Goal: Task Accomplishment & Management: Manage account settings

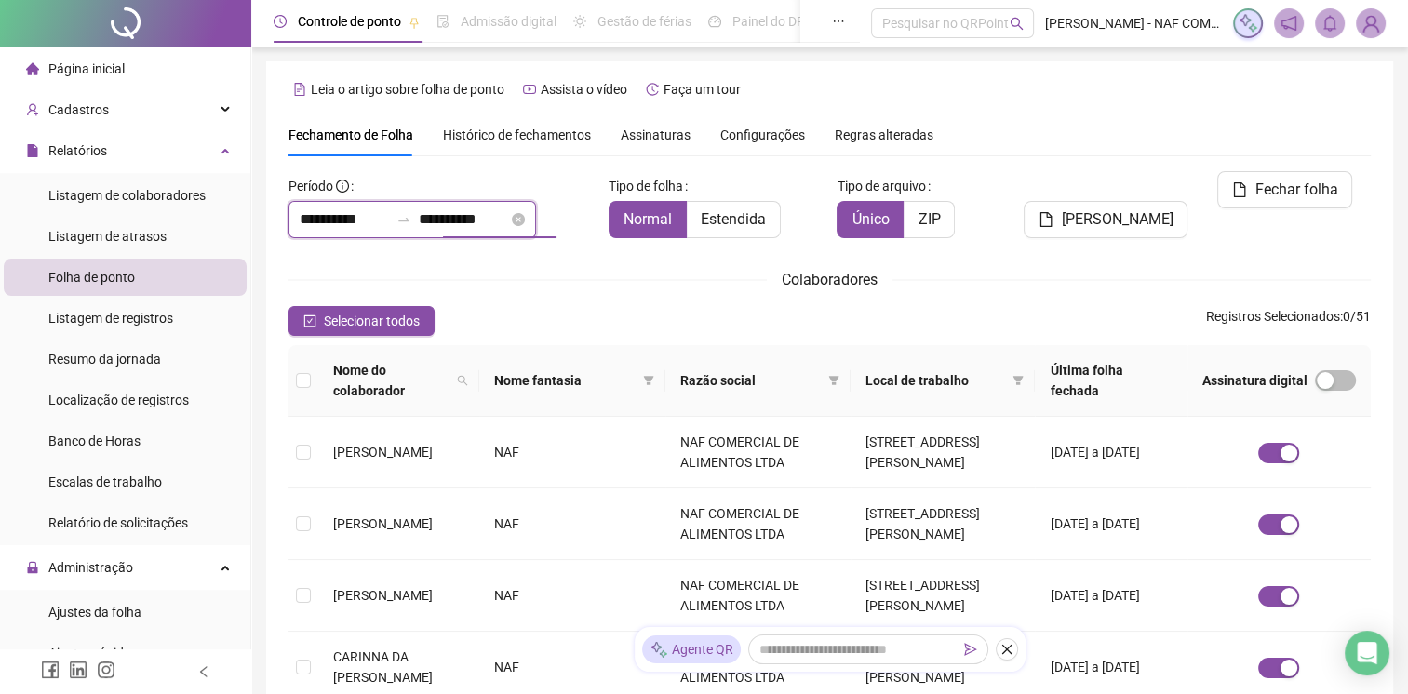
click at [508, 222] on input "**********" at bounding box center [463, 220] width 89 height 22
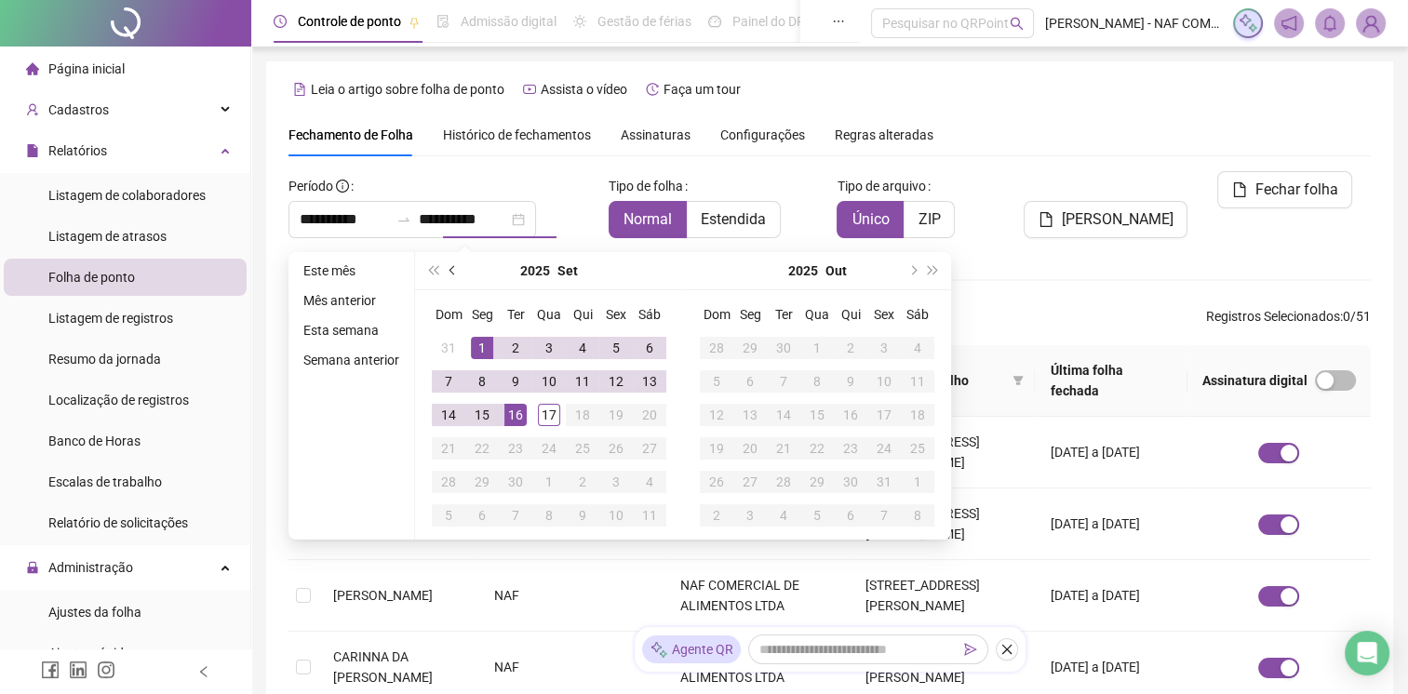
click at [458, 274] on button "prev-year" at bounding box center [453, 270] width 20 height 37
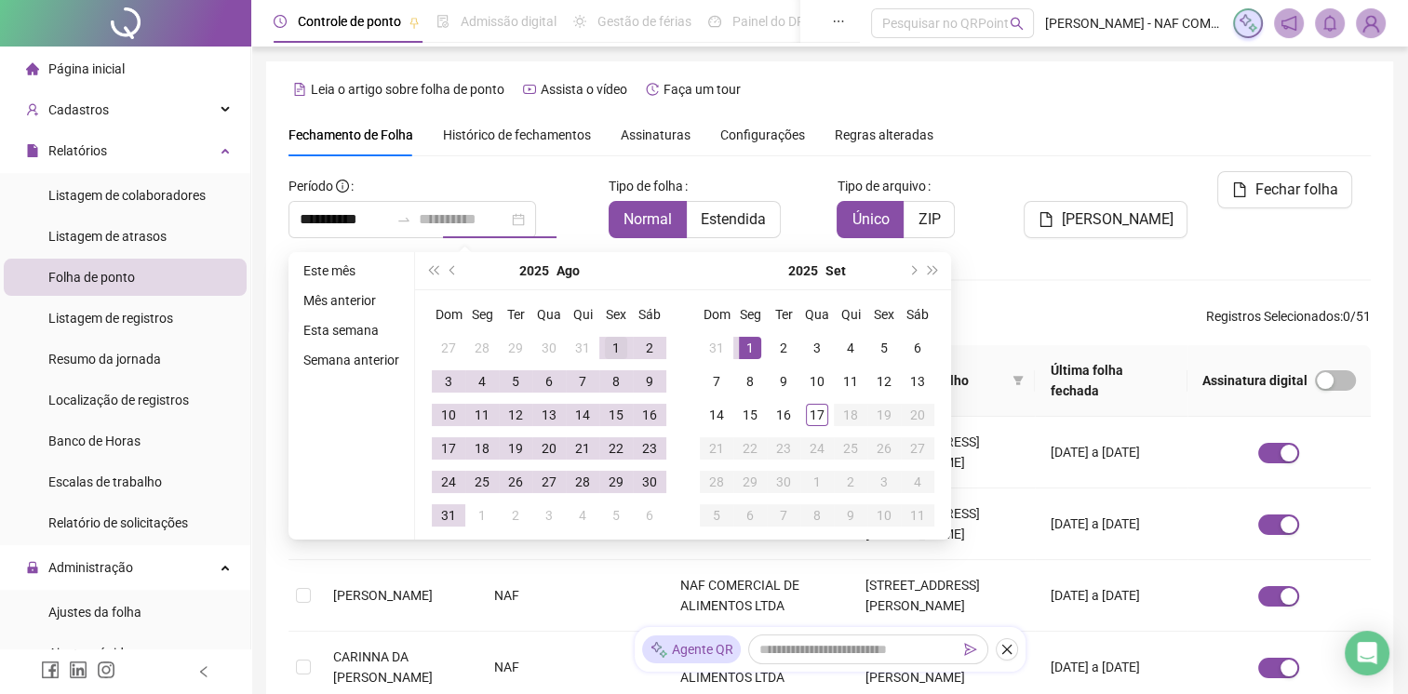
type input "**********"
click at [605, 352] on div "1" at bounding box center [616, 348] width 22 height 22
click at [454, 513] on div "31" at bounding box center [448, 515] width 22 height 22
type input "**********"
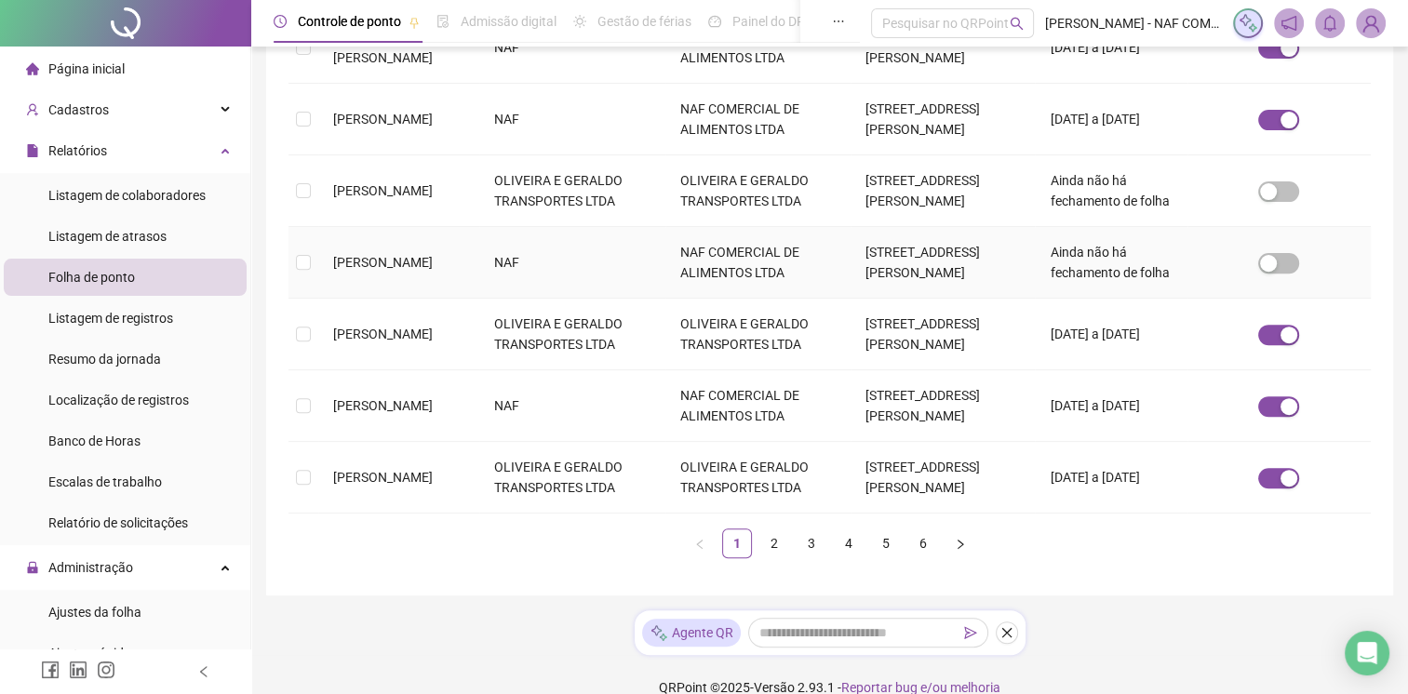
scroll to position [622, 0]
click at [766, 528] on link "2" at bounding box center [774, 542] width 28 height 28
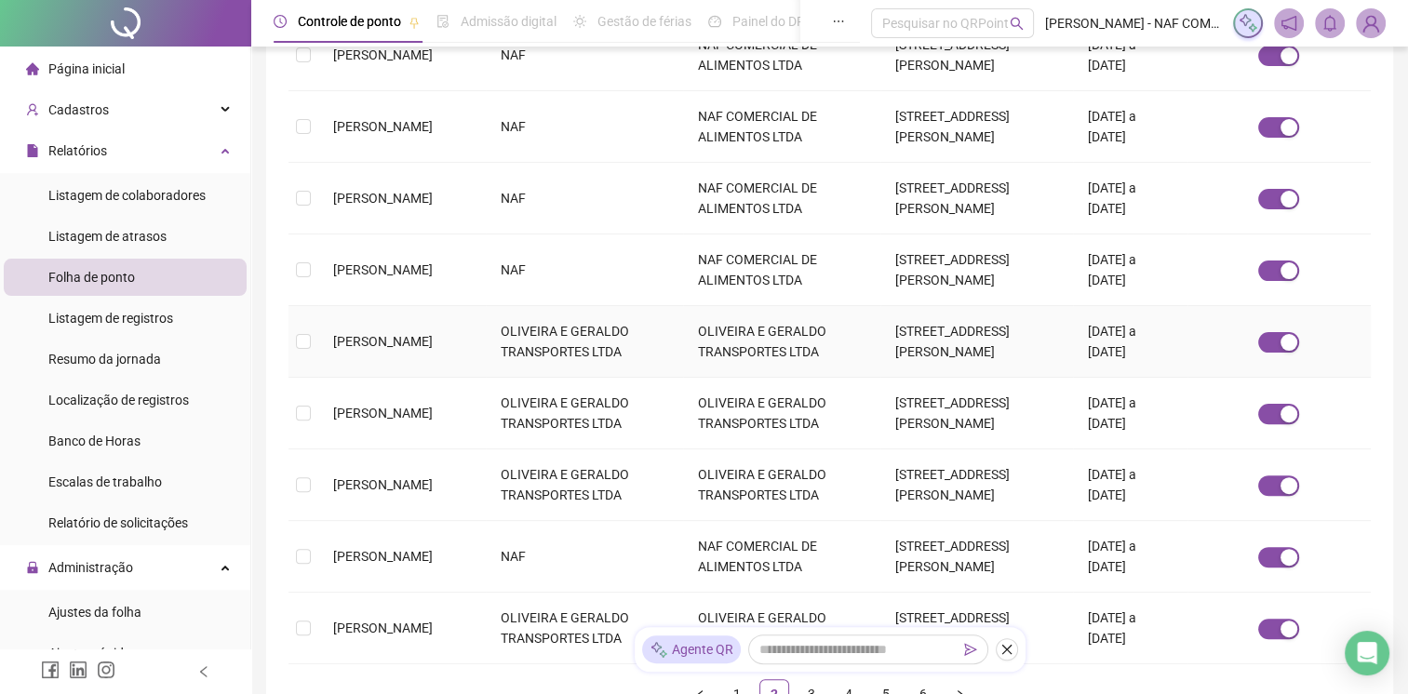
scroll to position [499, 0]
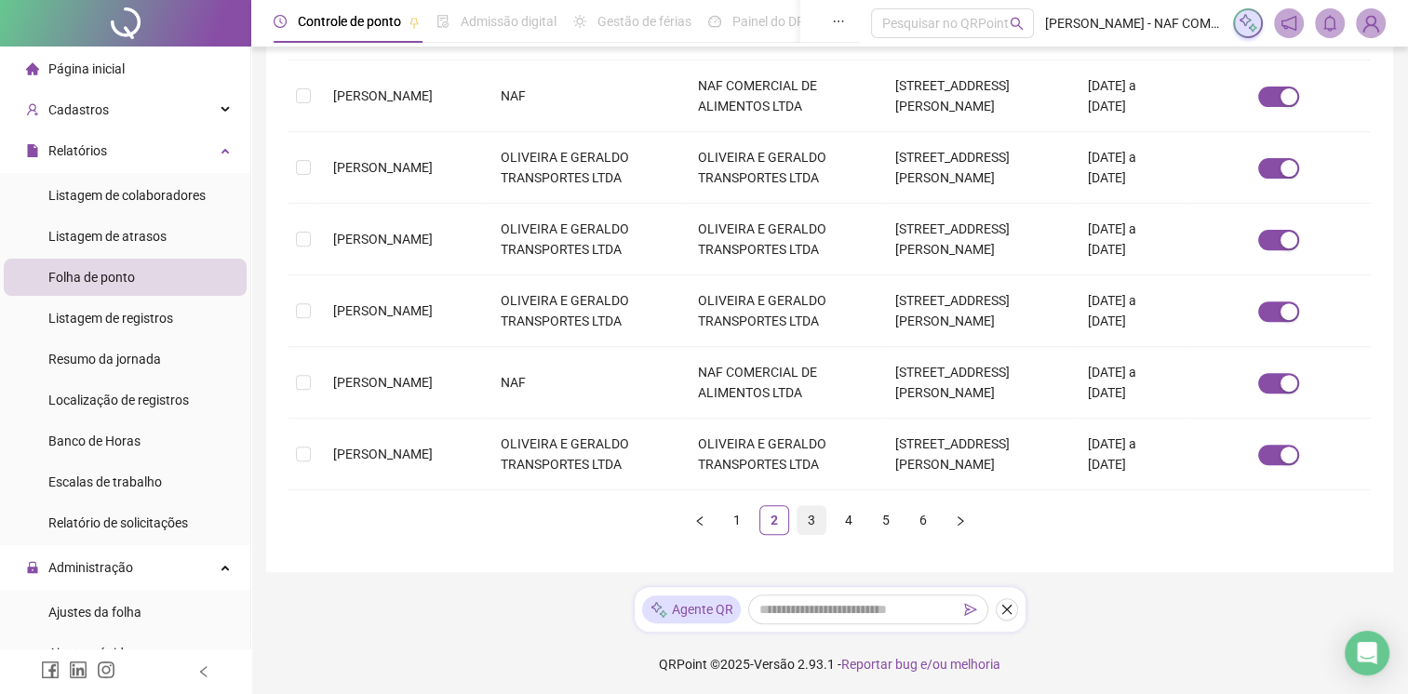
click at [804, 528] on link "3" at bounding box center [812, 520] width 28 height 28
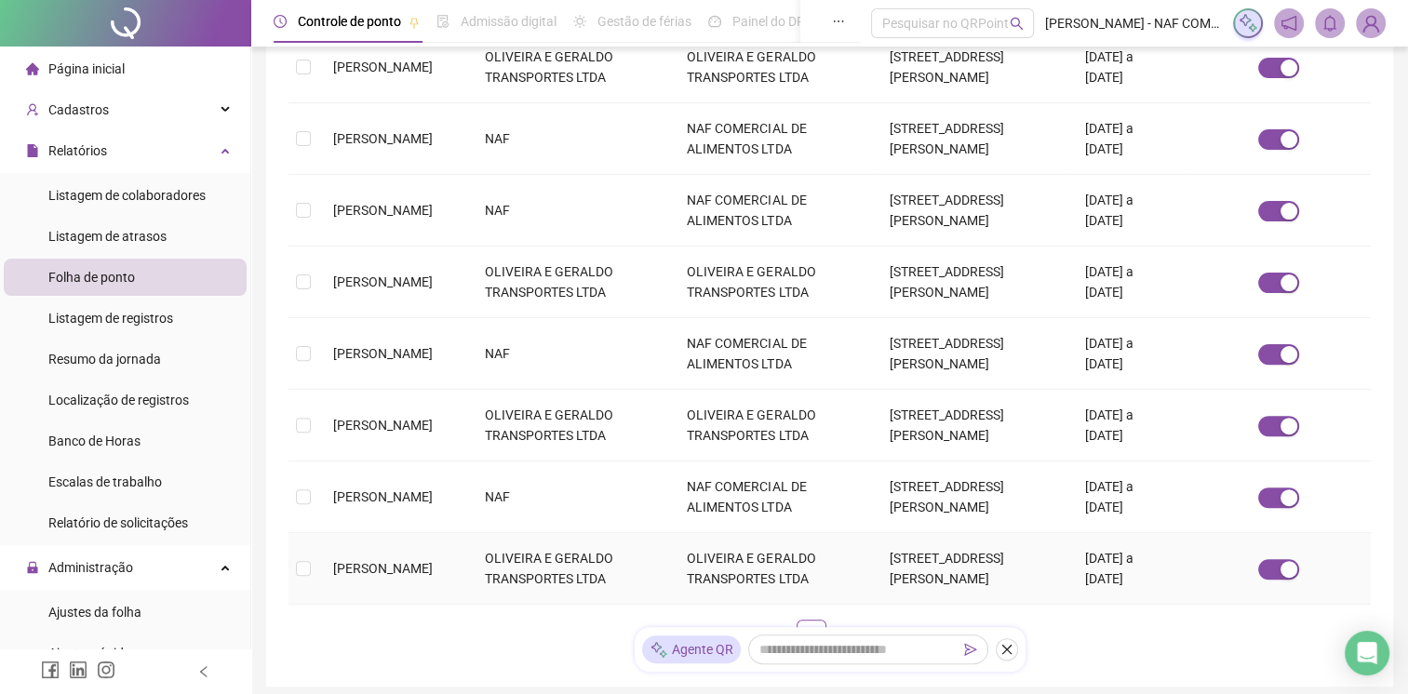
scroll to position [592, 0]
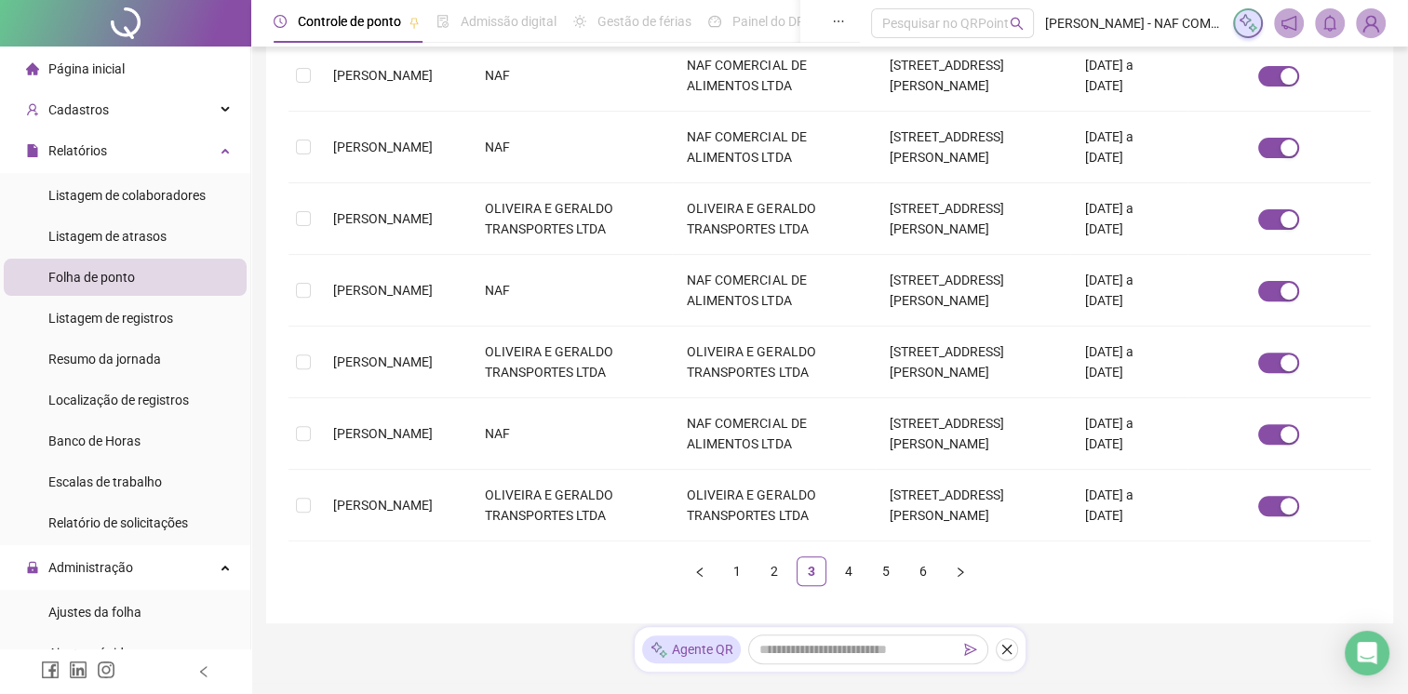
click at [920, 572] on link "6" at bounding box center [923, 572] width 28 height 28
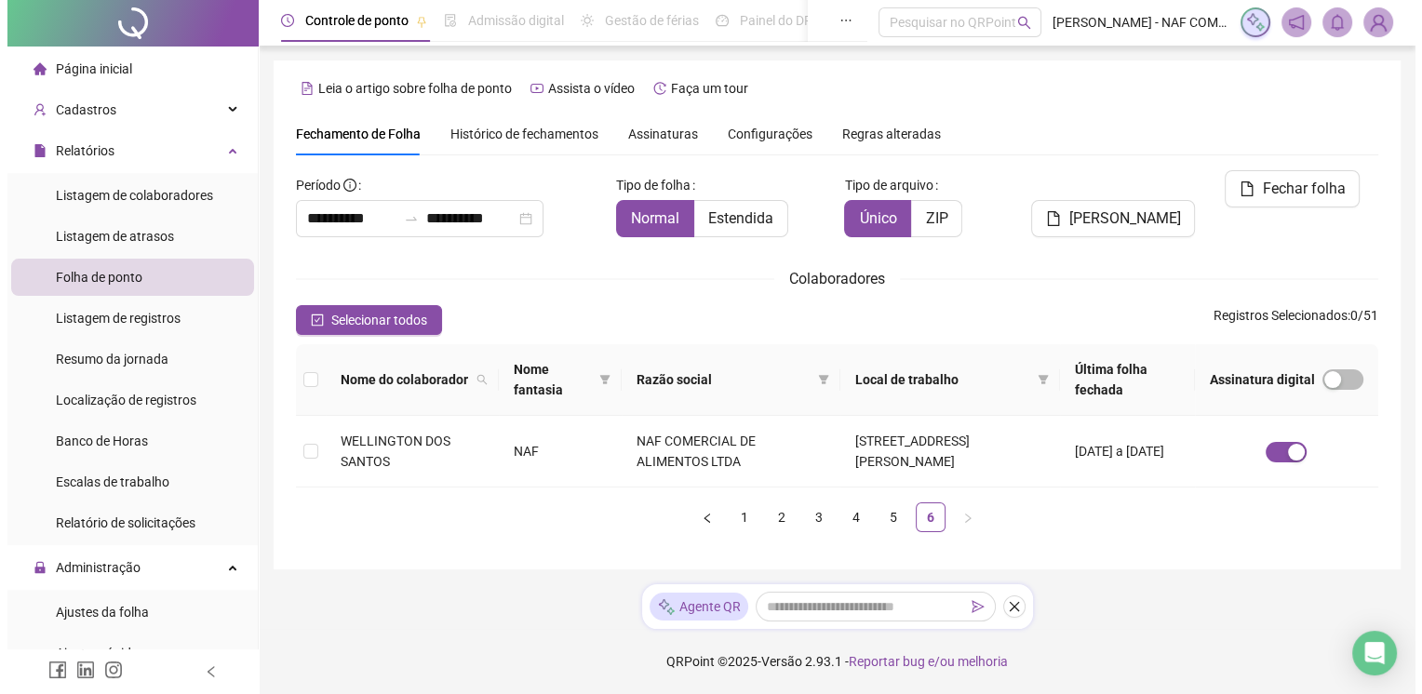
scroll to position [0, 0]
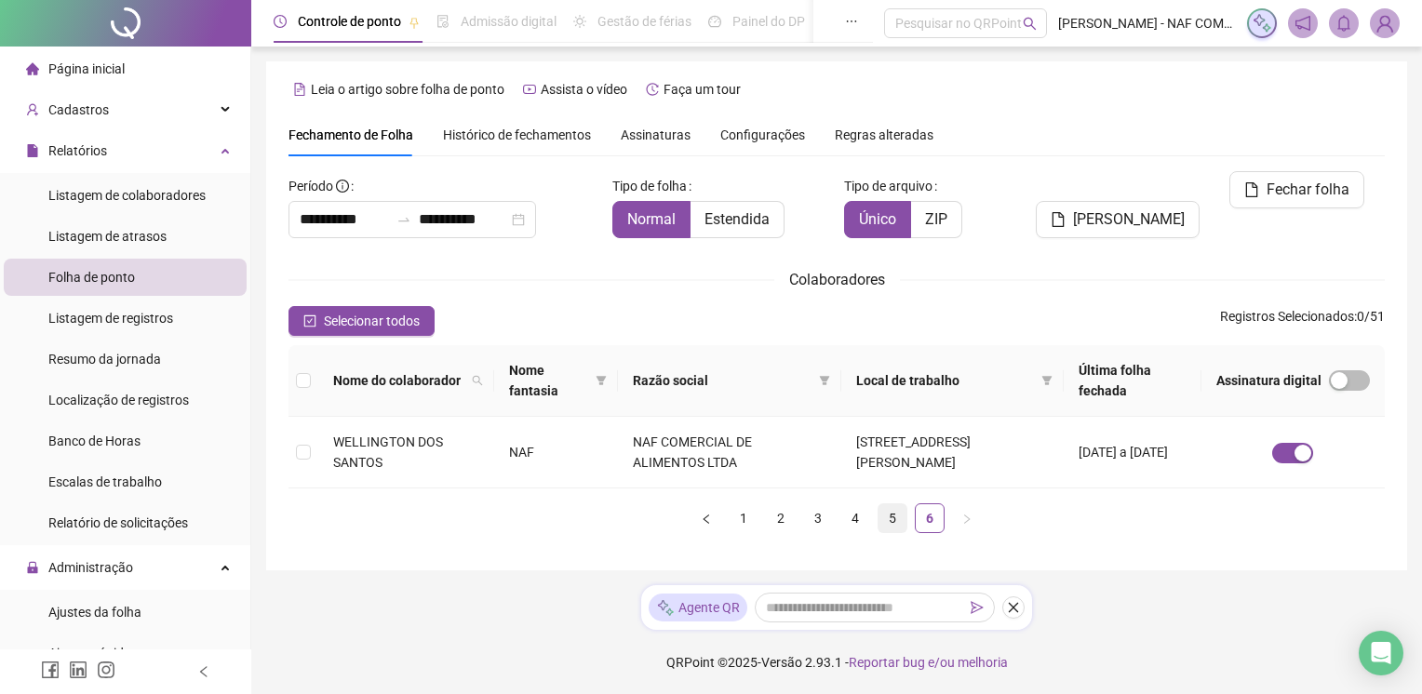
click at [885, 522] on link "5" at bounding box center [893, 518] width 28 height 28
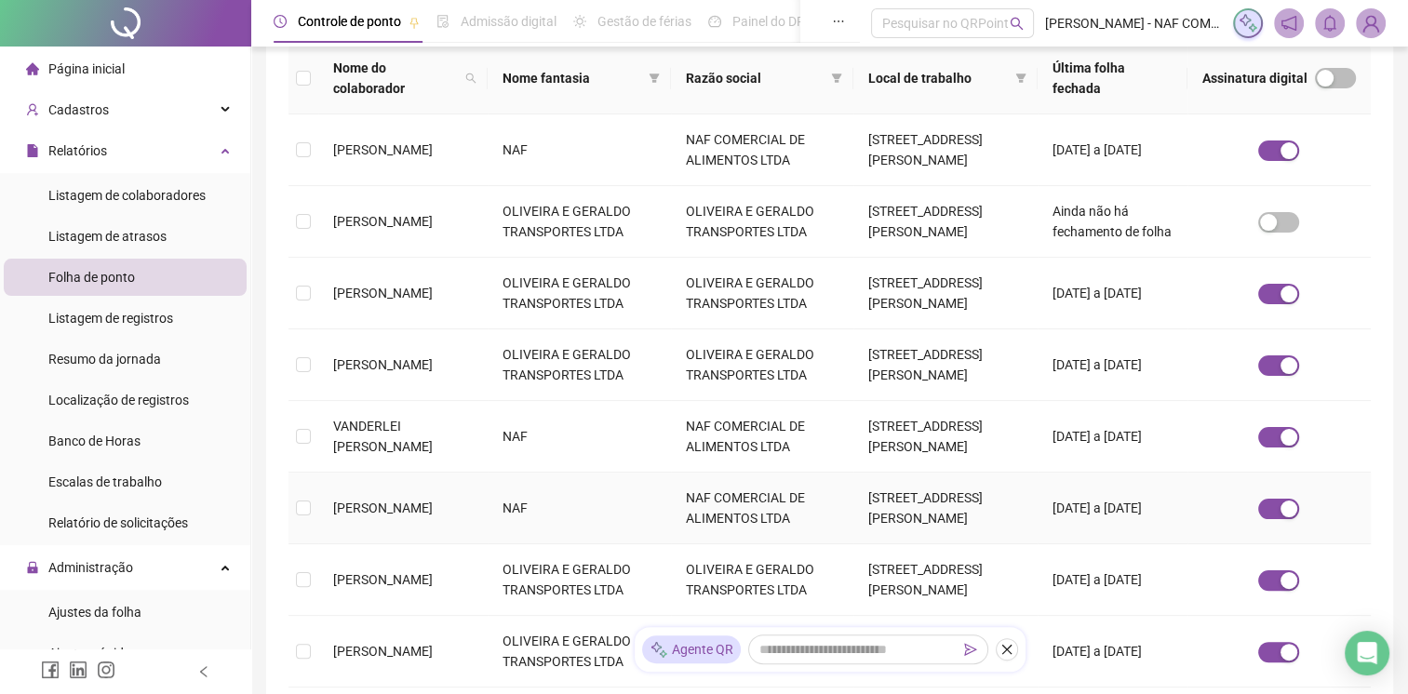
scroll to position [582, 0]
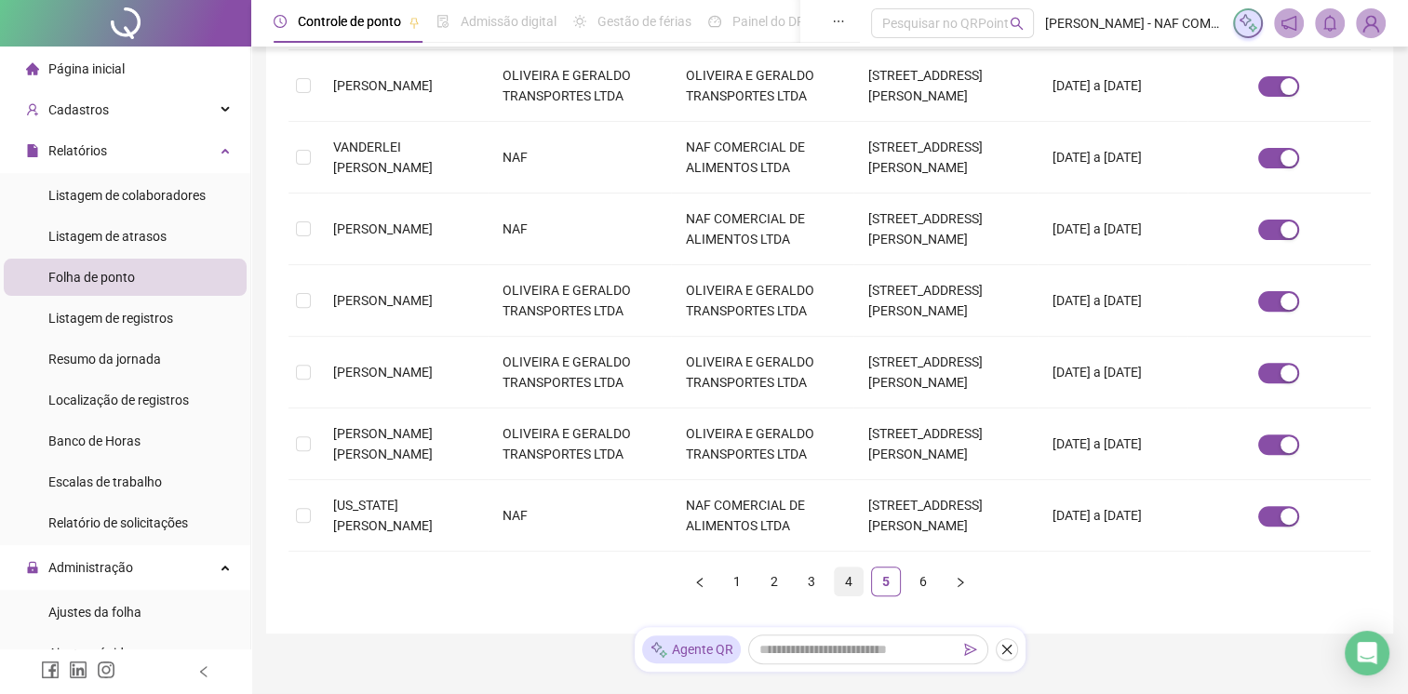
click at [845, 568] on link "4" at bounding box center [849, 582] width 28 height 28
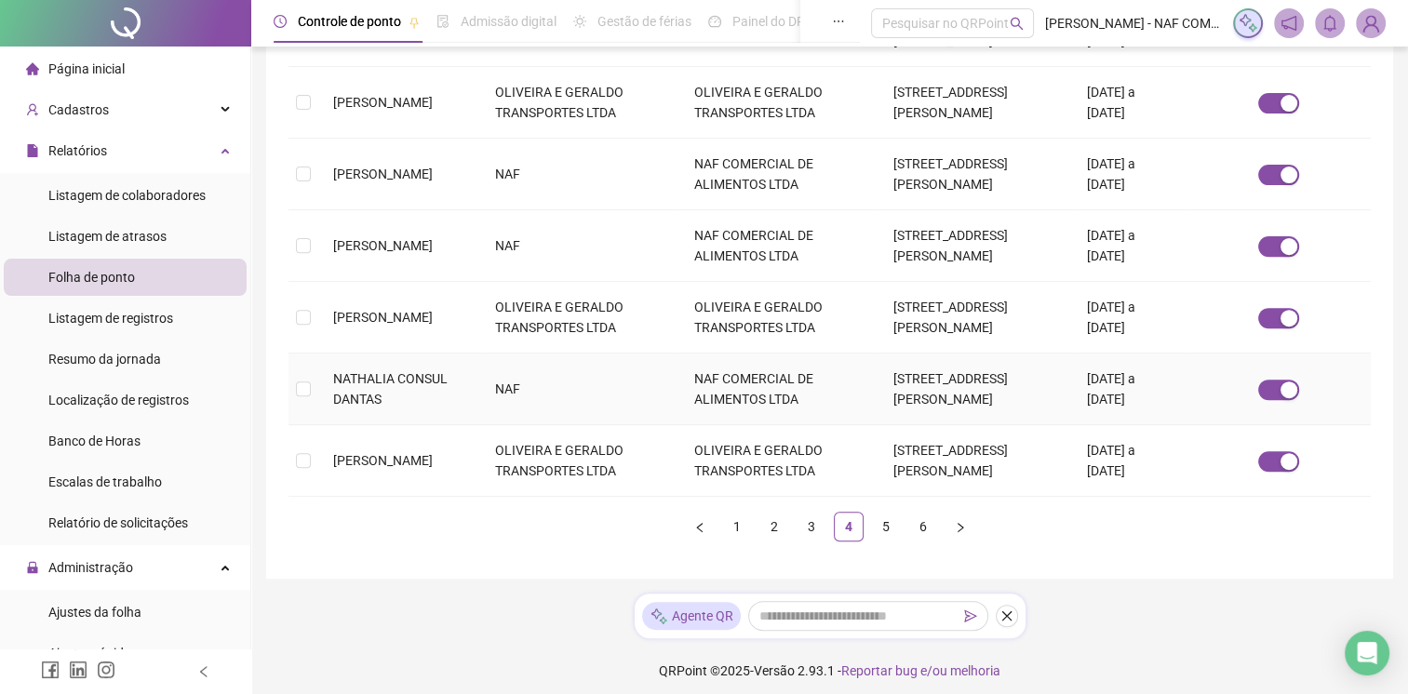
scroll to position [643, 0]
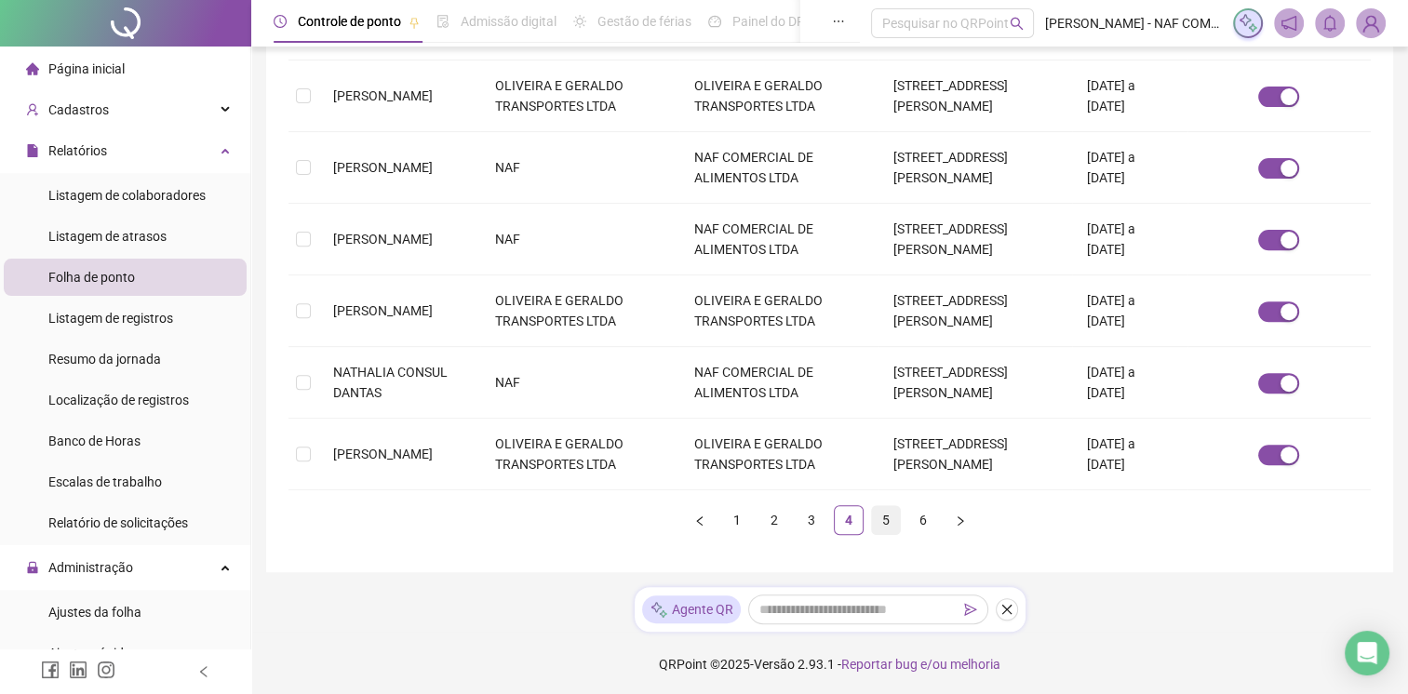
click at [891, 531] on link "5" at bounding box center [886, 520] width 28 height 28
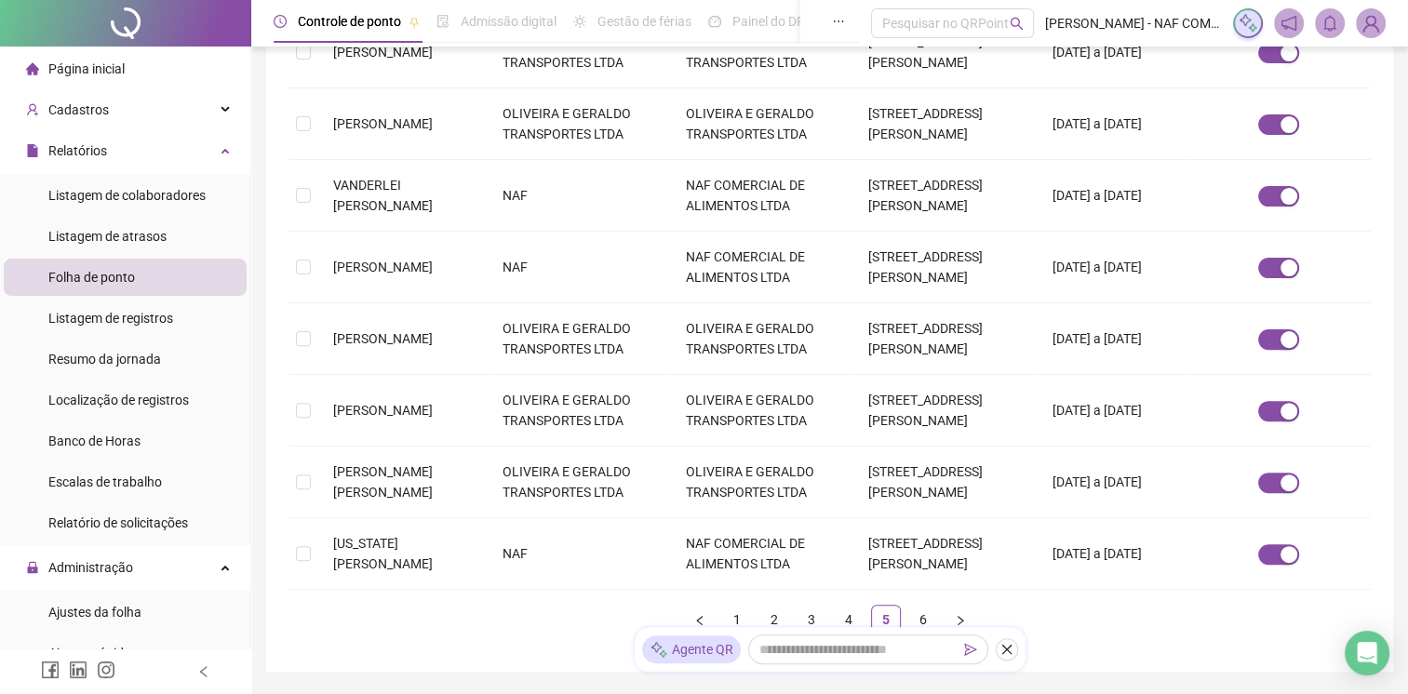
scroll to position [582, 0]
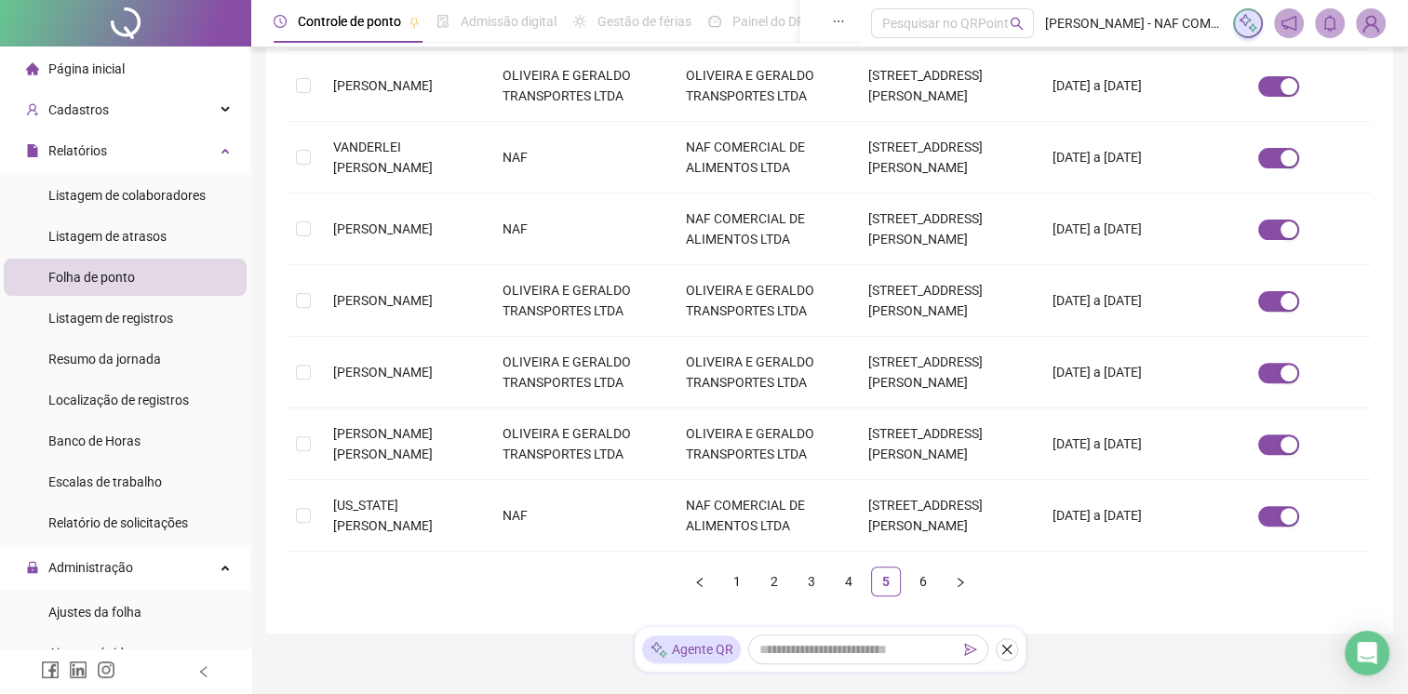
click at [1251, 534] on div "Nome do colaborador Nome fantasia Razão social Local de trabalho Última folha f…" at bounding box center [830, 180] width 1083 height 833
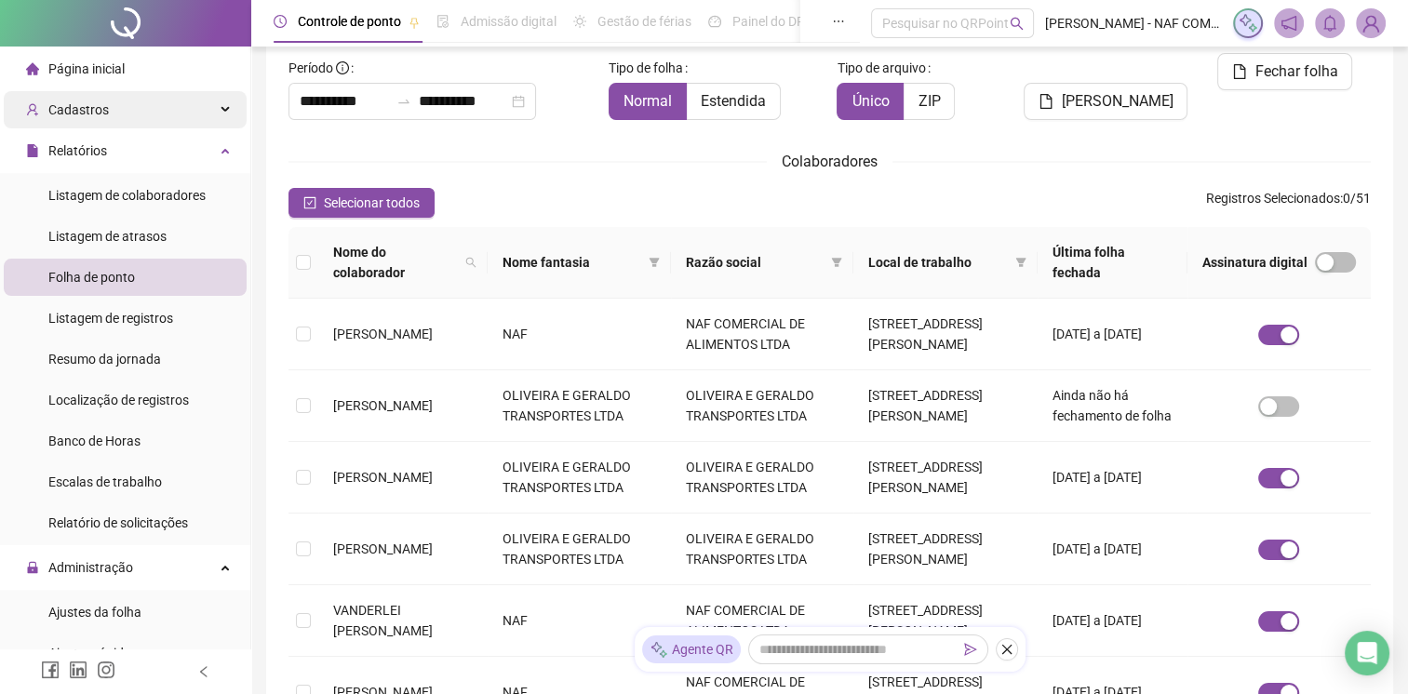
scroll to position [116, 0]
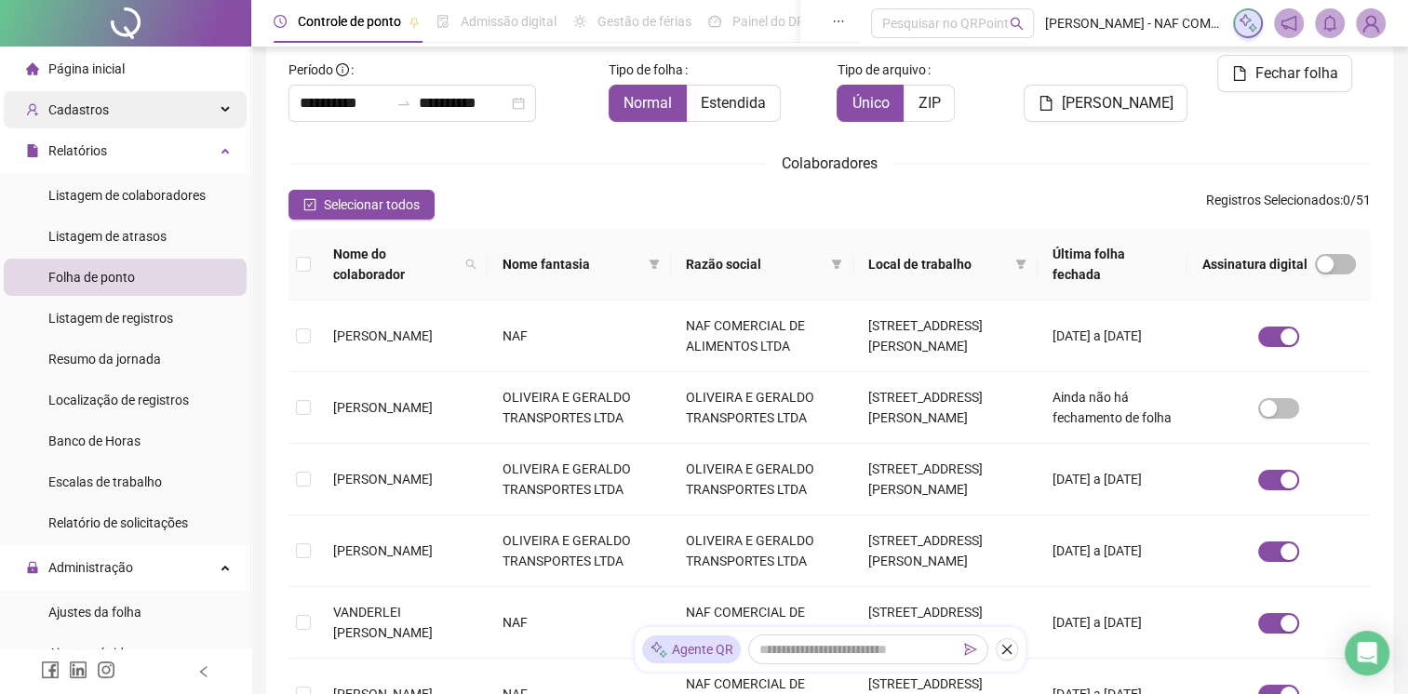
click at [101, 123] on span "Cadastros" at bounding box center [67, 109] width 83 height 37
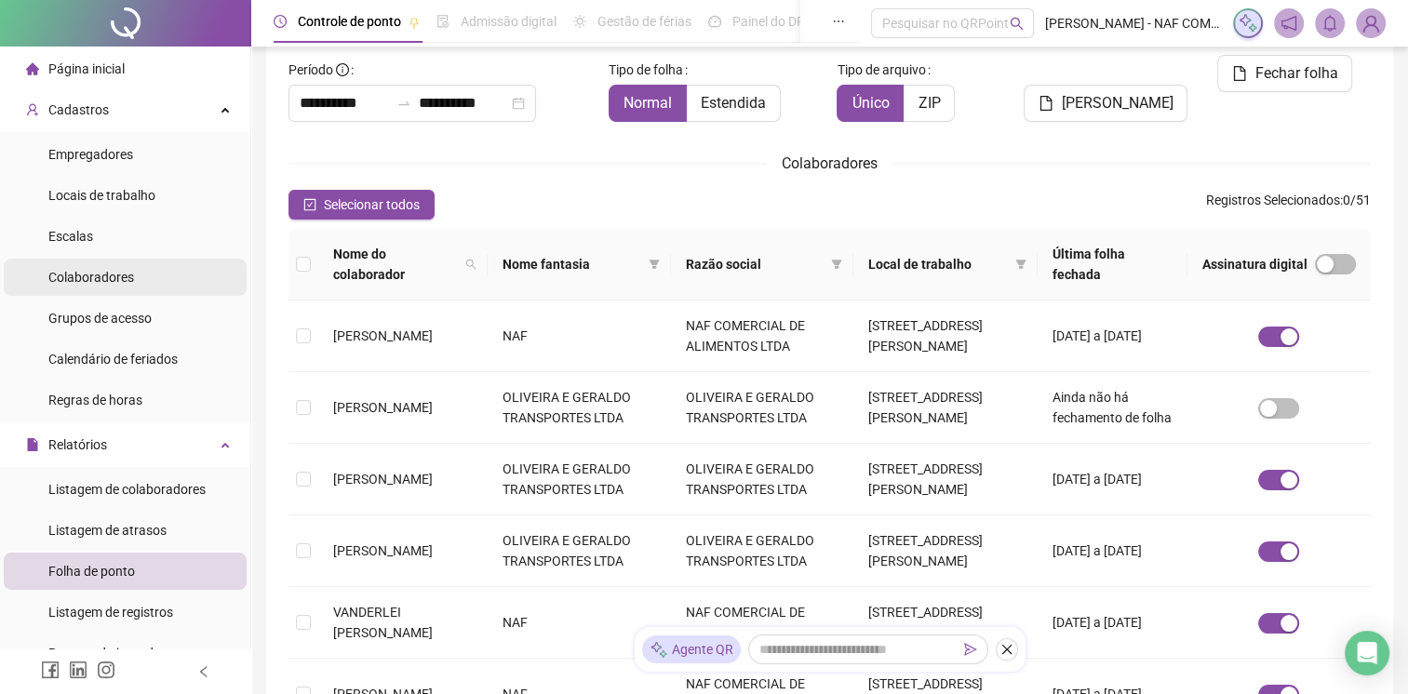
click at [107, 270] on span "Colaboradores" at bounding box center [91, 277] width 86 height 15
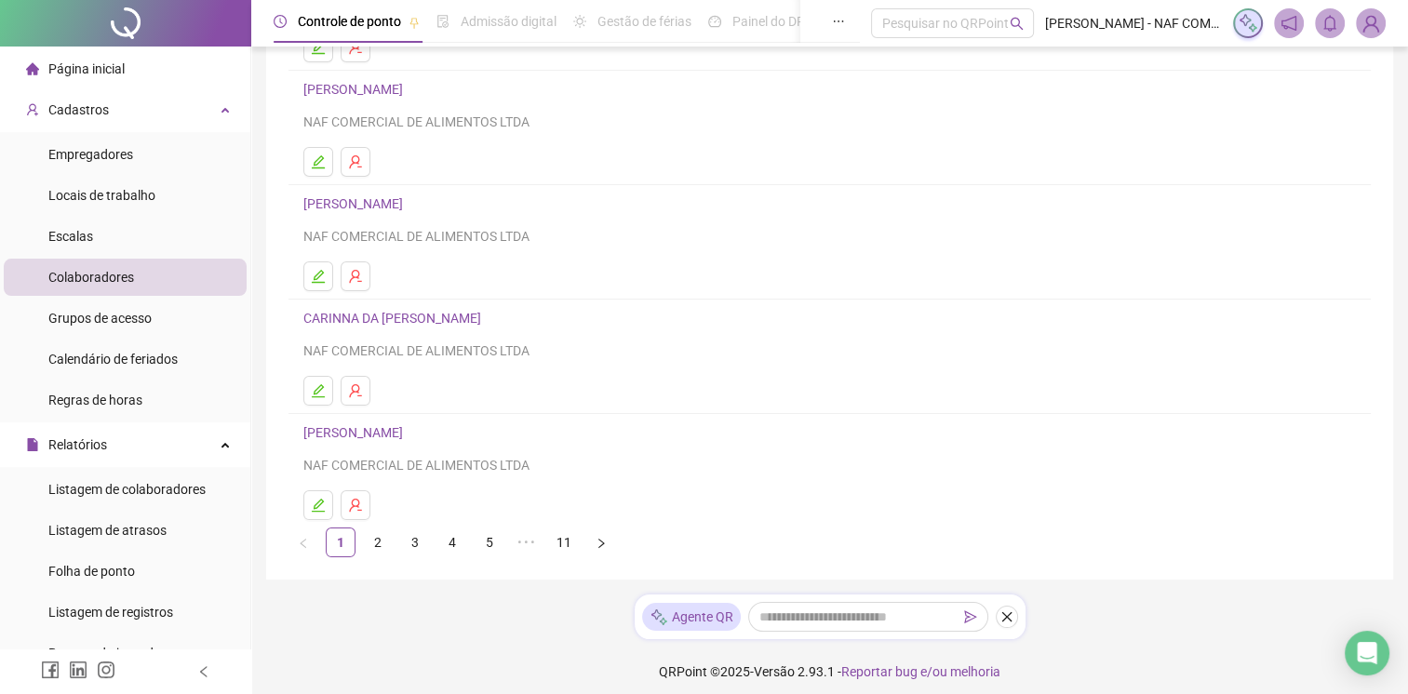
scroll to position [249, 0]
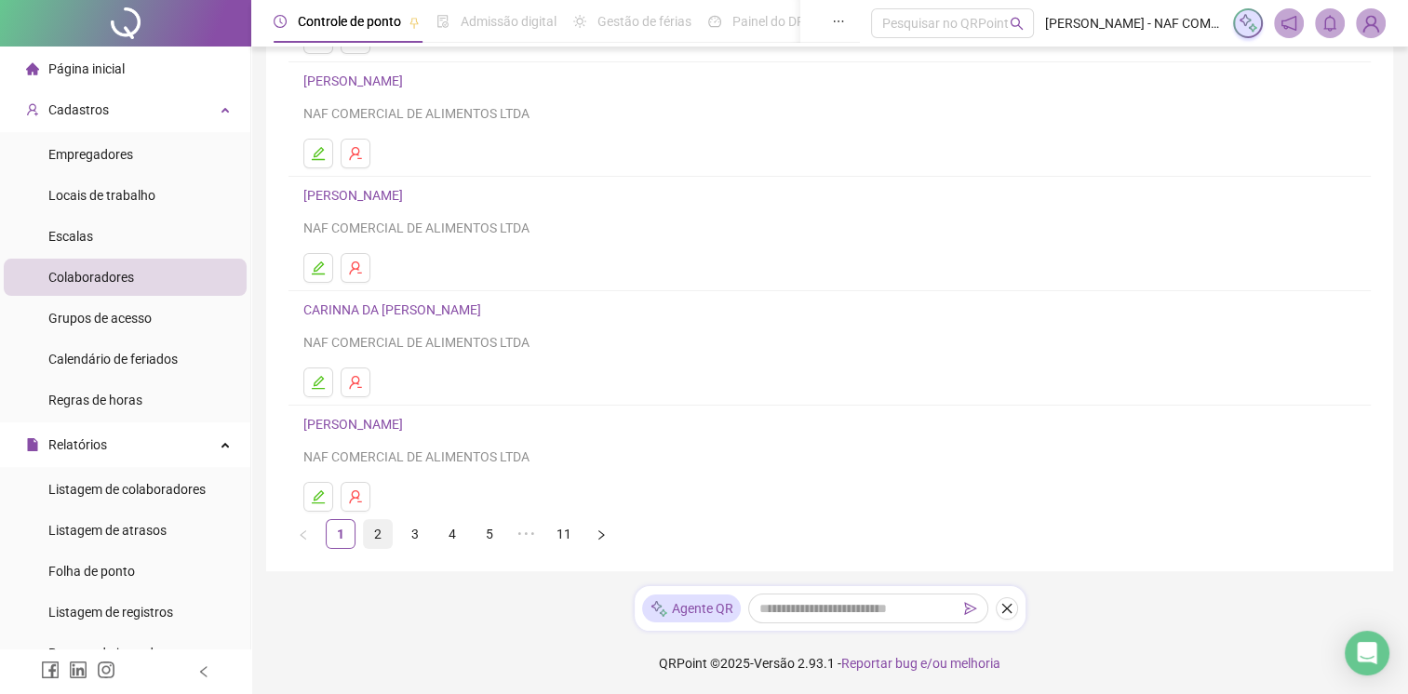
click at [380, 536] on link "2" at bounding box center [378, 534] width 28 height 28
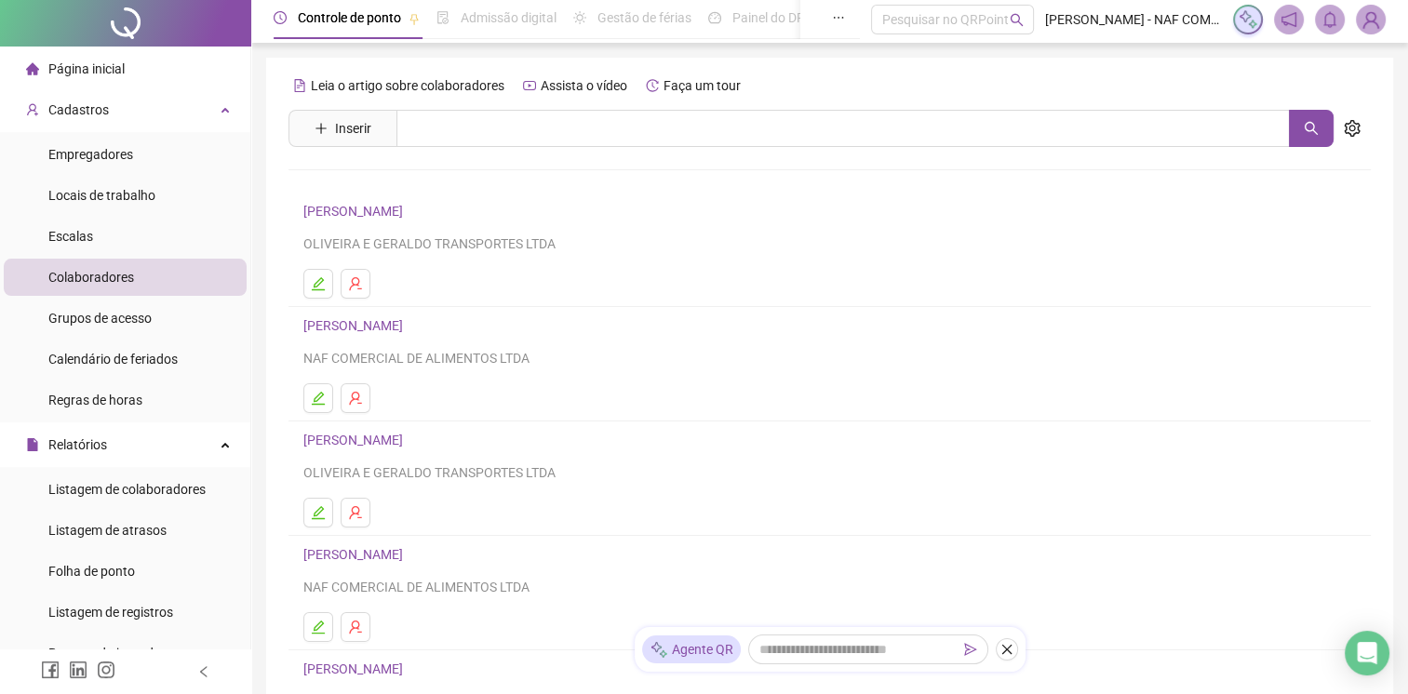
scroll to position [0, 0]
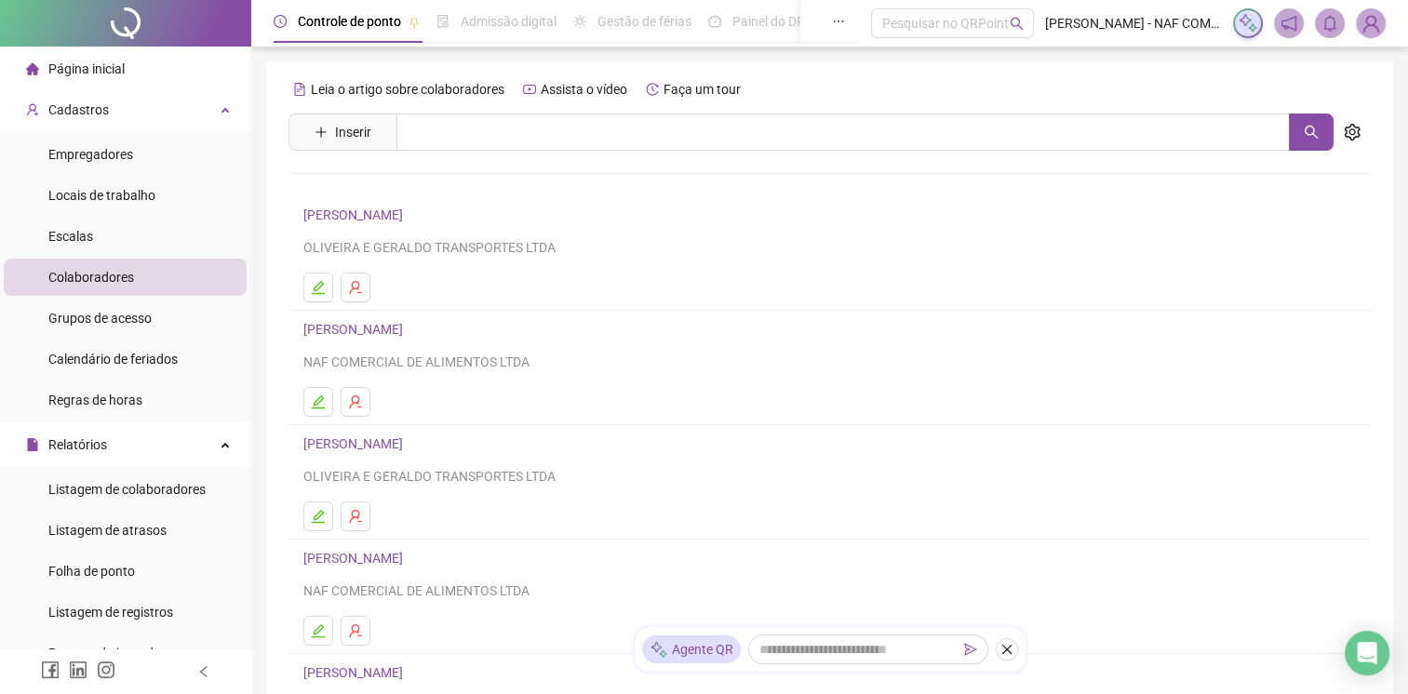
drag, startPoint x: 397, startPoint y: 518, endPoint x: 571, endPoint y: 558, distance: 177.5
click at [571, 558] on h4 "[PERSON_NAME]" at bounding box center [829, 558] width 1053 height 22
click at [1363, 142] on button "button" at bounding box center [1352, 132] width 37 height 37
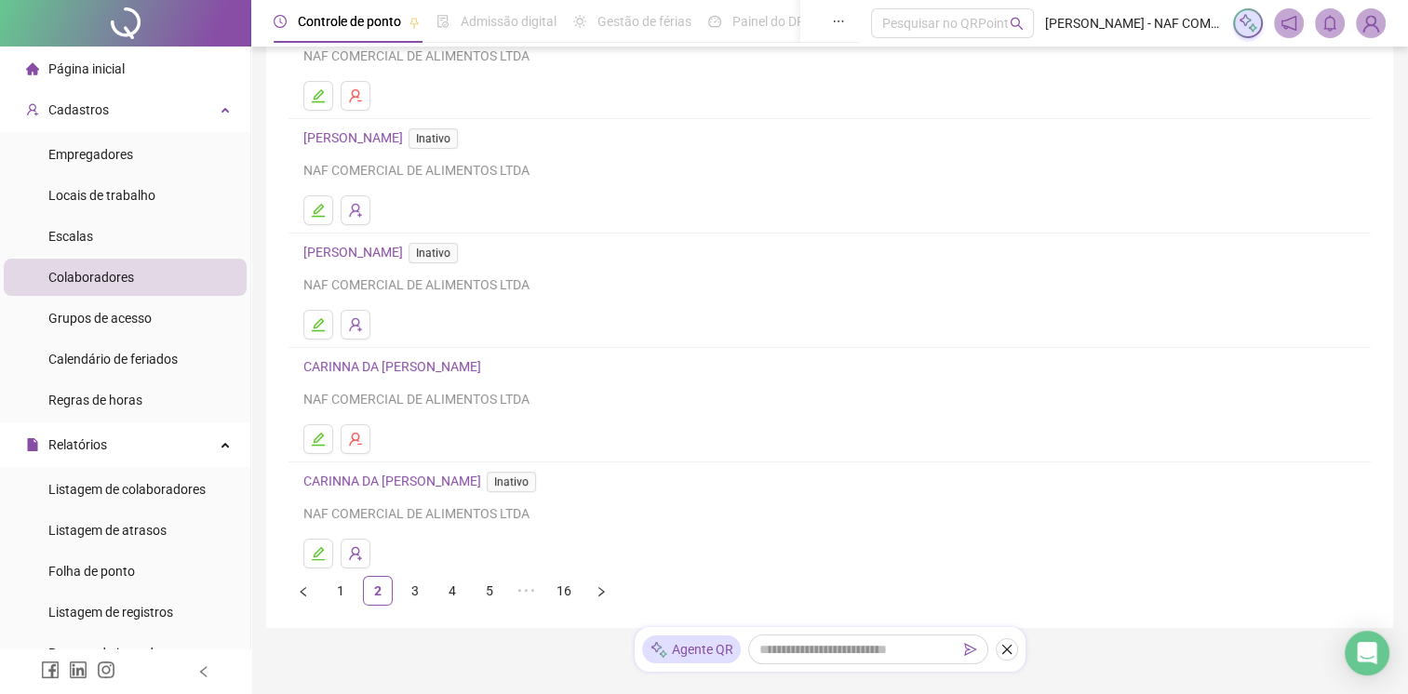
scroll to position [250, 0]
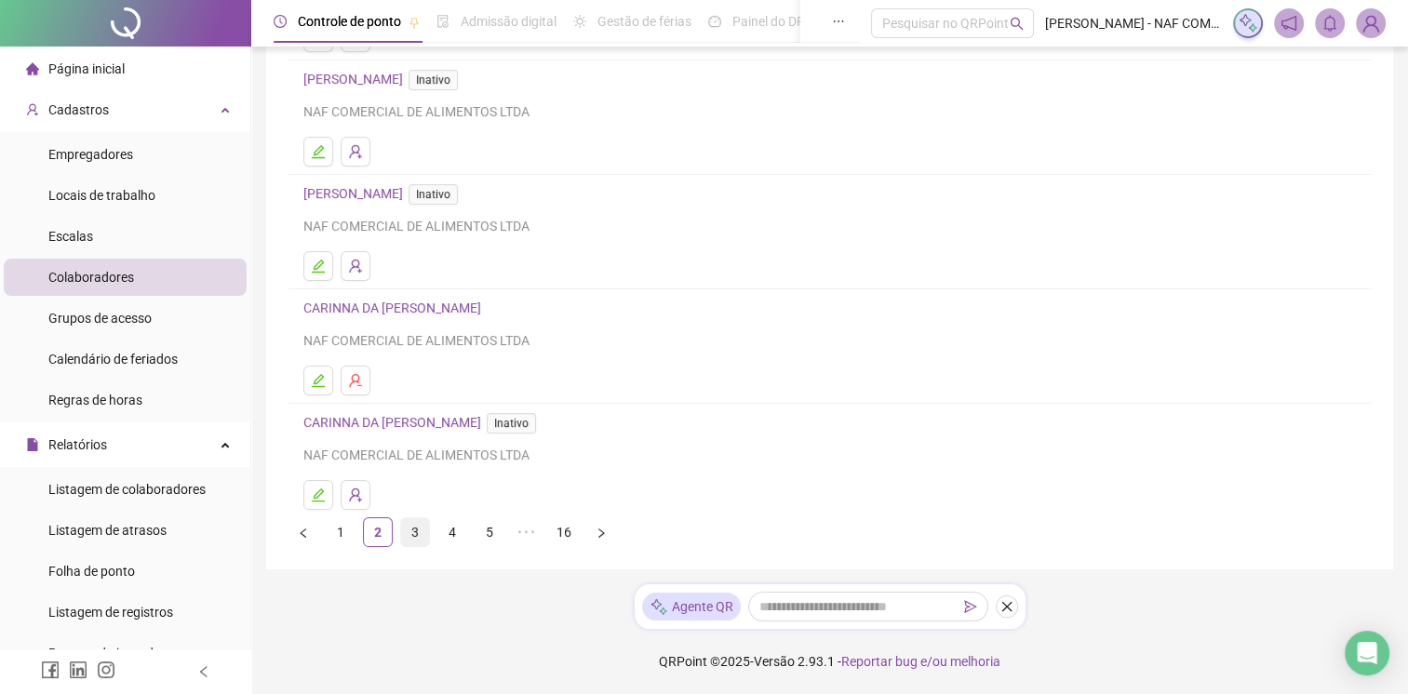
click at [413, 529] on link "3" at bounding box center [415, 532] width 28 height 28
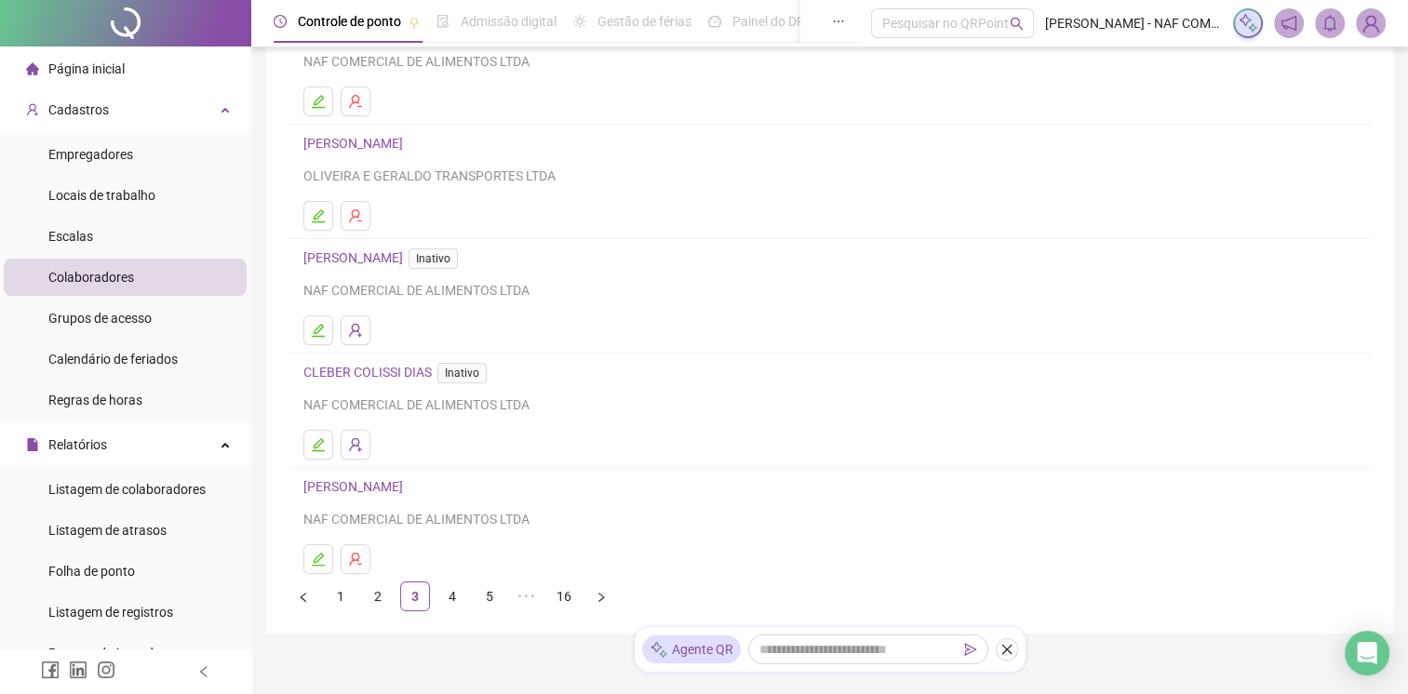
scroll to position [249, 0]
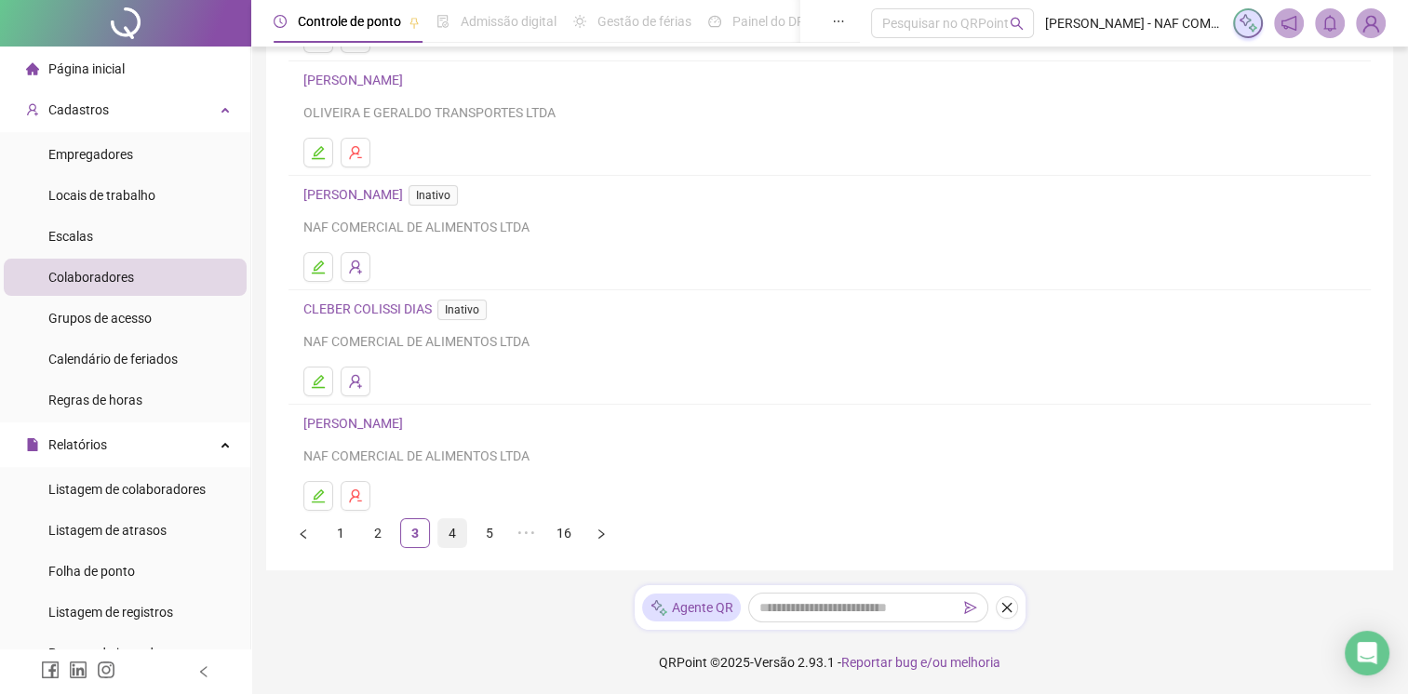
click at [448, 527] on link "4" at bounding box center [452, 533] width 28 height 28
click at [503, 535] on link "5" at bounding box center [490, 533] width 28 height 28
click at [522, 540] on link "6" at bounding box center [527, 533] width 28 height 28
click at [557, 534] on link "8" at bounding box center [564, 533] width 28 height 28
click at [575, 533] on link "10" at bounding box center [564, 533] width 28 height 28
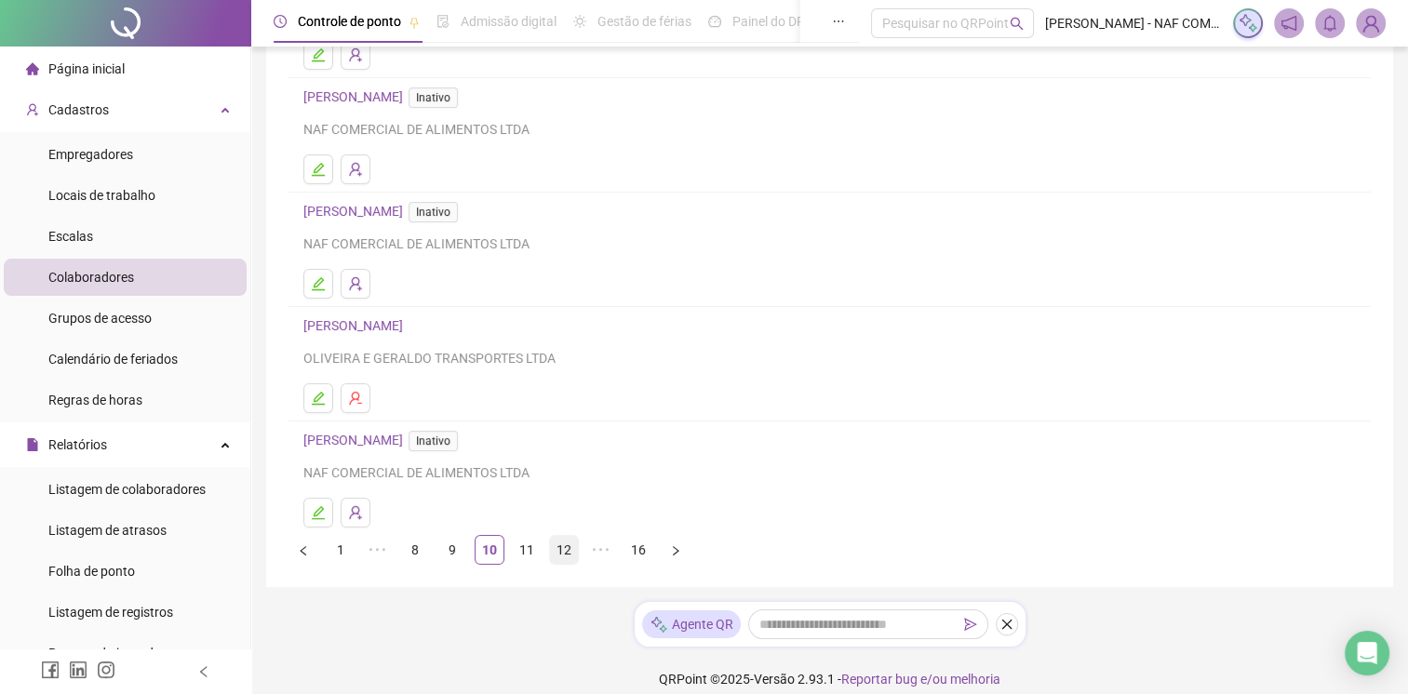
scroll to position [251, 0]
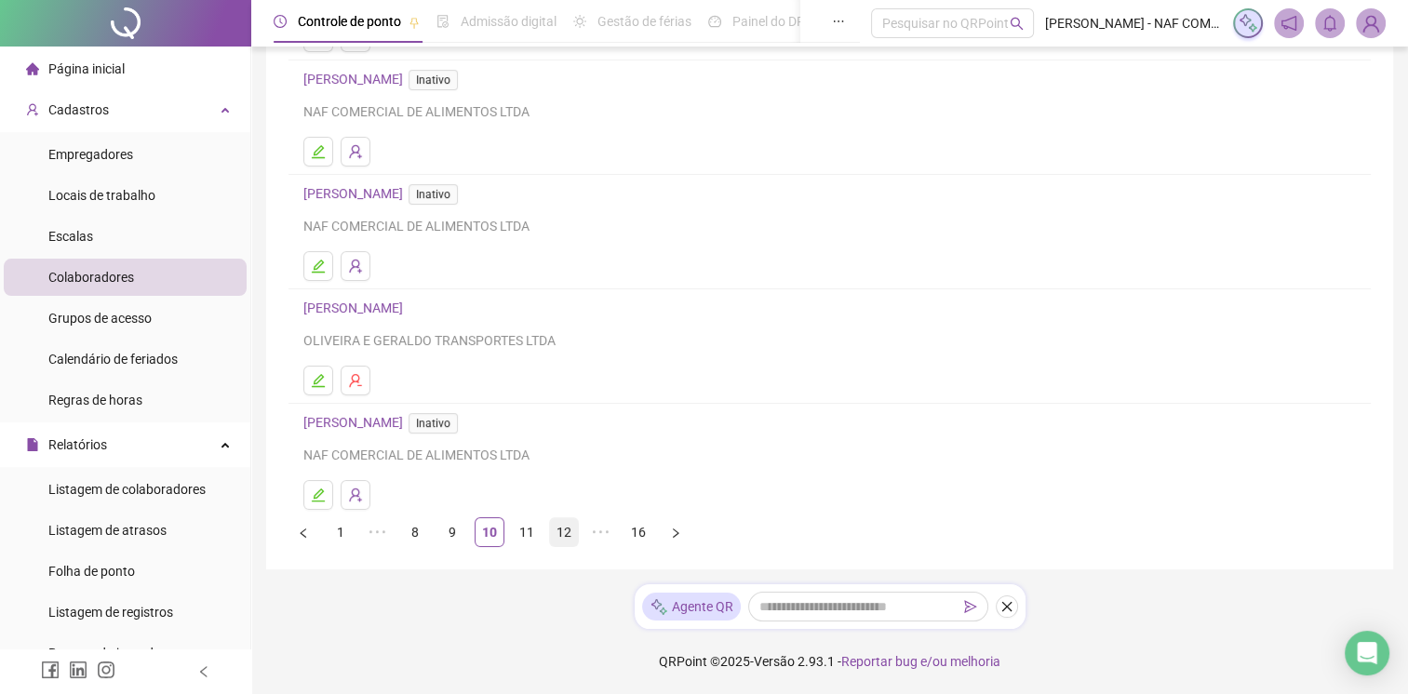
click at [573, 534] on link "12" at bounding box center [564, 532] width 28 height 28
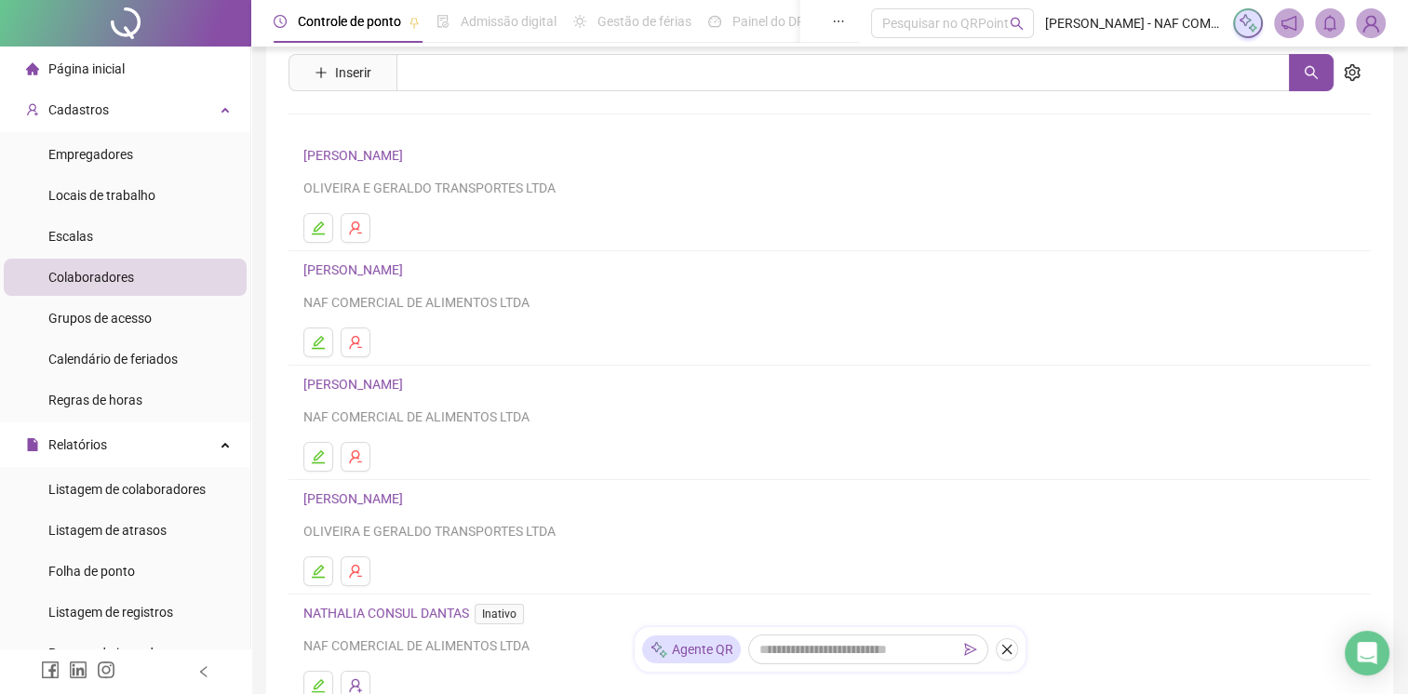
scroll to position [249, 0]
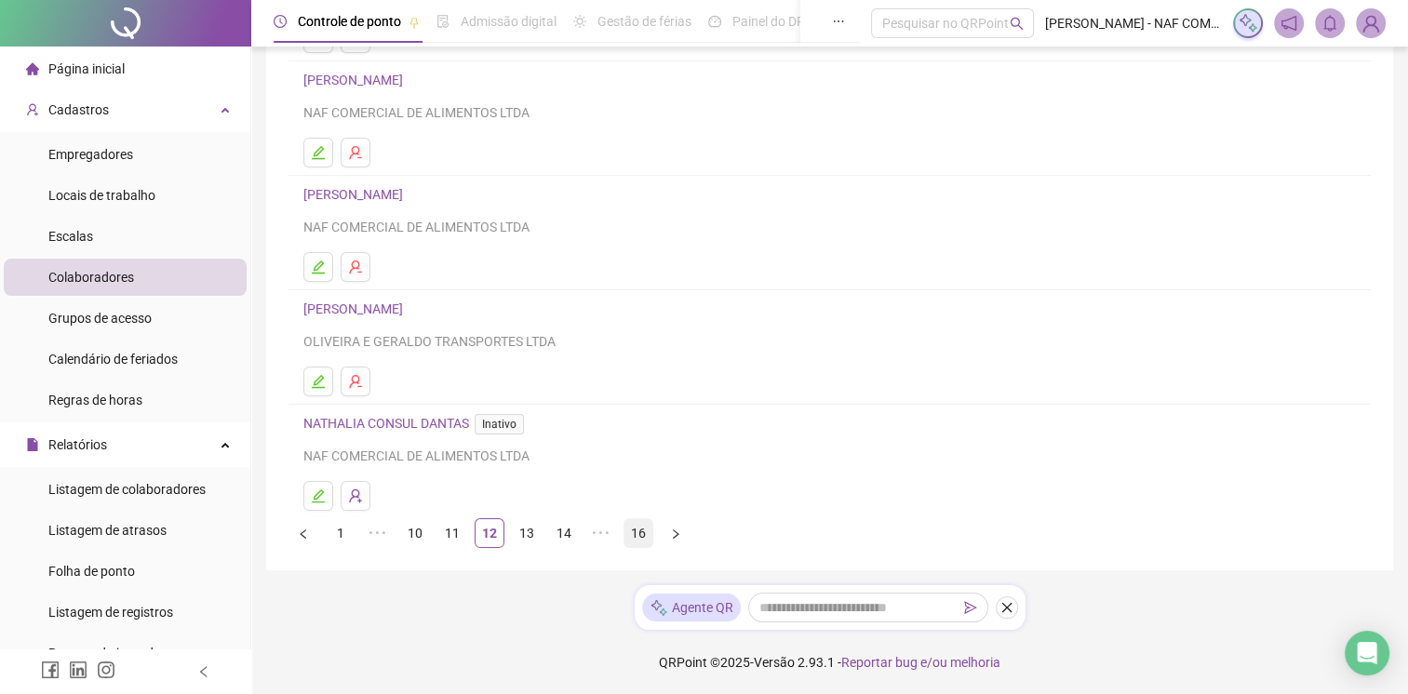
click at [644, 538] on link "16" at bounding box center [639, 533] width 28 height 28
click at [535, 539] on link "15" at bounding box center [527, 533] width 28 height 28
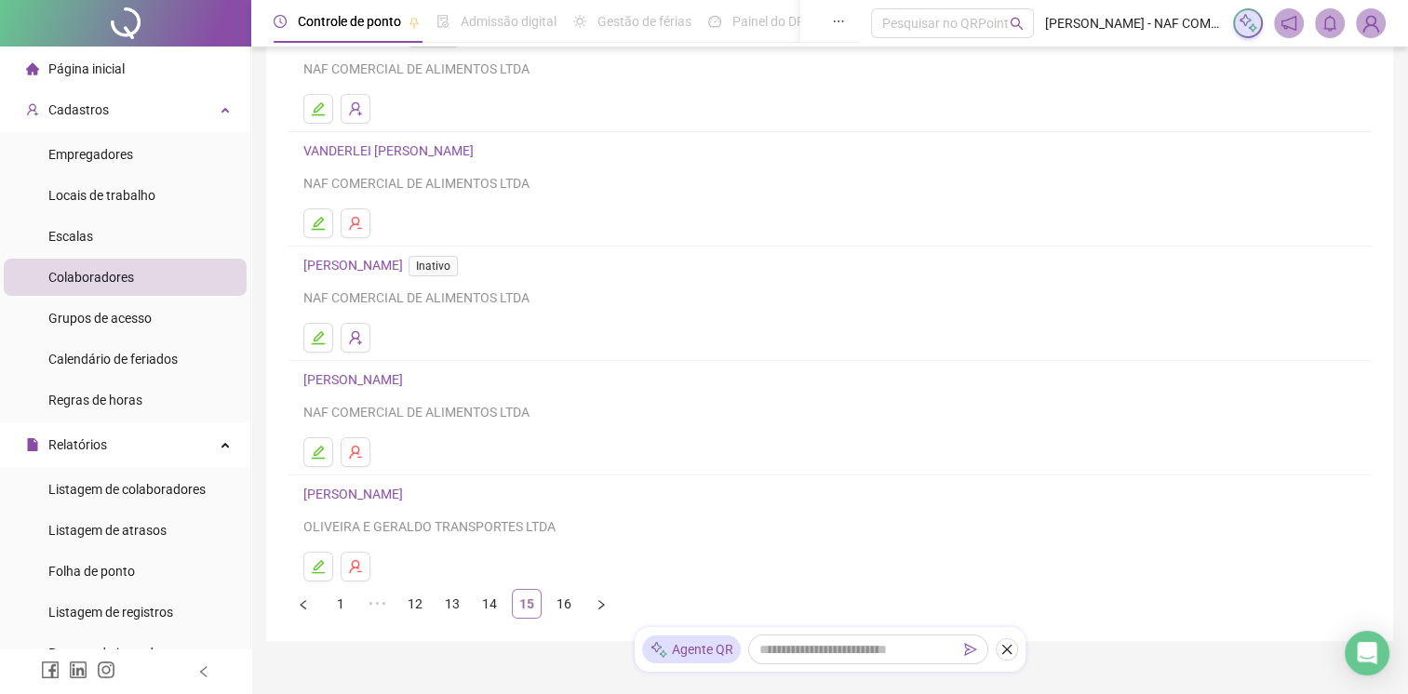
scroll to position [186, 0]
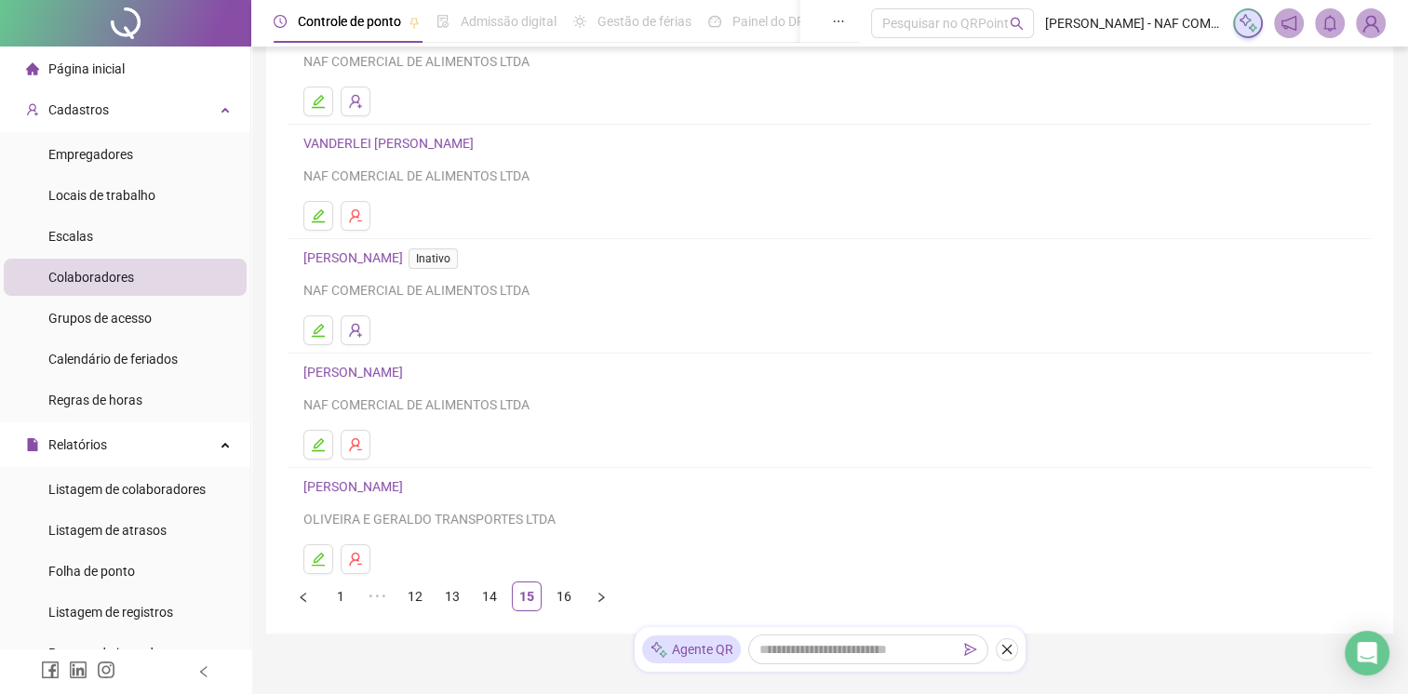
click at [488, 586] on link "14" at bounding box center [490, 597] width 28 height 28
click at [319, 559] on icon "edit" at bounding box center [318, 559] width 15 height 15
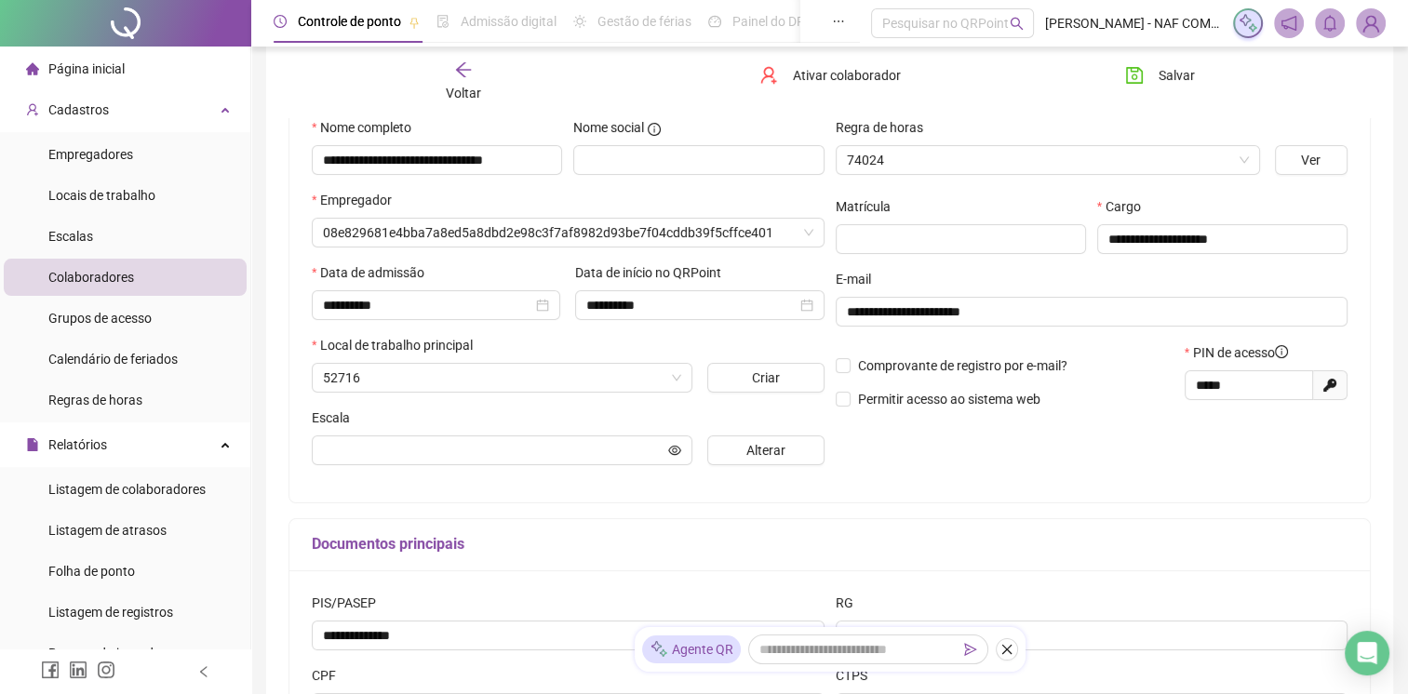
scroll to position [195, 0]
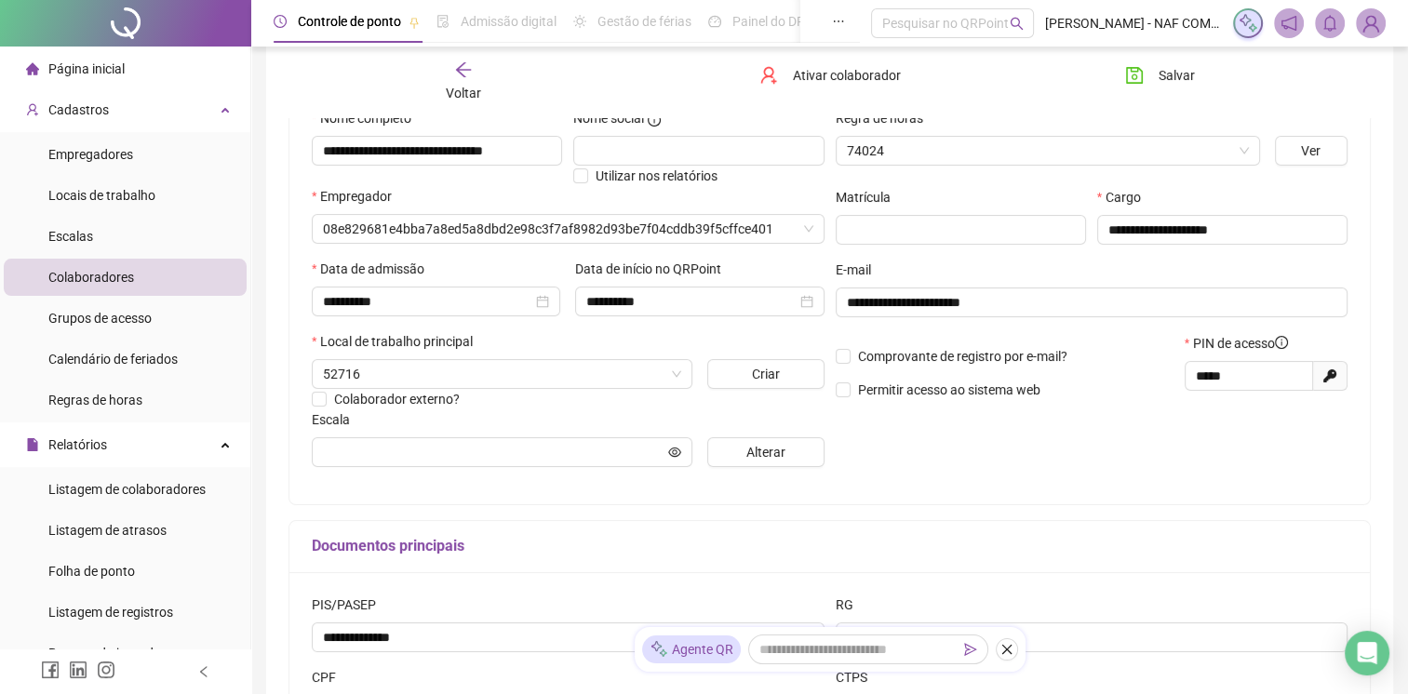
type input "**********"
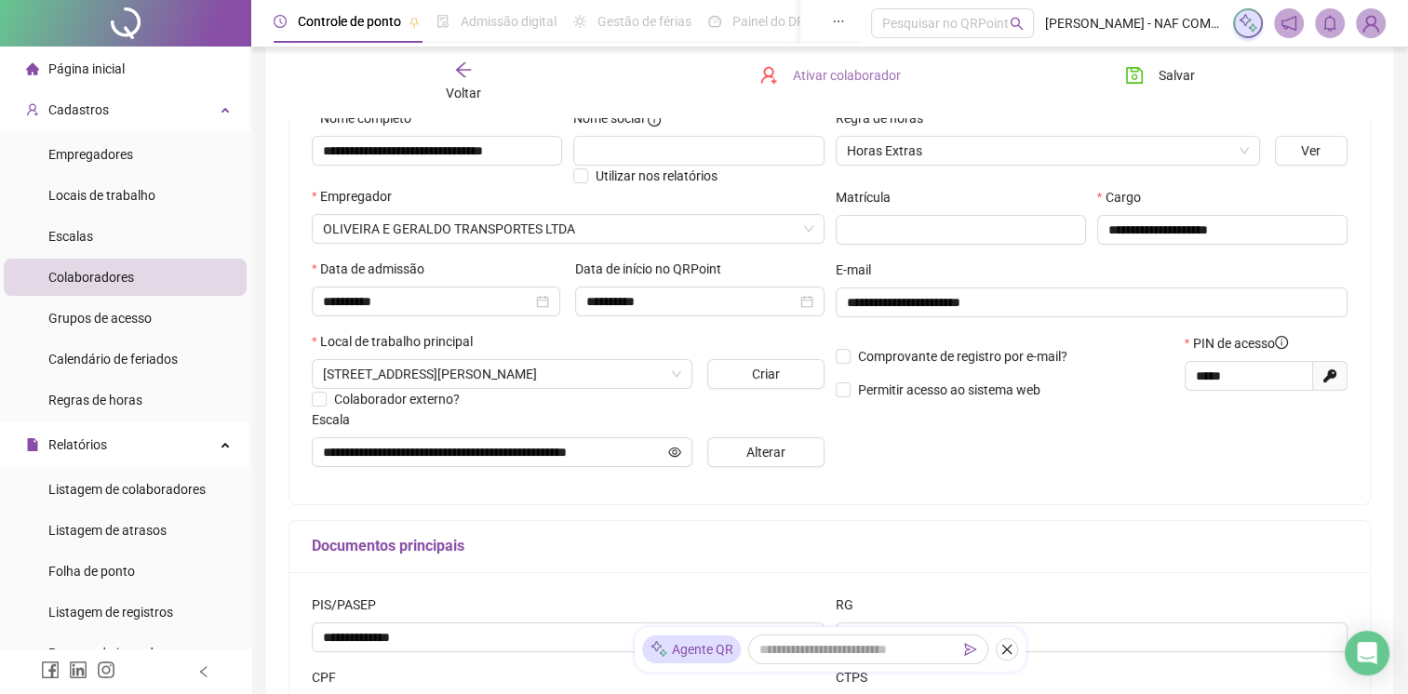
click at [826, 80] on span "Ativar colaborador" at bounding box center [847, 75] width 108 height 20
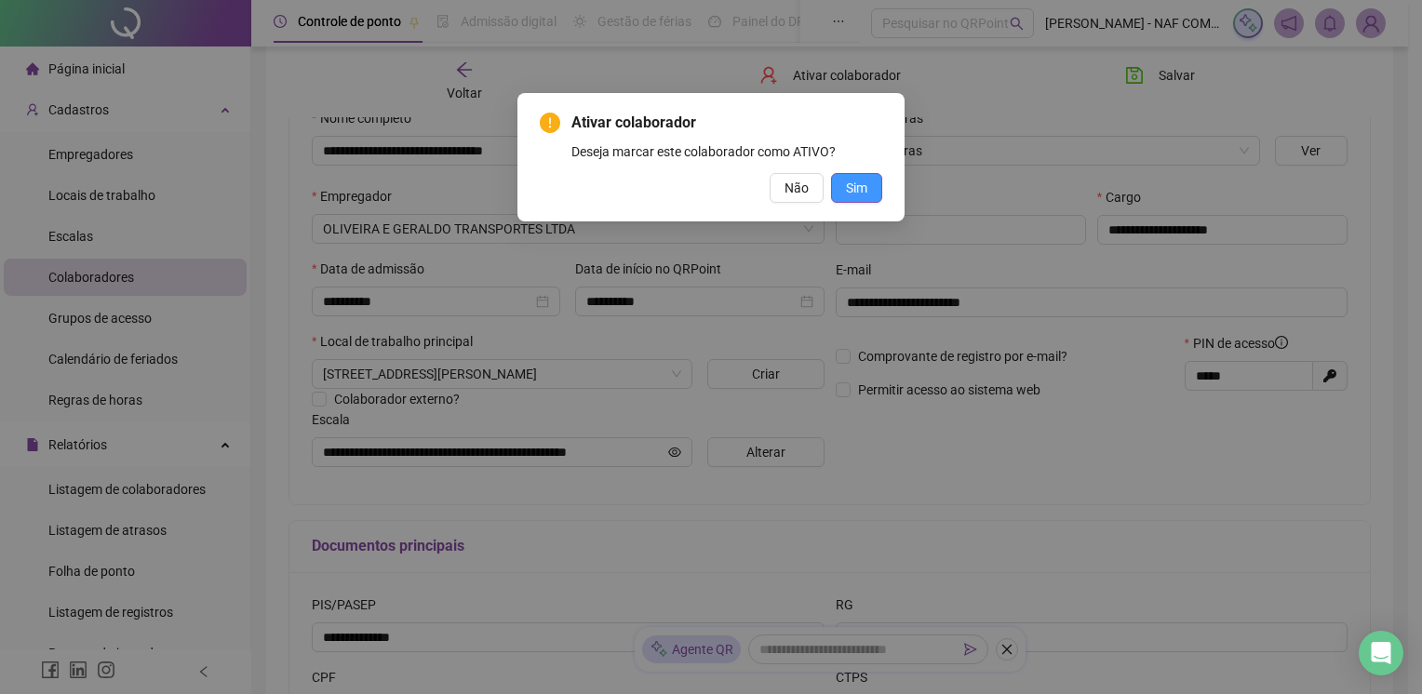
click at [848, 184] on span "Sim" at bounding box center [856, 188] width 21 height 20
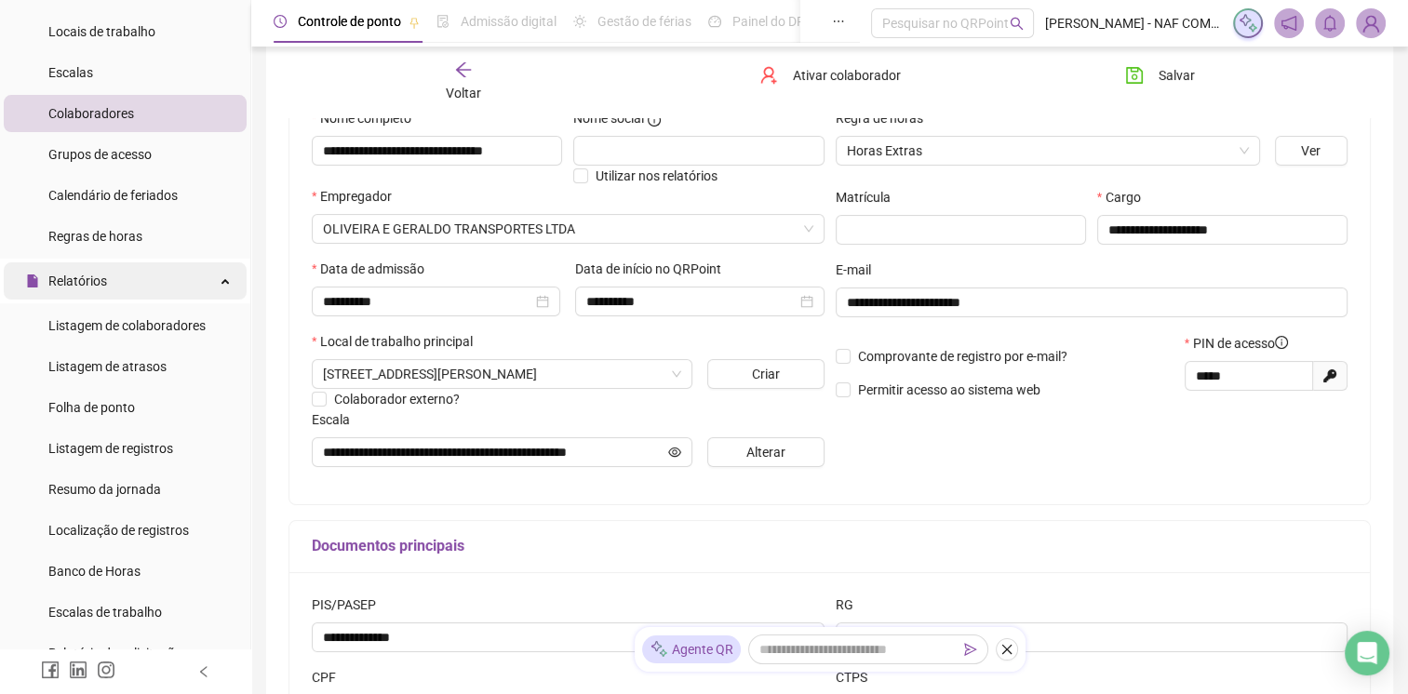
scroll to position [186, 0]
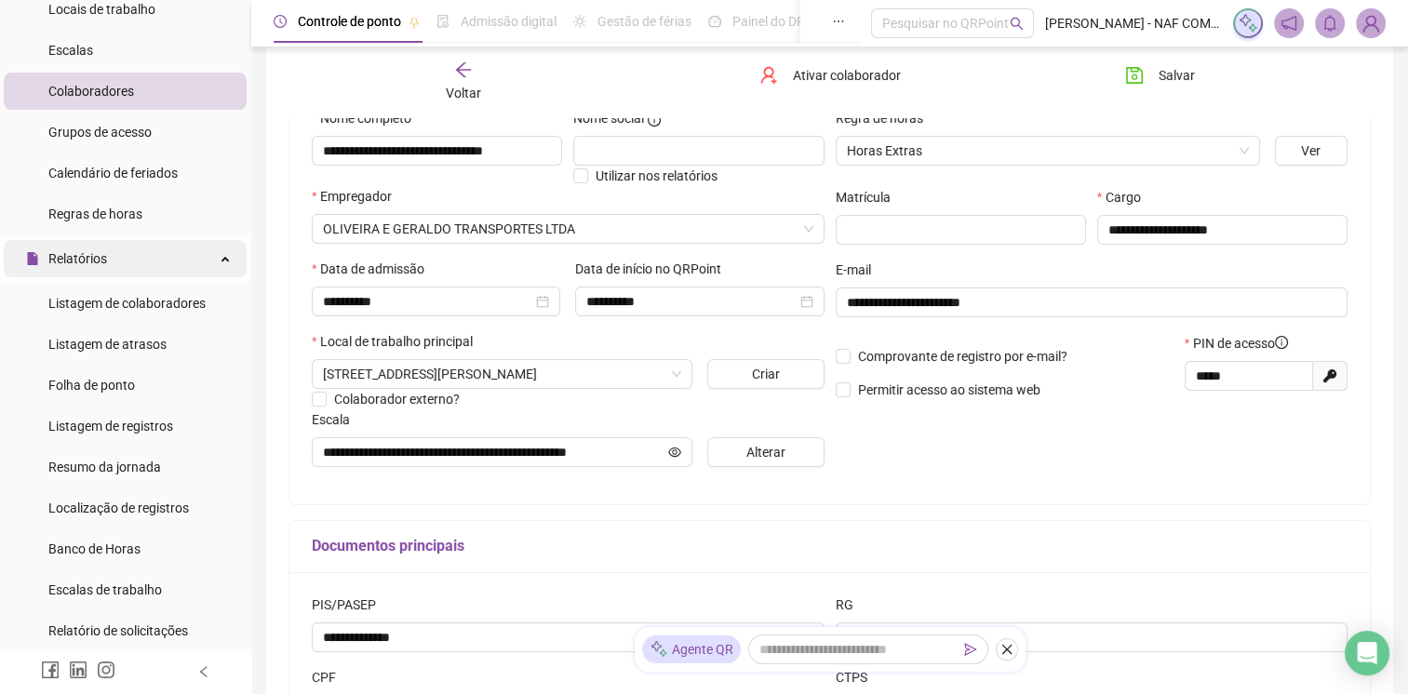
click at [126, 380] on span "Folha de ponto" at bounding box center [91, 385] width 87 height 15
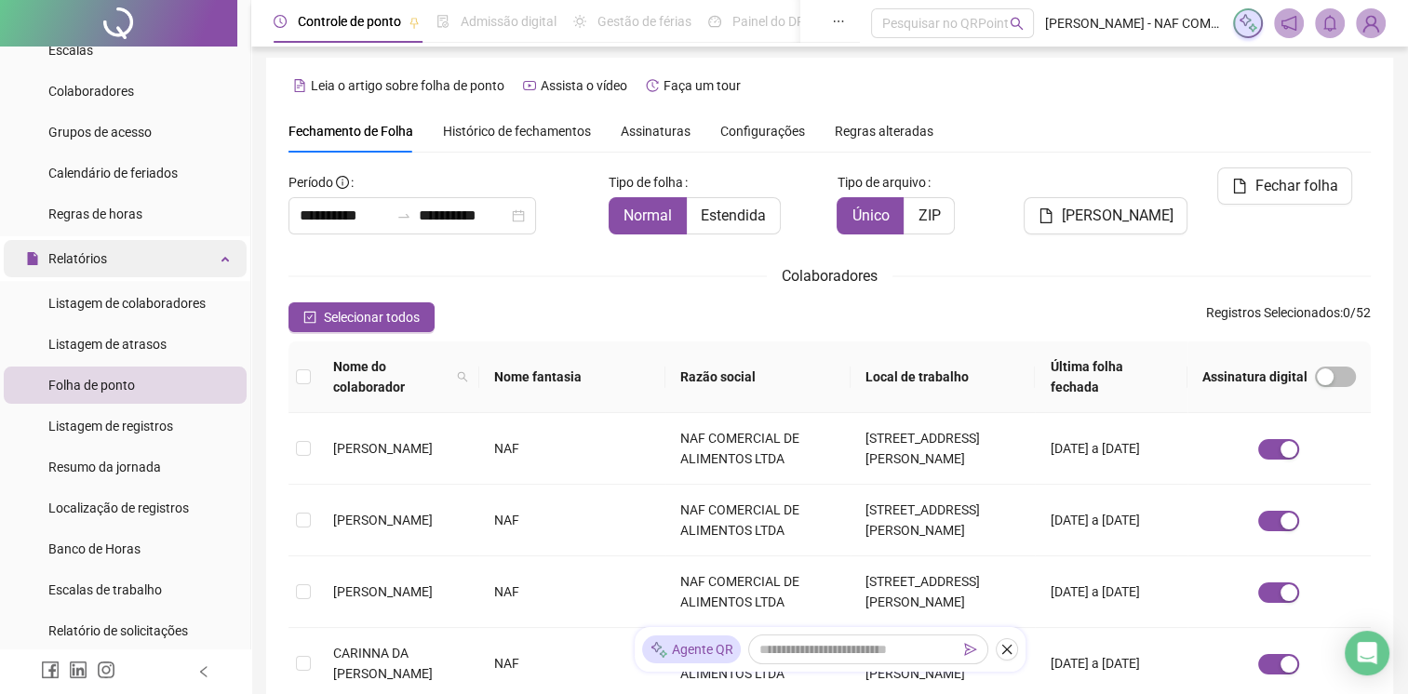
scroll to position [23, 0]
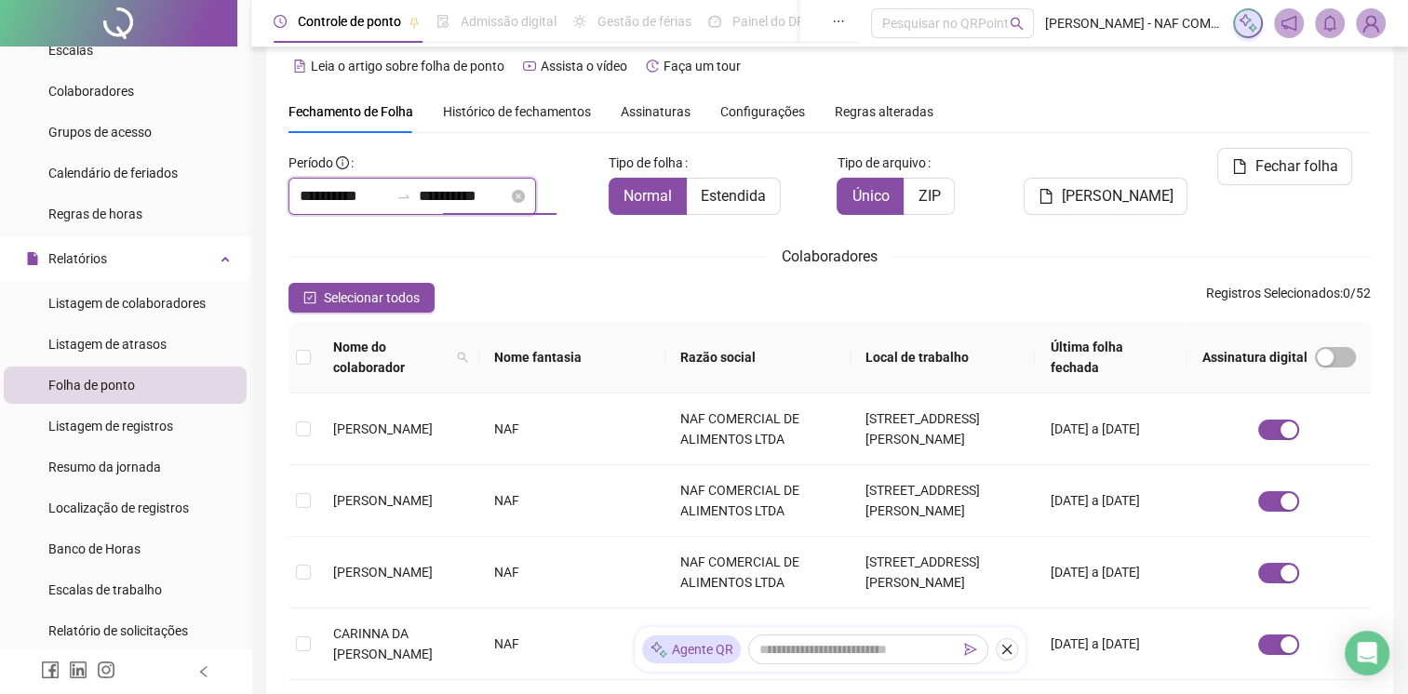
click at [508, 196] on input "**********" at bounding box center [463, 196] width 89 height 22
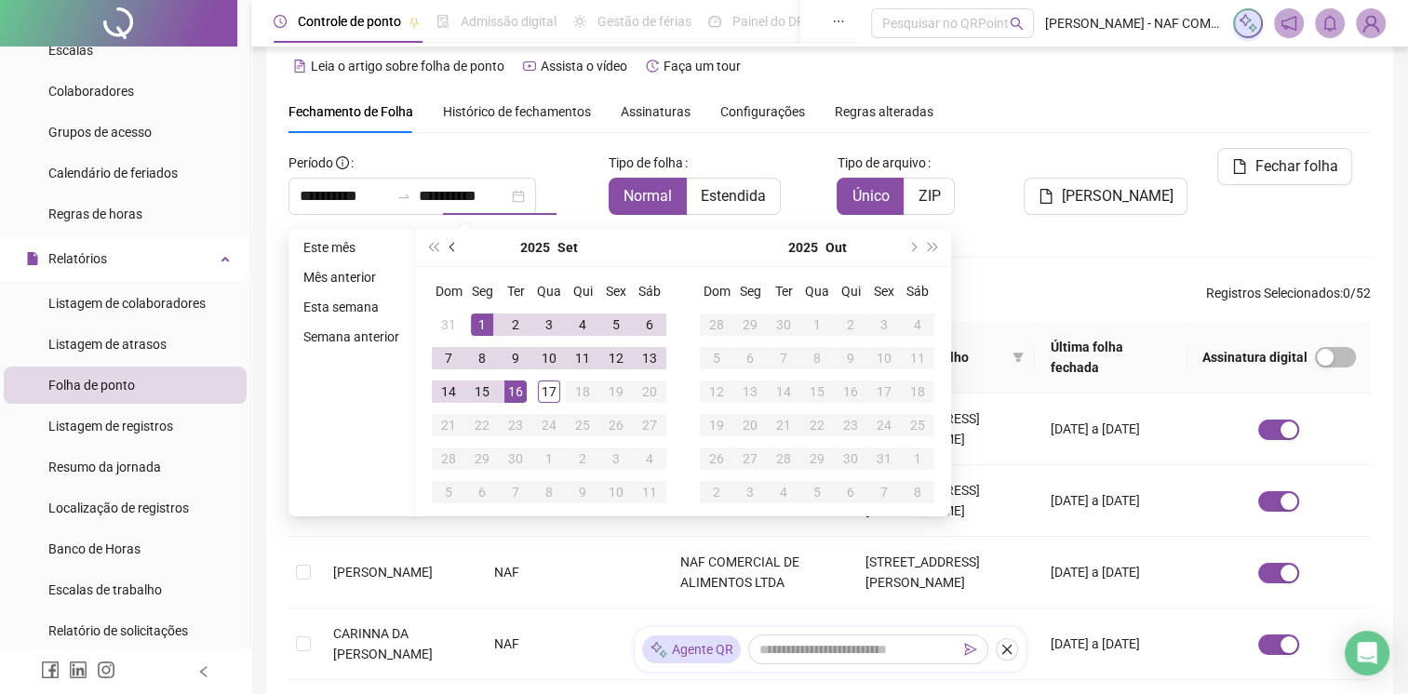
click at [454, 248] on span "prev-year" at bounding box center [454, 247] width 9 height 9
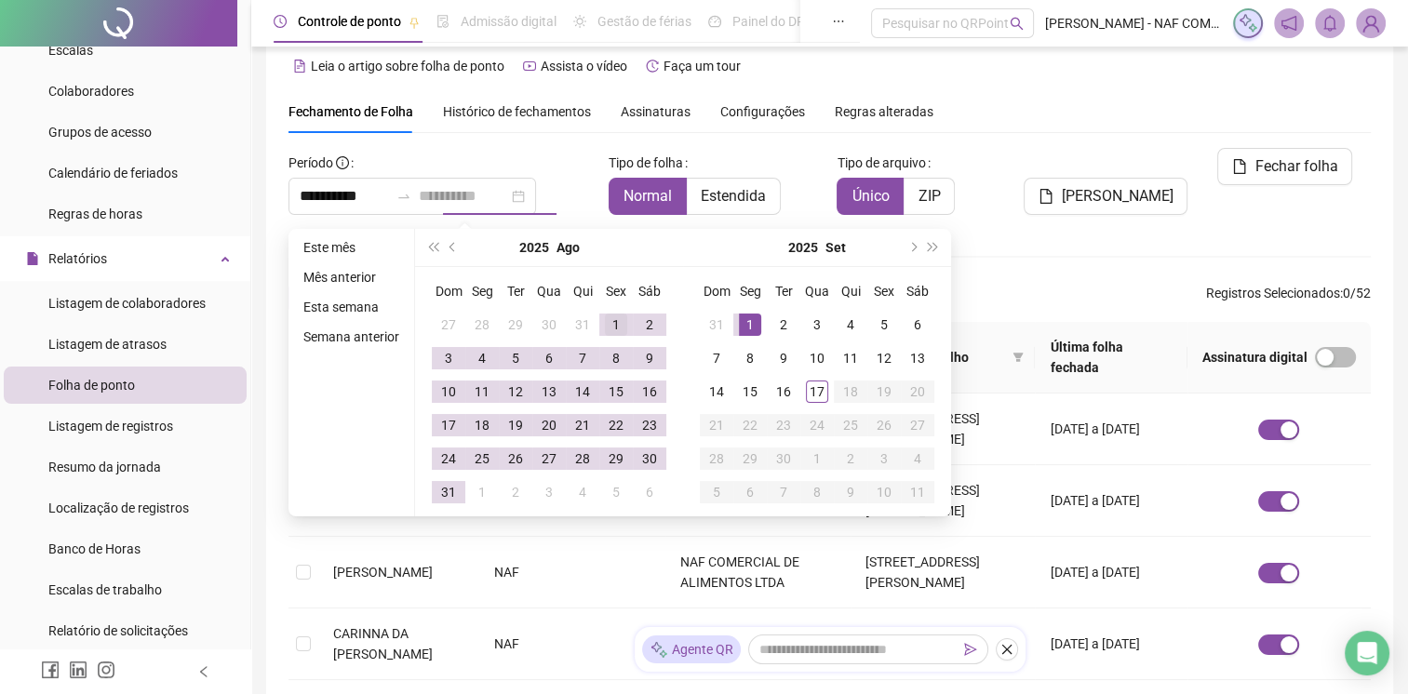
type input "**********"
click at [610, 329] on div "1" at bounding box center [616, 325] width 22 height 22
click at [447, 496] on div "31" at bounding box center [448, 492] width 22 height 22
type input "**********"
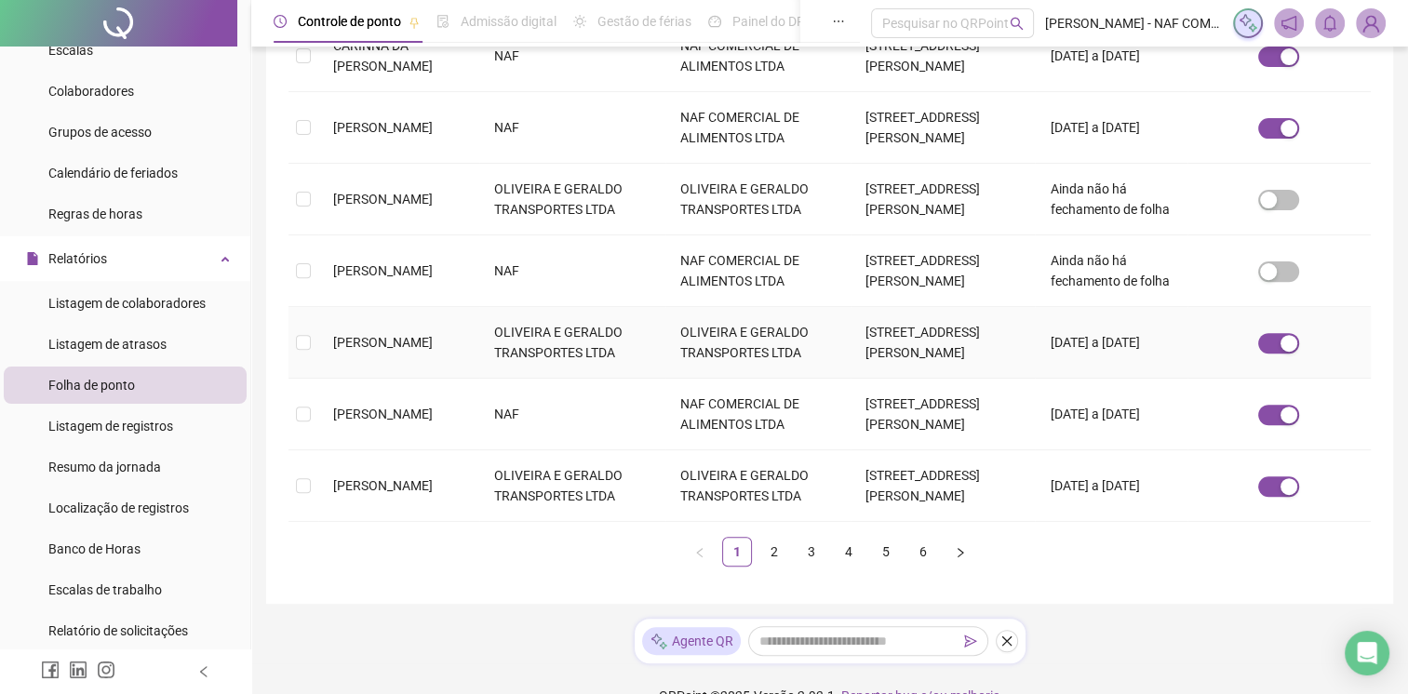
scroll to position [622, 0]
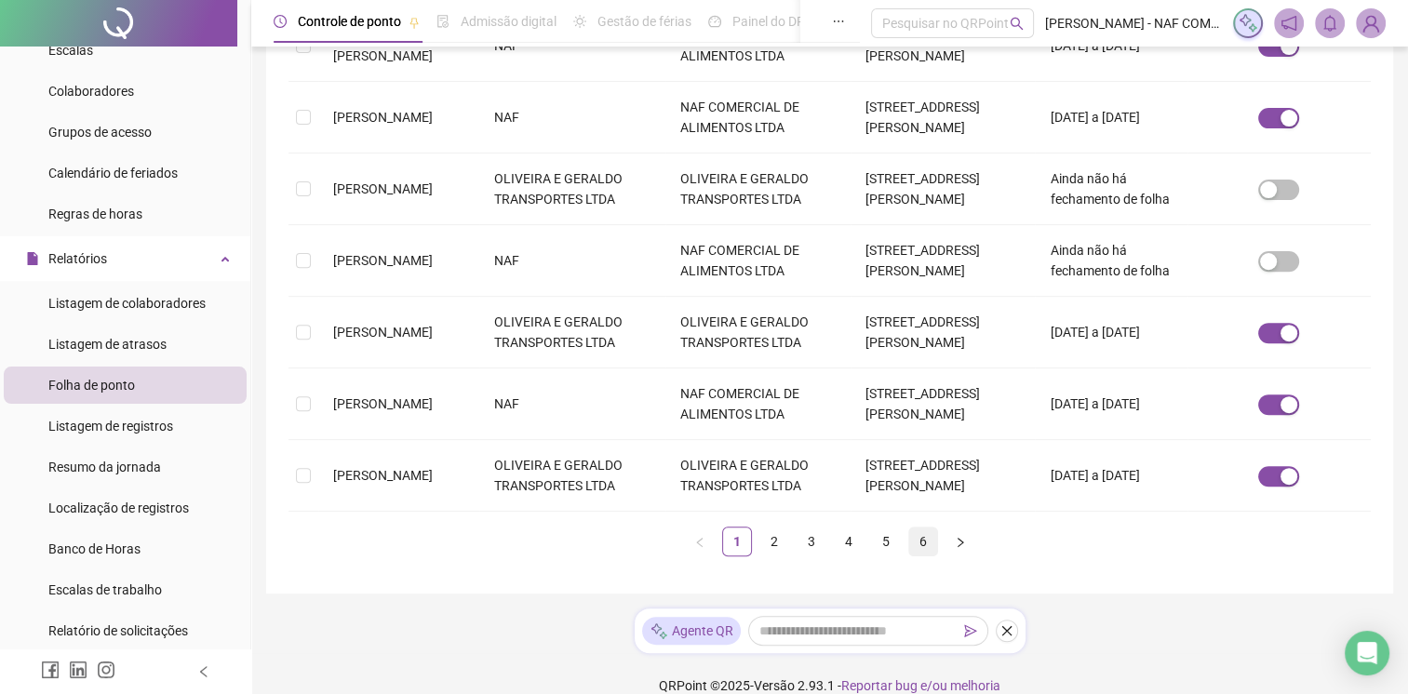
click at [912, 528] on link "6" at bounding box center [923, 542] width 28 height 28
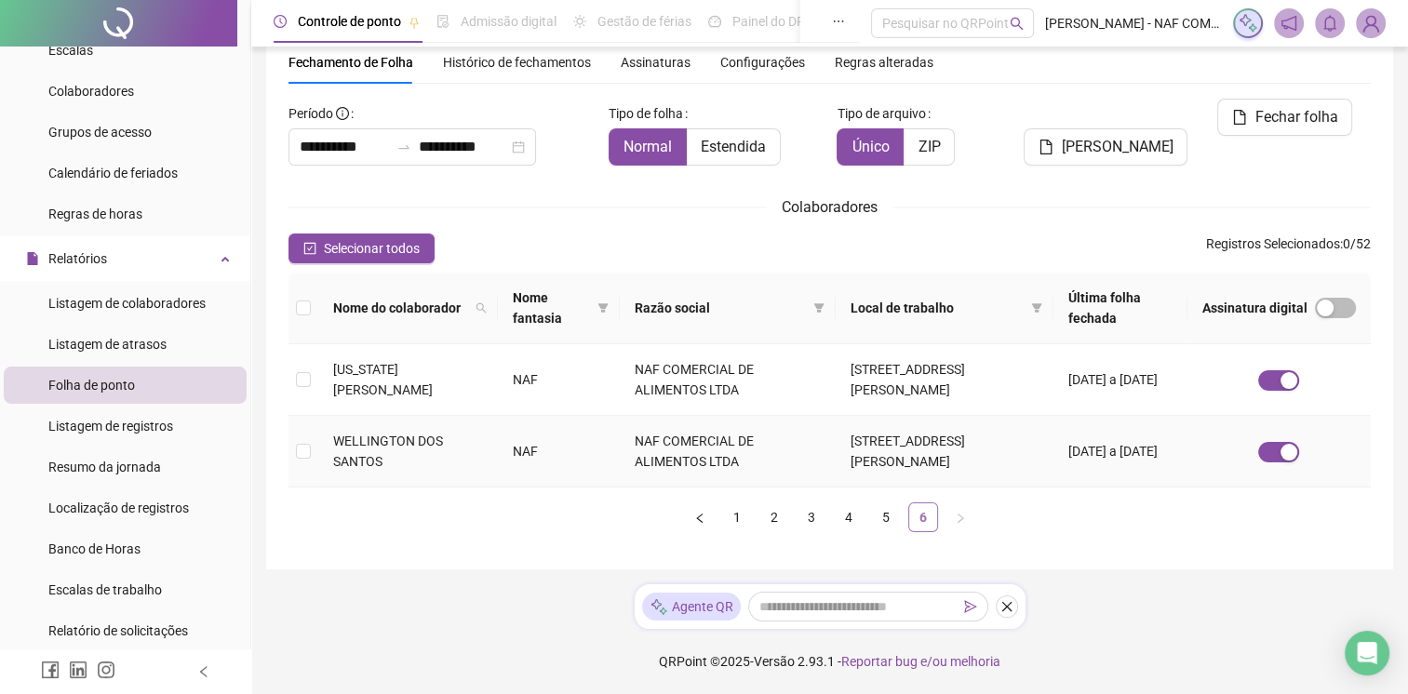
scroll to position [34, 0]
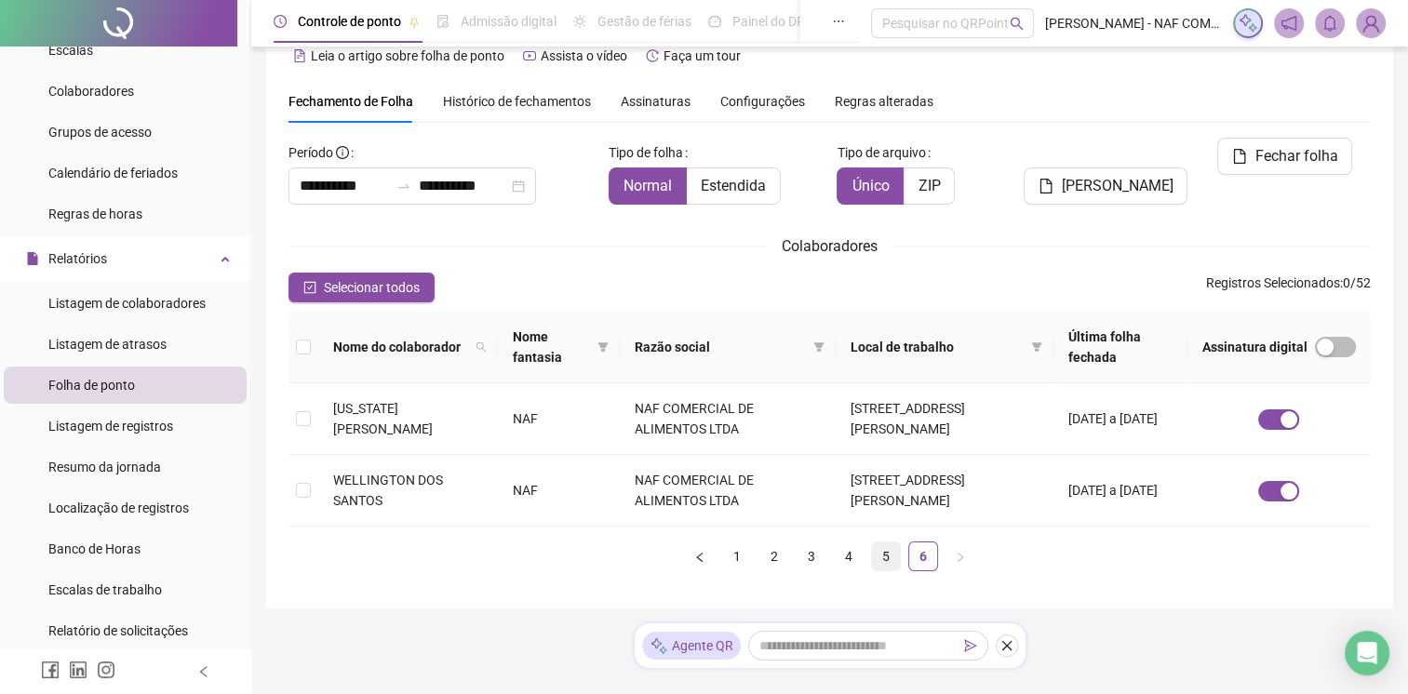
click at [882, 546] on link "5" at bounding box center [886, 557] width 28 height 28
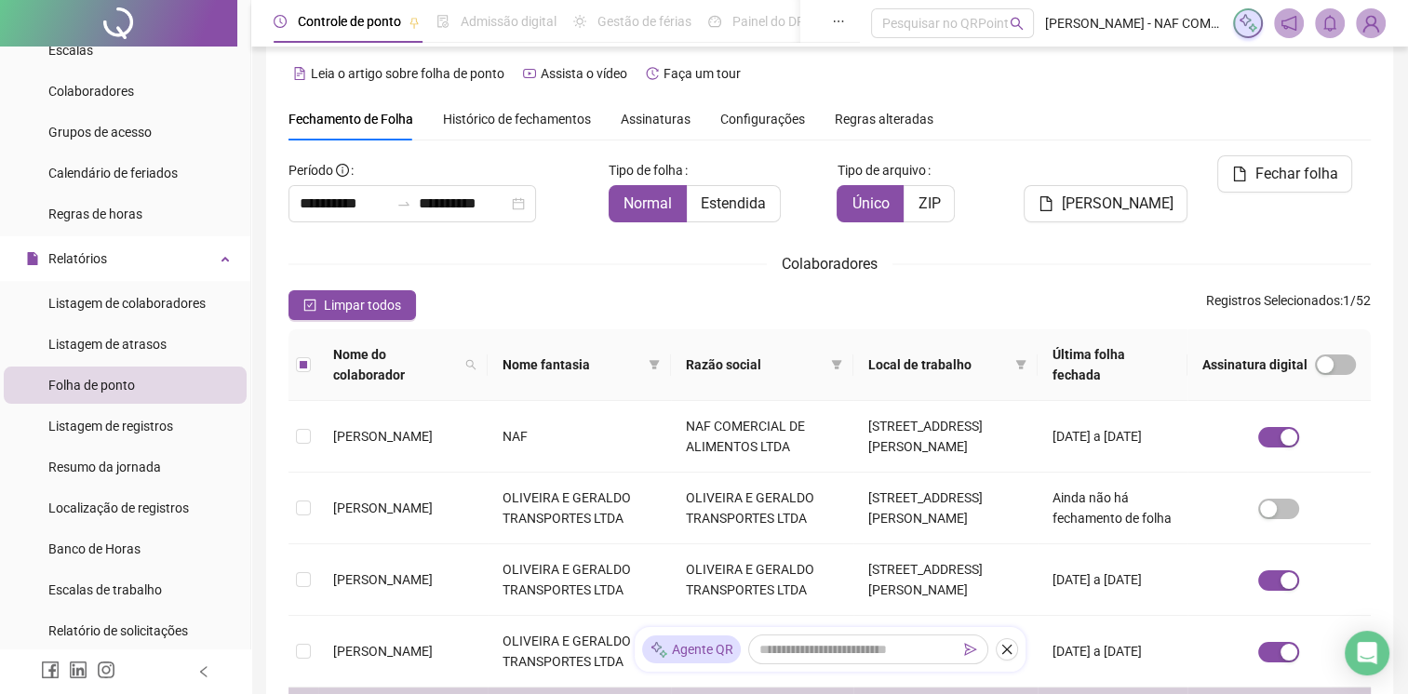
scroll to position [0, 0]
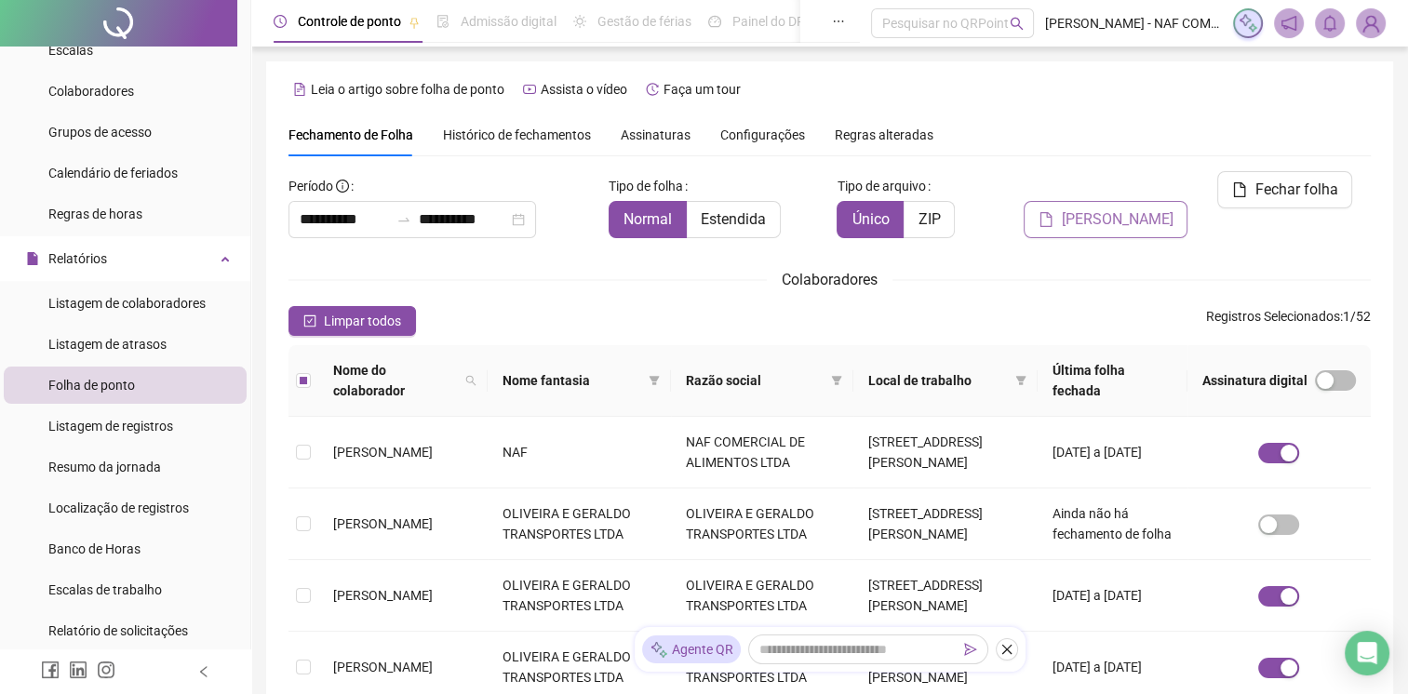
click at [1127, 209] on span "[PERSON_NAME]" at bounding box center [1117, 220] width 112 height 22
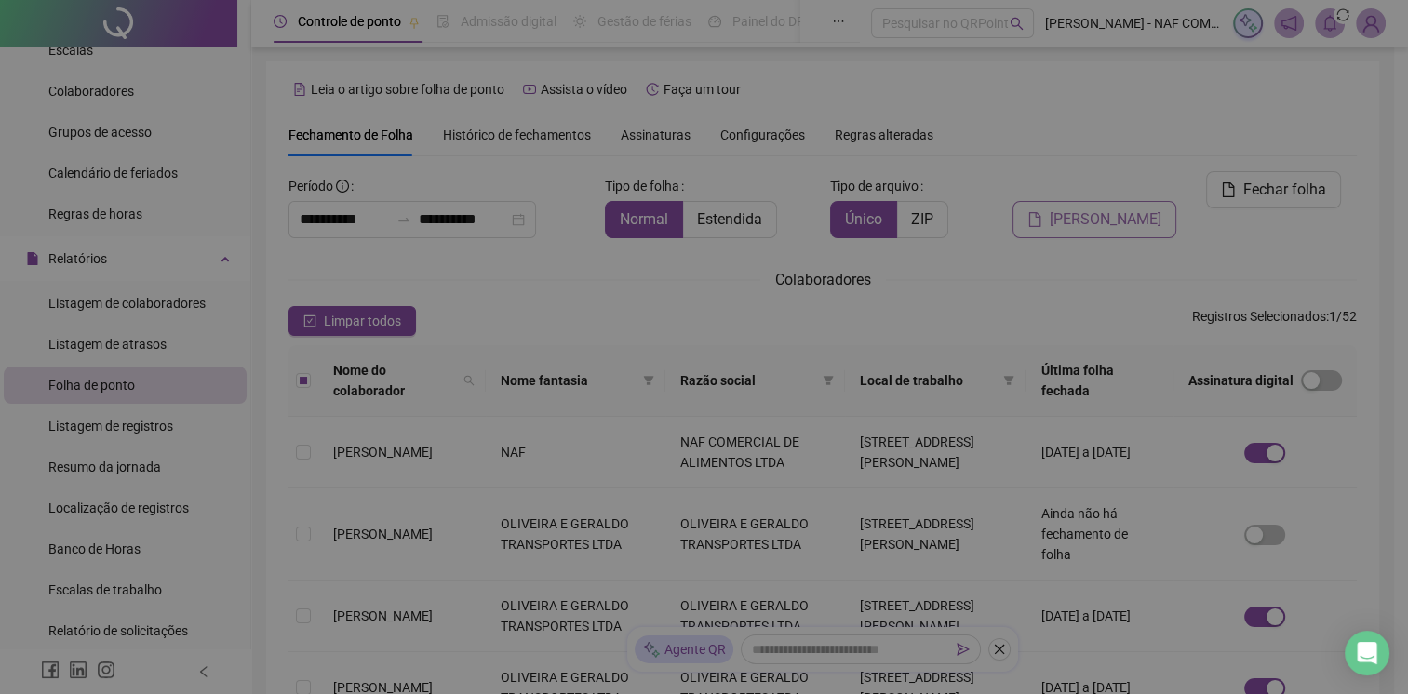
scroll to position [23, 0]
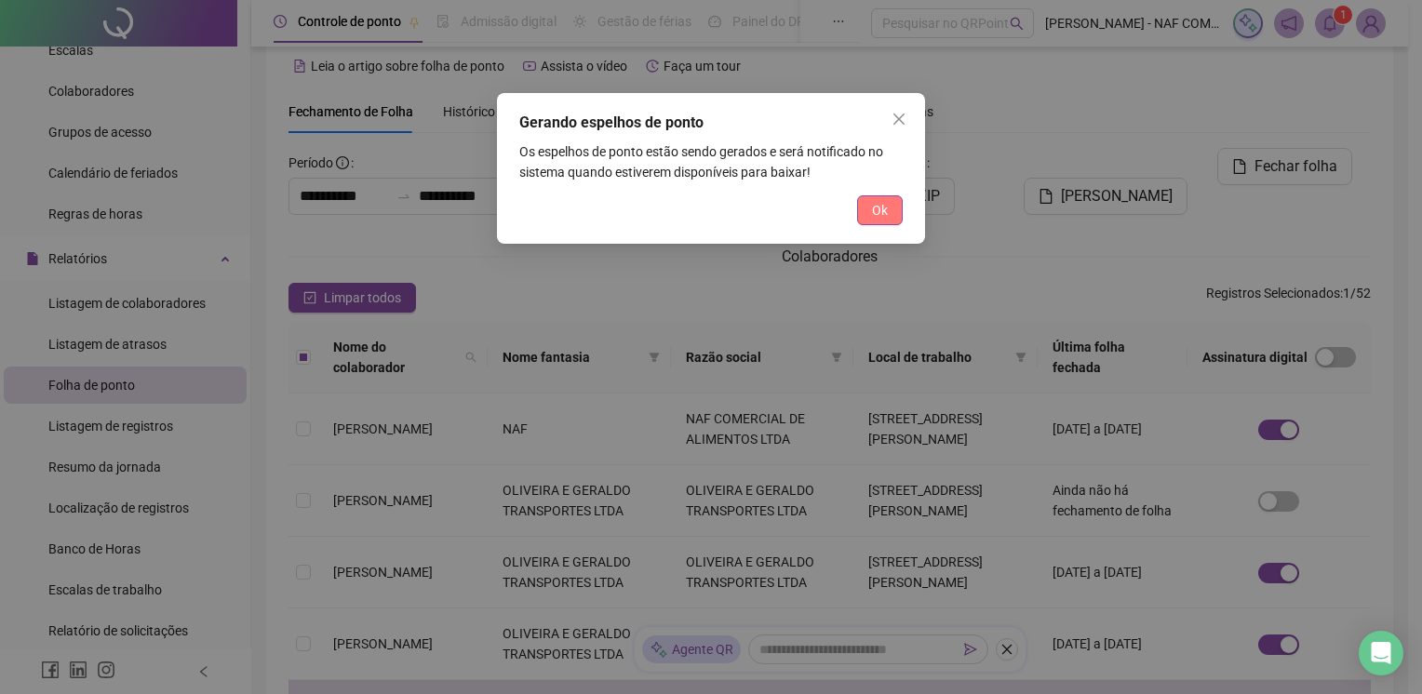
click at [879, 217] on span "Ok" at bounding box center [880, 210] width 16 height 20
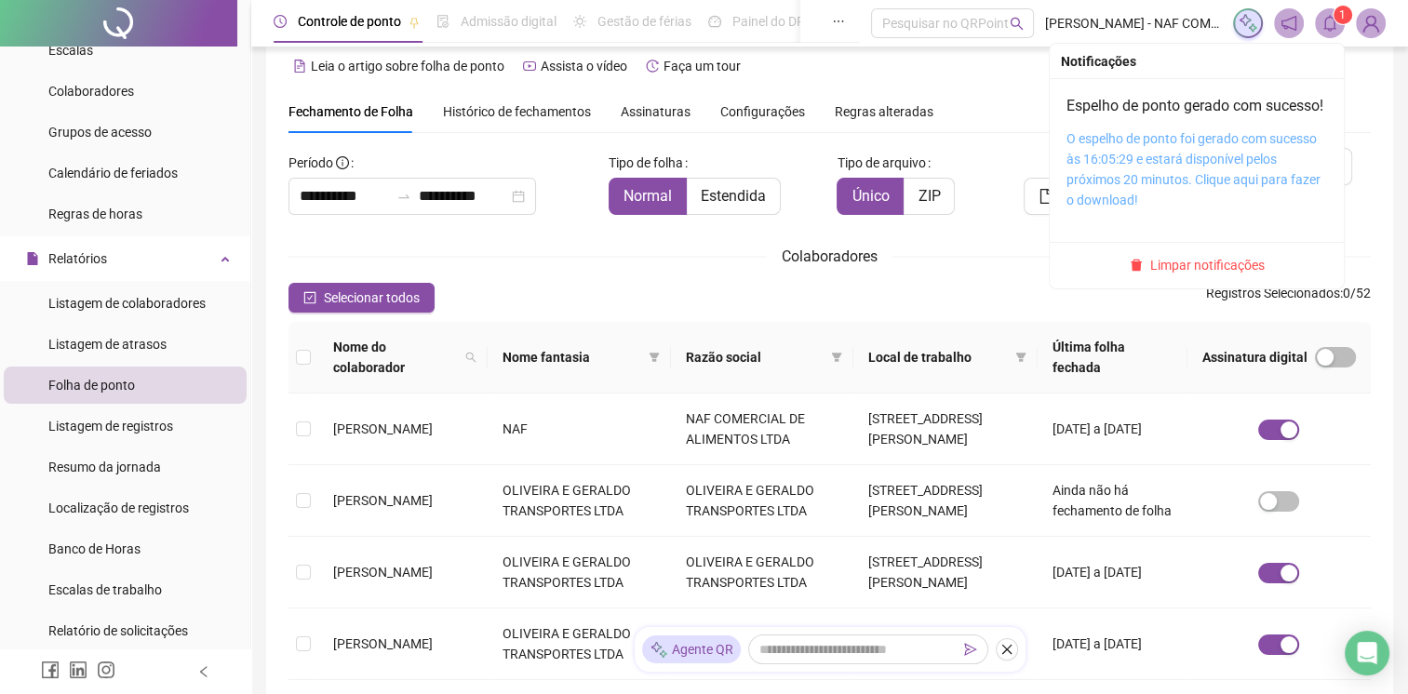
click at [1225, 196] on link "O espelho de ponto foi gerado com sucesso às 16:05:29 e estará disponível pelos…" at bounding box center [1194, 169] width 254 height 76
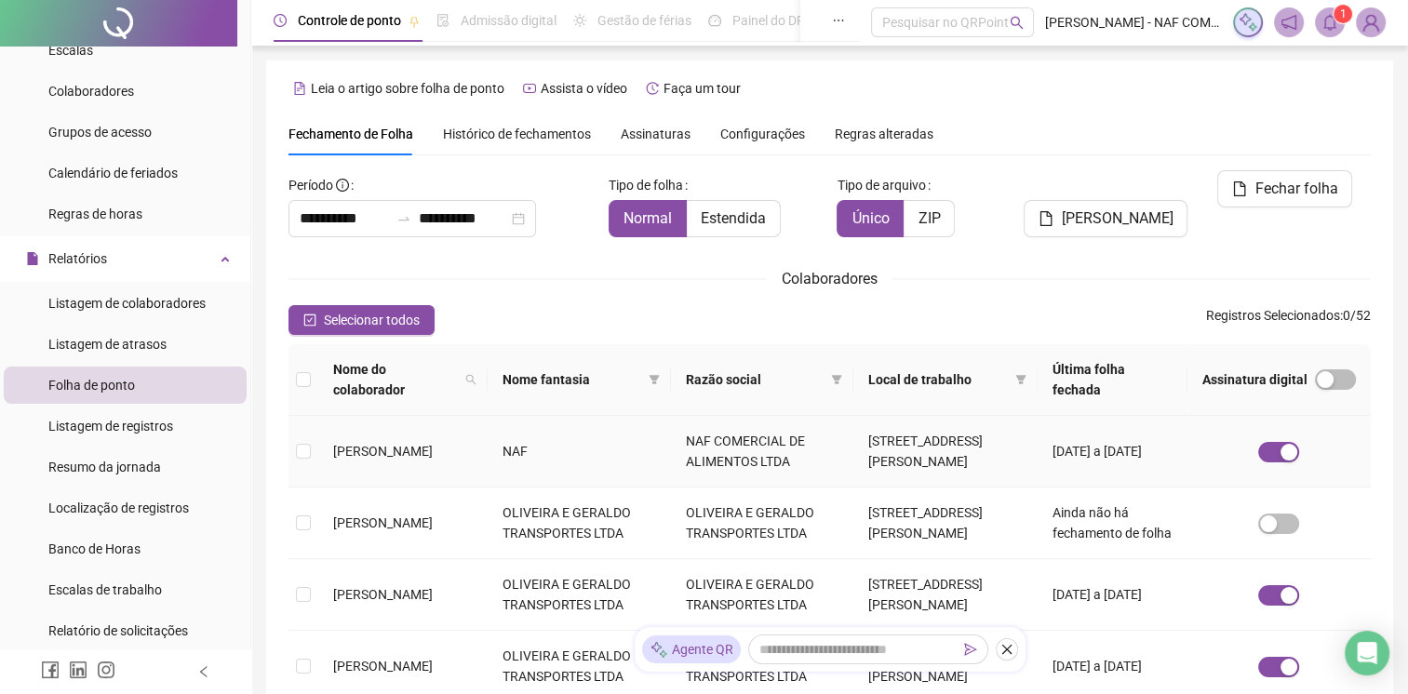
scroll to position [0, 0]
click at [1337, 22] on sup "1" at bounding box center [1343, 15] width 19 height 19
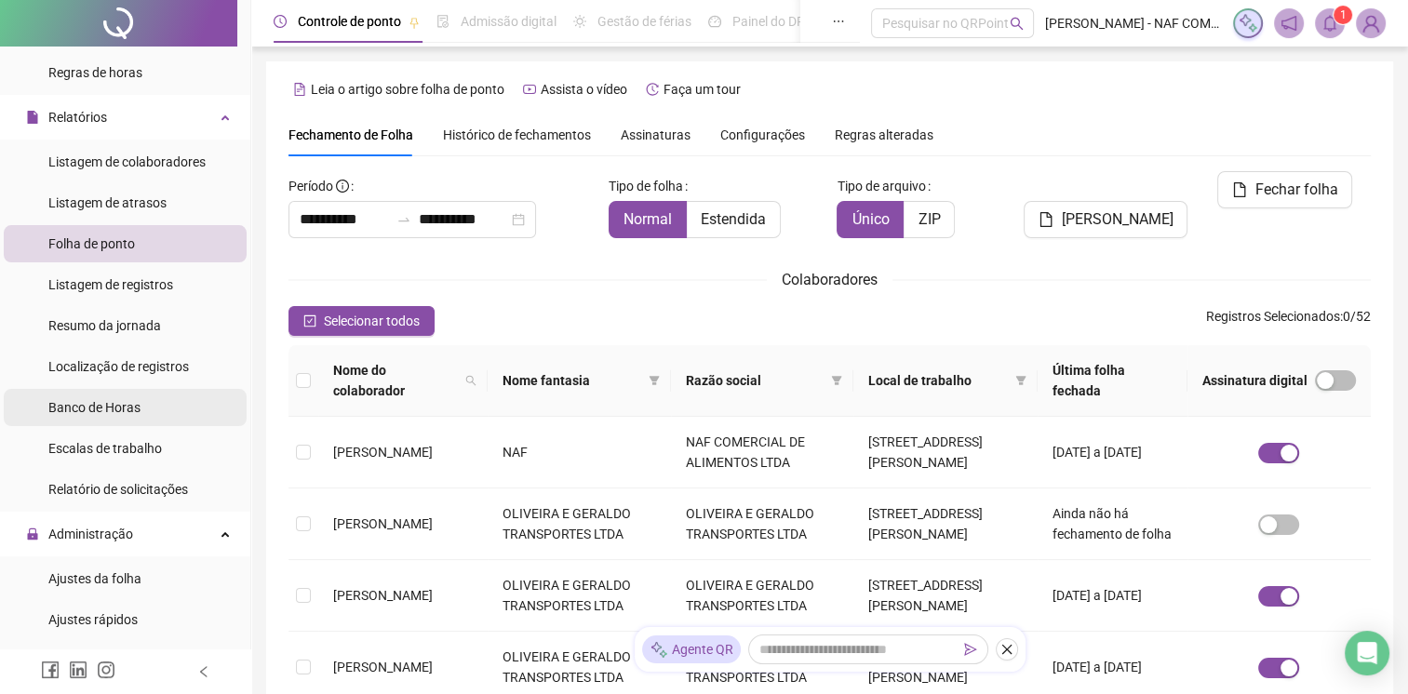
scroll to position [558, 0]
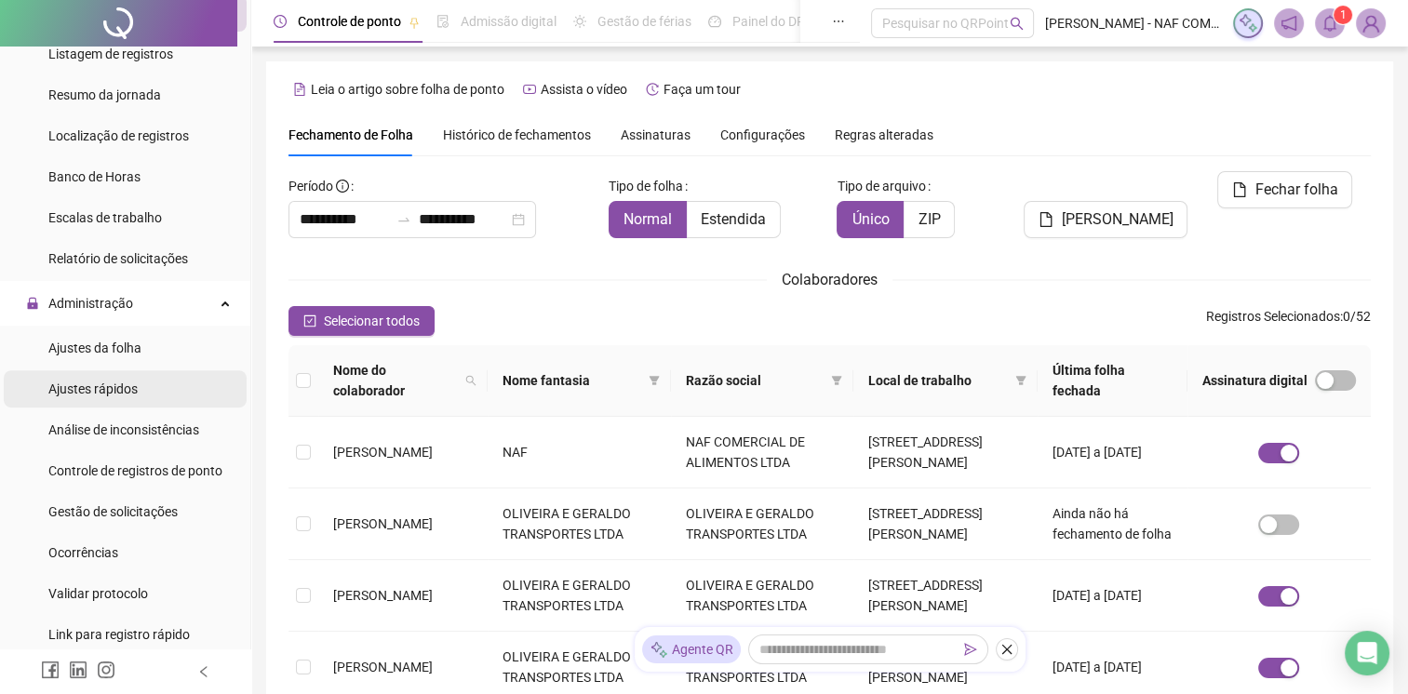
click at [139, 392] on li "Ajustes rápidos" at bounding box center [125, 388] width 243 height 37
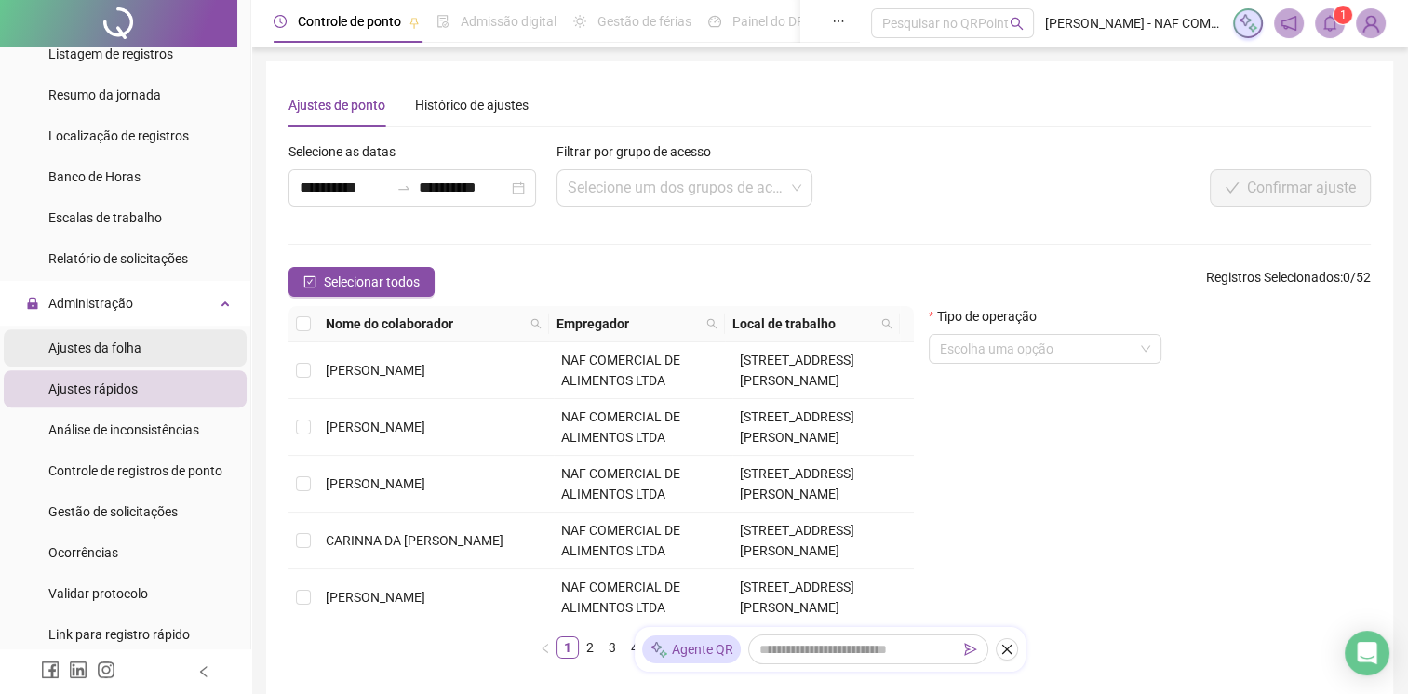
click at [172, 348] on li "Ajustes da folha" at bounding box center [125, 348] width 243 height 37
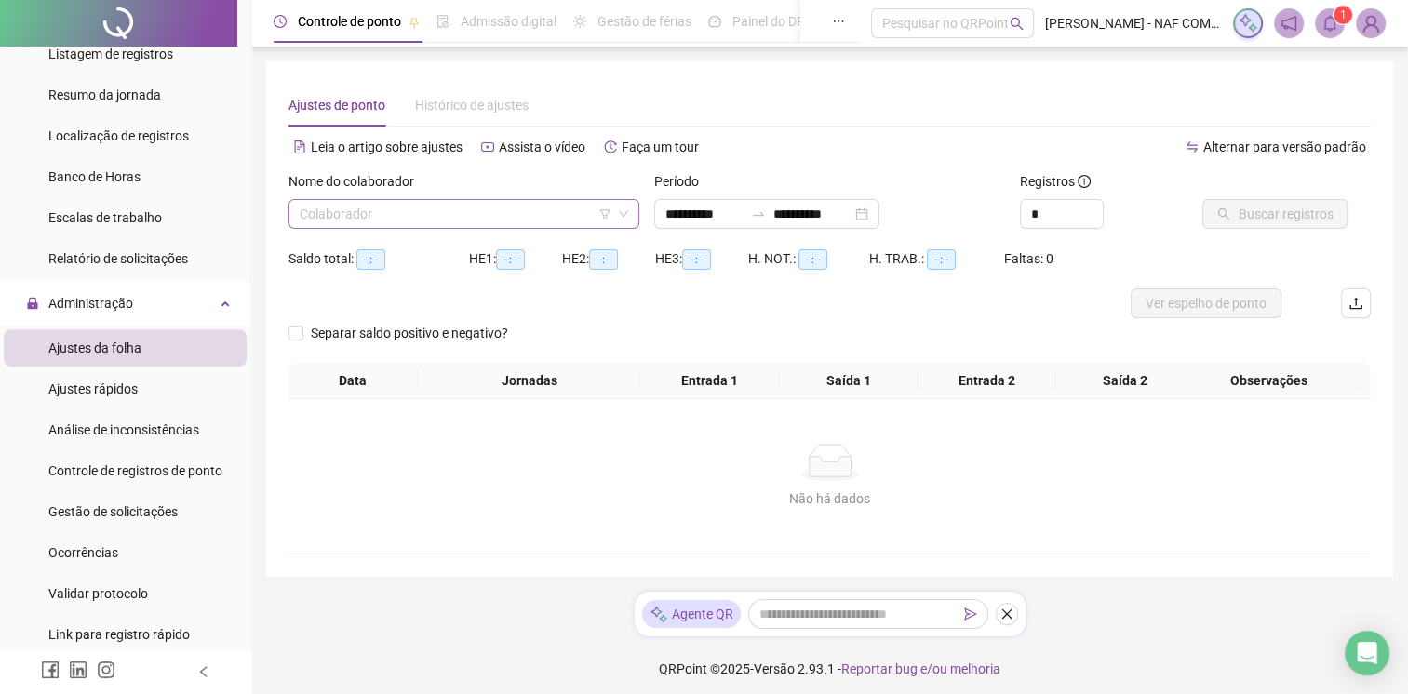
click at [428, 211] on input "search" at bounding box center [456, 214] width 312 height 28
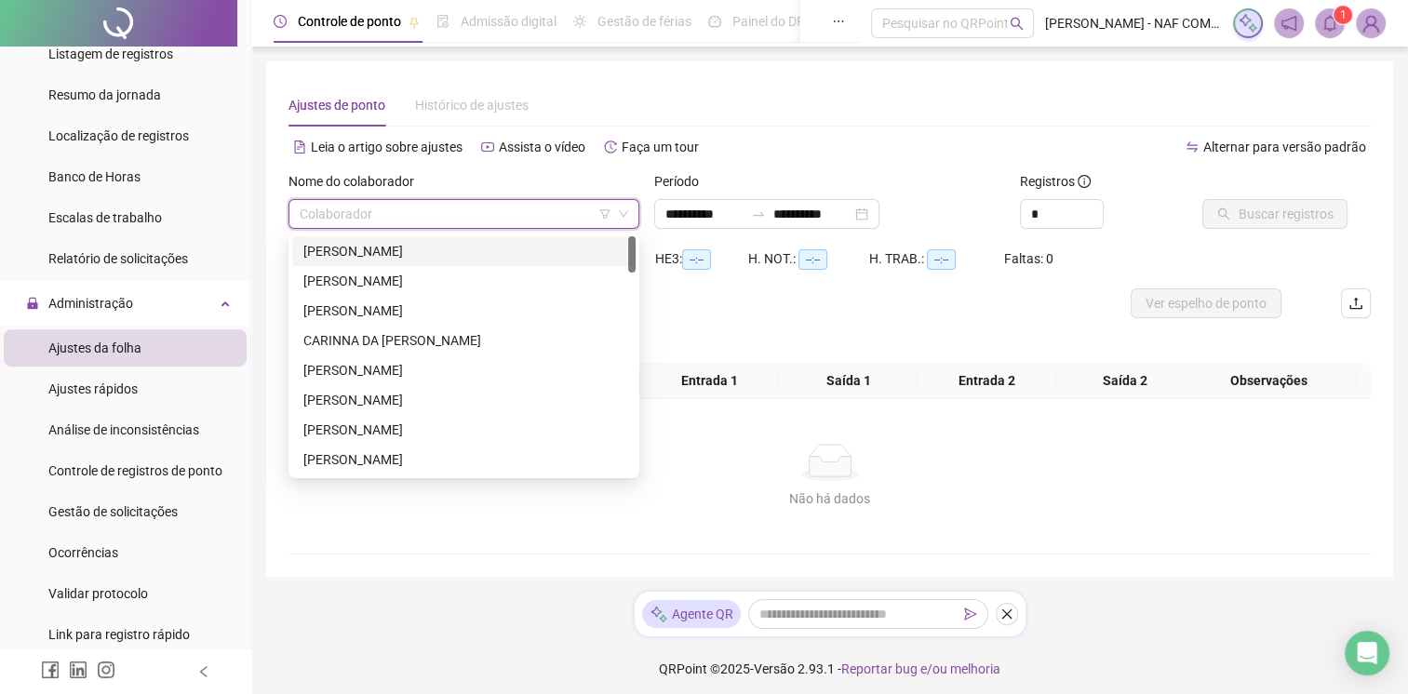
click at [494, 244] on div "[PERSON_NAME]" at bounding box center [463, 251] width 321 height 20
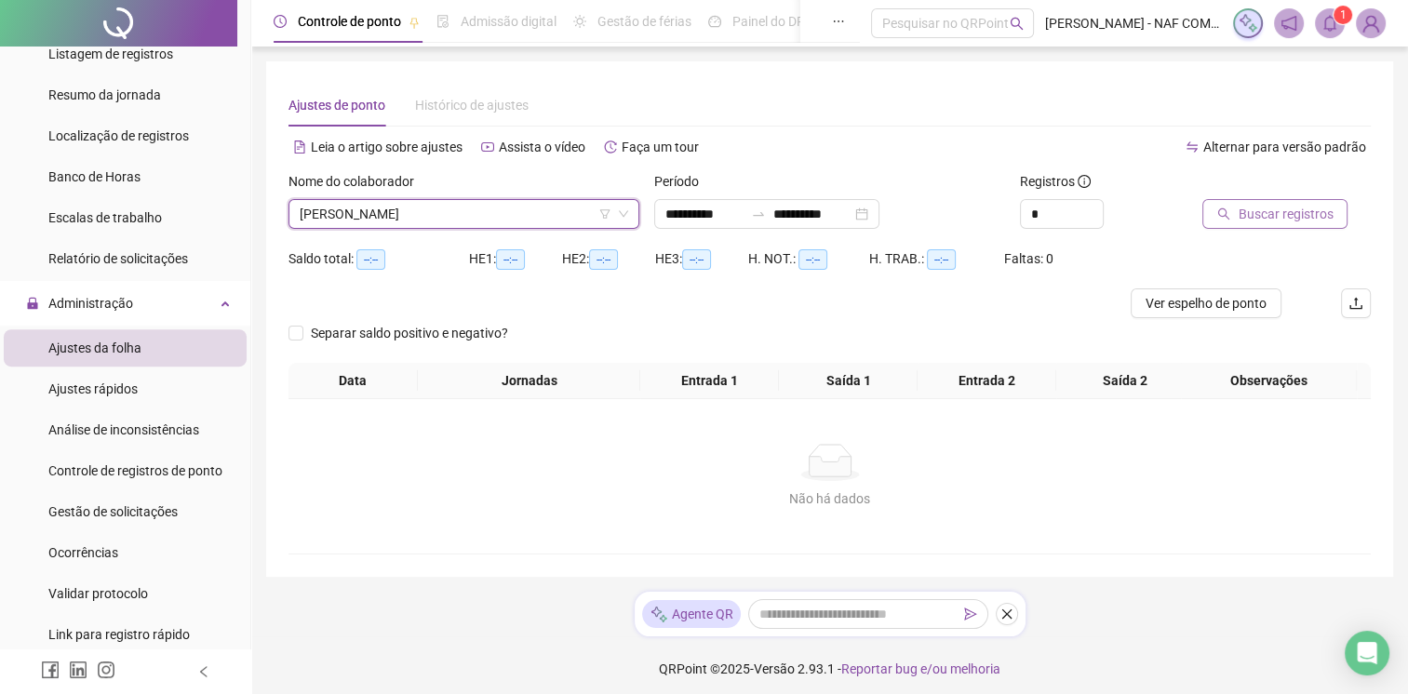
click at [1264, 221] on span "Buscar registros" at bounding box center [1285, 214] width 95 height 20
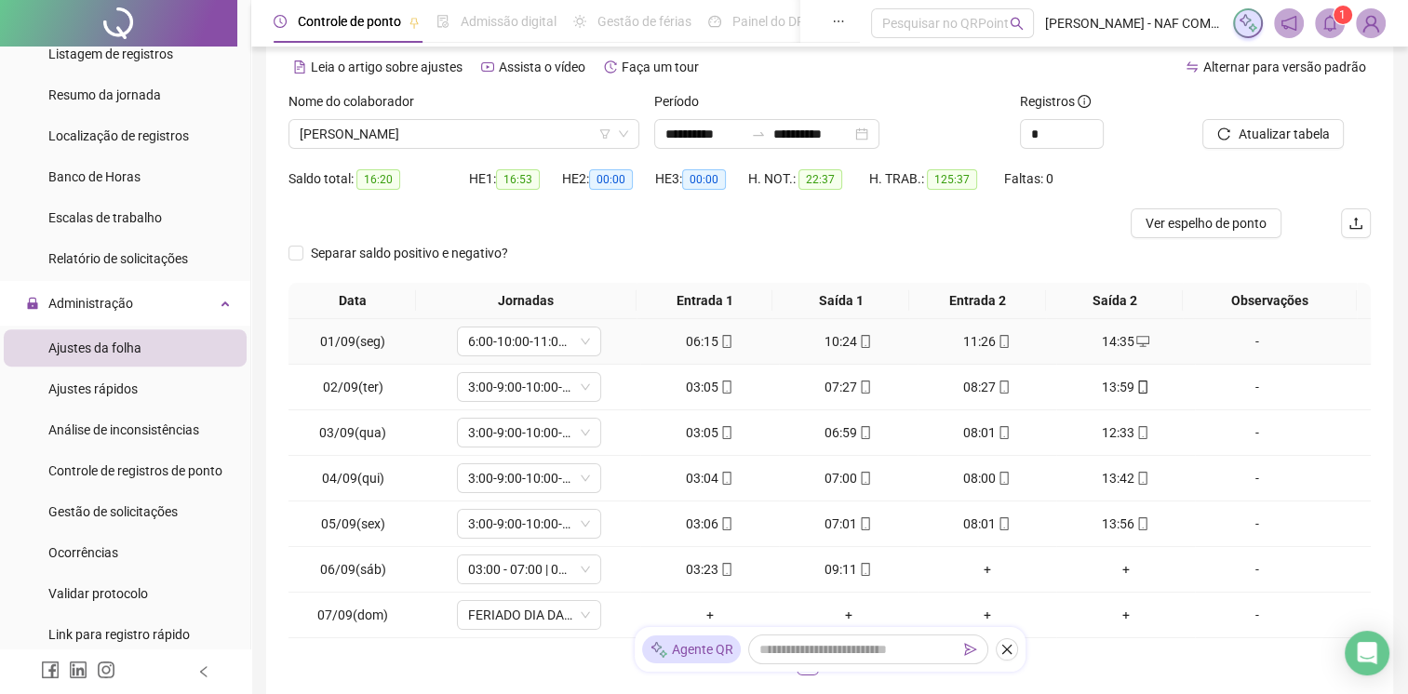
scroll to position [186, 0]
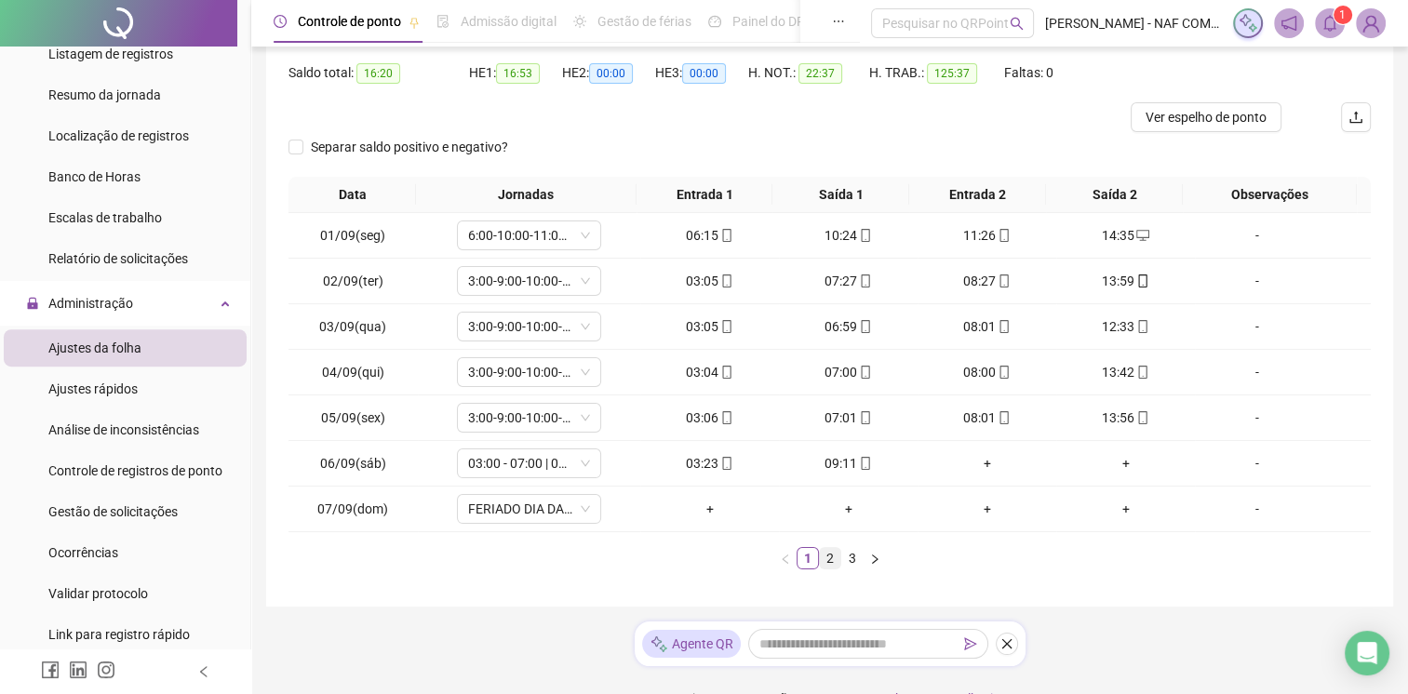
click at [827, 564] on link "2" at bounding box center [830, 558] width 20 height 20
click at [855, 563] on link "3" at bounding box center [852, 558] width 20 height 20
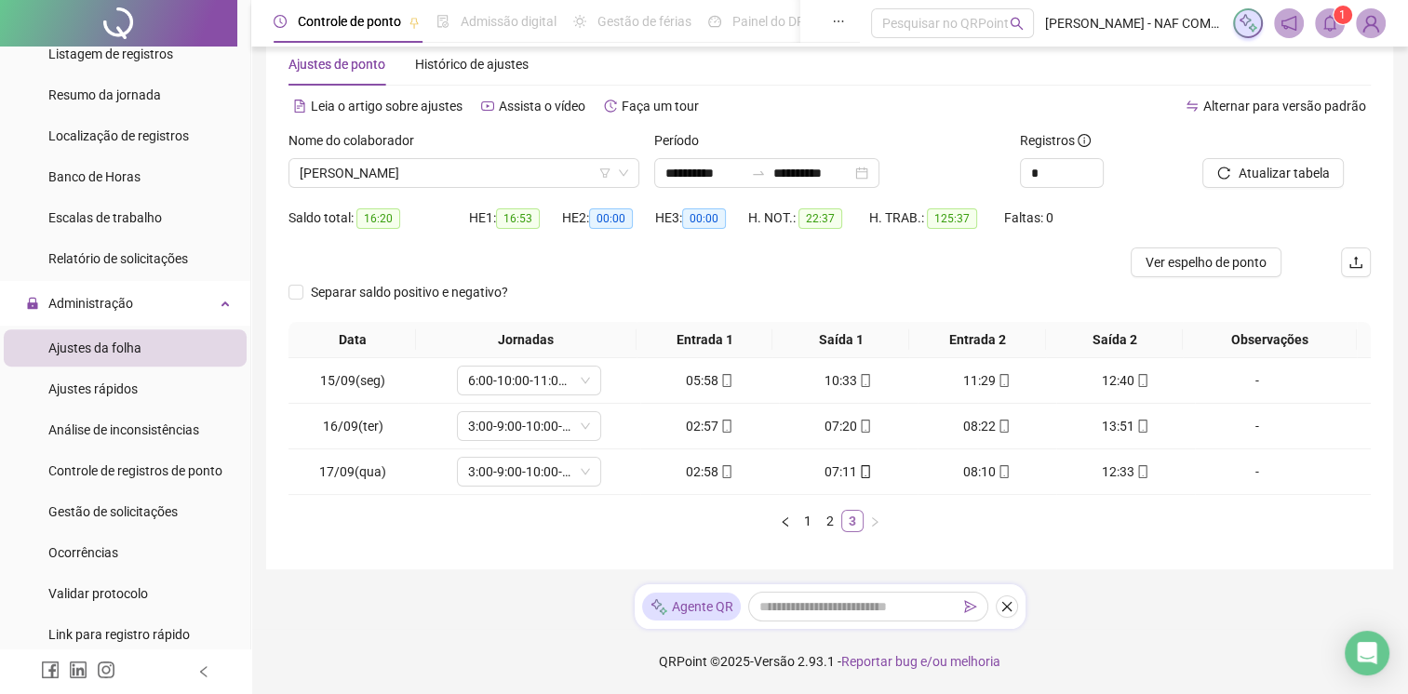
scroll to position [39, 0]
click at [832, 522] on link "2" at bounding box center [830, 523] width 20 height 20
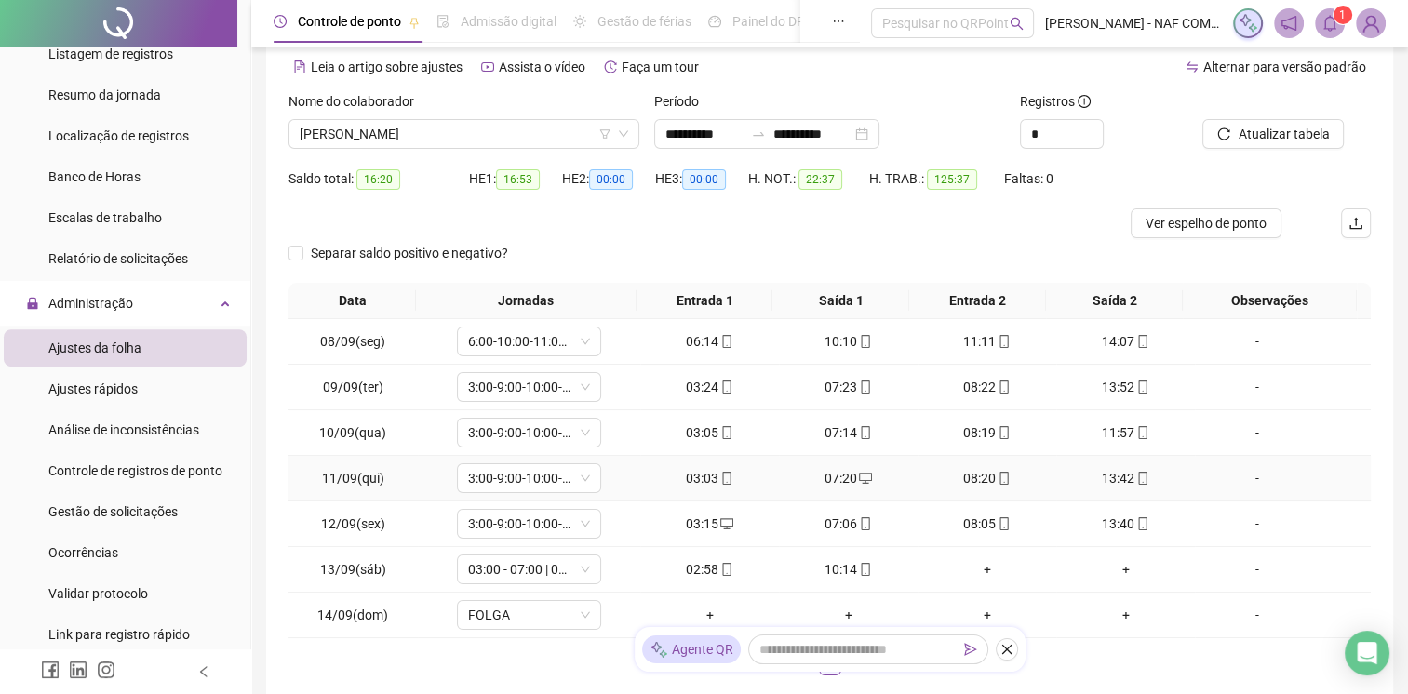
scroll to position [132, 0]
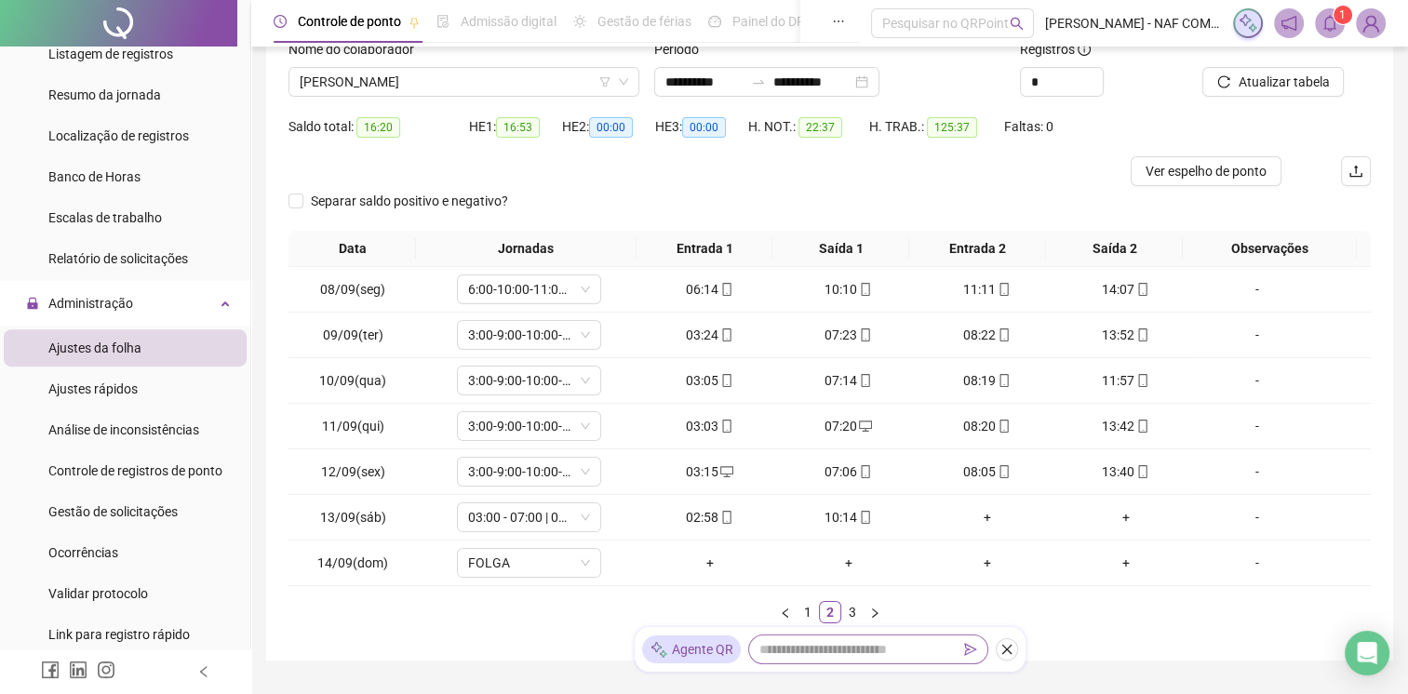
click at [853, 612] on link "3" at bounding box center [852, 612] width 20 height 20
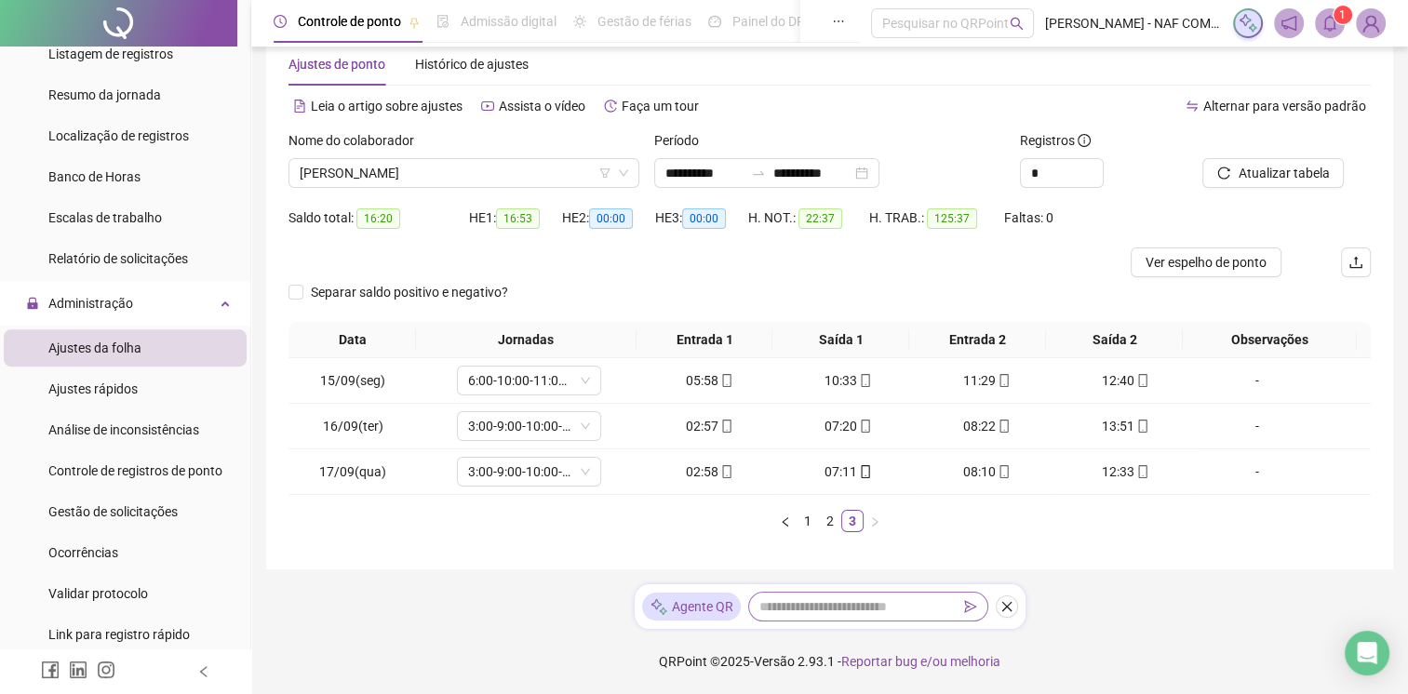
scroll to position [39, 0]
click at [808, 523] on link "1" at bounding box center [808, 523] width 20 height 20
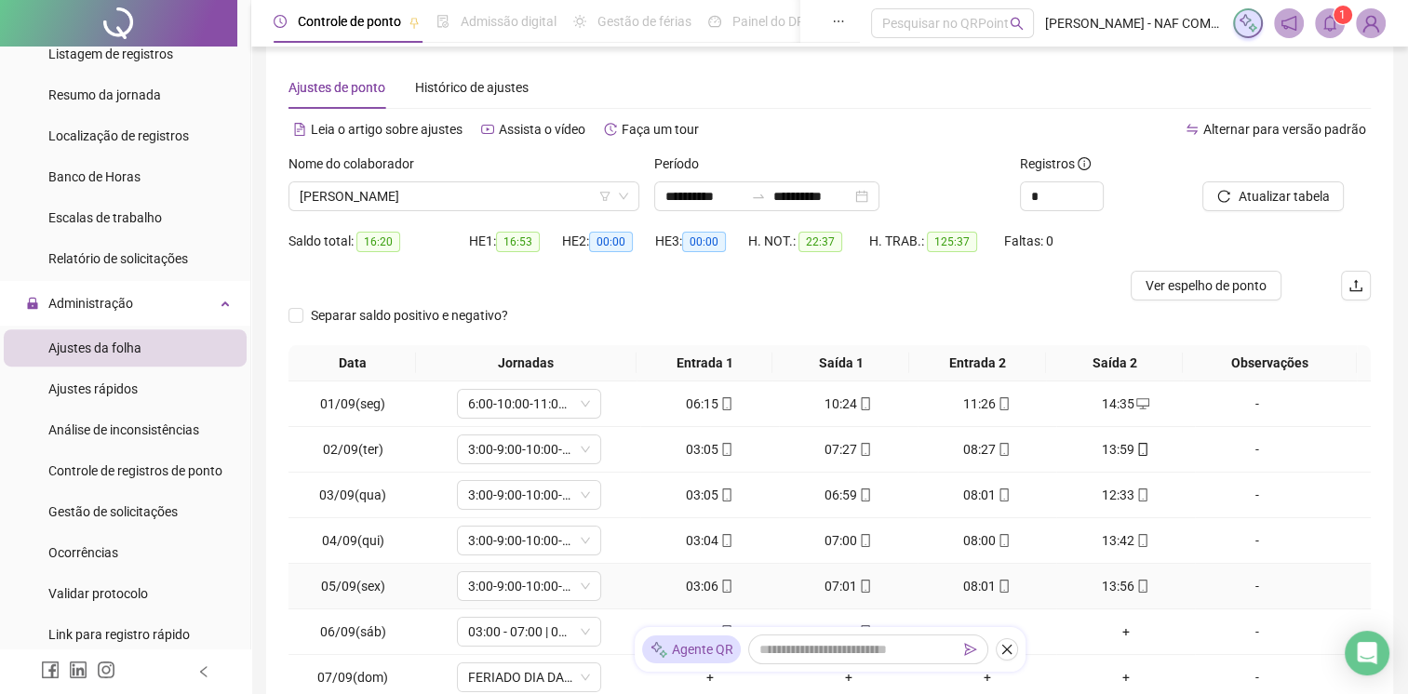
scroll to position [0, 0]
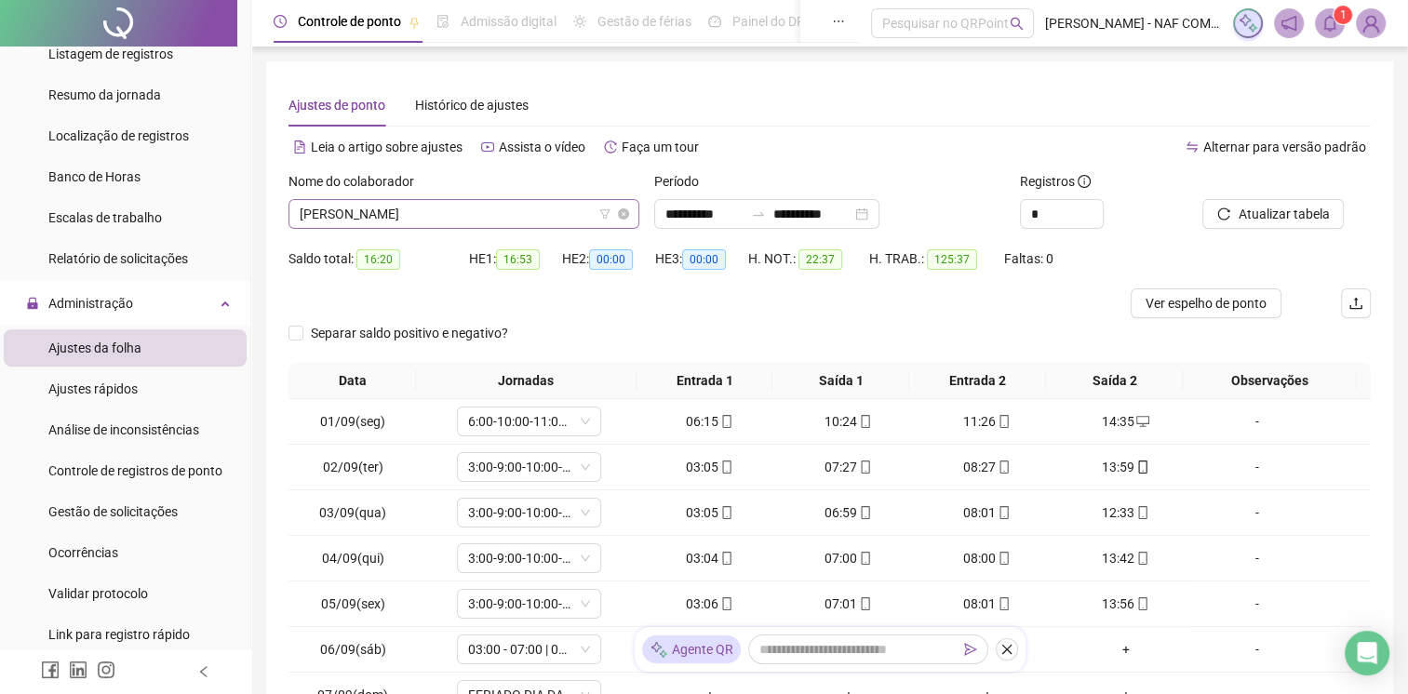
click at [511, 210] on span "[PERSON_NAME]" at bounding box center [464, 214] width 329 height 28
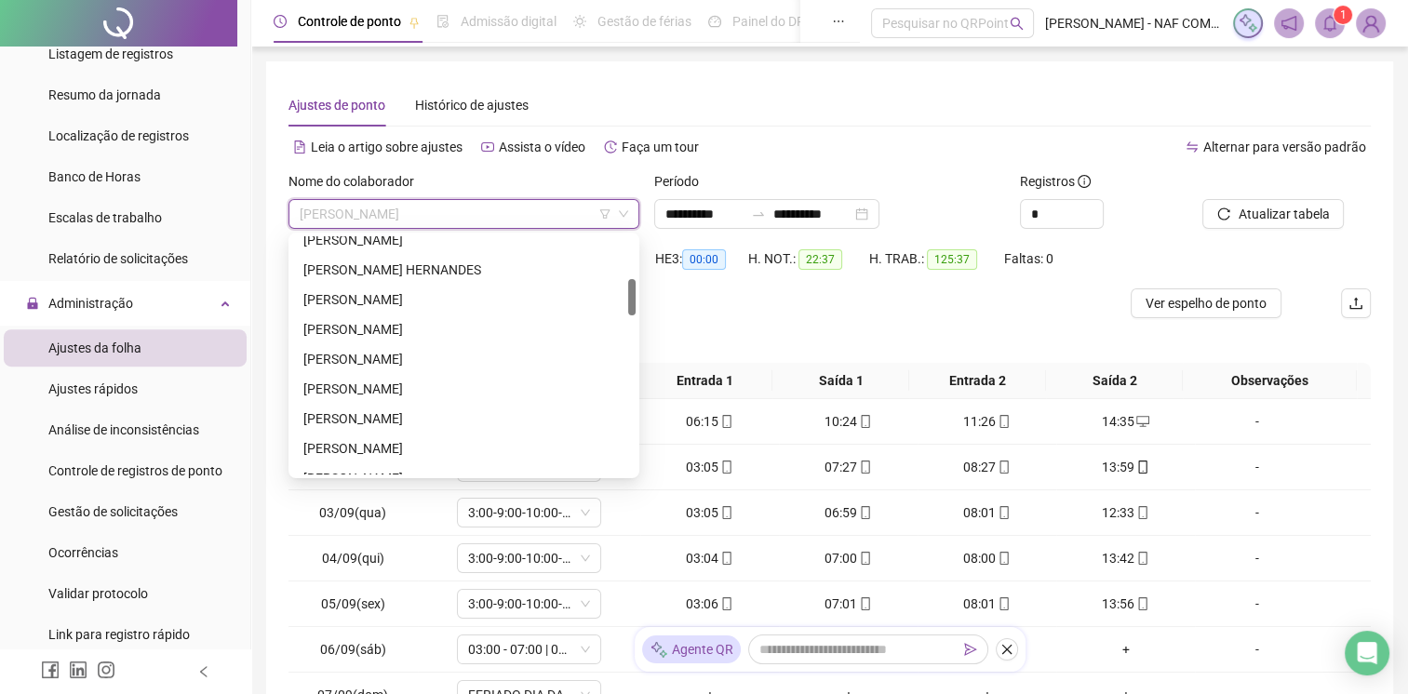
scroll to position [372, 0]
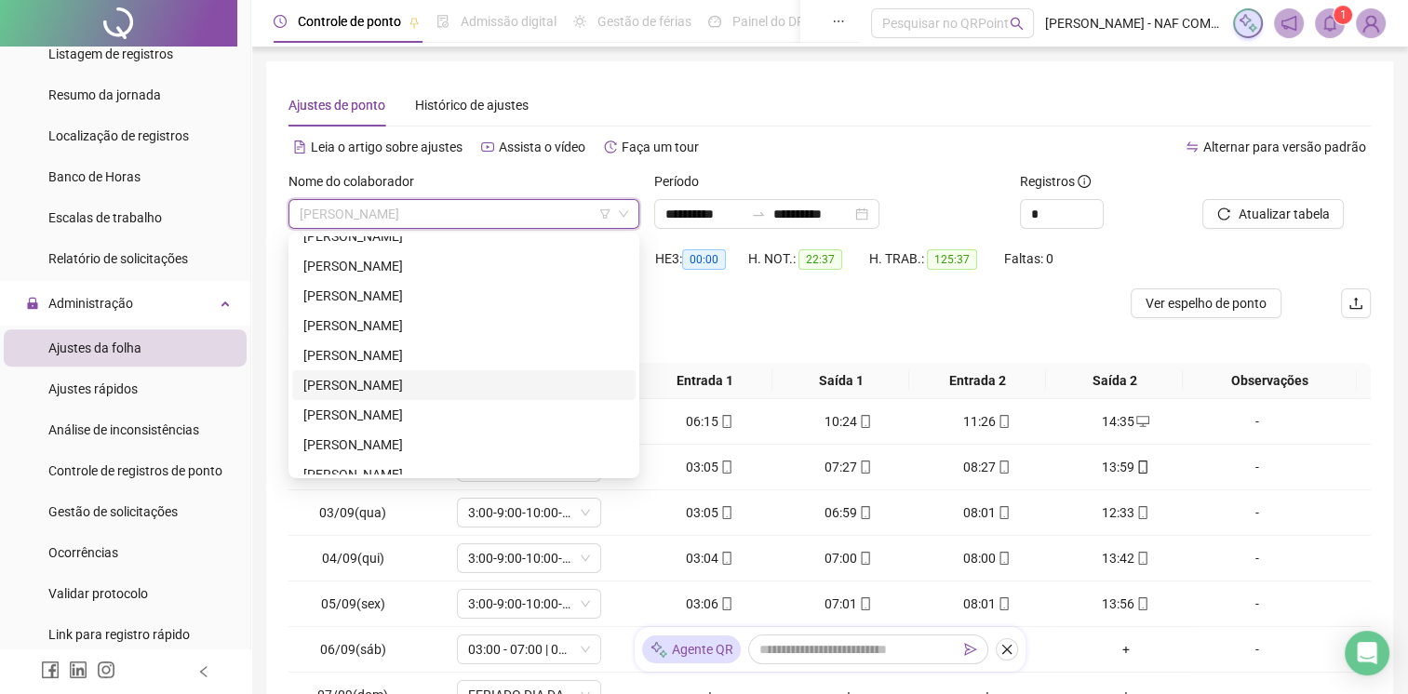
click at [499, 387] on div "[PERSON_NAME]" at bounding box center [463, 385] width 321 height 20
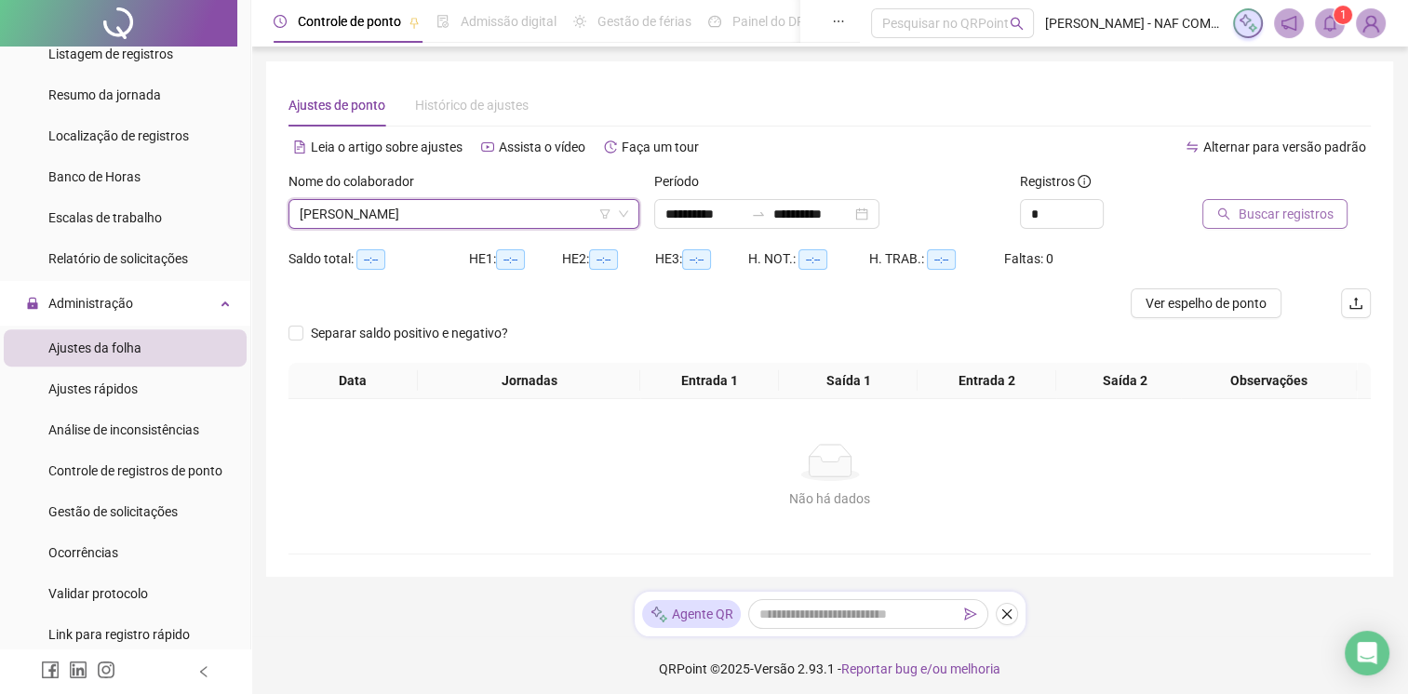
click at [1299, 228] on button "Buscar registros" at bounding box center [1275, 214] width 145 height 30
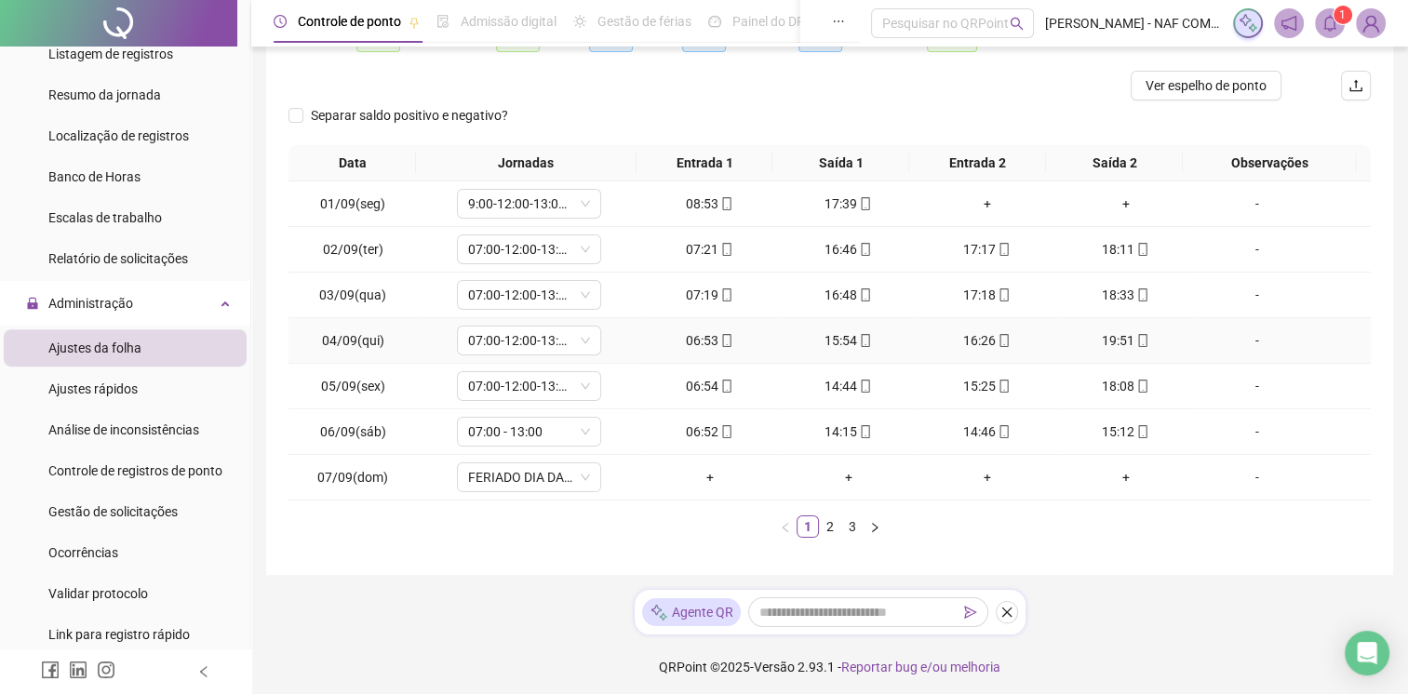
scroll to position [0, 0]
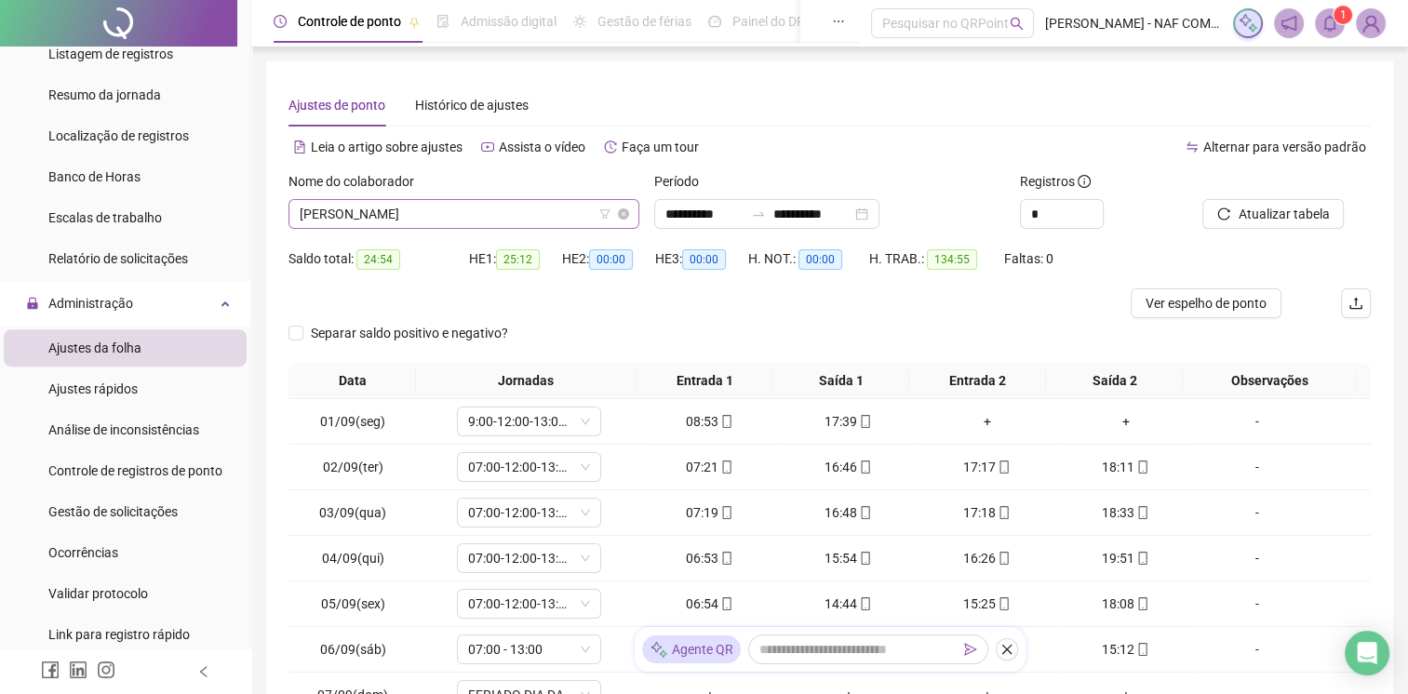
click at [484, 216] on span "[PERSON_NAME]" at bounding box center [464, 214] width 329 height 28
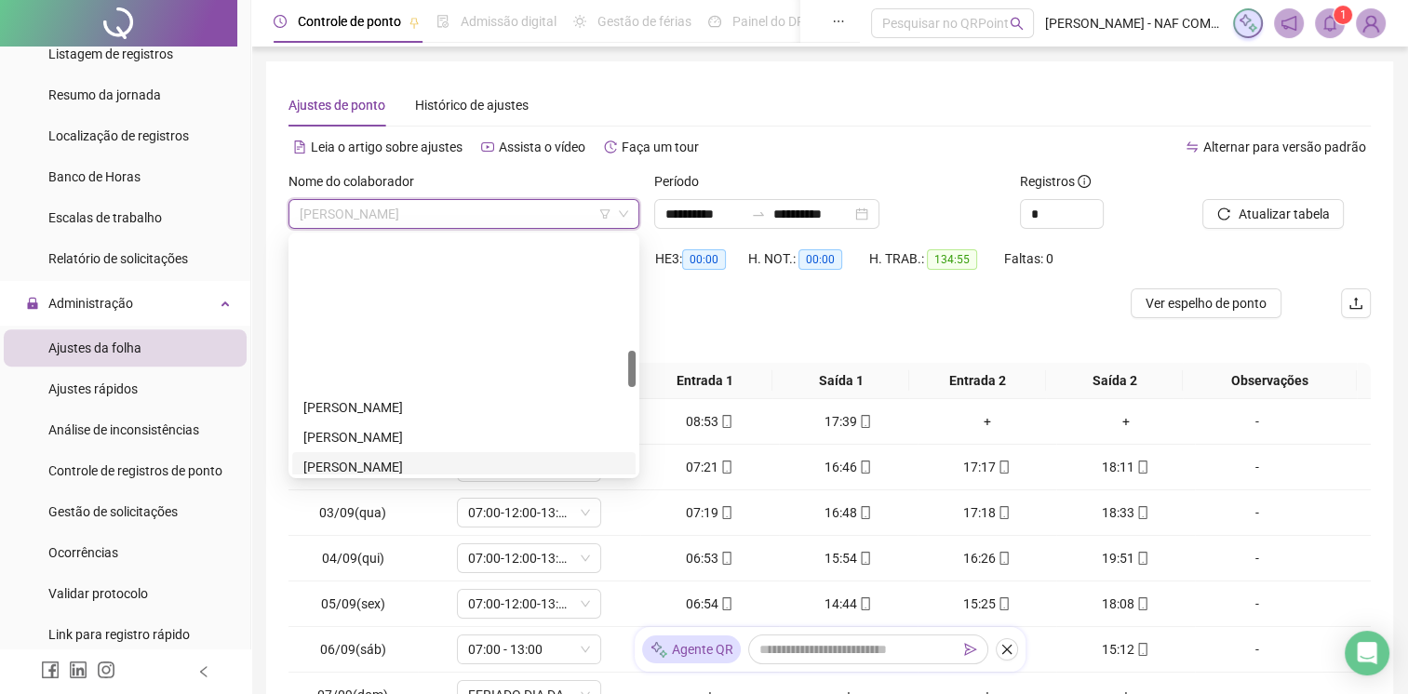
scroll to position [745, 0]
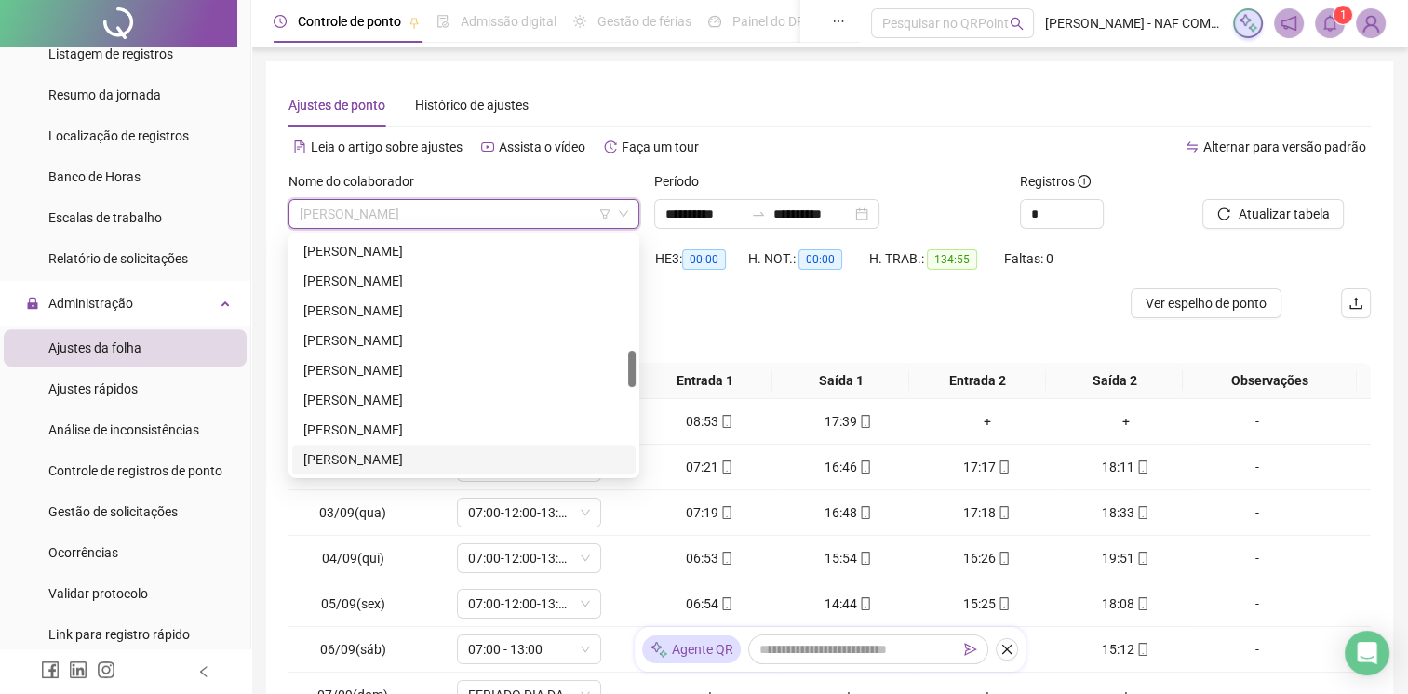
click at [333, 457] on div "[PERSON_NAME]" at bounding box center [463, 460] width 321 height 20
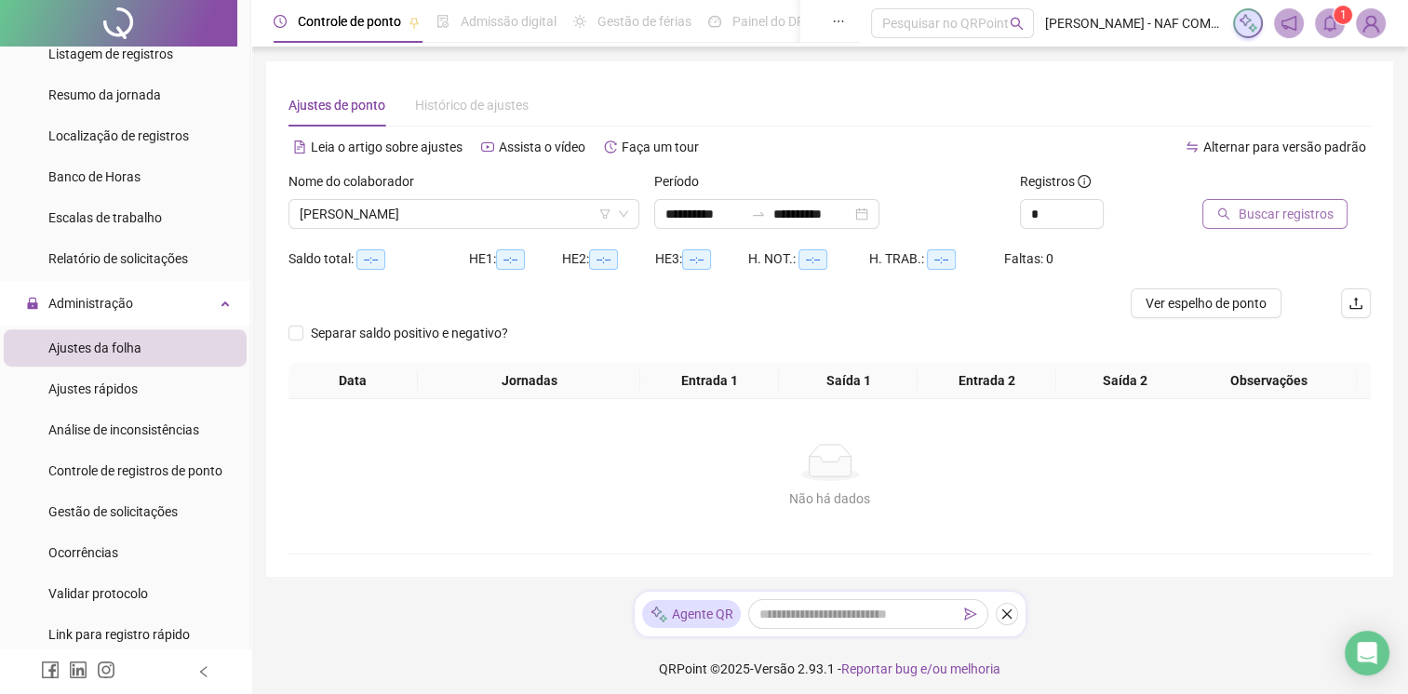
click at [1287, 227] on button "Buscar registros" at bounding box center [1275, 214] width 145 height 30
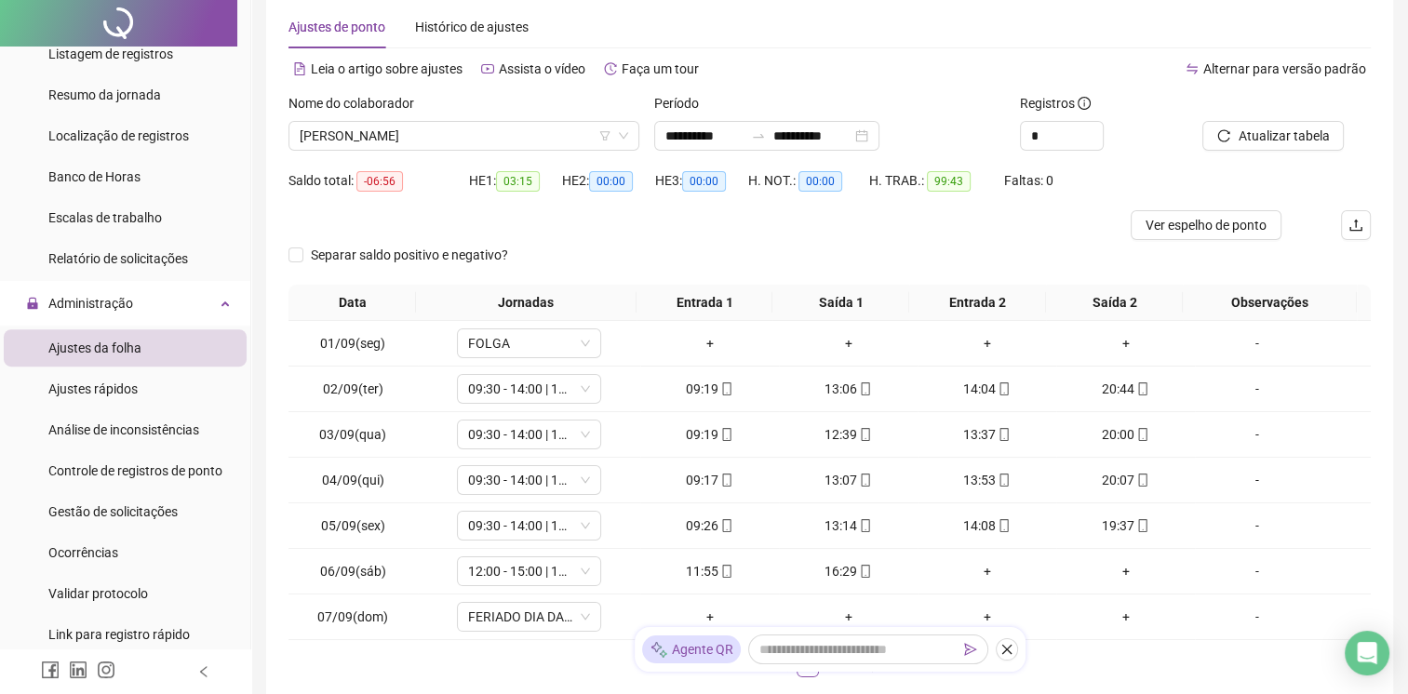
scroll to position [0, 0]
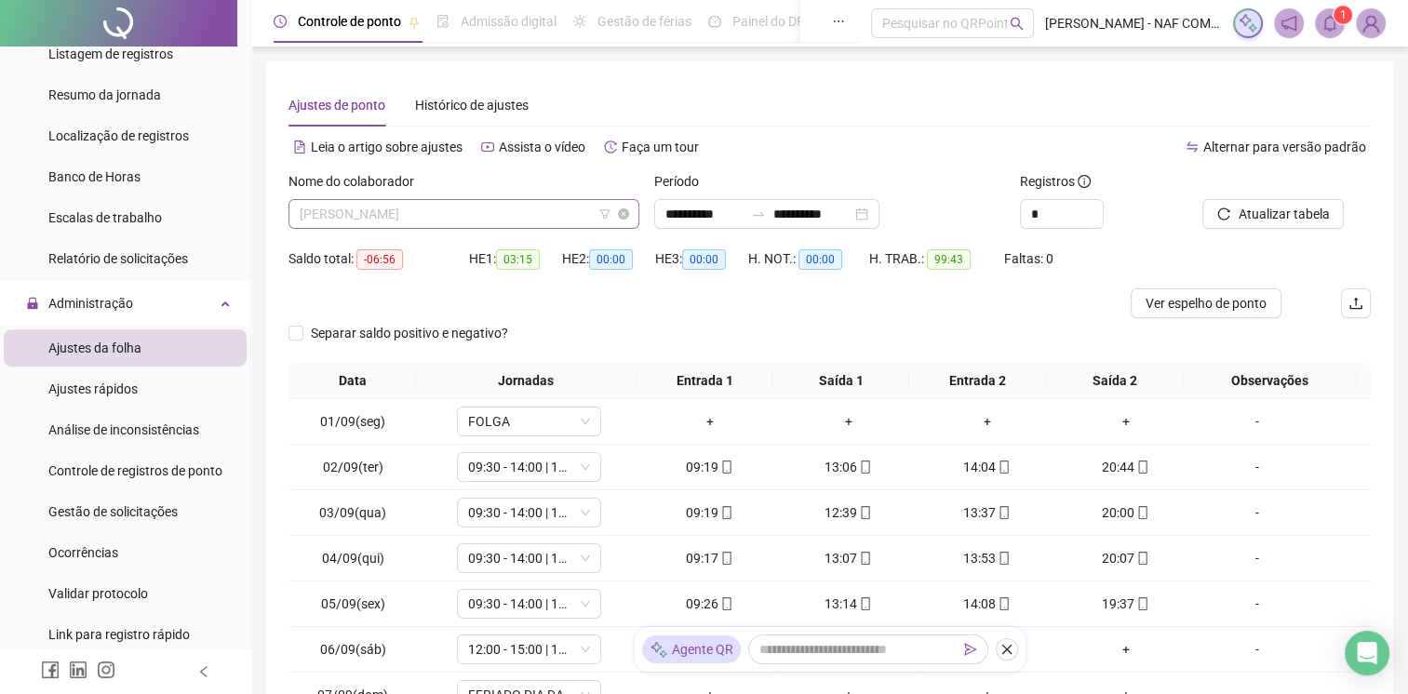
click at [582, 208] on span "[PERSON_NAME]" at bounding box center [464, 214] width 329 height 28
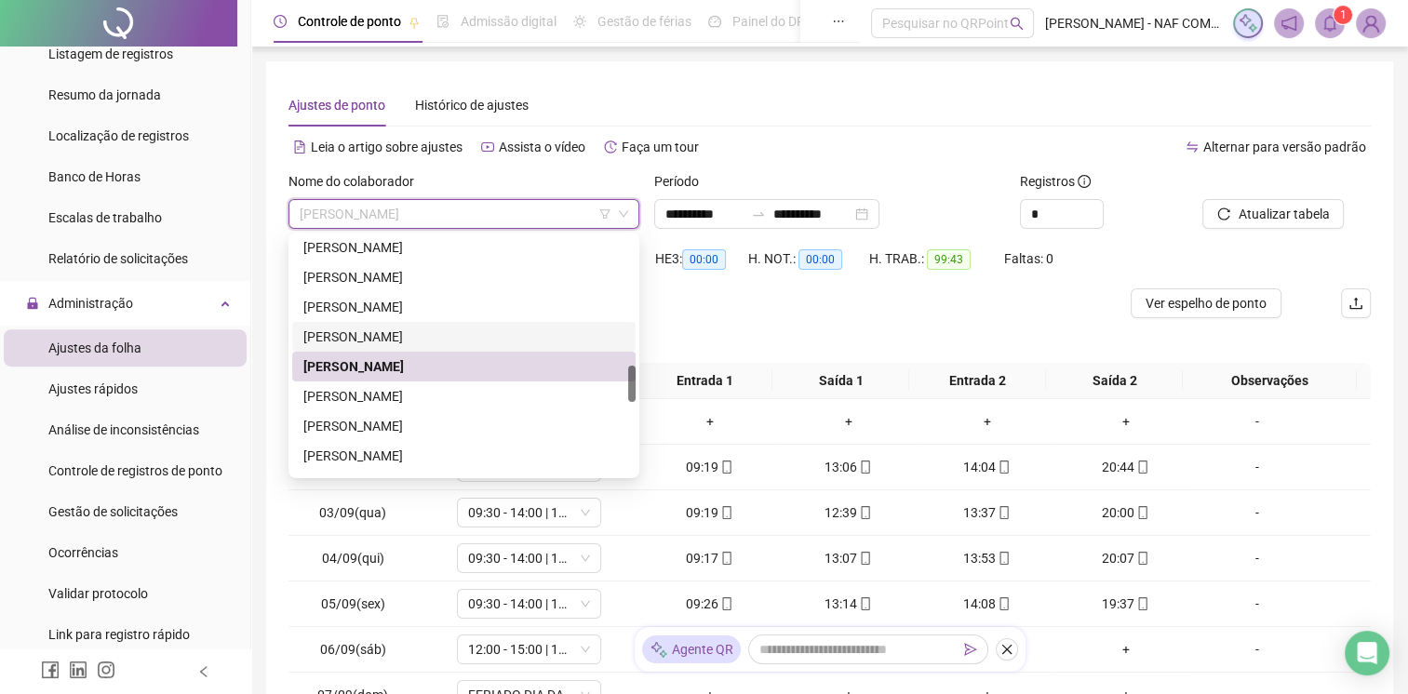
scroll to position [931, 0]
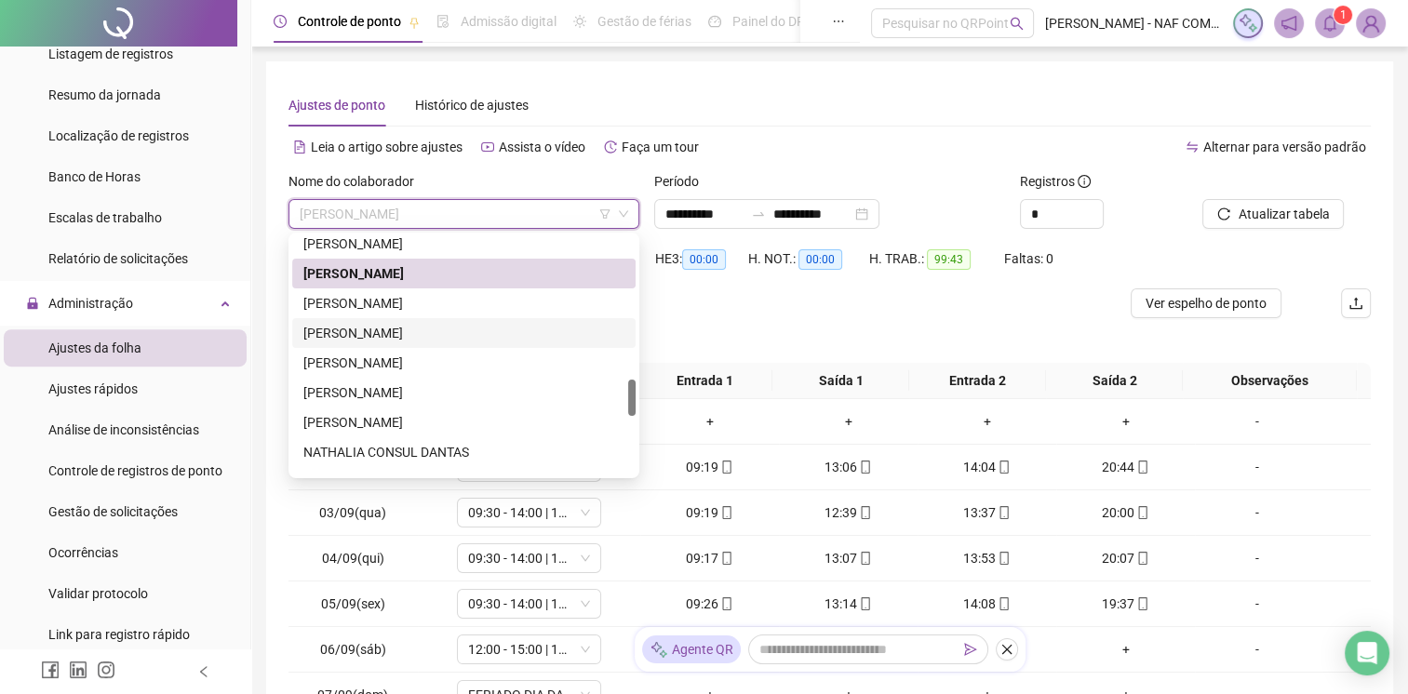
click at [478, 327] on div "[PERSON_NAME]" at bounding box center [463, 333] width 321 height 20
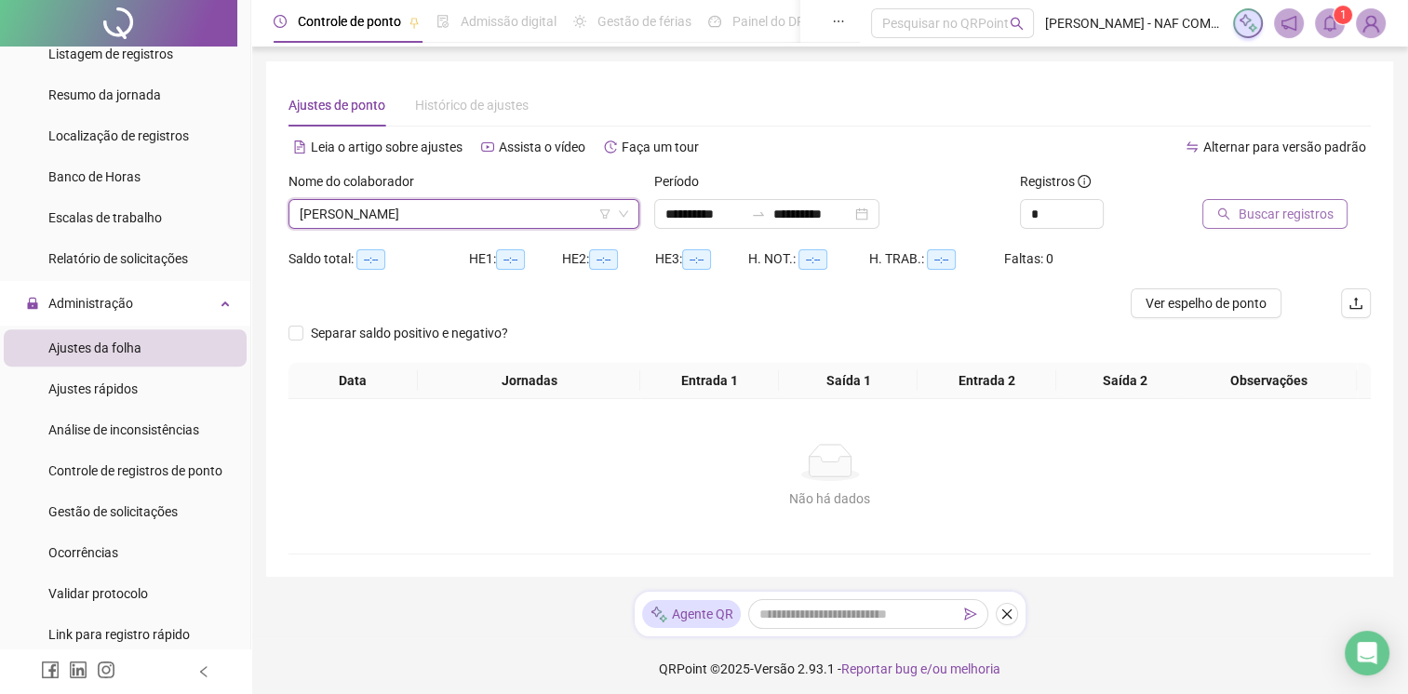
click at [1290, 225] on button "Buscar registros" at bounding box center [1275, 214] width 145 height 30
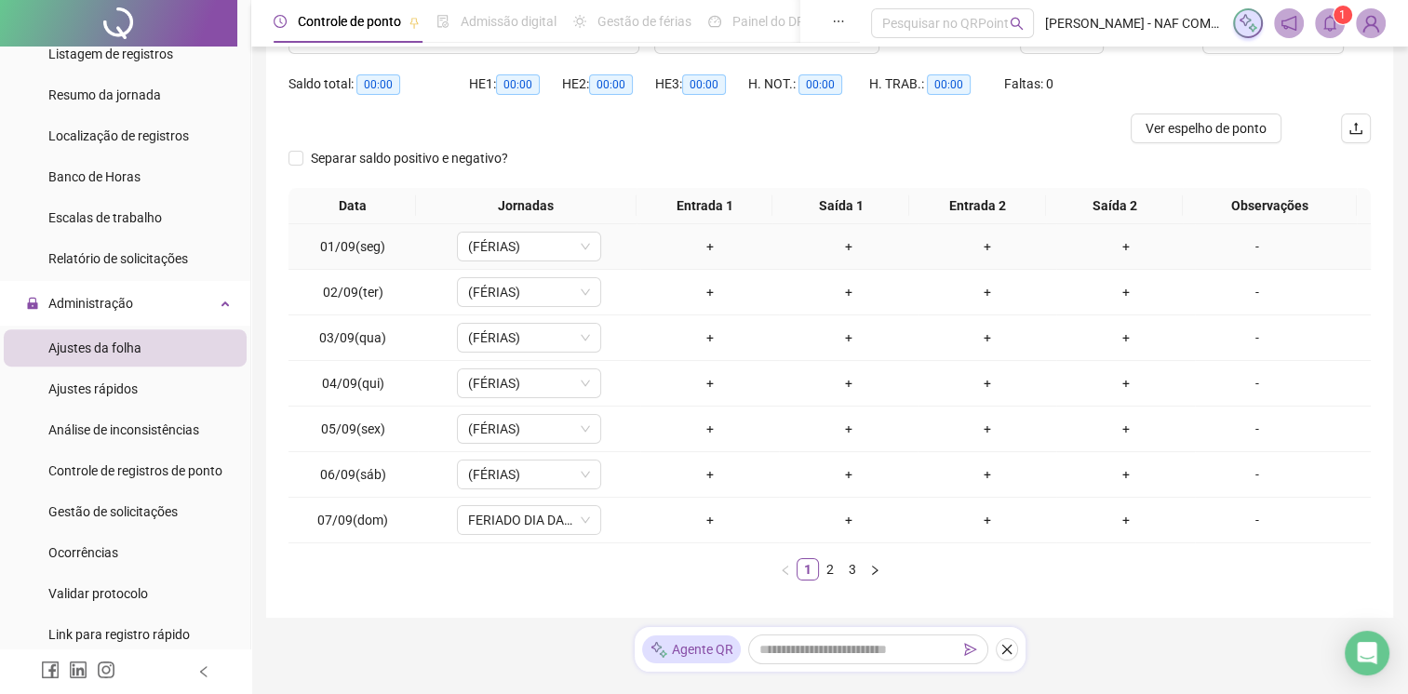
scroll to position [221, 0]
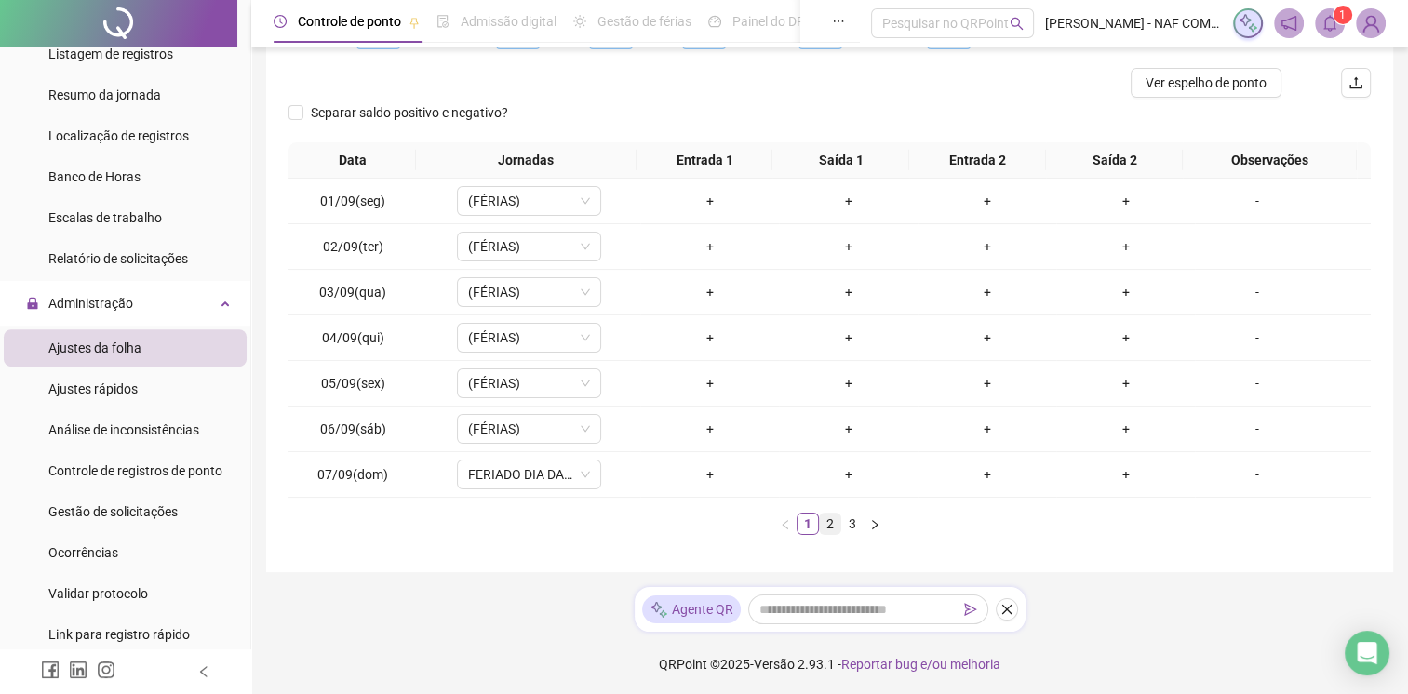
click at [836, 524] on link "2" at bounding box center [830, 524] width 20 height 20
click at [846, 520] on link "3" at bounding box center [852, 524] width 20 height 20
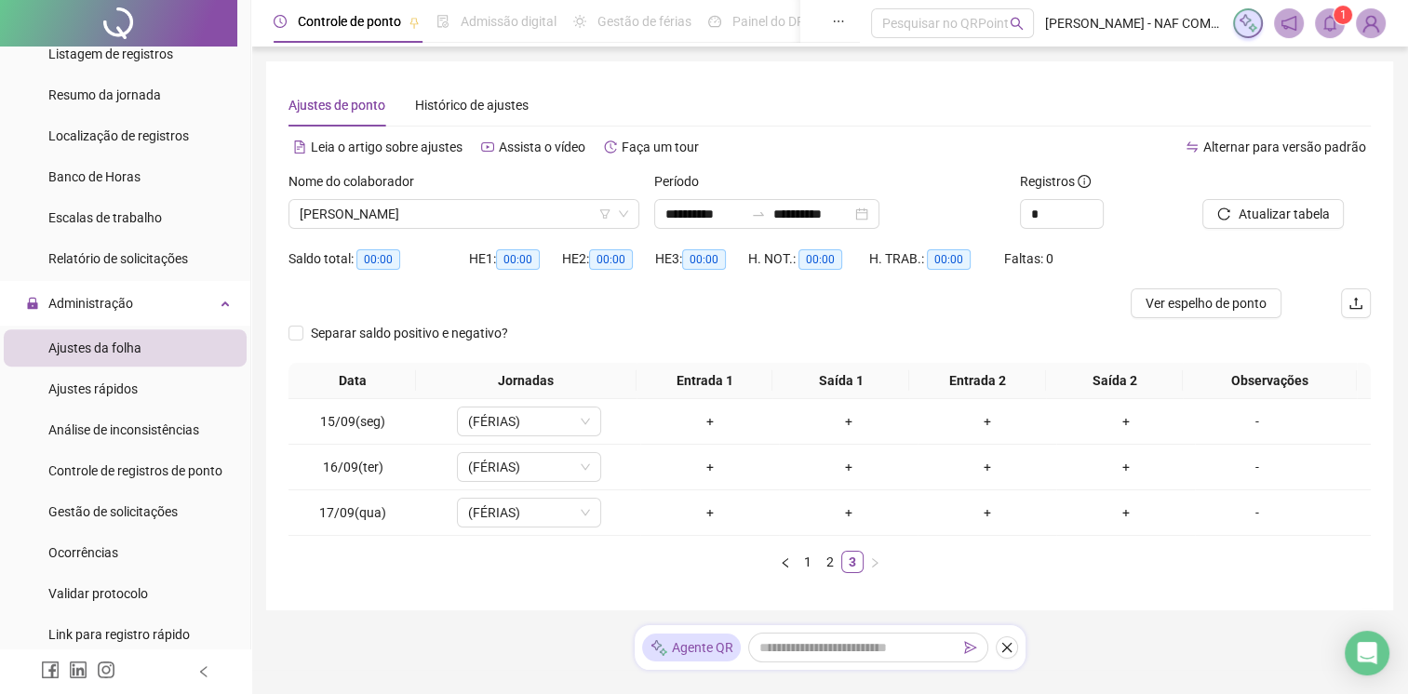
scroll to position [0, 0]
click at [521, 220] on span "[PERSON_NAME]" at bounding box center [464, 214] width 329 height 28
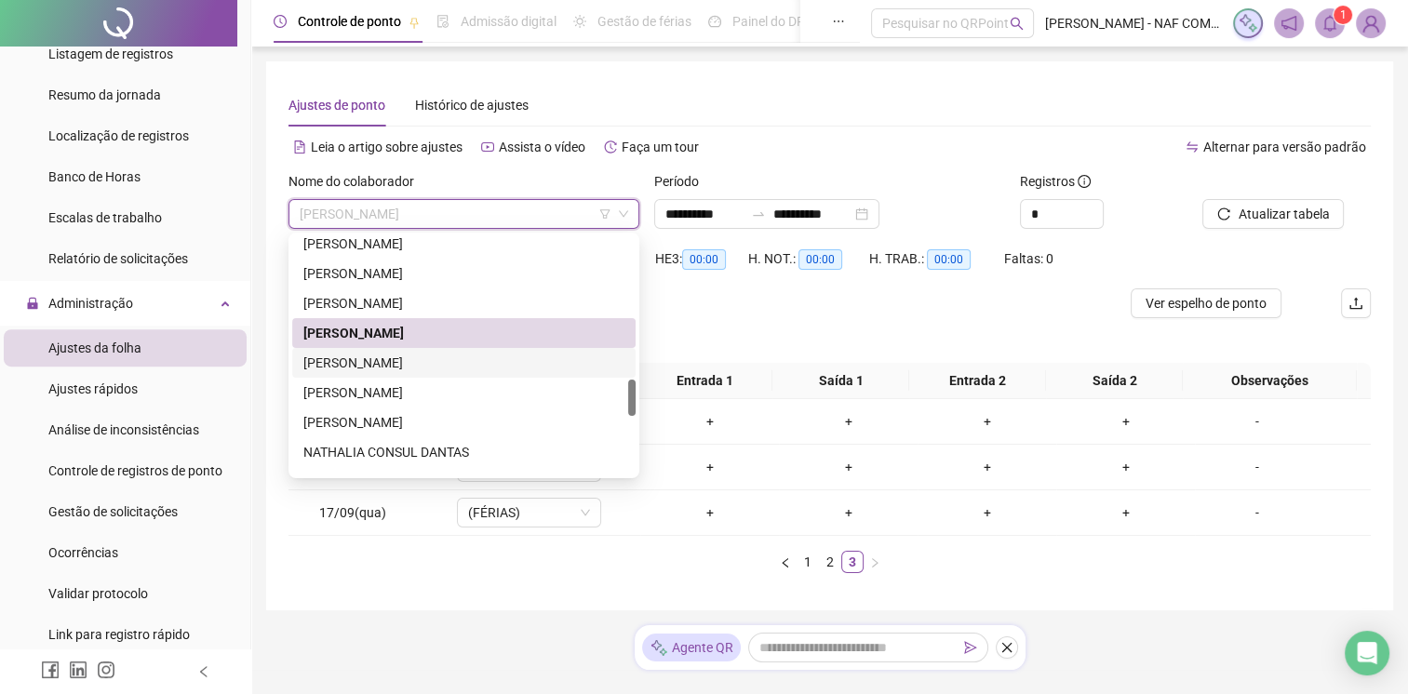
click at [456, 366] on div "[PERSON_NAME]" at bounding box center [463, 363] width 321 height 20
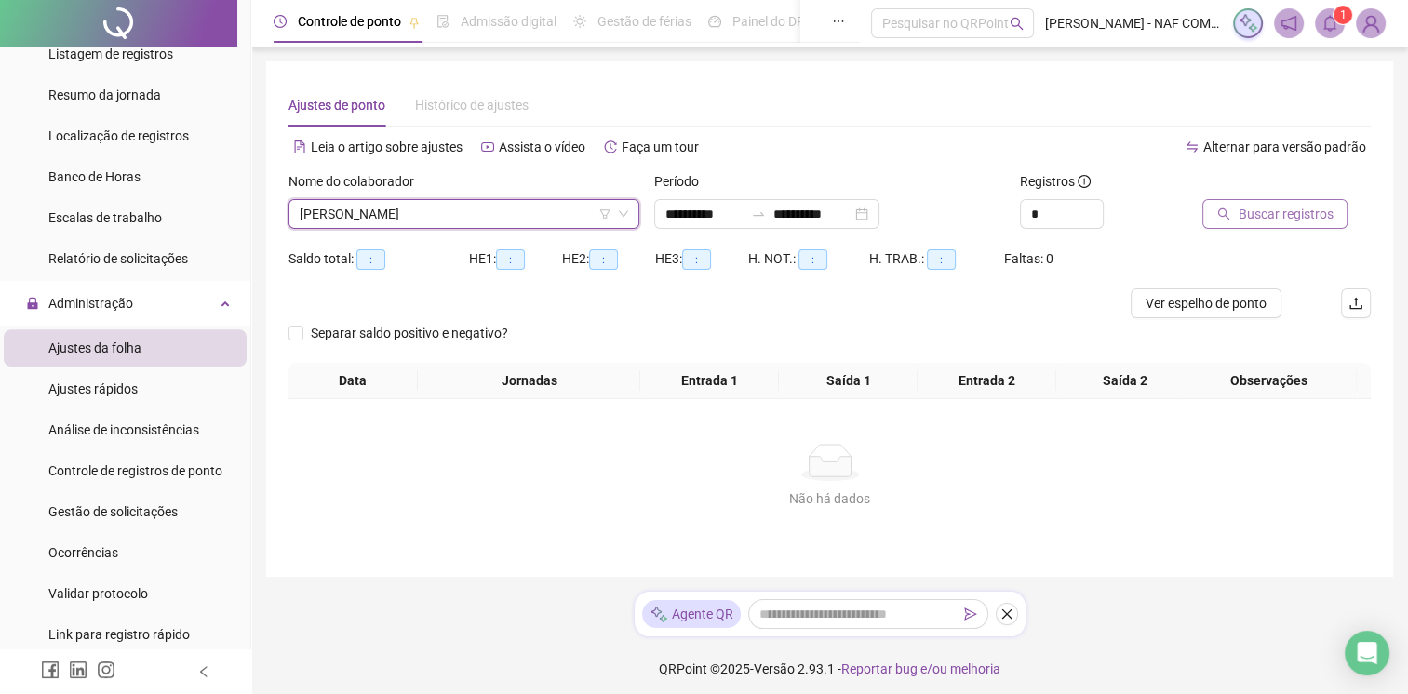
click at [1232, 214] on button "Buscar registros" at bounding box center [1275, 214] width 145 height 30
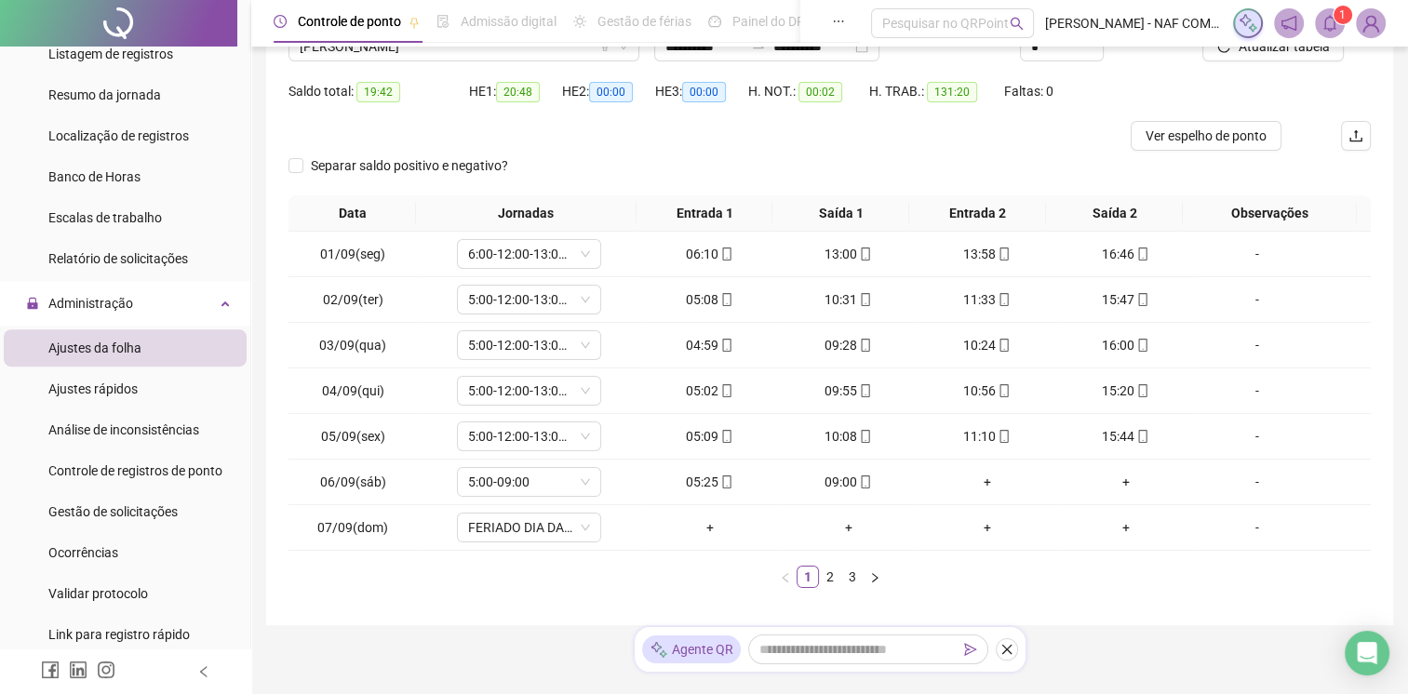
scroll to position [186, 0]
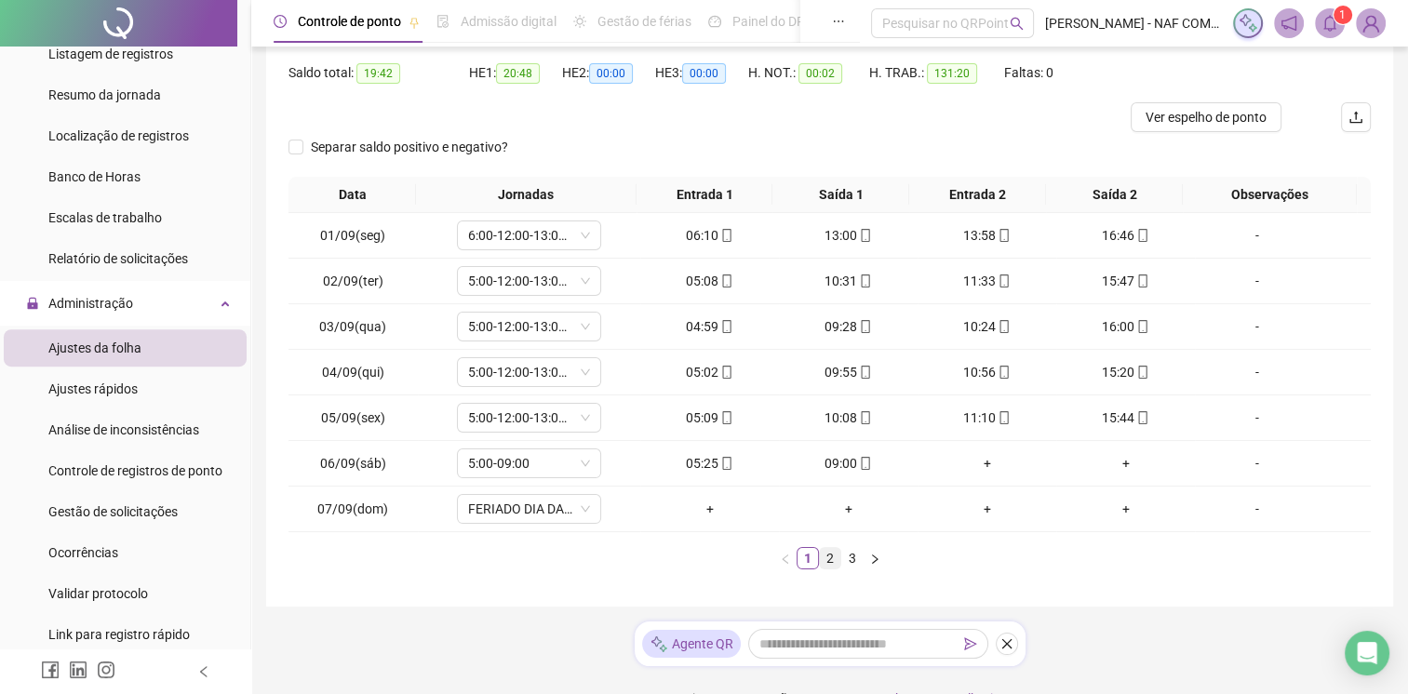
click at [834, 560] on link "2" at bounding box center [830, 558] width 20 height 20
click at [860, 550] on link "3" at bounding box center [852, 558] width 20 height 20
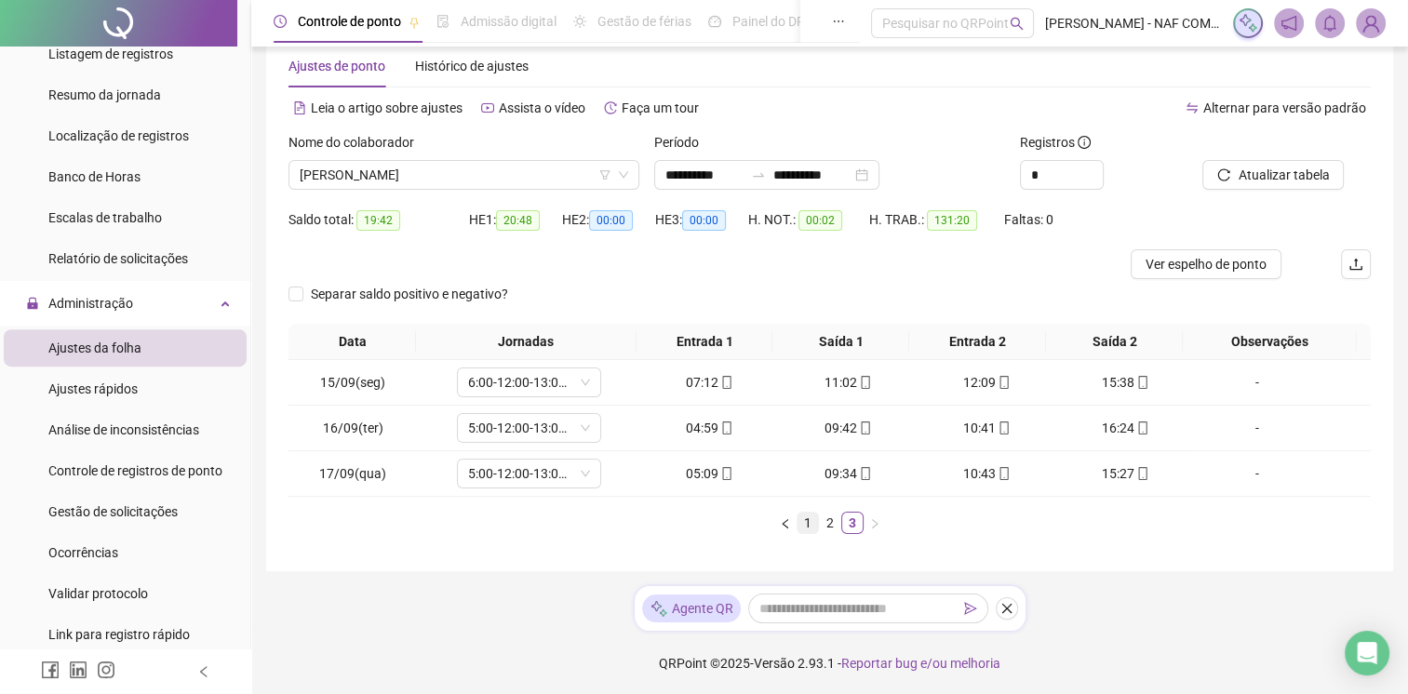
click at [799, 520] on link "1" at bounding box center [808, 523] width 20 height 20
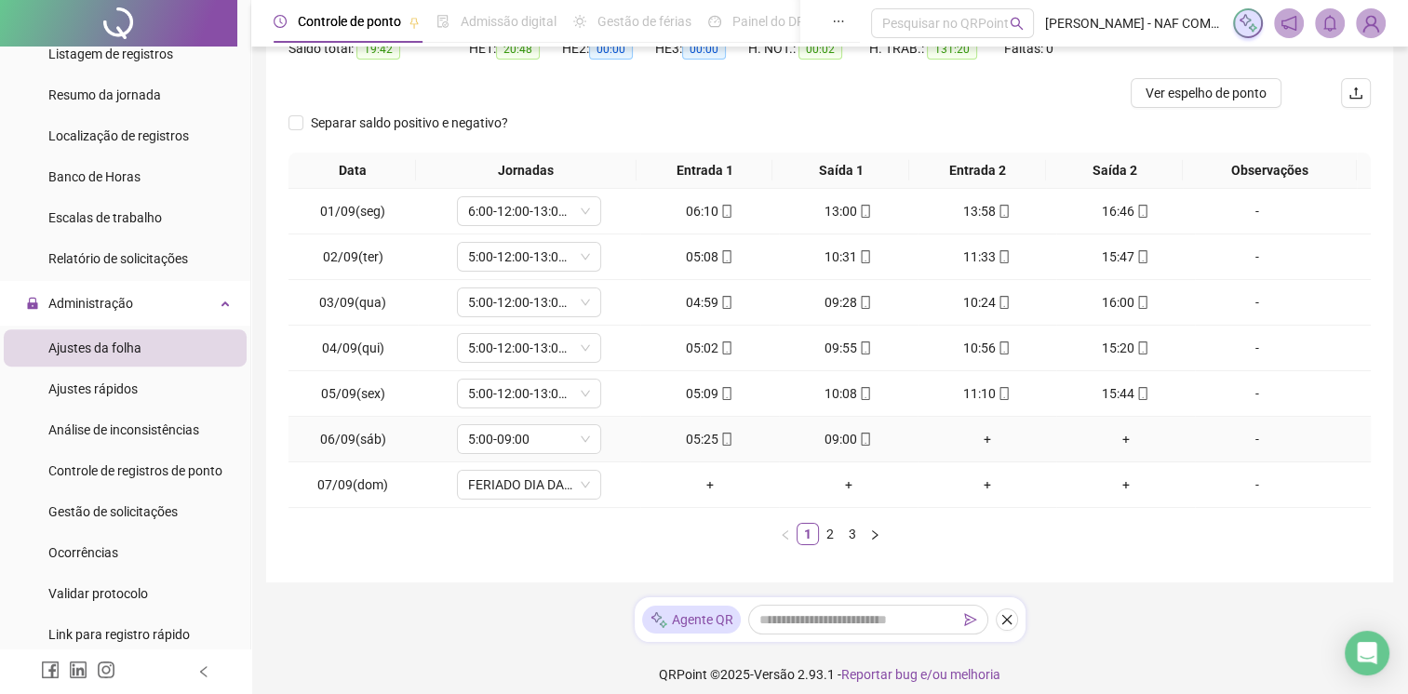
scroll to position [221, 0]
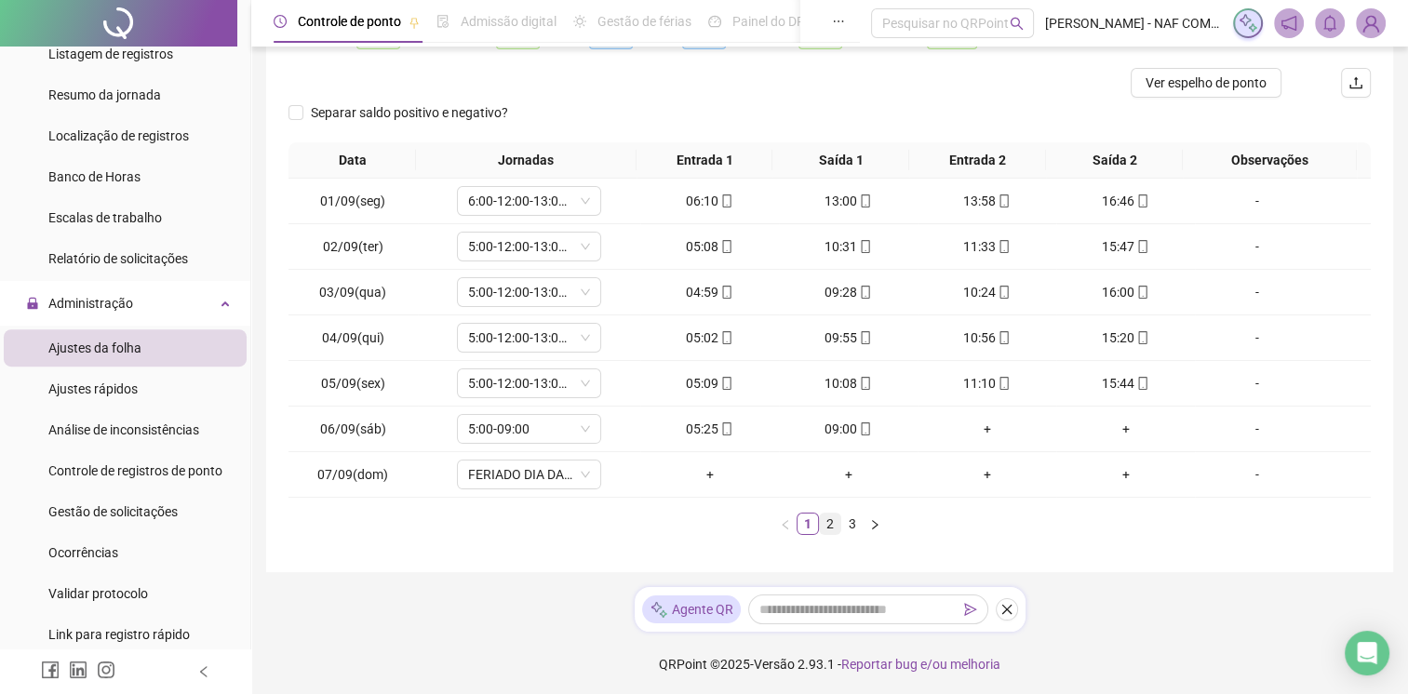
click at [819, 527] on li "2" at bounding box center [830, 524] width 22 height 22
click at [853, 520] on link "3" at bounding box center [852, 524] width 20 height 20
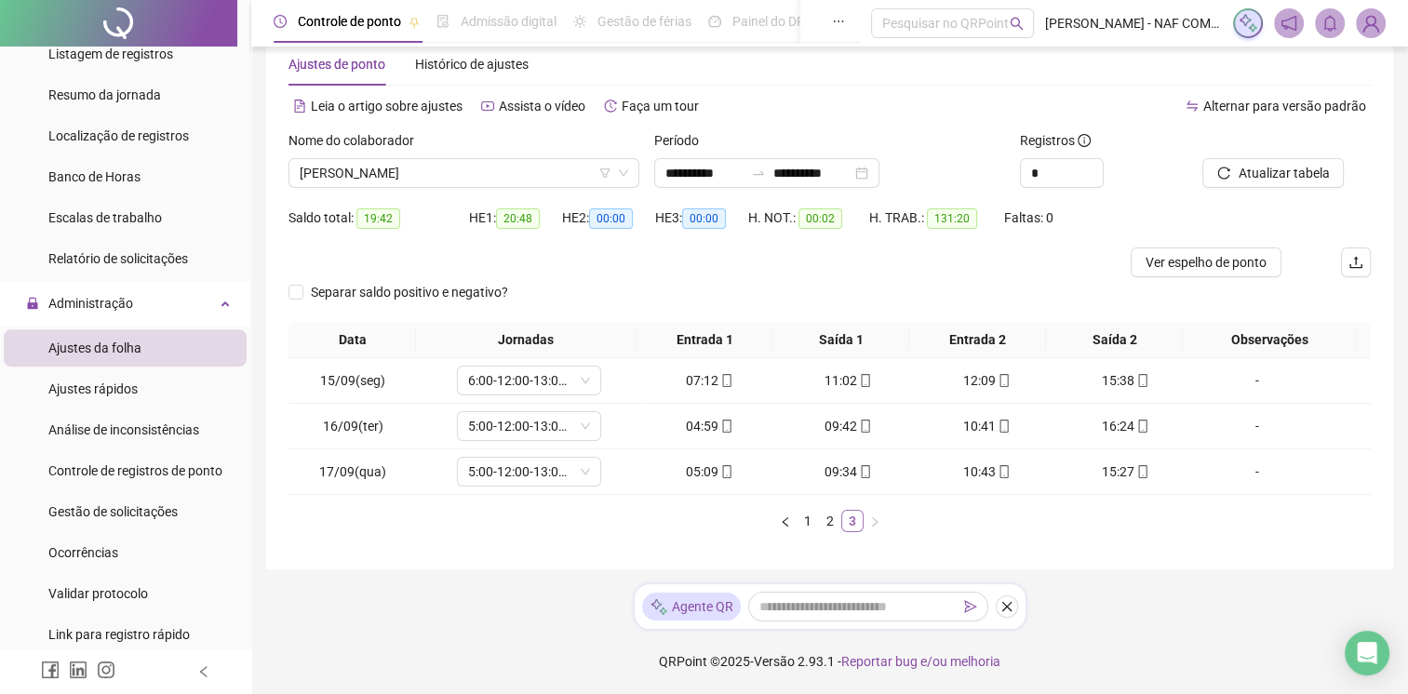
scroll to position [39, 0]
click at [546, 170] on span "[PERSON_NAME]" at bounding box center [464, 175] width 329 height 28
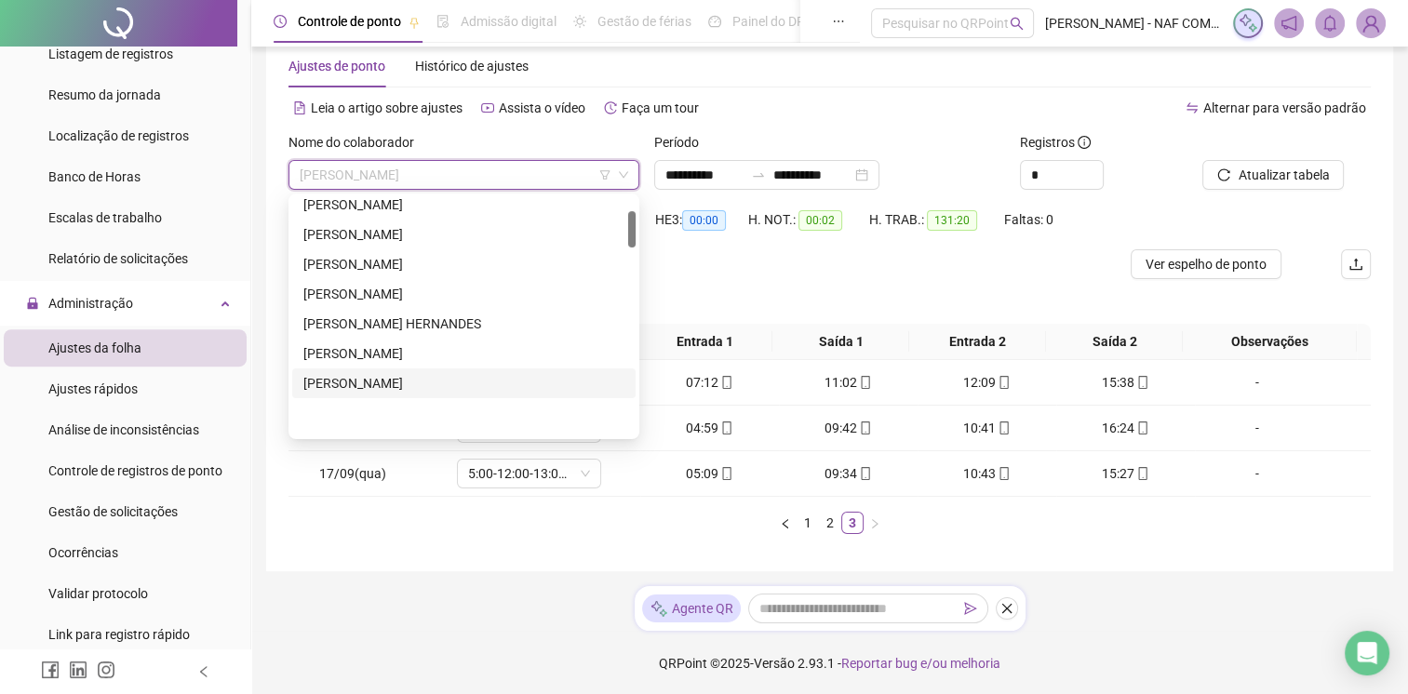
scroll to position [0, 0]
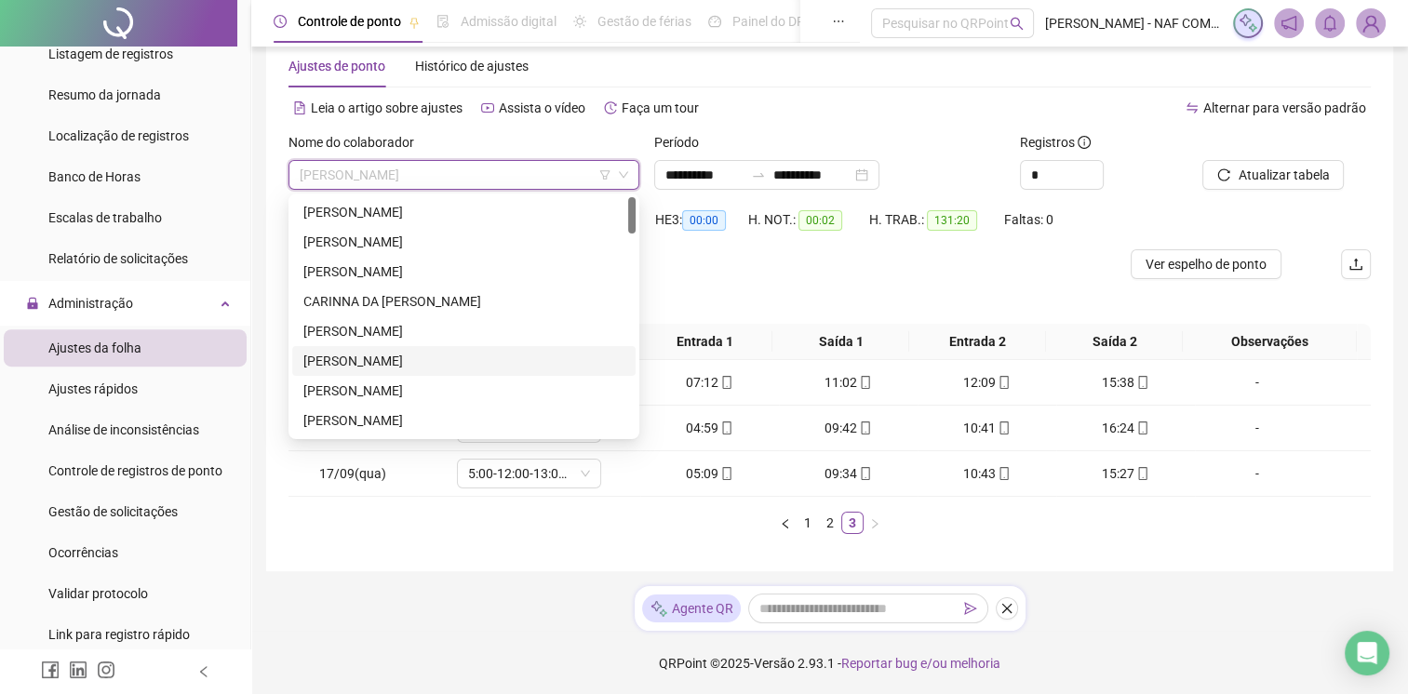
click at [420, 356] on div "[PERSON_NAME]" at bounding box center [463, 361] width 321 height 20
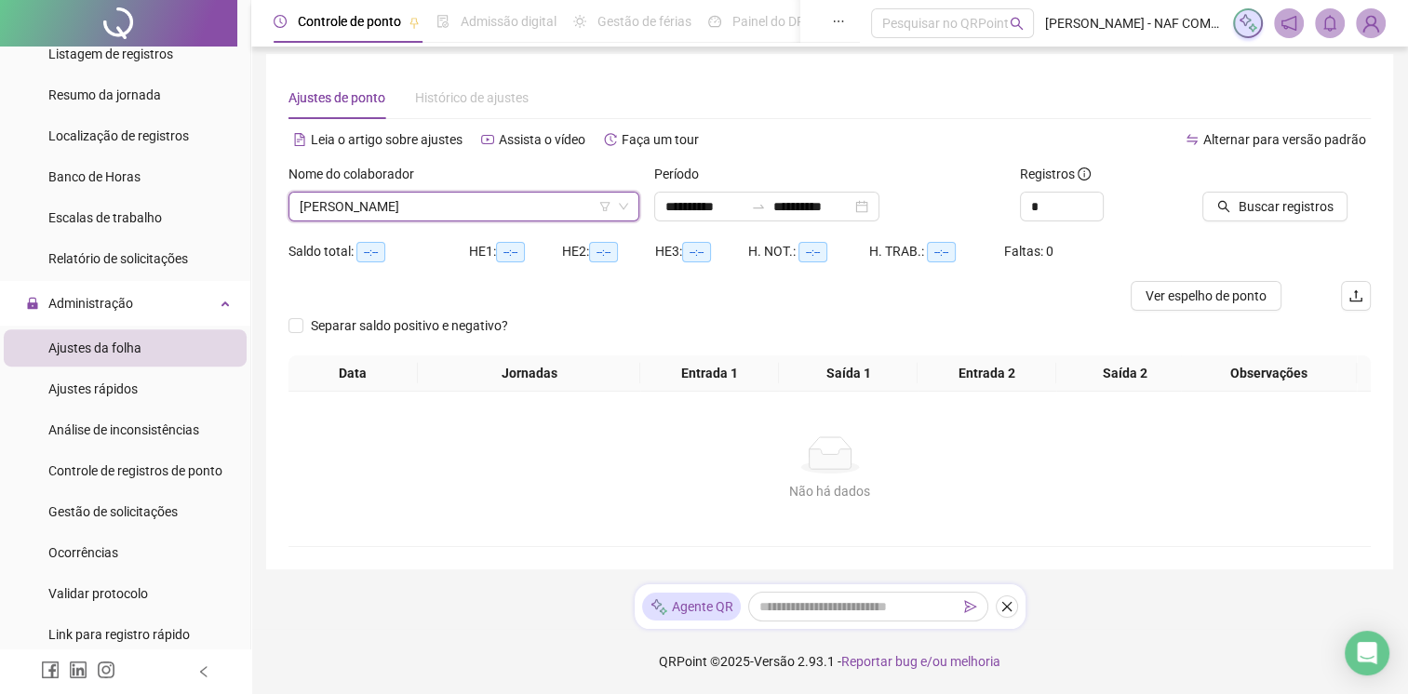
scroll to position [20, 0]
click at [1267, 196] on span "Buscar registros" at bounding box center [1285, 206] width 95 height 20
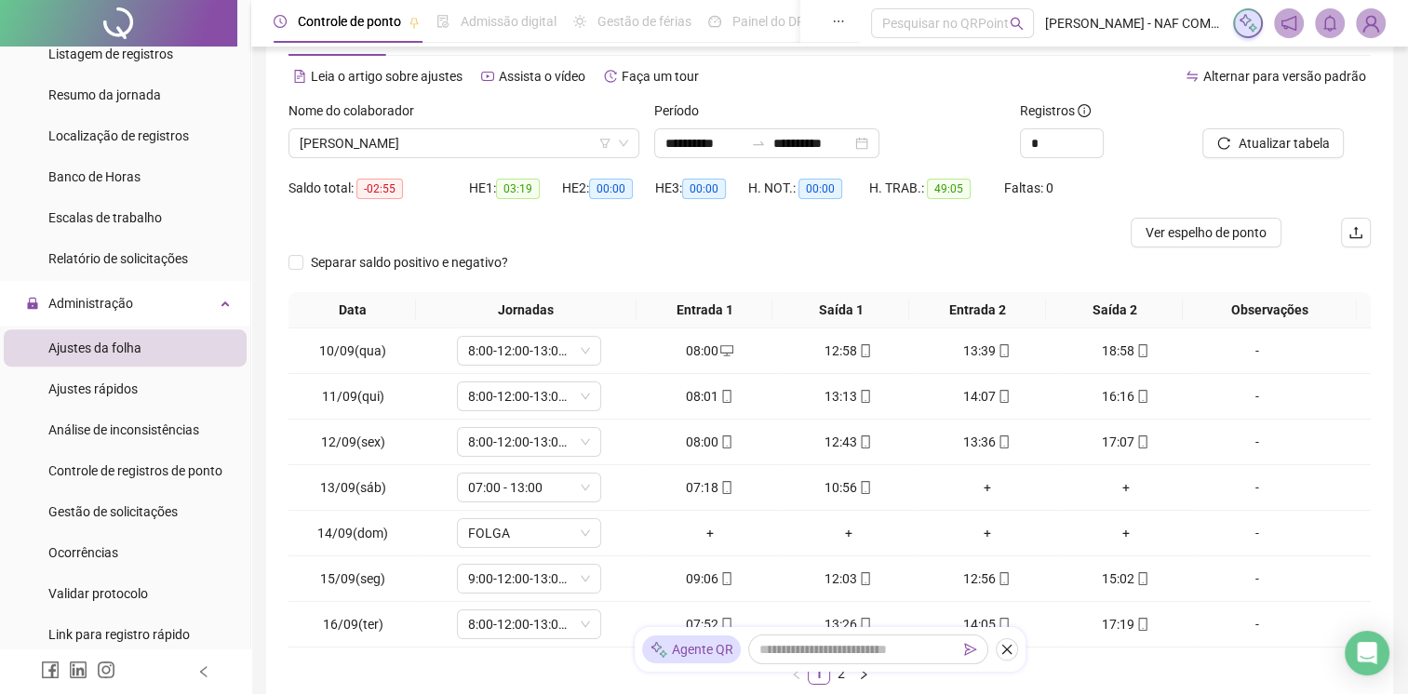
scroll to position [221, 0]
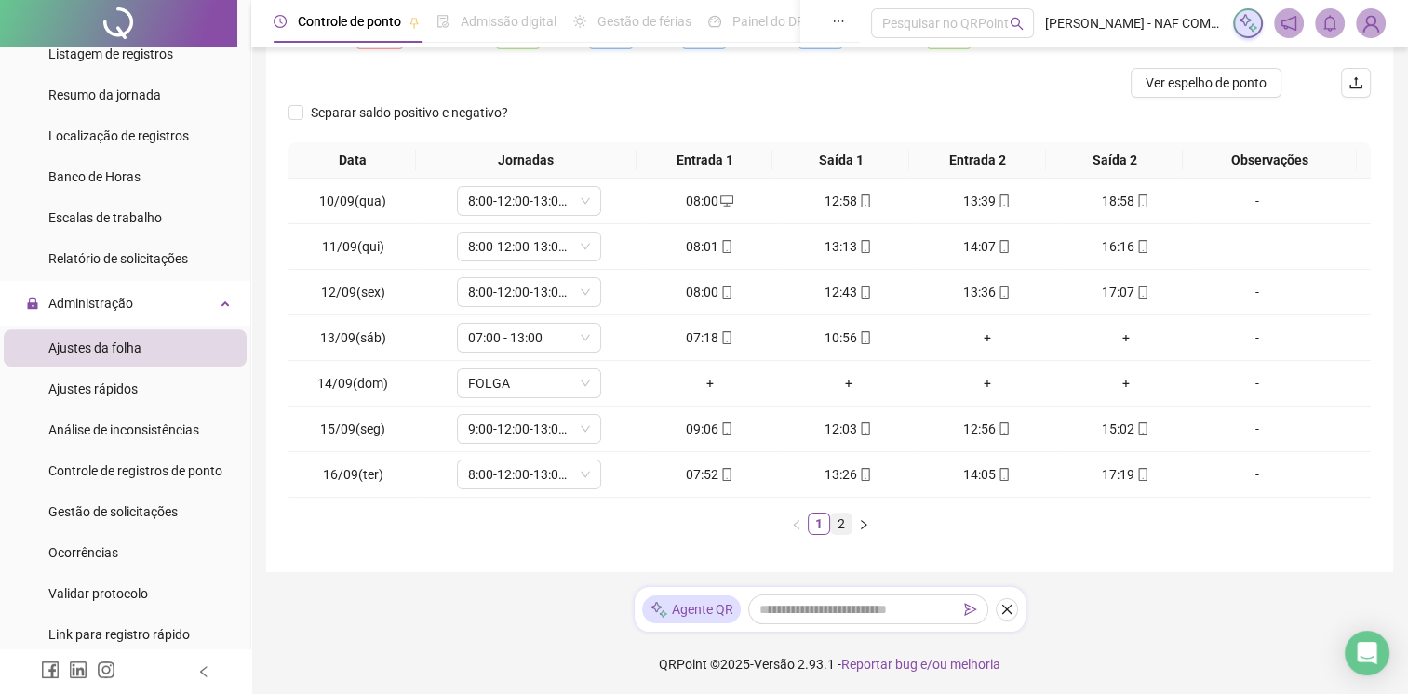
click at [832, 528] on link "2" at bounding box center [841, 524] width 20 height 20
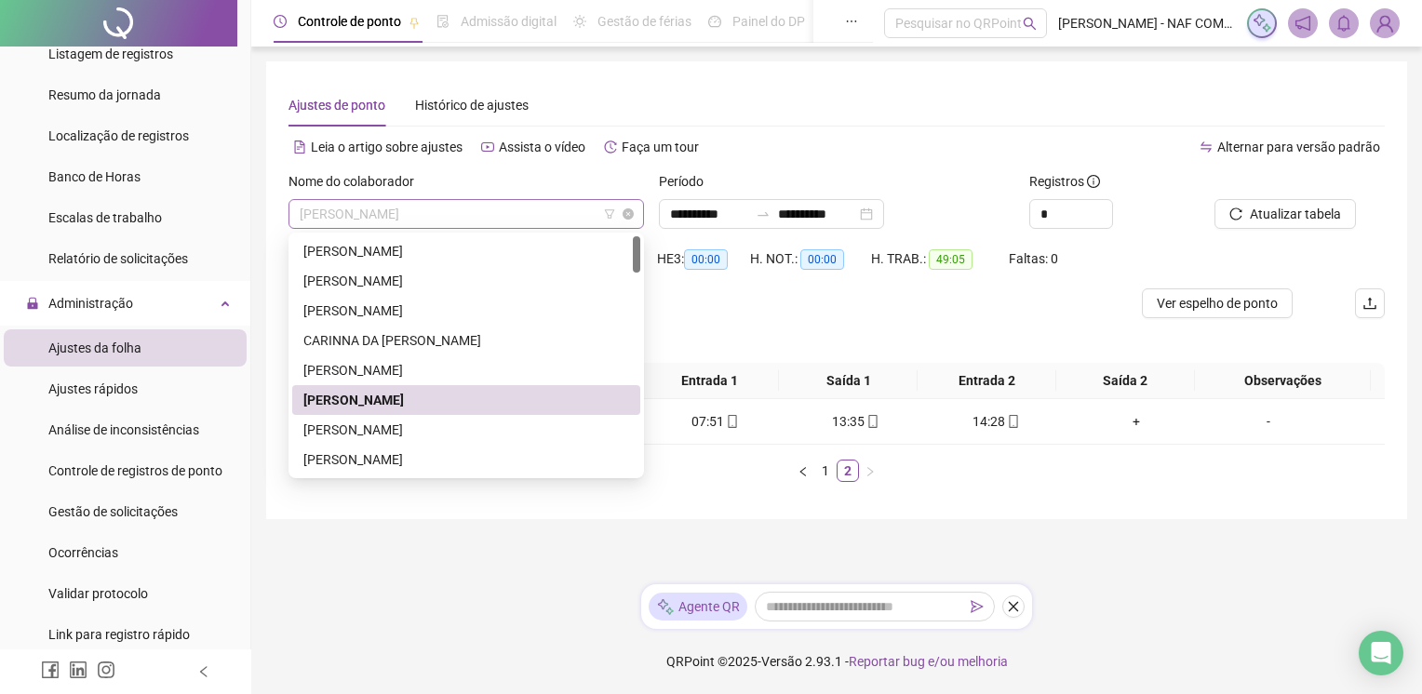
click at [516, 219] on span "[PERSON_NAME]" at bounding box center [466, 214] width 333 height 28
click at [488, 426] on div "[PERSON_NAME]" at bounding box center [466, 430] width 326 height 20
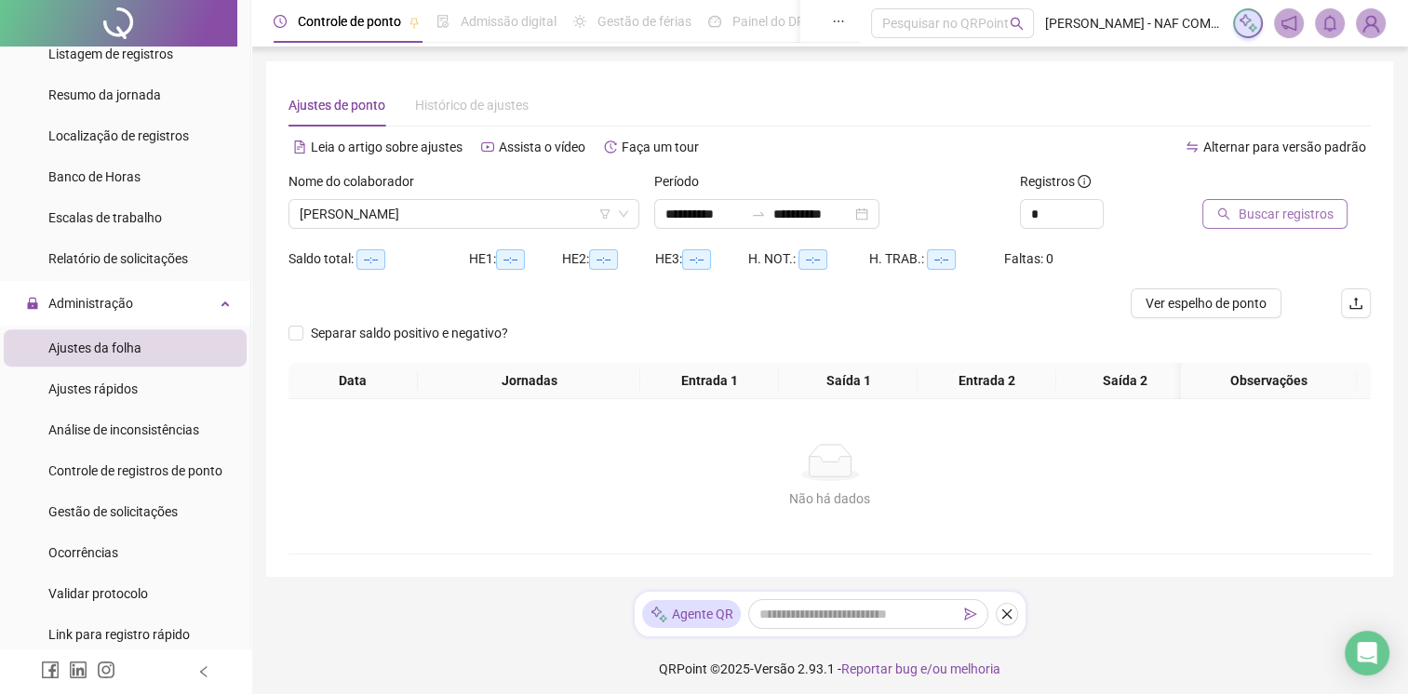
click at [1258, 228] on button "Buscar registros" at bounding box center [1275, 214] width 145 height 30
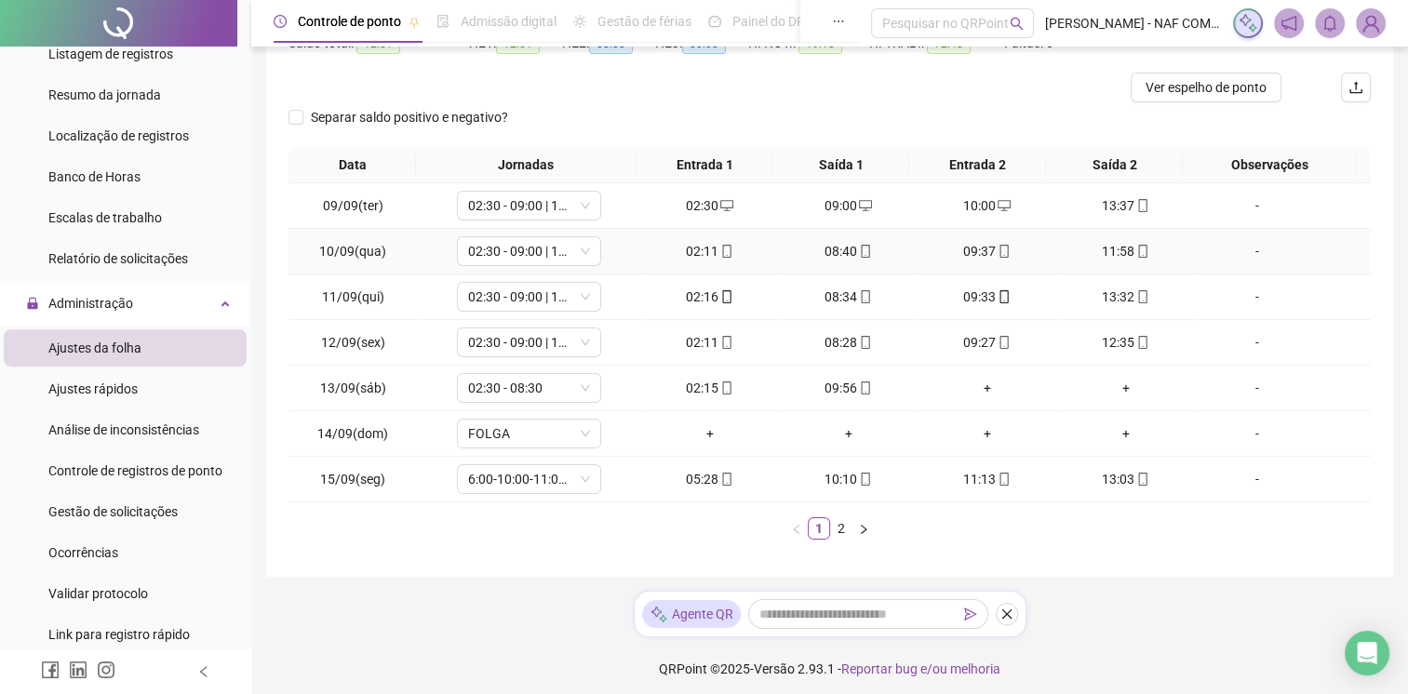
scroll to position [221, 0]
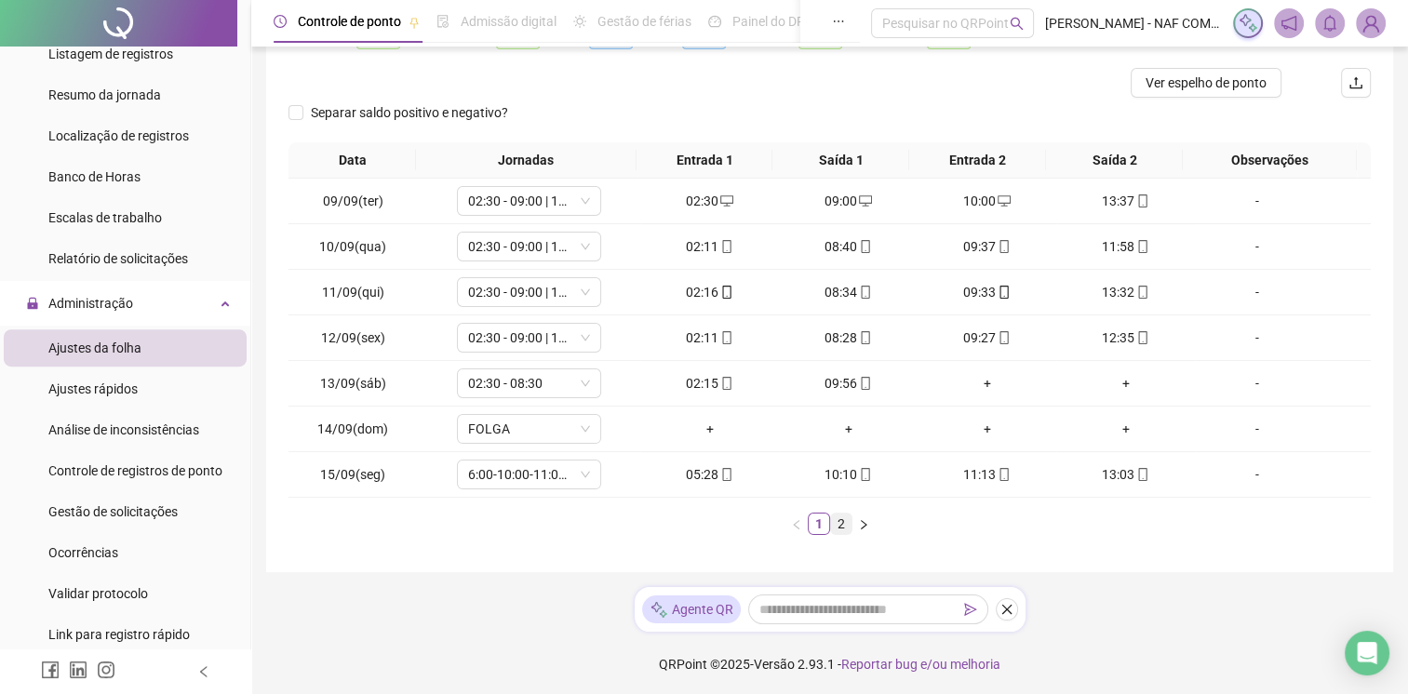
click at [841, 519] on link "2" at bounding box center [841, 524] width 20 height 20
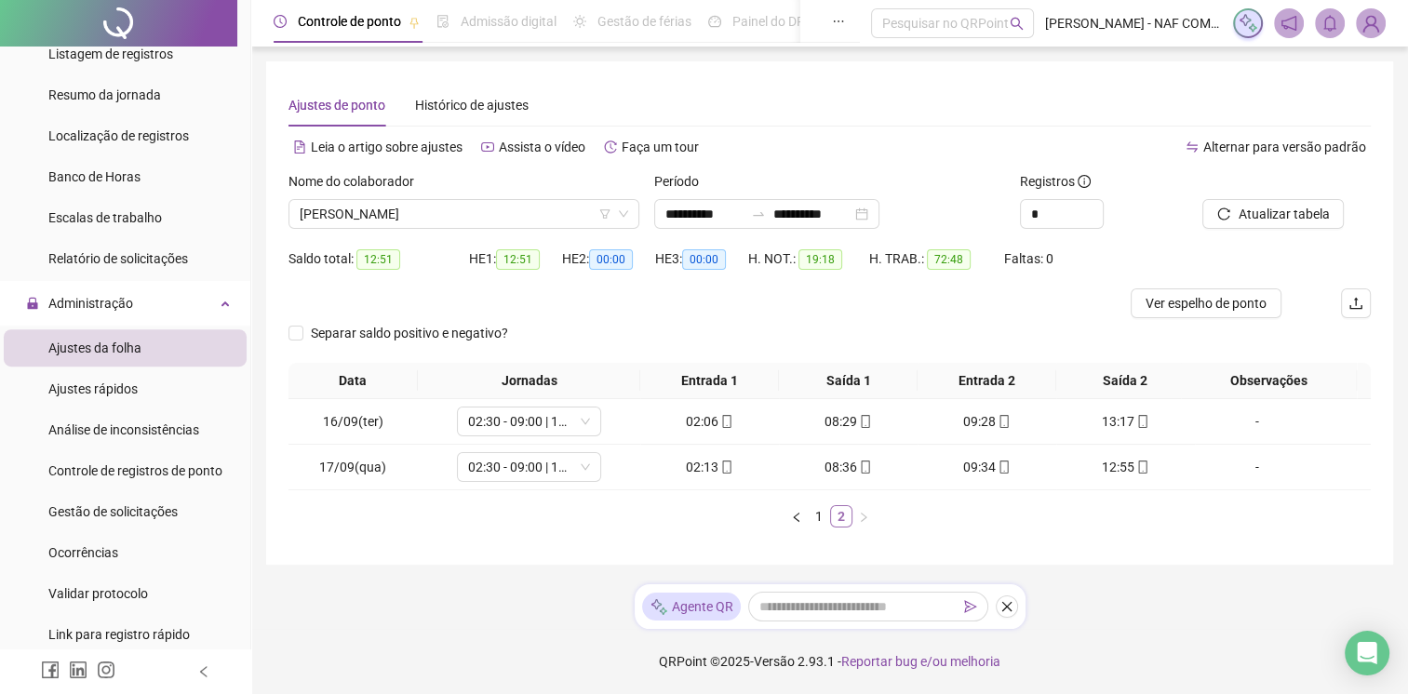
scroll to position [0, 0]
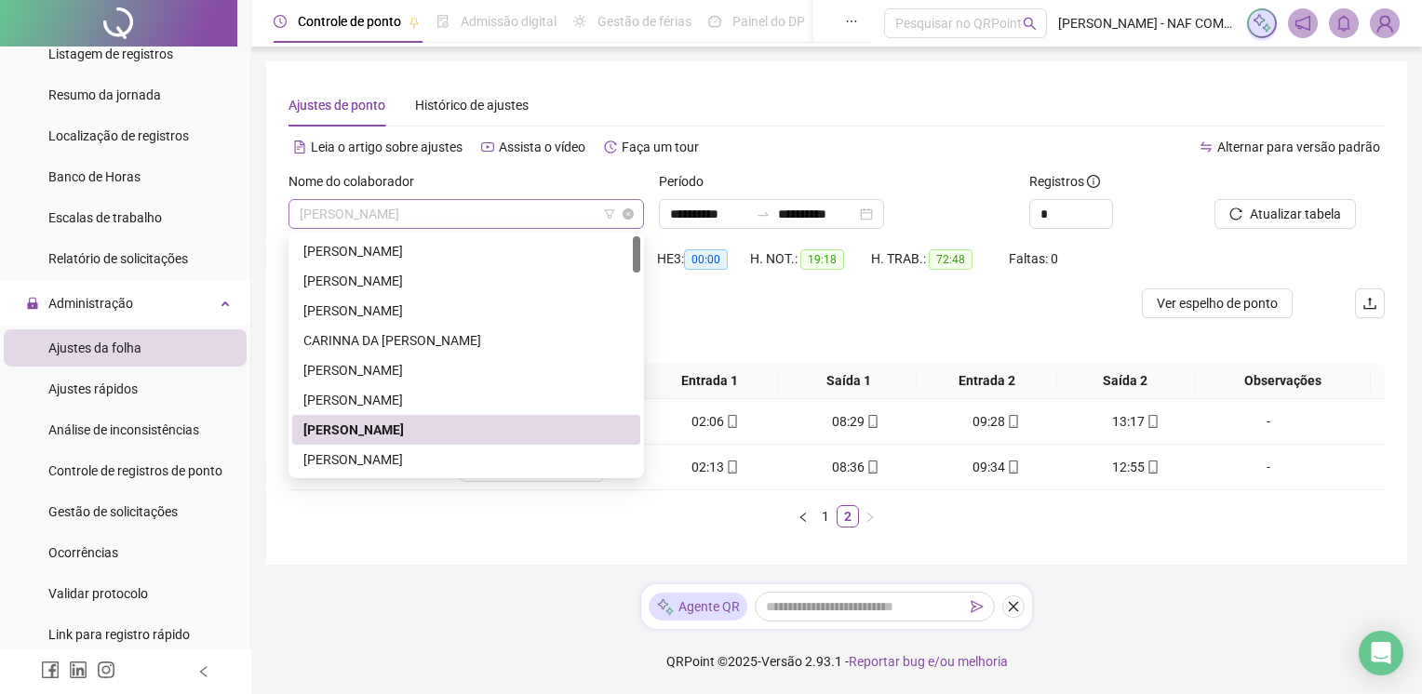
click at [531, 214] on span "[PERSON_NAME]" at bounding box center [466, 214] width 333 height 28
click at [452, 453] on div "[PERSON_NAME]" at bounding box center [466, 460] width 326 height 20
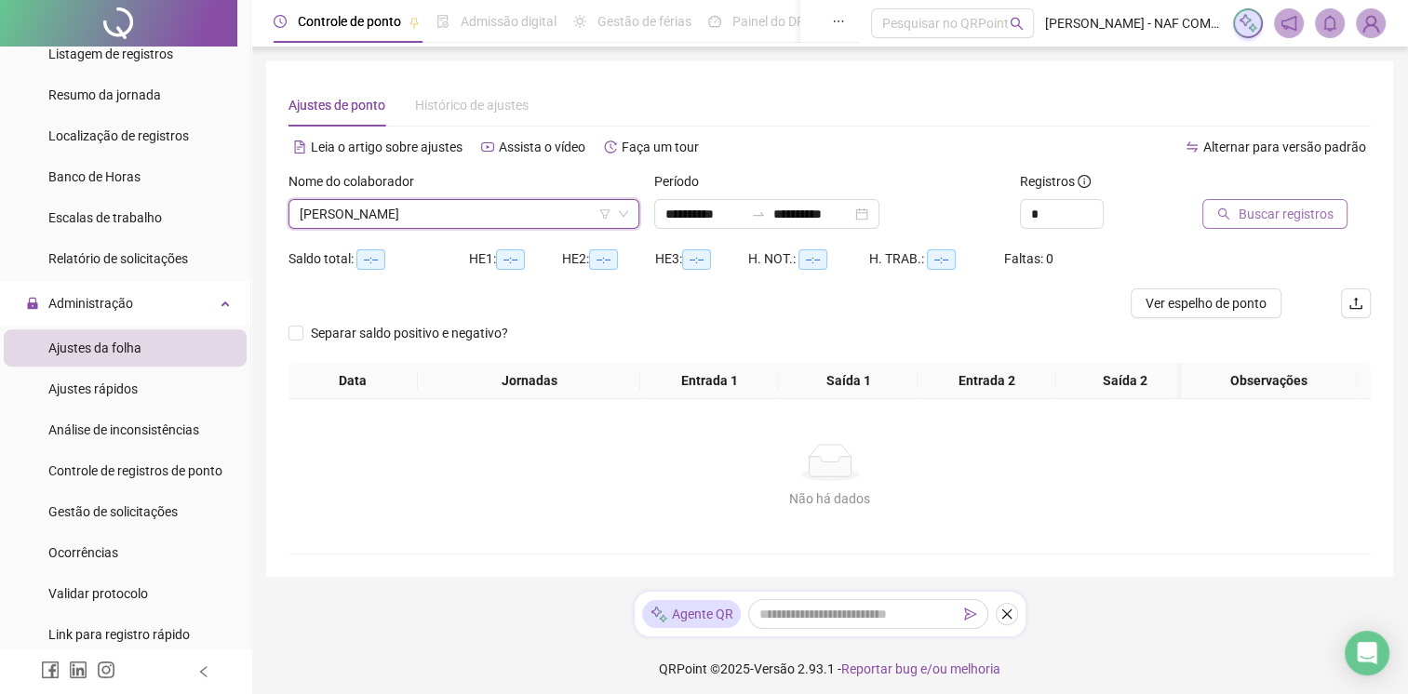
click at [1286, 223] on button "Buscar registros" at bounding box center [1275, 214] width 145 height 30
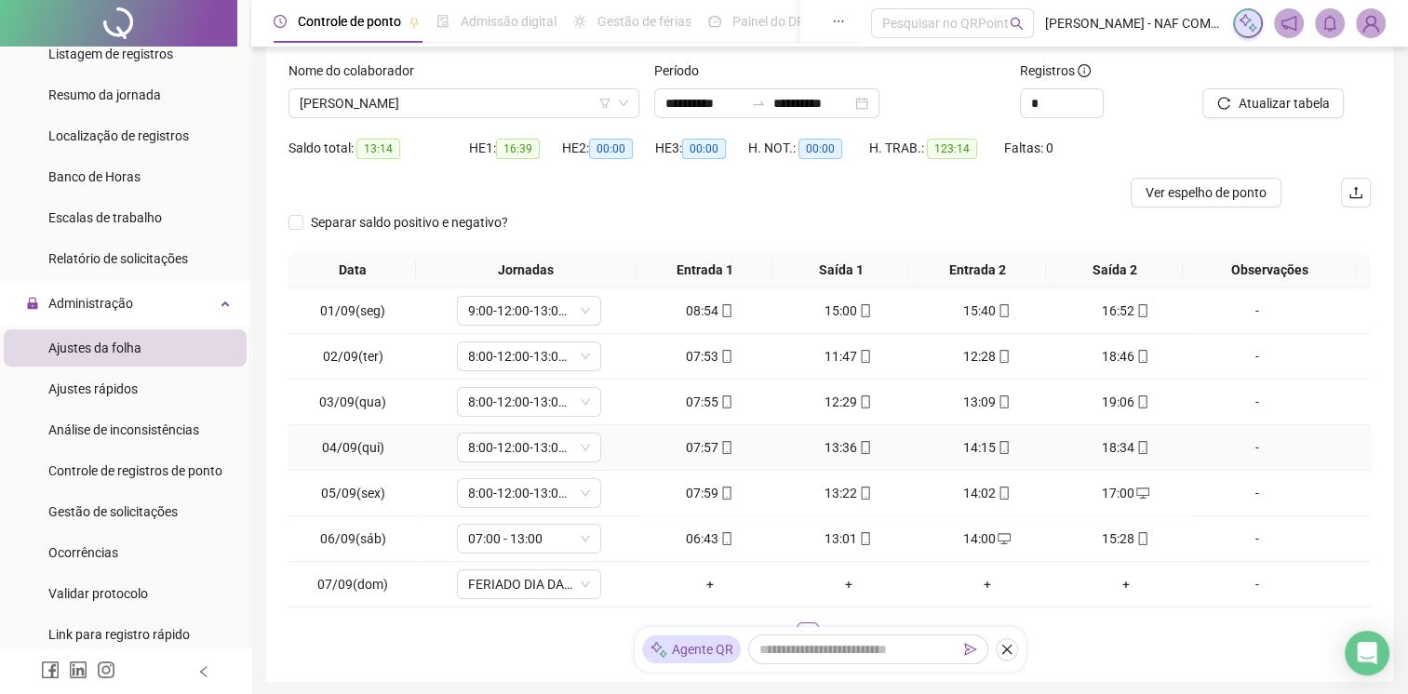
scroll to position [221, 0]
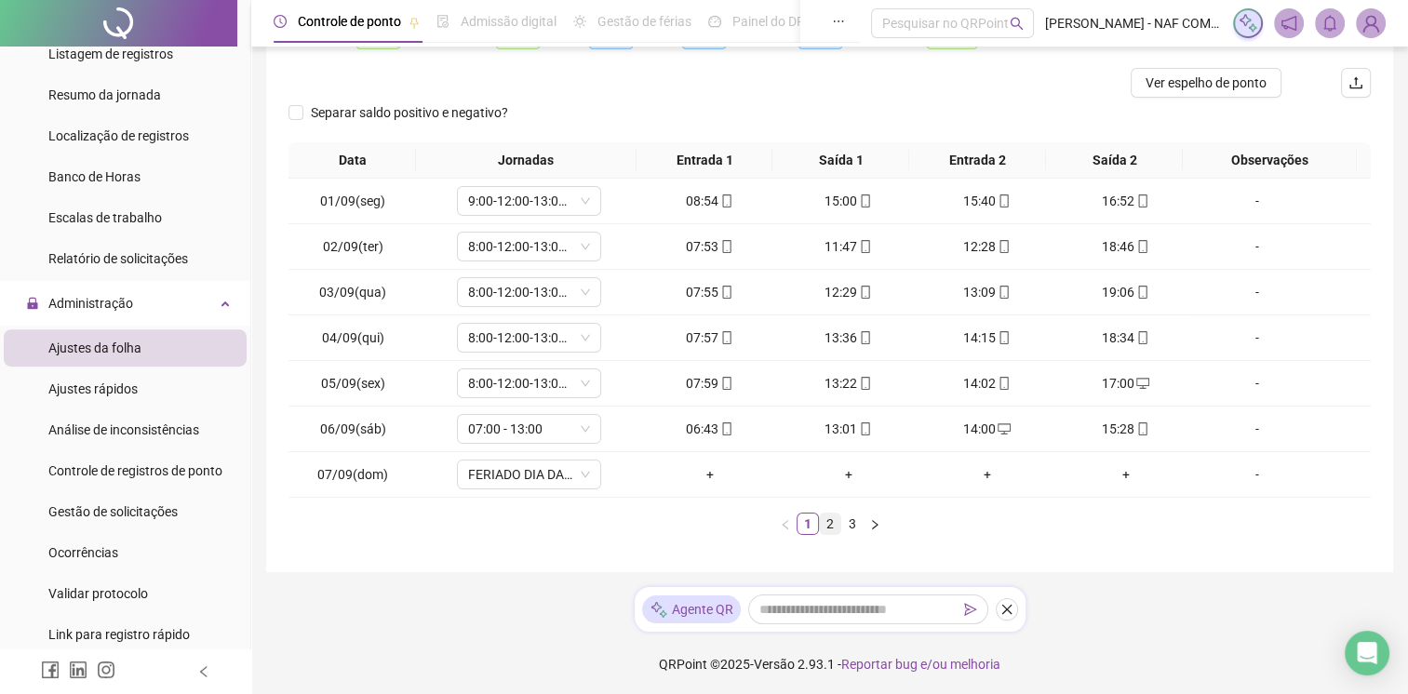
click at [828, 527] on link "2" at bounding box center [830, 524] width 20 height 20
click at [849, 524] on link "3" at bounding box center [852, 524] width 20 height 20
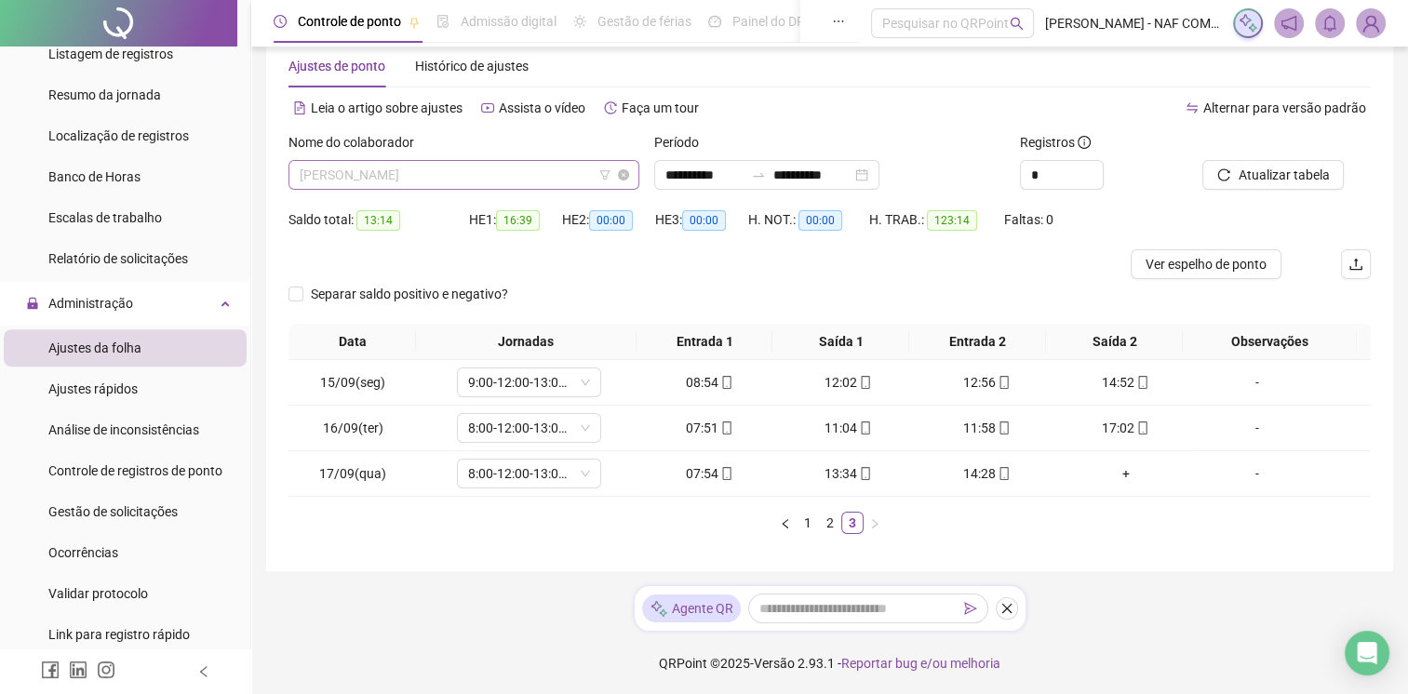
click at [468, 174] on span "[PERSON_NAME]" at bounding box center [464, 175] width 329 height 28
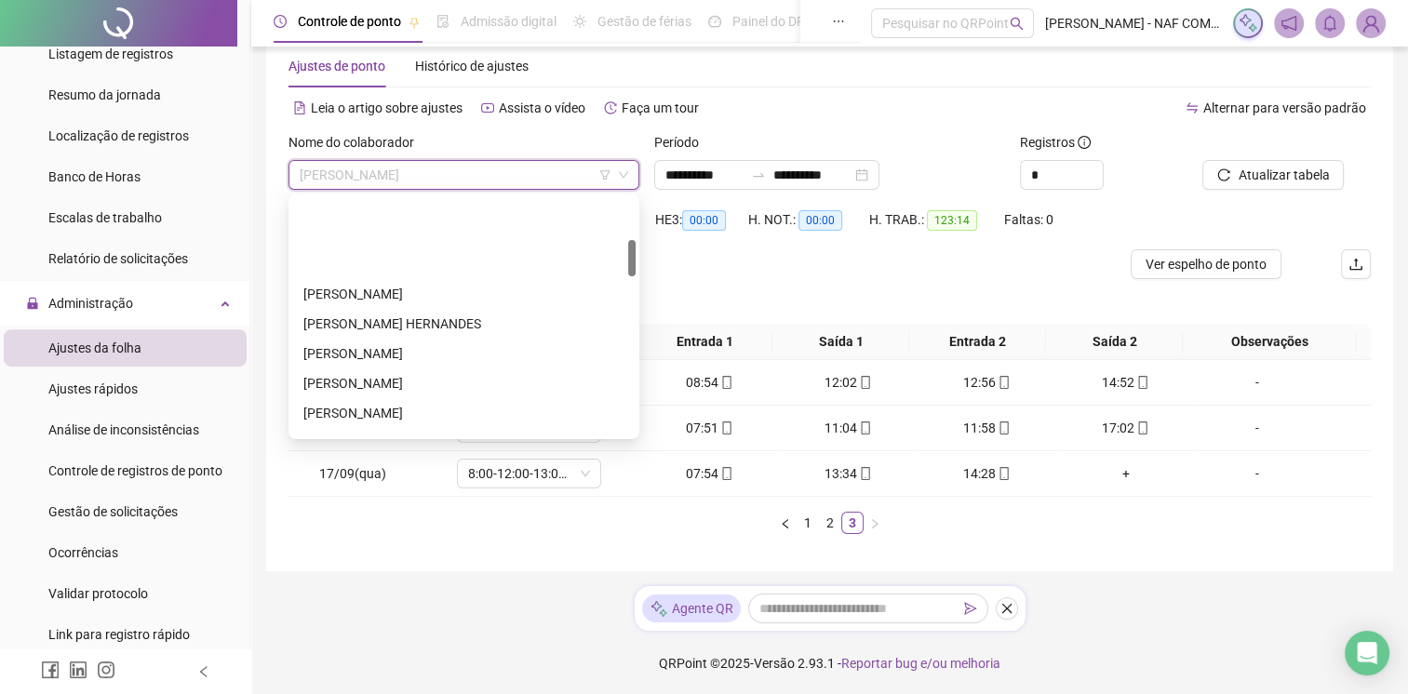
scroll to position [279, 0]
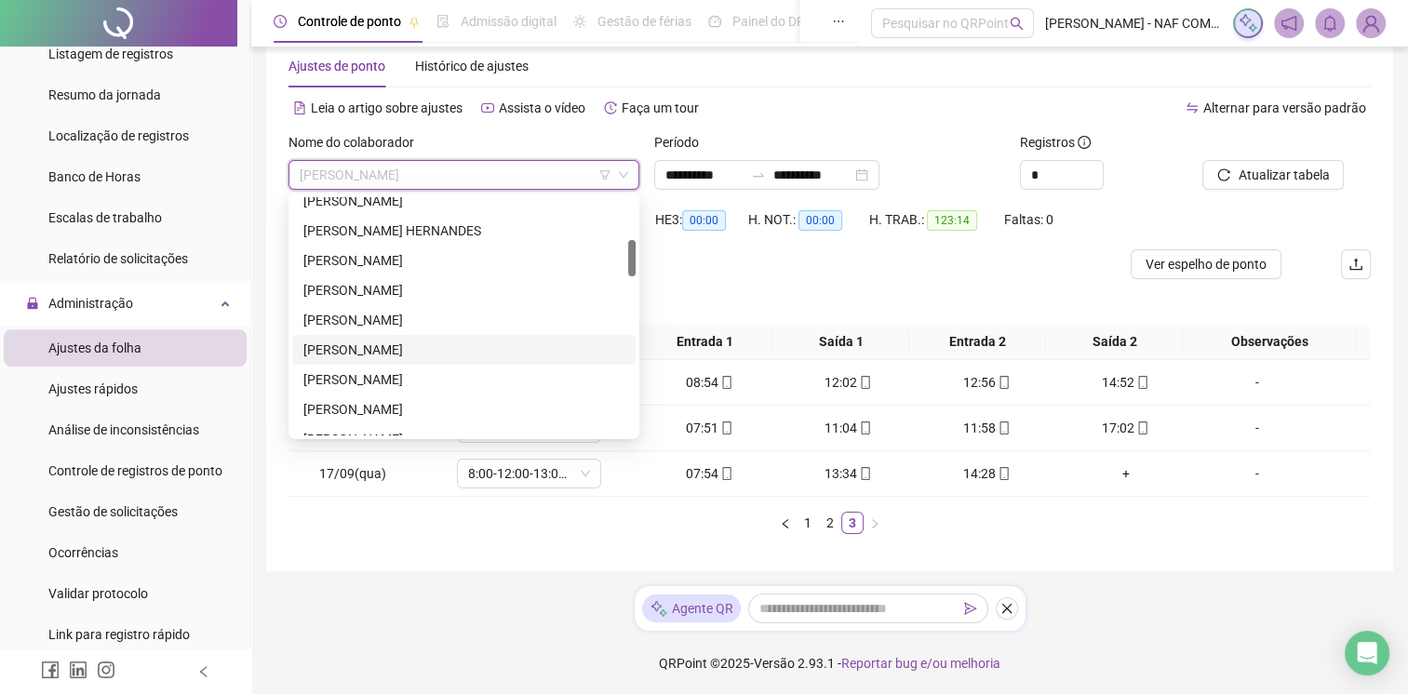
click at [513, 348] on div "[PERSON_NAME]" at bounding box center [463, 350] width 321 height 20
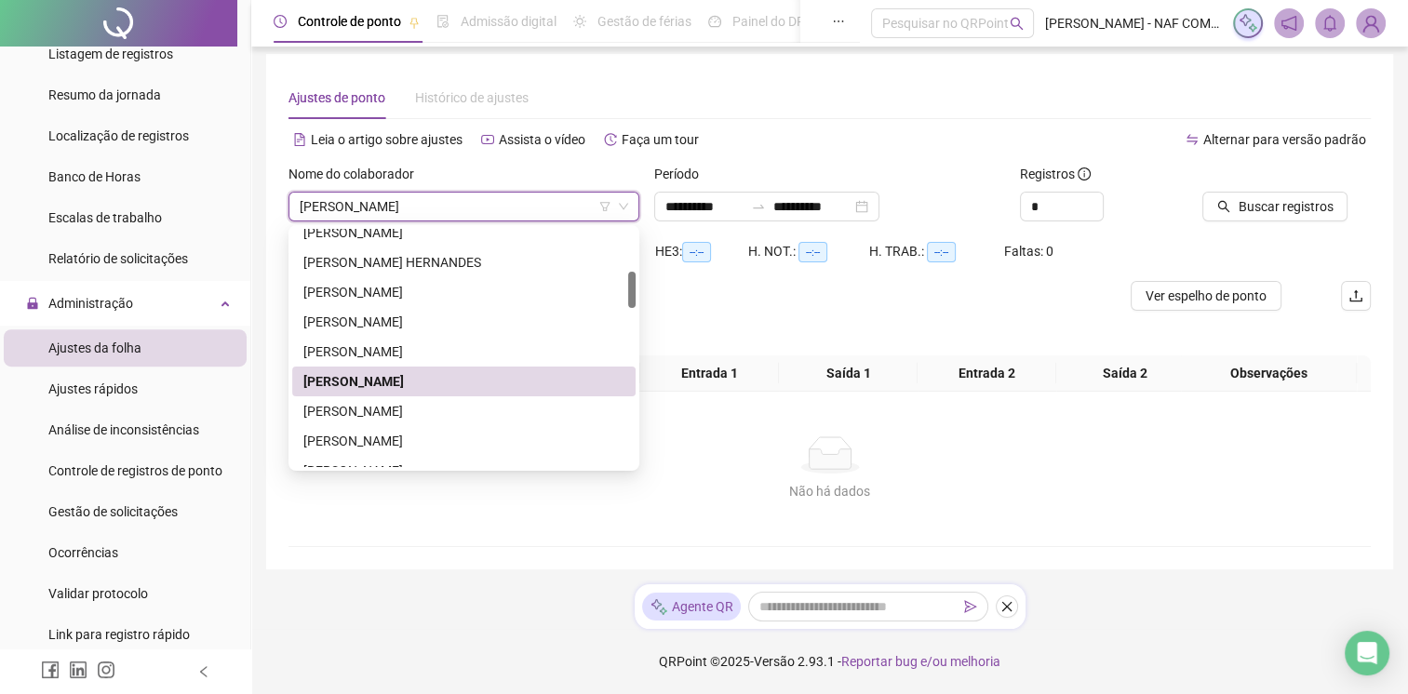
scroll to position [20, 0]
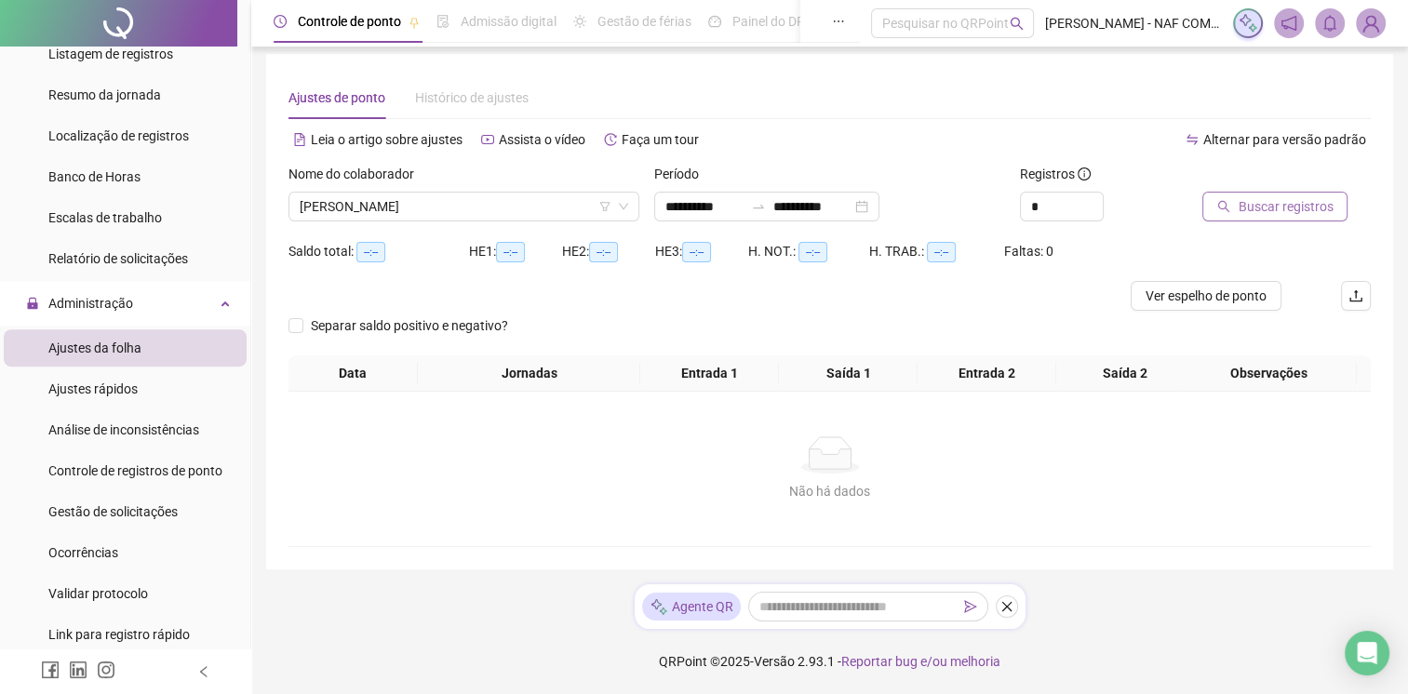
click at [1284, 196] on span "Buscar registros" at bounding box center [1285, 206] width 95 height 20
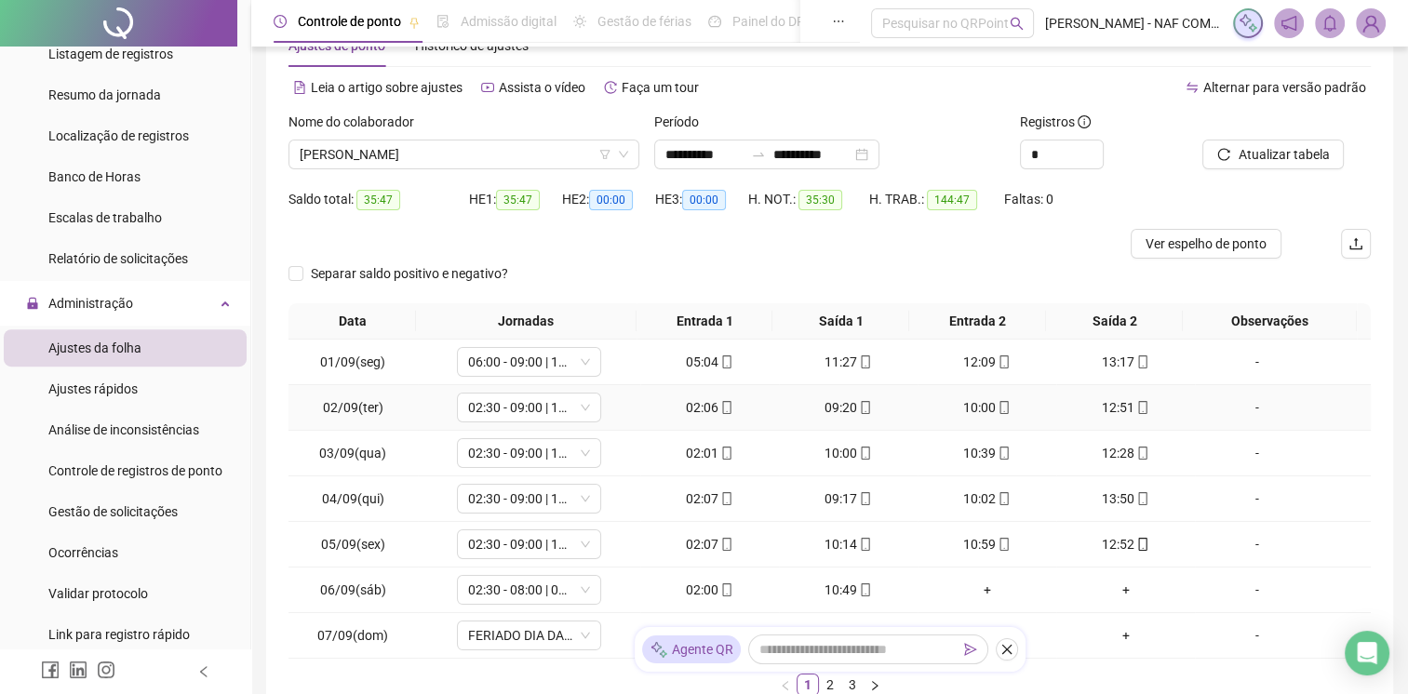
scroll to position [221, 0]
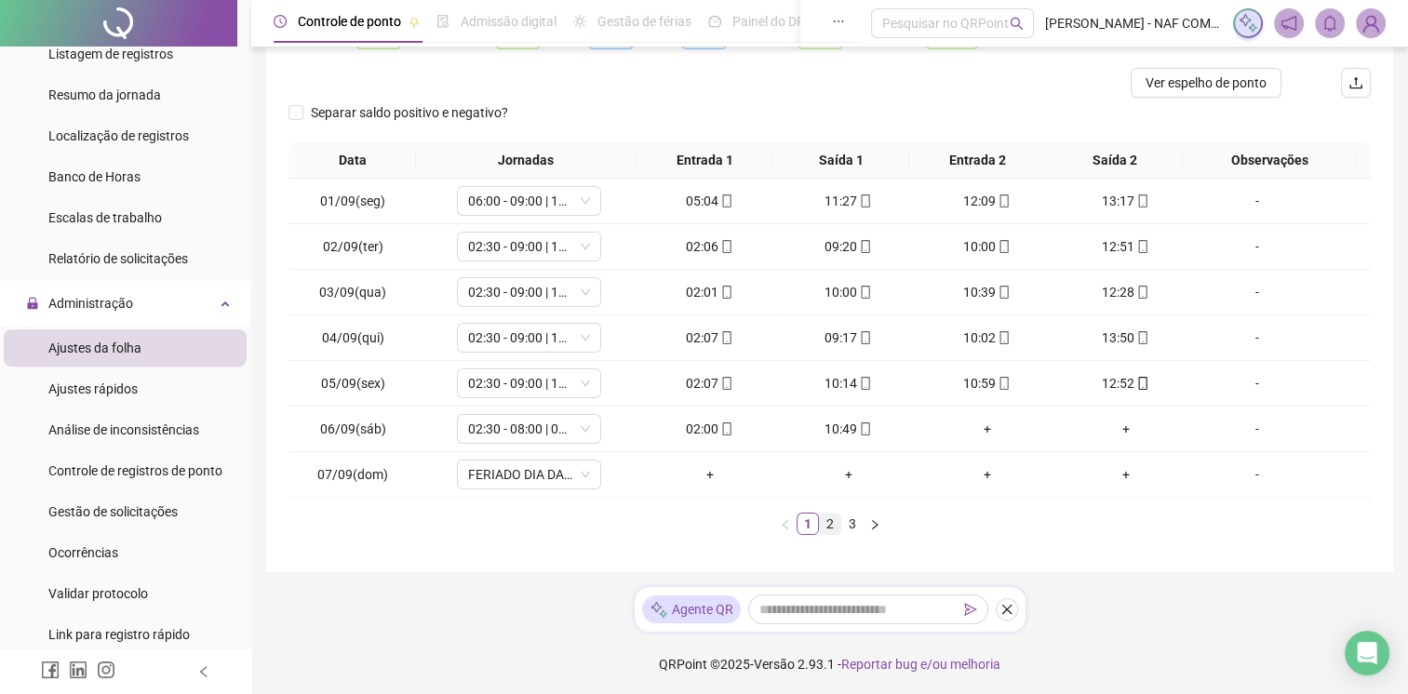
click at [827, 529] on link "2" at bounding box center [830, 524] width 20 height 20
click at [850, 529] on link "3" at bounding box center [852, 524] width 20 height 20
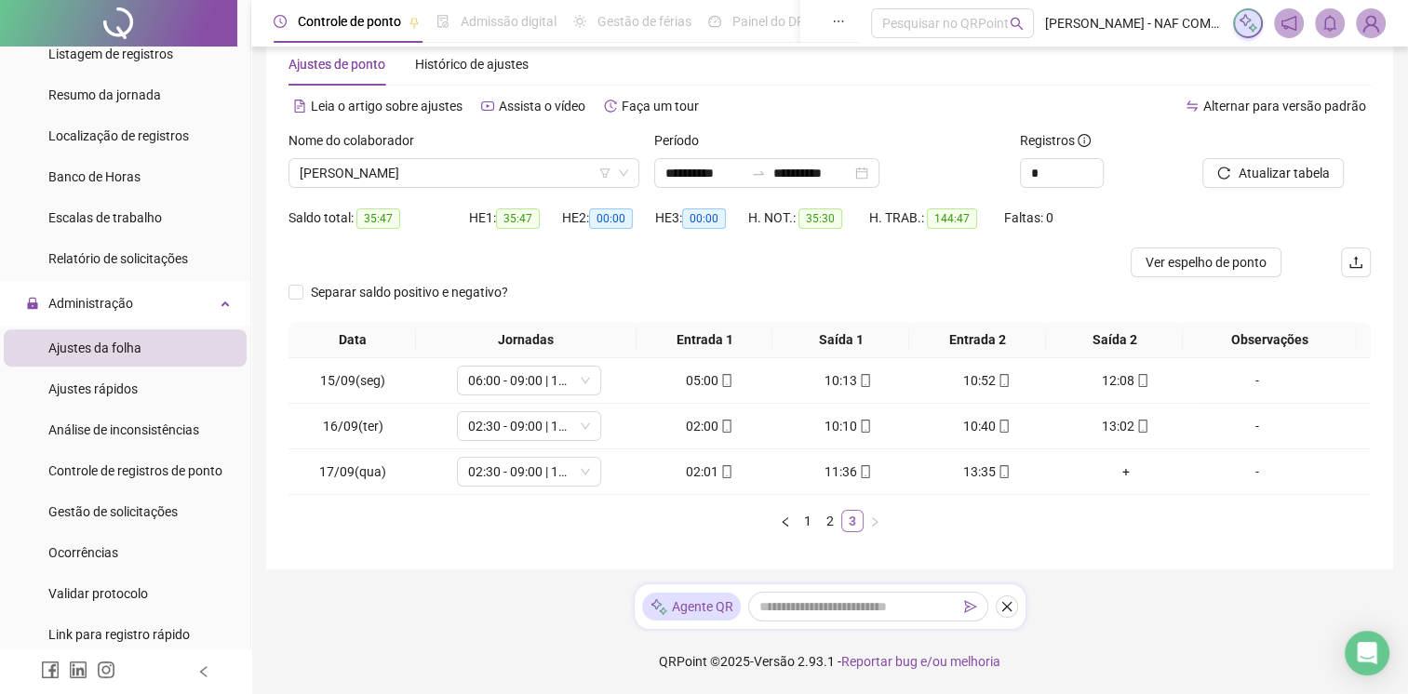
scroll to position [39, 0]
click at [1110, 476] on div "+" at bounding box center [1126, 474] width 124 height 20
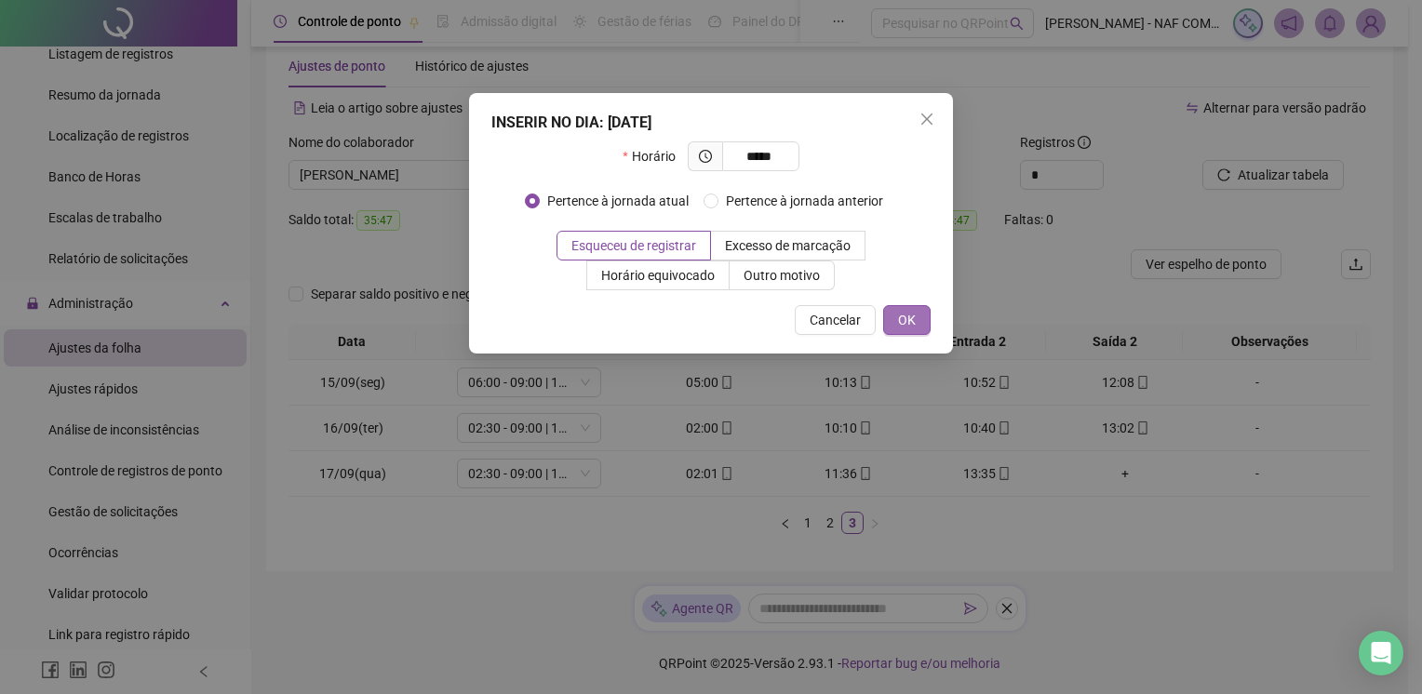
type input "*****"
click at [920, 324] on button "OK" at bounding box center [906, 320] width 47 height 30
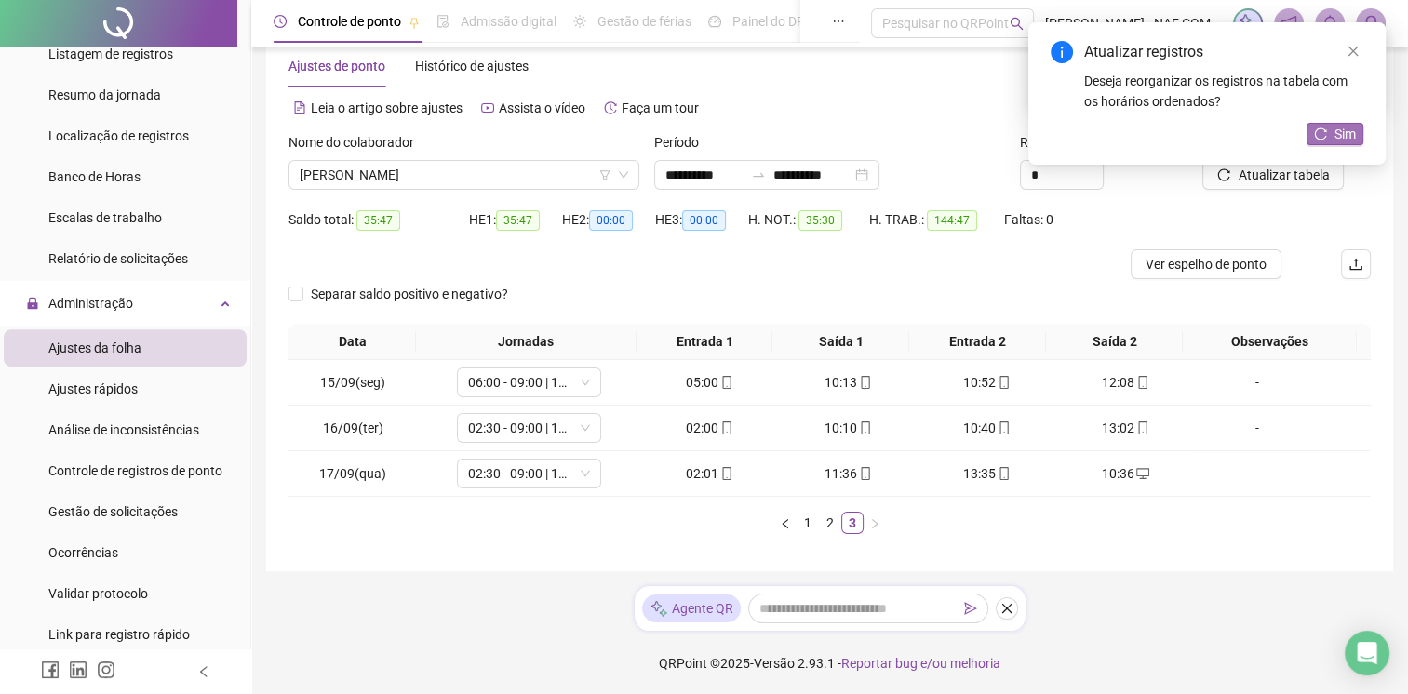
click at [1339, 132] on span "Sim" at bounding box center [1345, 134] width 21 height 20
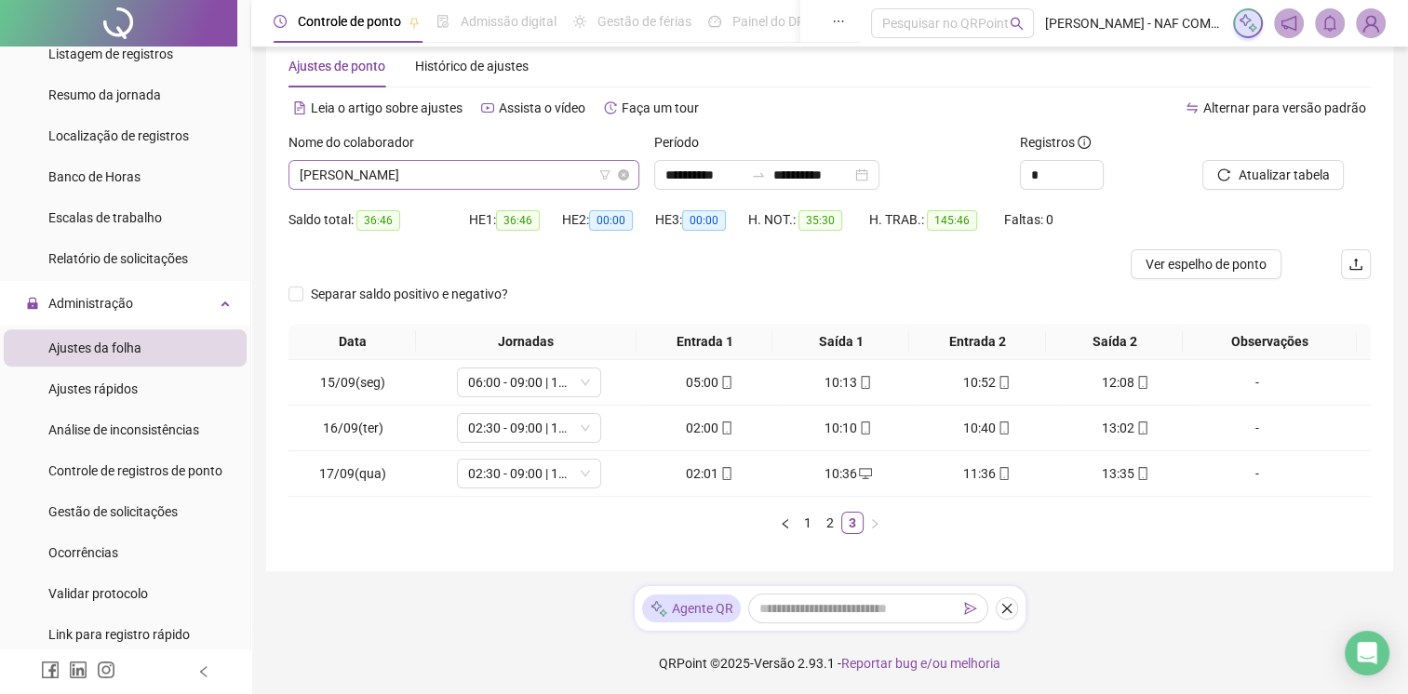
click at [467, 168] on span "[PERSON_NAME]" at bounding box center [464, 175] width 329 height 28
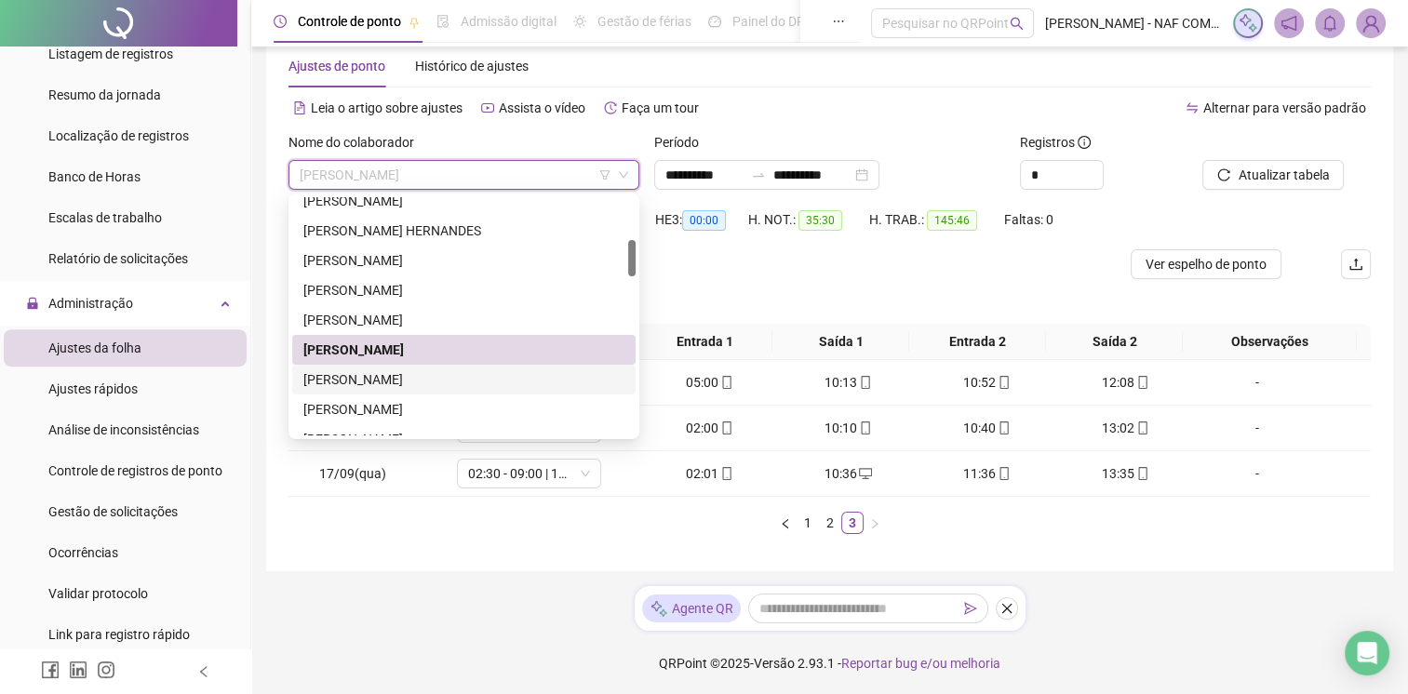
click at [382, 380] on div "[PERSON_NAME]" at bounding box center [463, 380] width 321 height 20
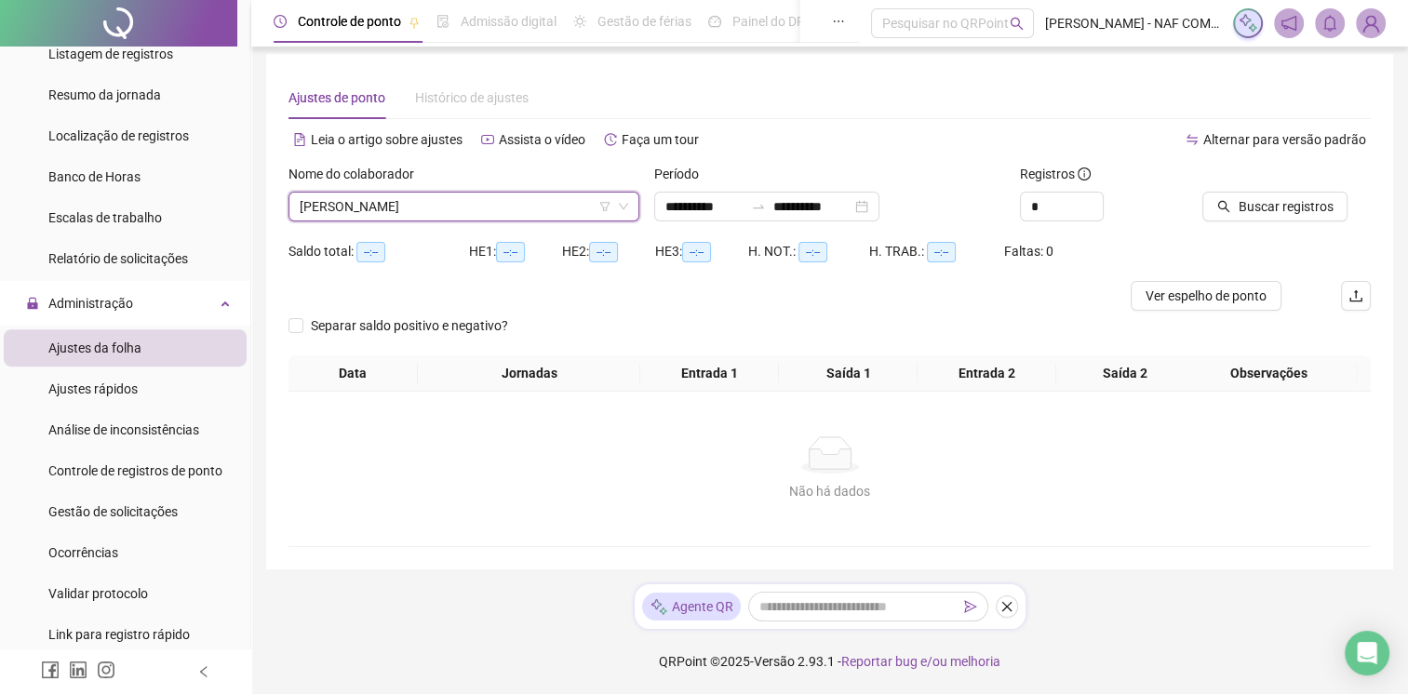
scroll to position [20, 0]
click at [1299, 196] on span "Buscar registros" at bounding box center [1285, 206] width 95 height 20
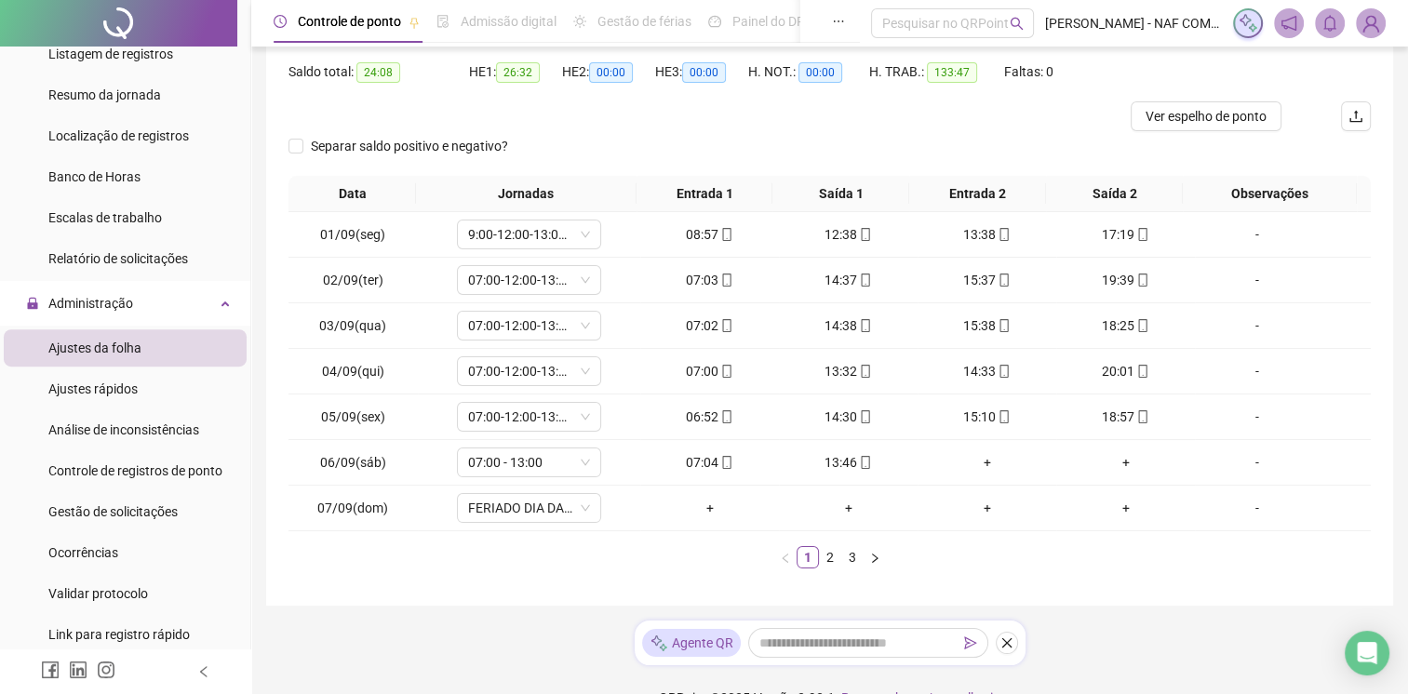
scroll to position [221, 0]
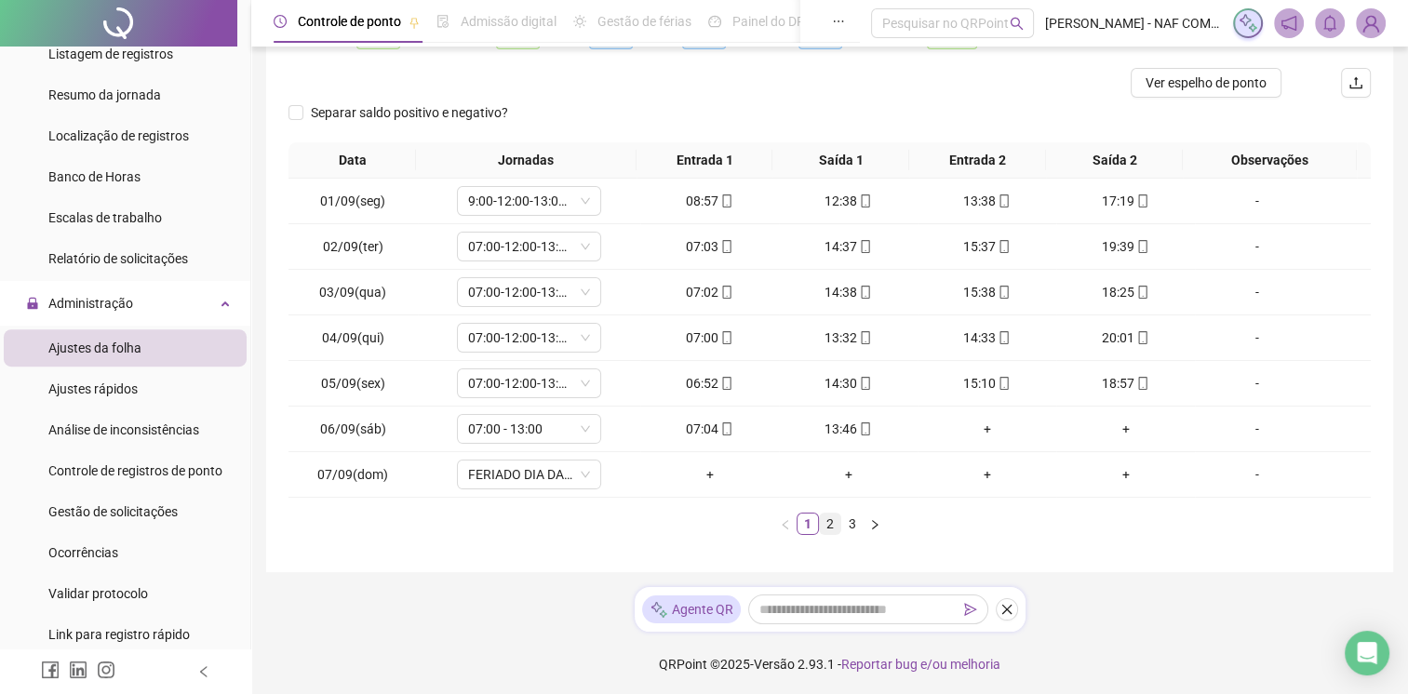
click at [827, 526] on link "2" at bounding box center [830, 524] width 20 height 20
click at [846, 523] on link "3" at bounding box center [852, 524] width 20 height 20
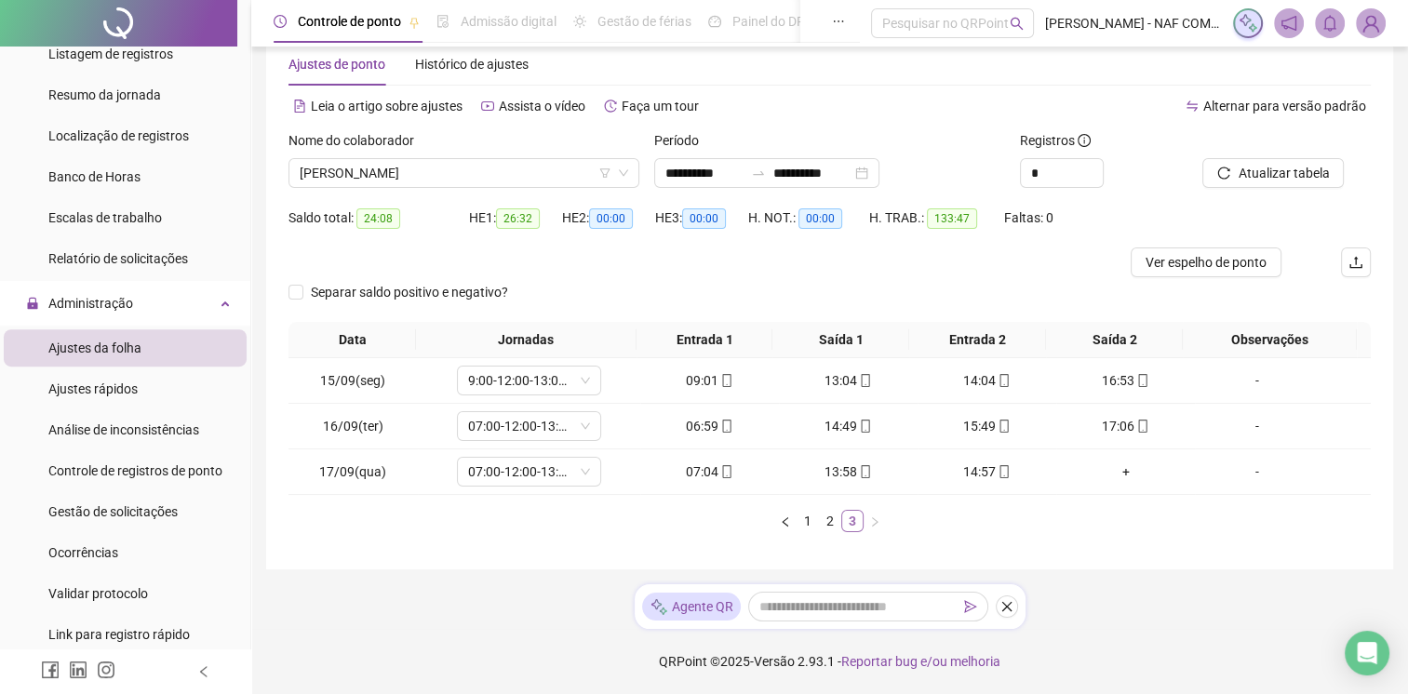
scroll to position [39, 0]
click at [534, 174] on span "[PERSON_NAME]" at bounding box center [464, 175] width 329 height 28
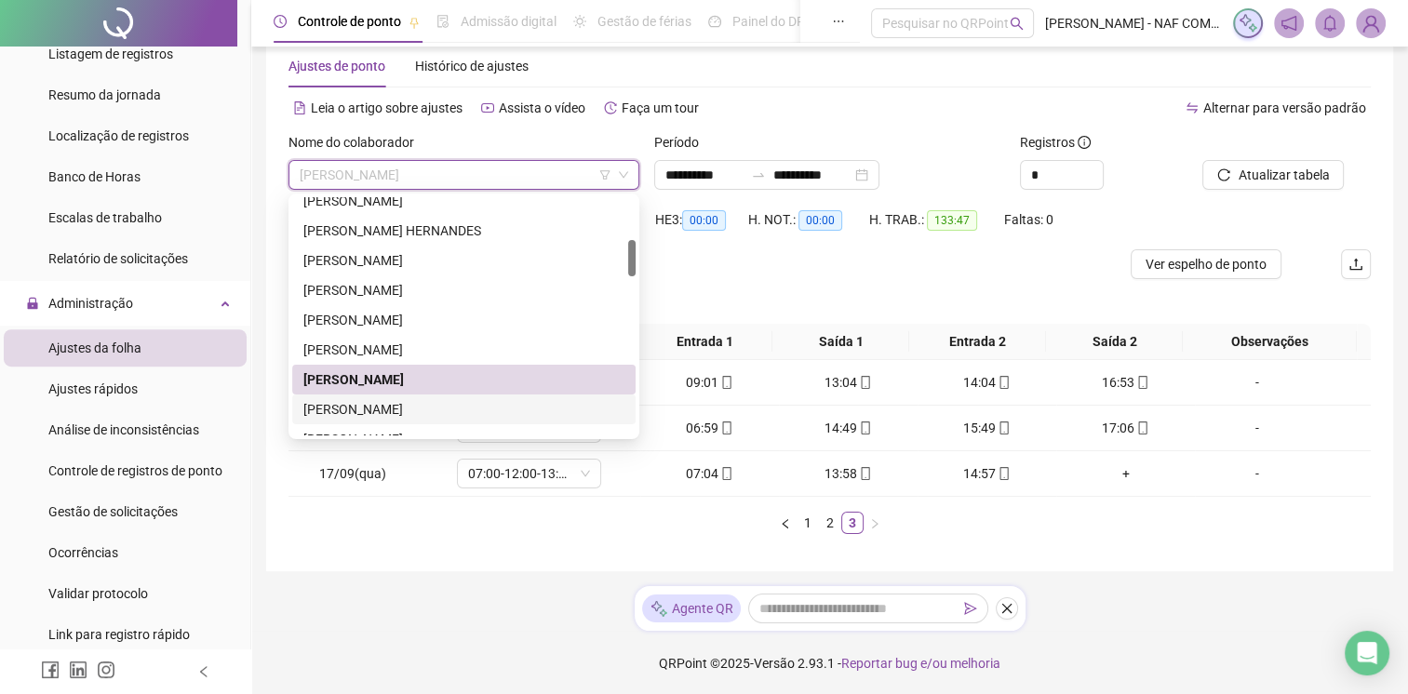
scroll to position [465, 0]
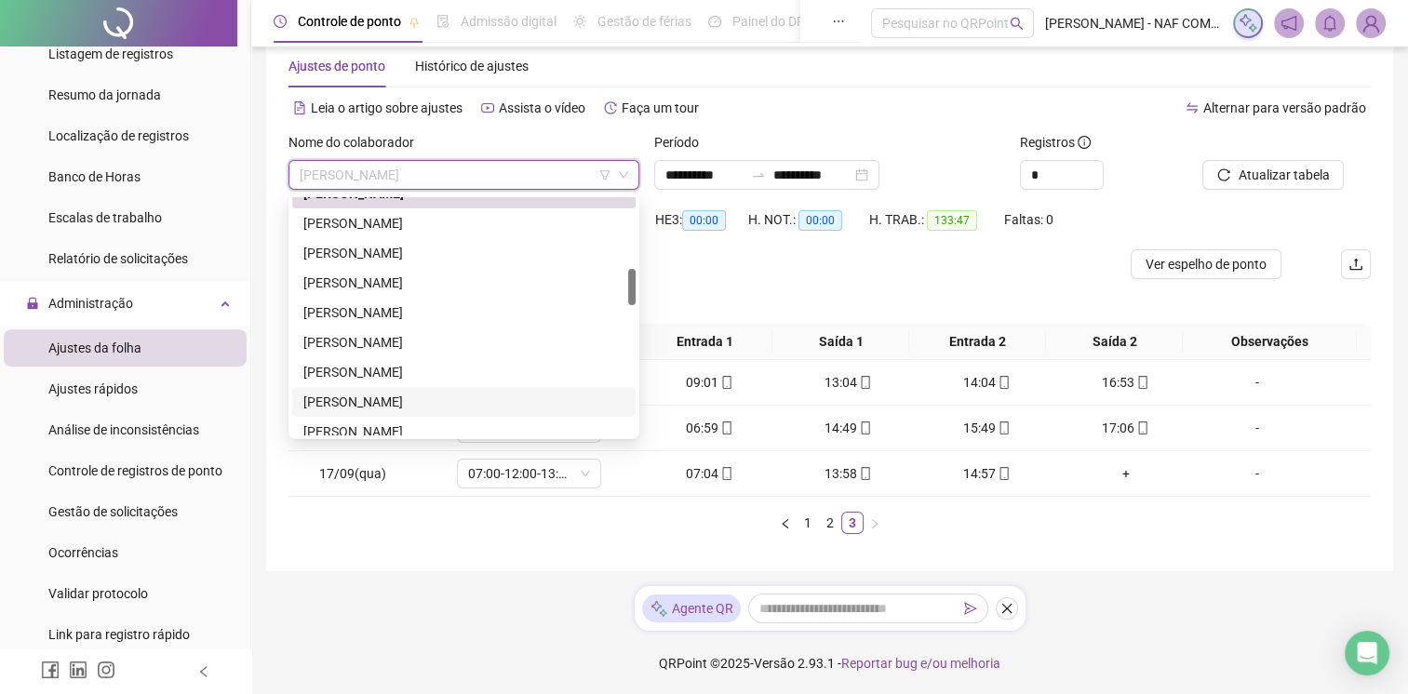
click at [369, 409] on div "[PERSON_NAME]" at bounding box center [463, 402] width 321 height 20
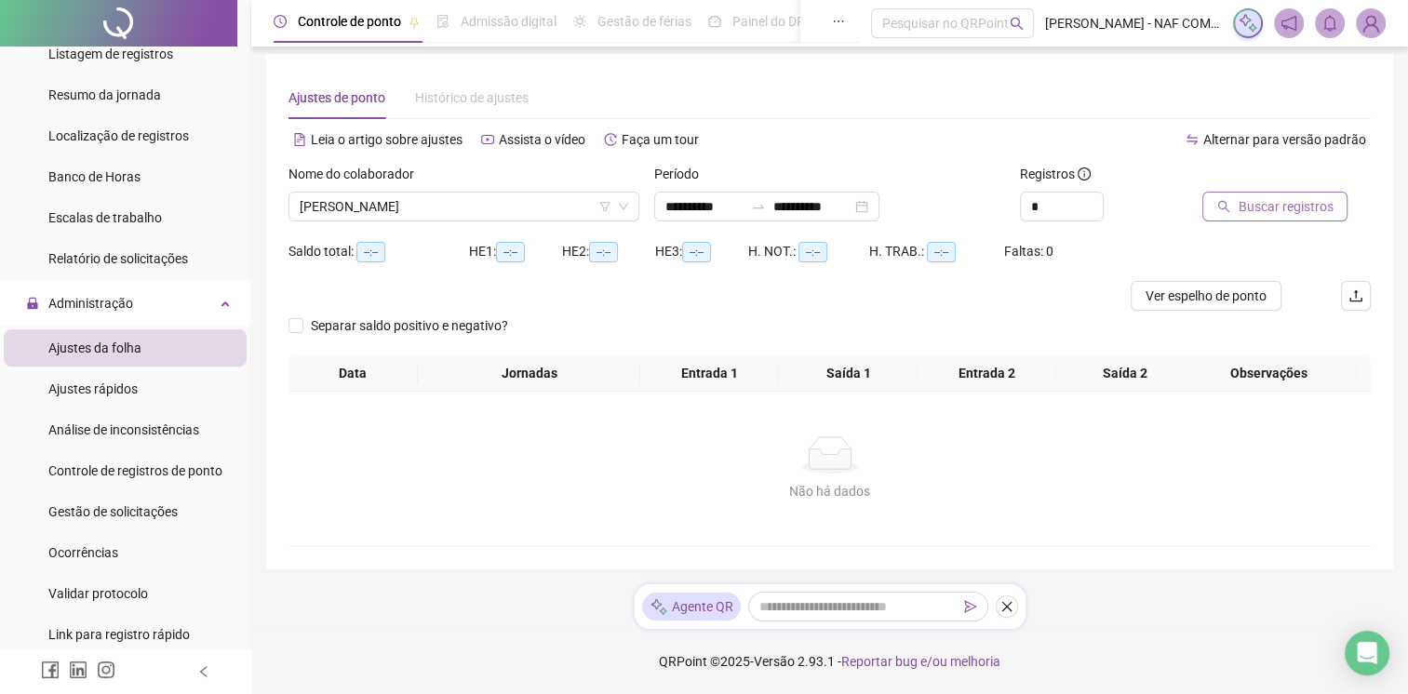
click at [1282, 196] on span "Buscar registros" at bounding box center [1285, 206] width 95 height 20
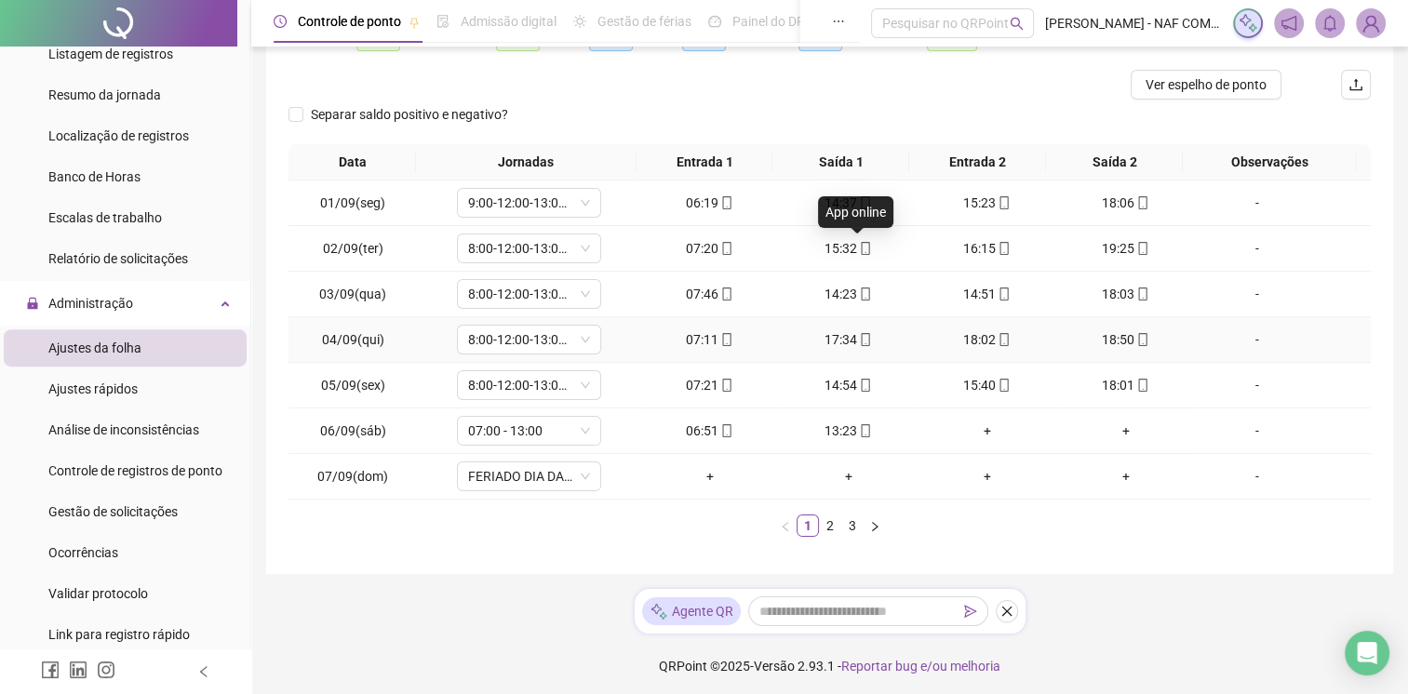
scroll to position [221, 0]
click at [826, 522] on link "2" at bounding box center [830, 524] width 20 height 20
click at [845, 521] on link "3" at bounding box center [852, 524] width 20 height 20
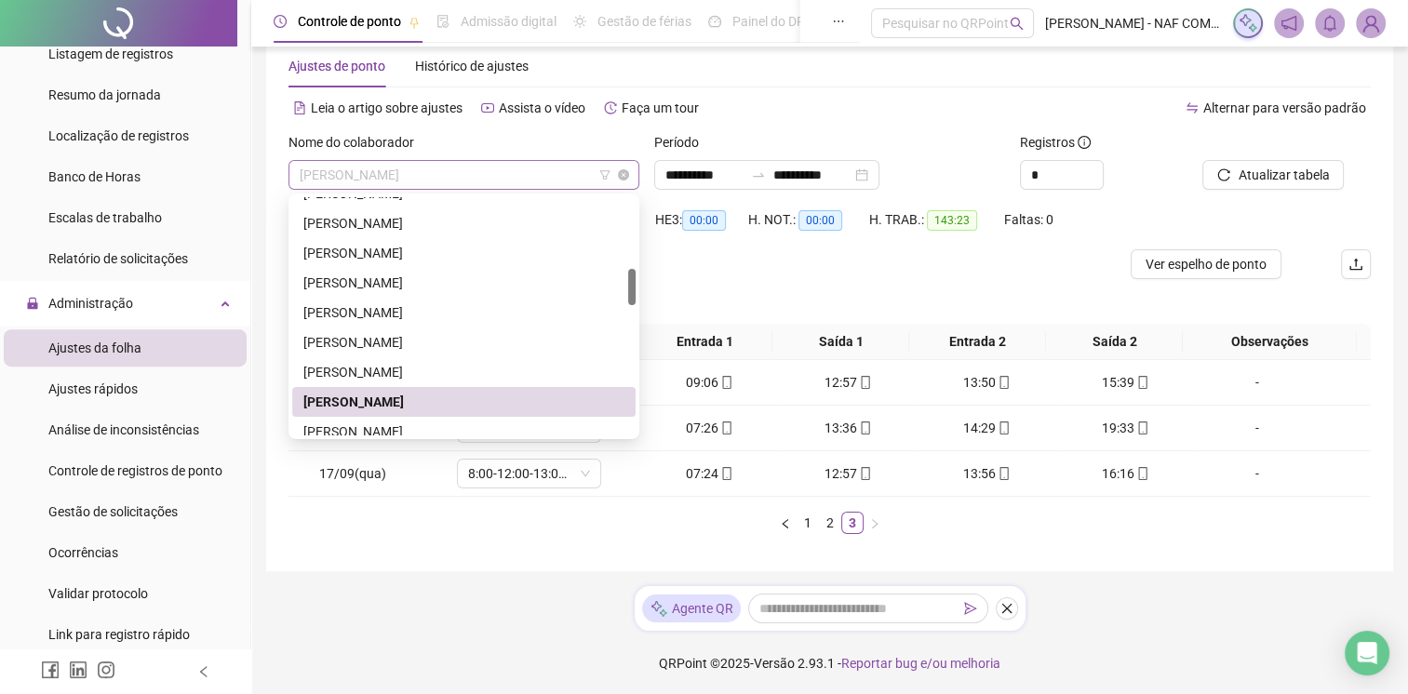
click at [544, 184] on span "[PERSON_NAME]" at bounding box center [464, 175] width 329 height 28
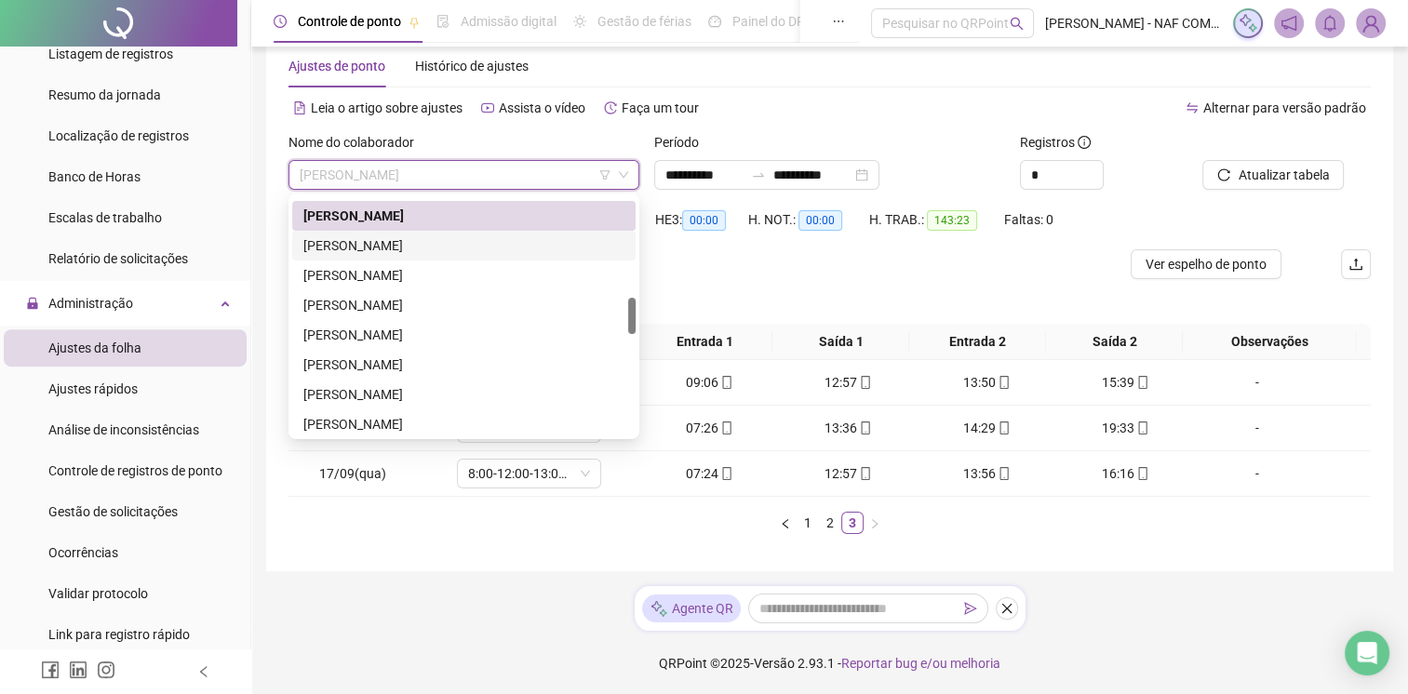
click at [465, 253] on div "[PERSON_NAME]" at bounding box center [463, 245] width 321 height 20
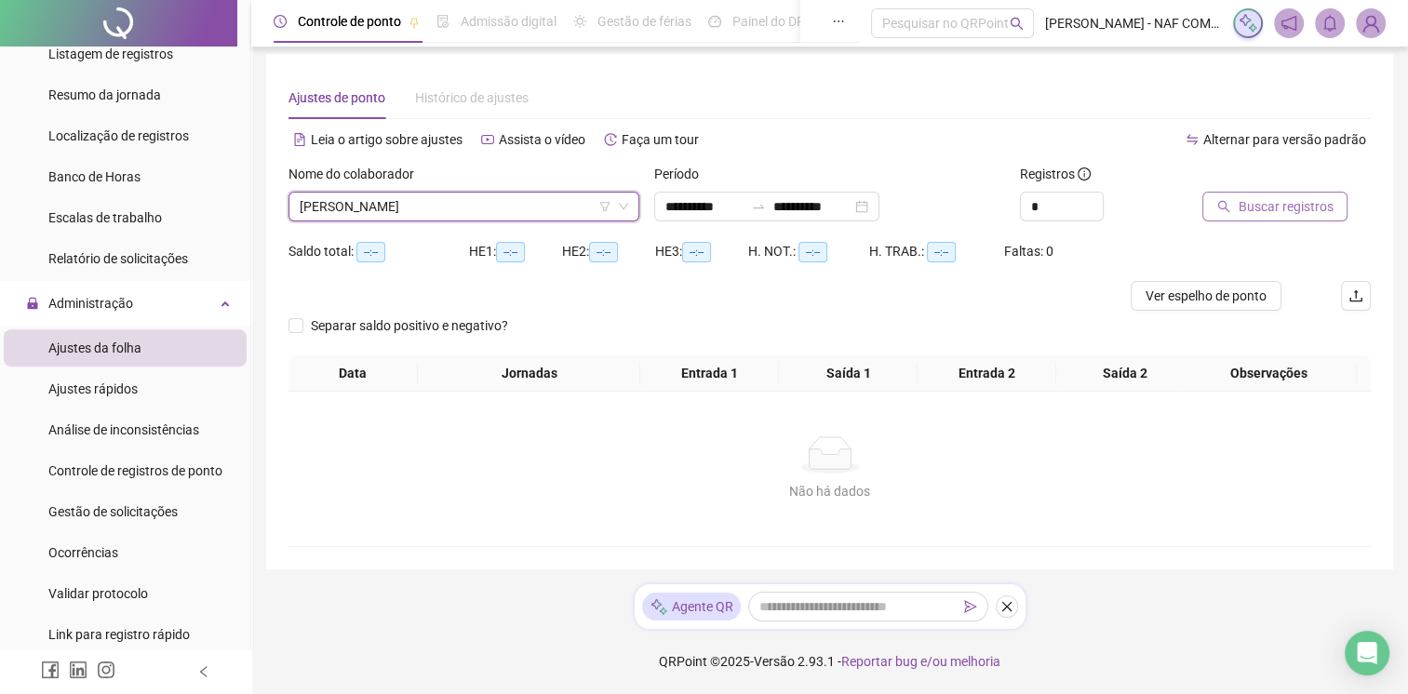
click at [1304, 196] on span "Buscar registros" at bounding box center [1285, 206] width 95 height 20
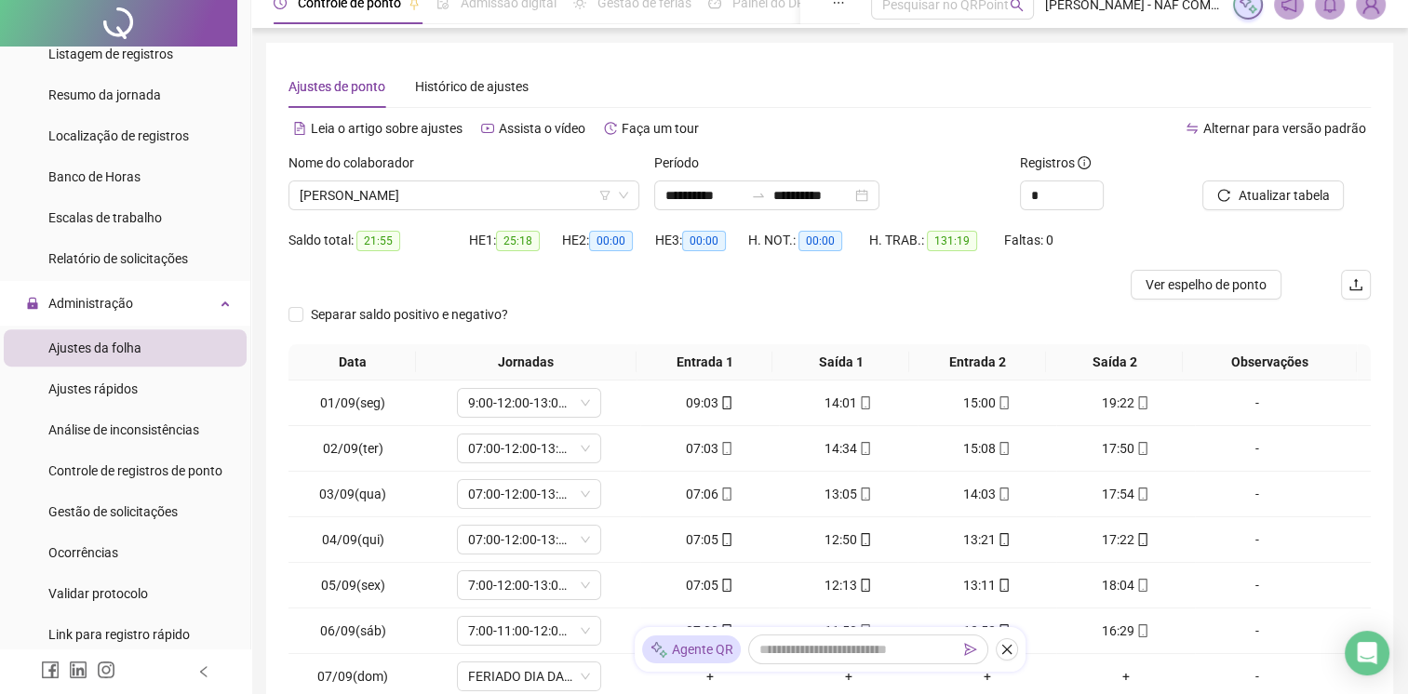
scroll to position [0, 0]
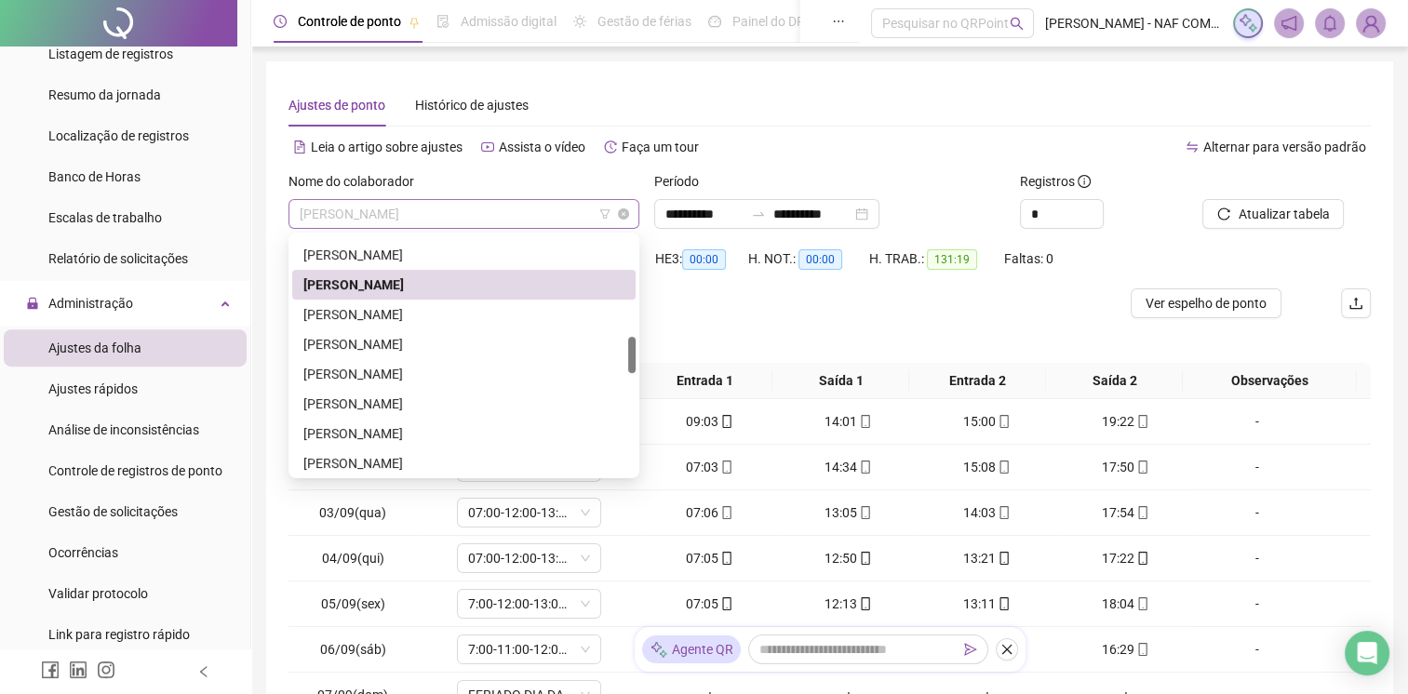
click at [483, 213] on span "[PERSON_NAME]" at bounding box center [464, 214] width 329 height 28
click at [397, 320] on div "[PERSON_NAME]" at bounding box center [463, 314] width 321 height 20
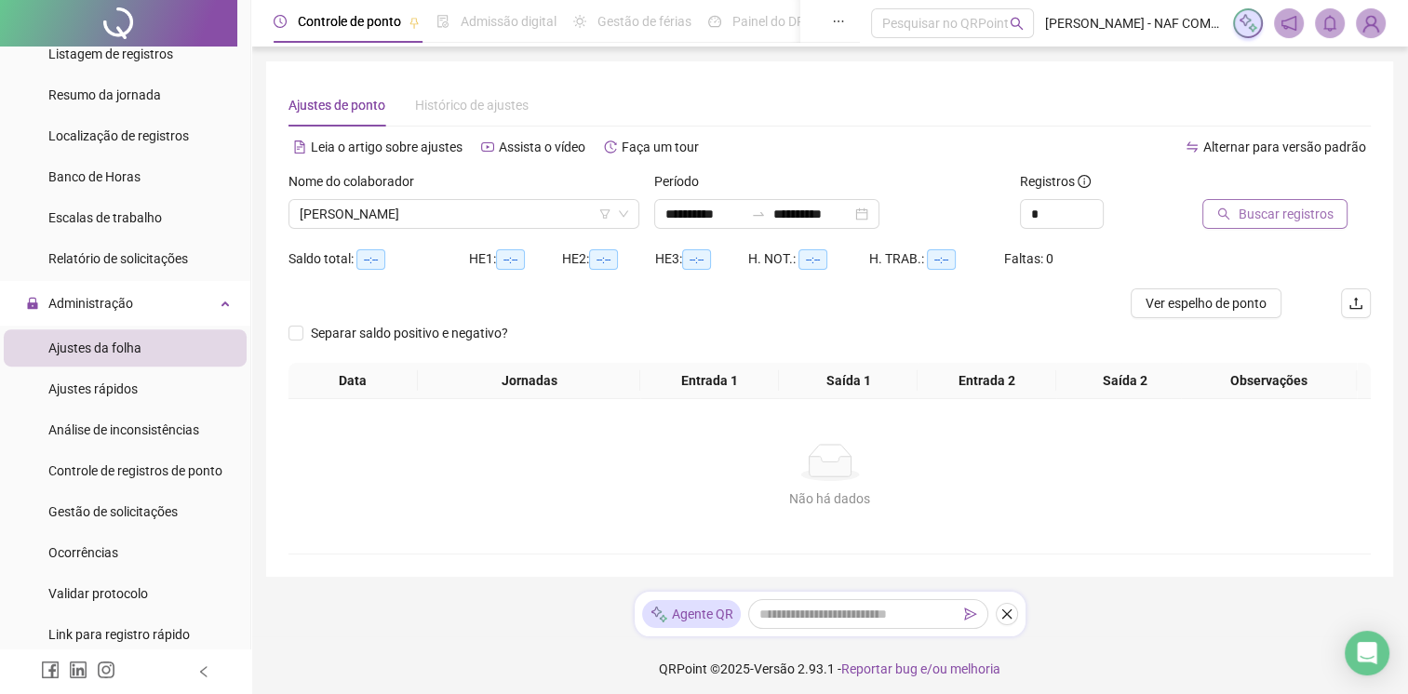
click at [1286, 218] on span "Buscar registros" at bounding box center [1285, 214] width 95 height 20
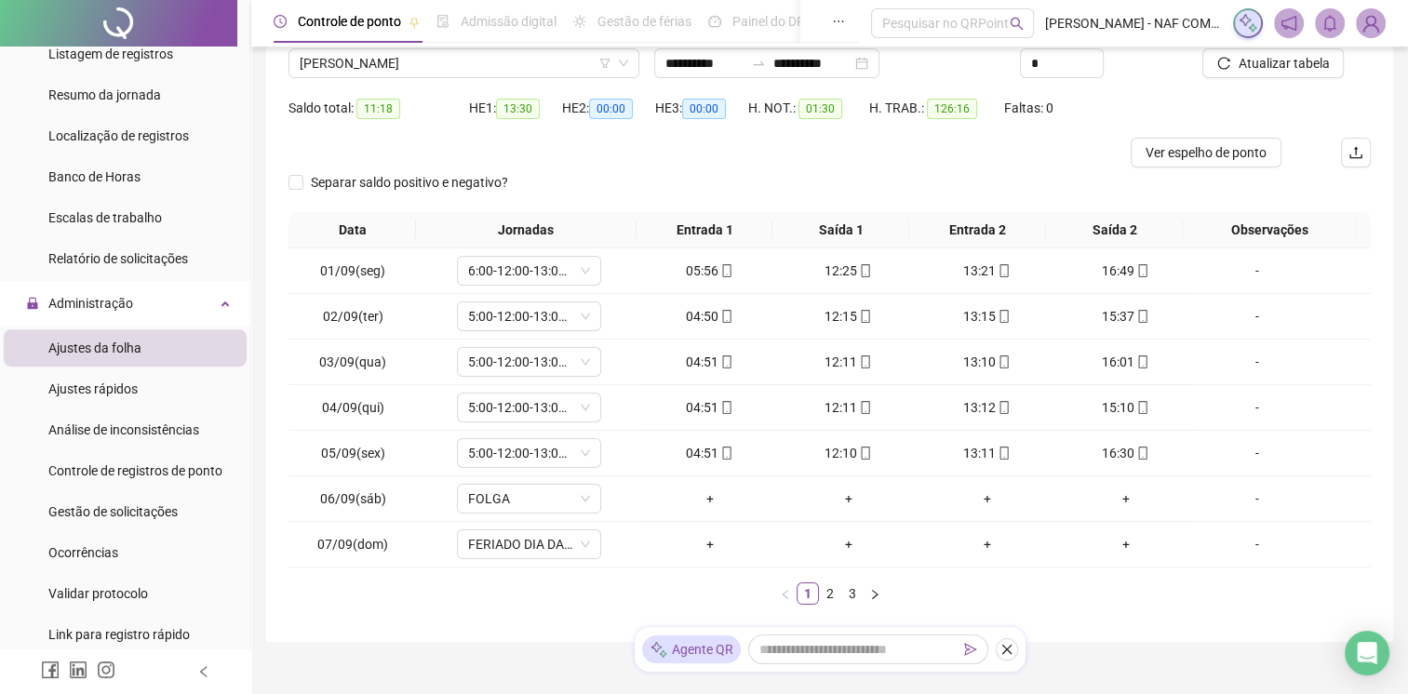
scroll to position [221, 0]
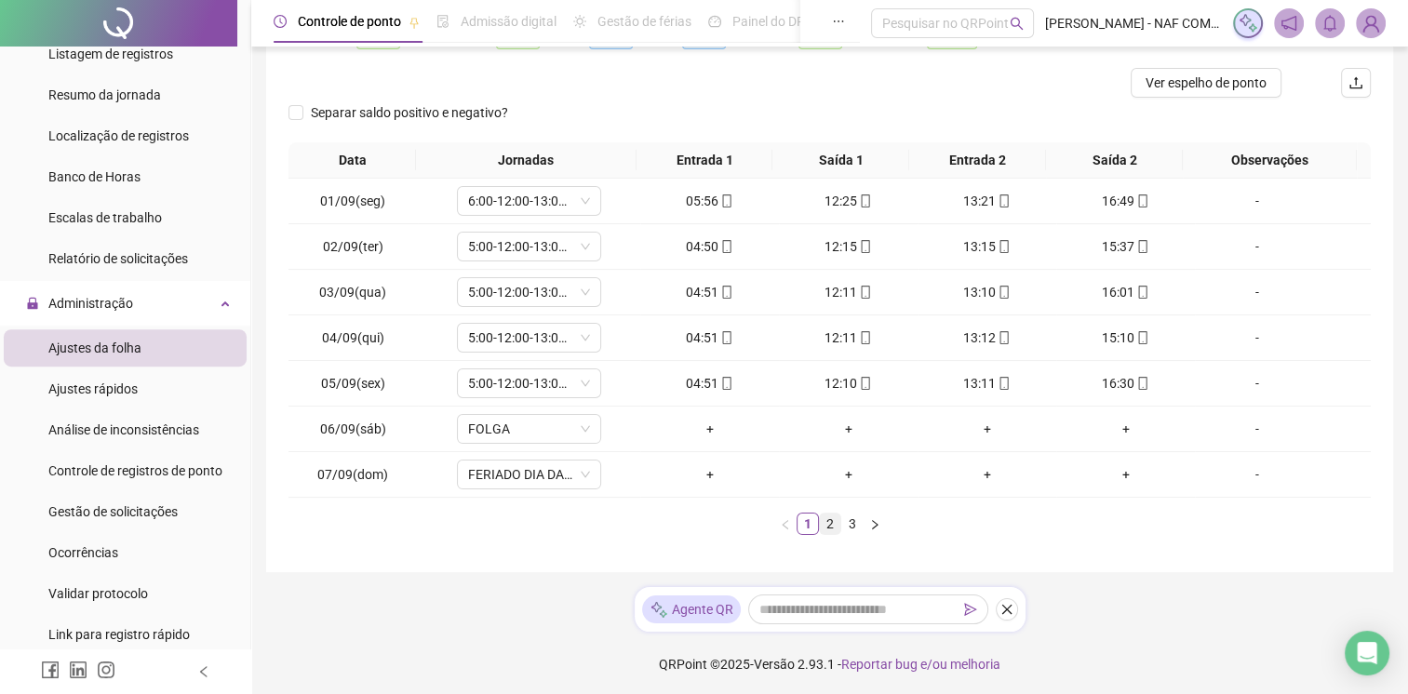
click at [829, 523] on link "2" at bounding box center [830, 524] width 20 height 20
click at [851, 525] on link "3" at bounding box center [852, 524] width 20 height 20
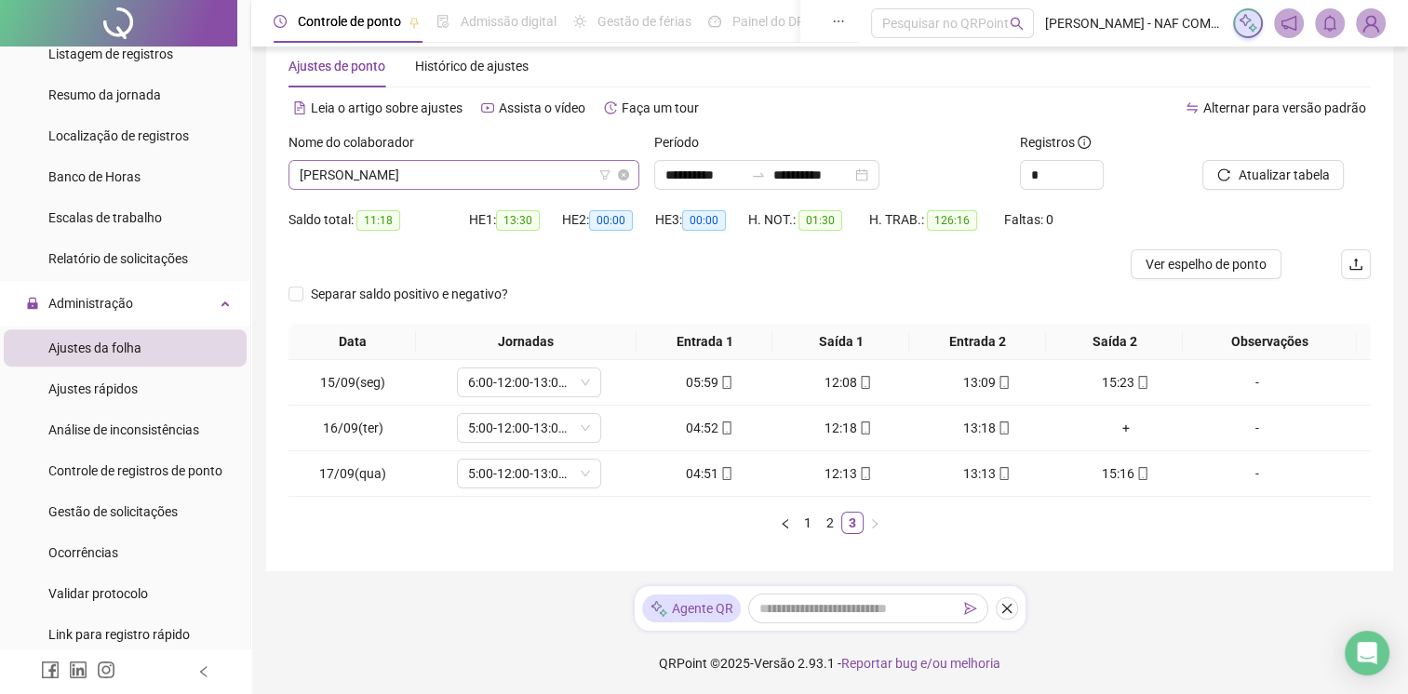
click at [545, 179] on span "[PERSON_NAME]" at bounding box center [464, 175] width 329 height 28
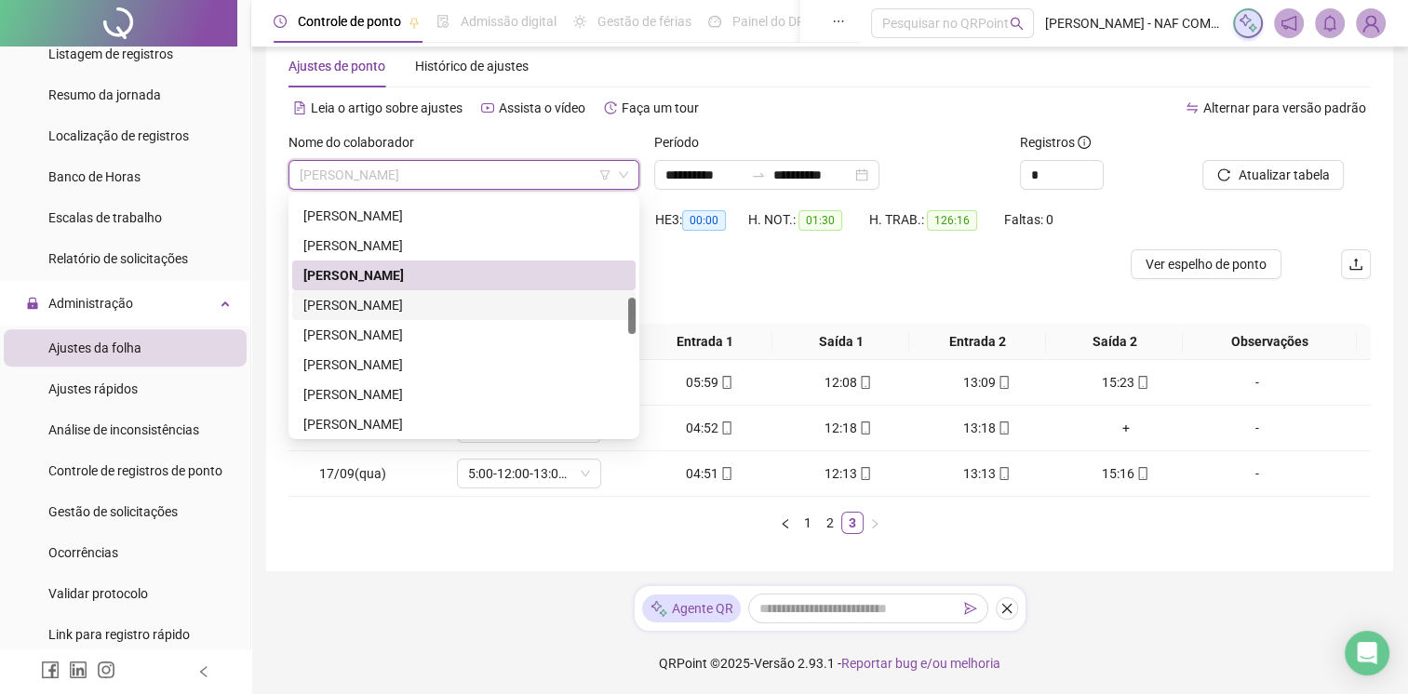
click at [414, 304] on div "[PERSON_NAME]" at bounding box center [463, 305] width 321 height 20
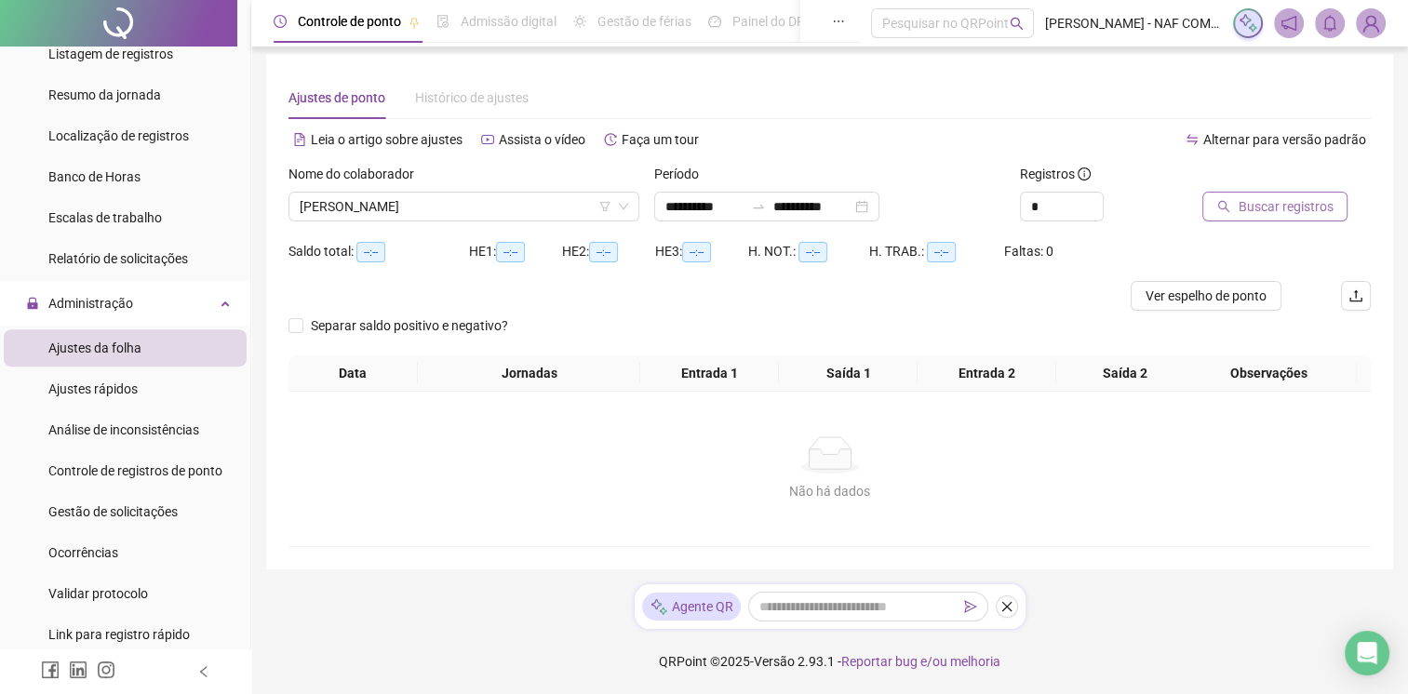
click at [1273, 198] on span "Buscar registros" at bounding box center [1285, 206] width 95 height 20
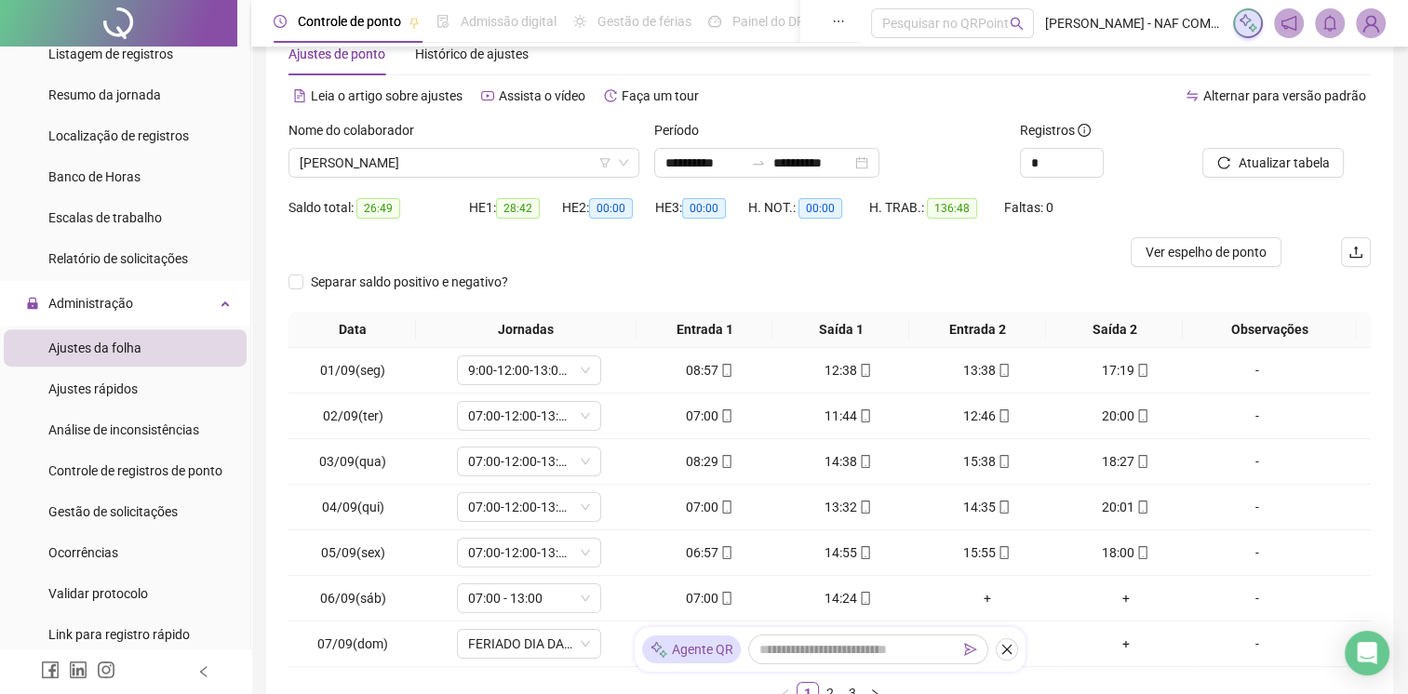
scroll to position [221, 0]
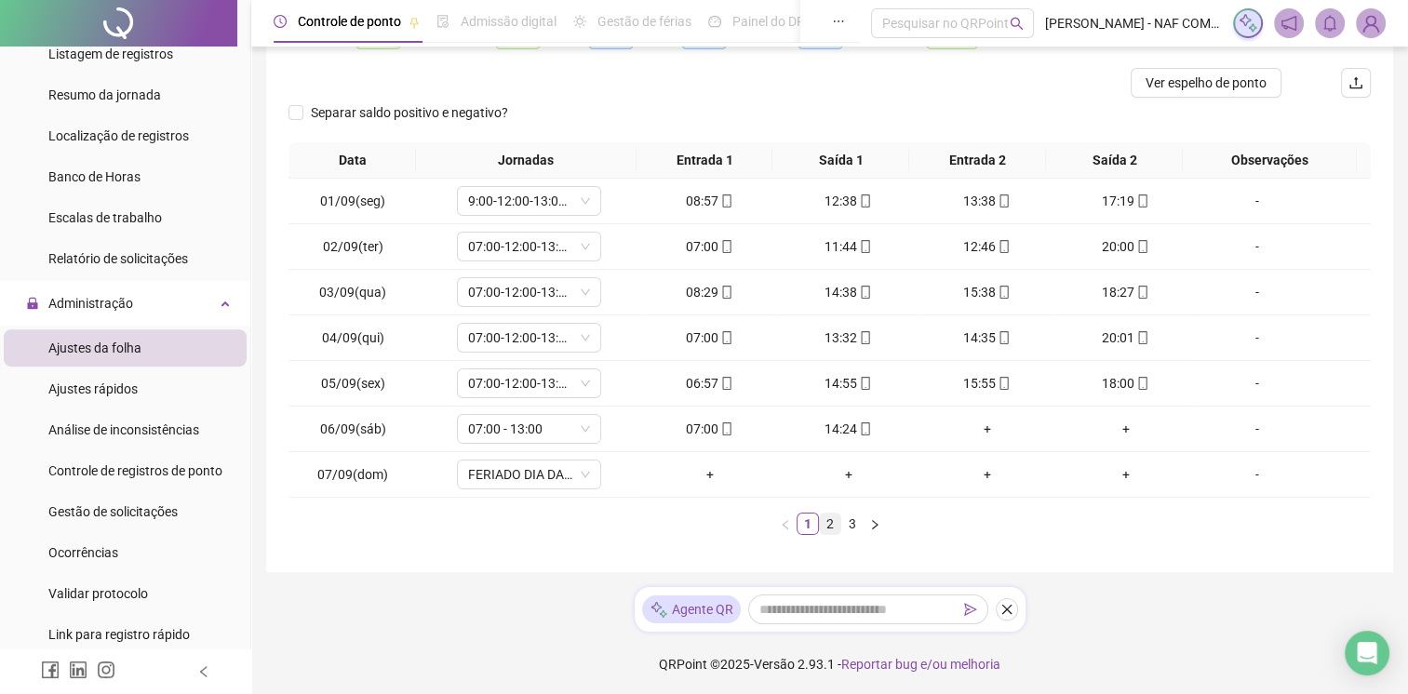
click at [834, 525] on link "2" at bounding box center [830, 524] width 20 height 20
click at [850, 518] on link "3" at bounding box center [852, 524] width 20 height 20
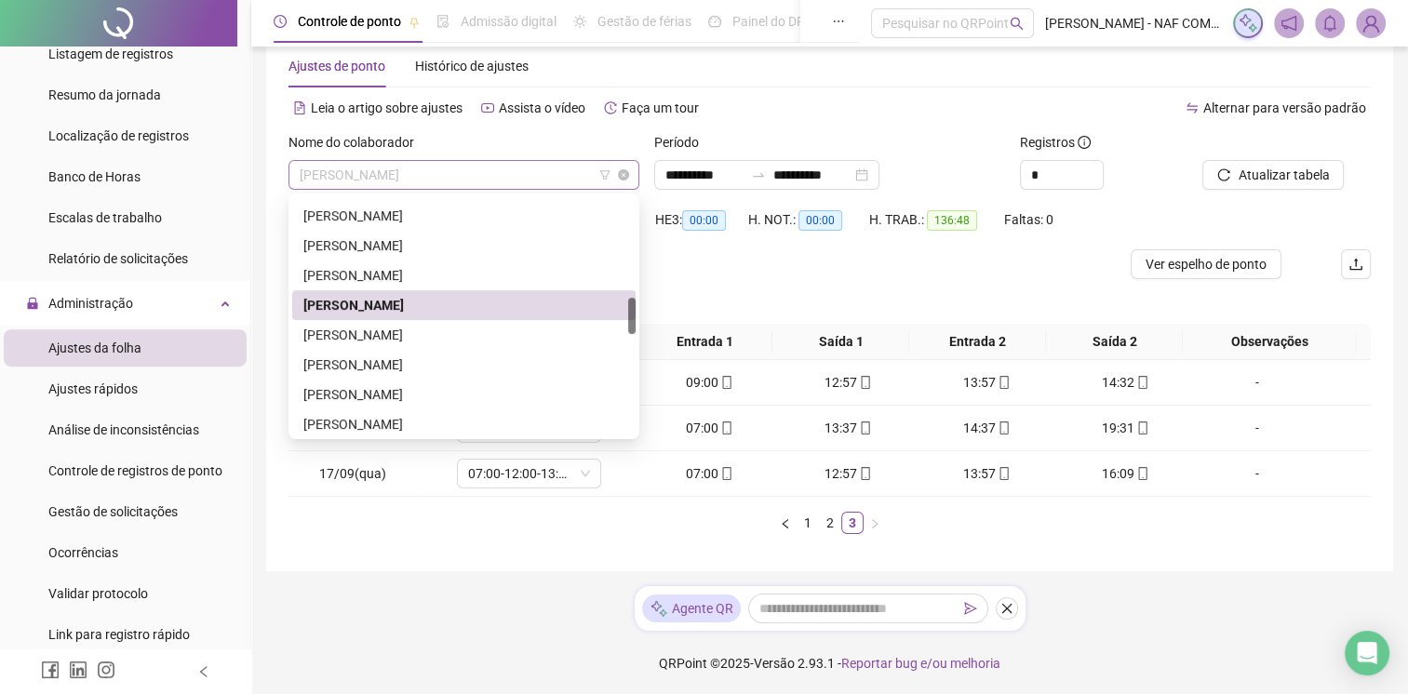
click at [479, 173] on span "[PERSON_NAME]" at bounding box center [464, 175] width 329 height 28
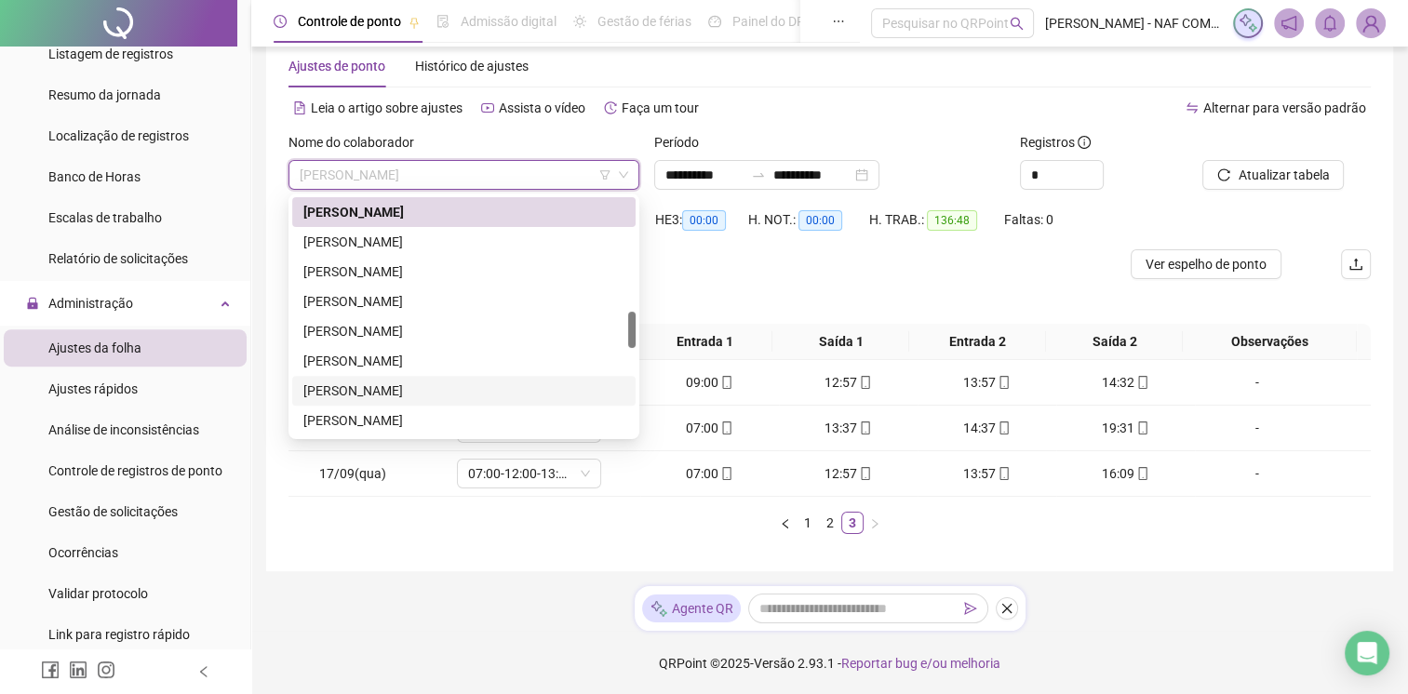
click at [454, 384] on div "[PERSON_NAME]" at bounding box center [463, 391] width 321 height 20
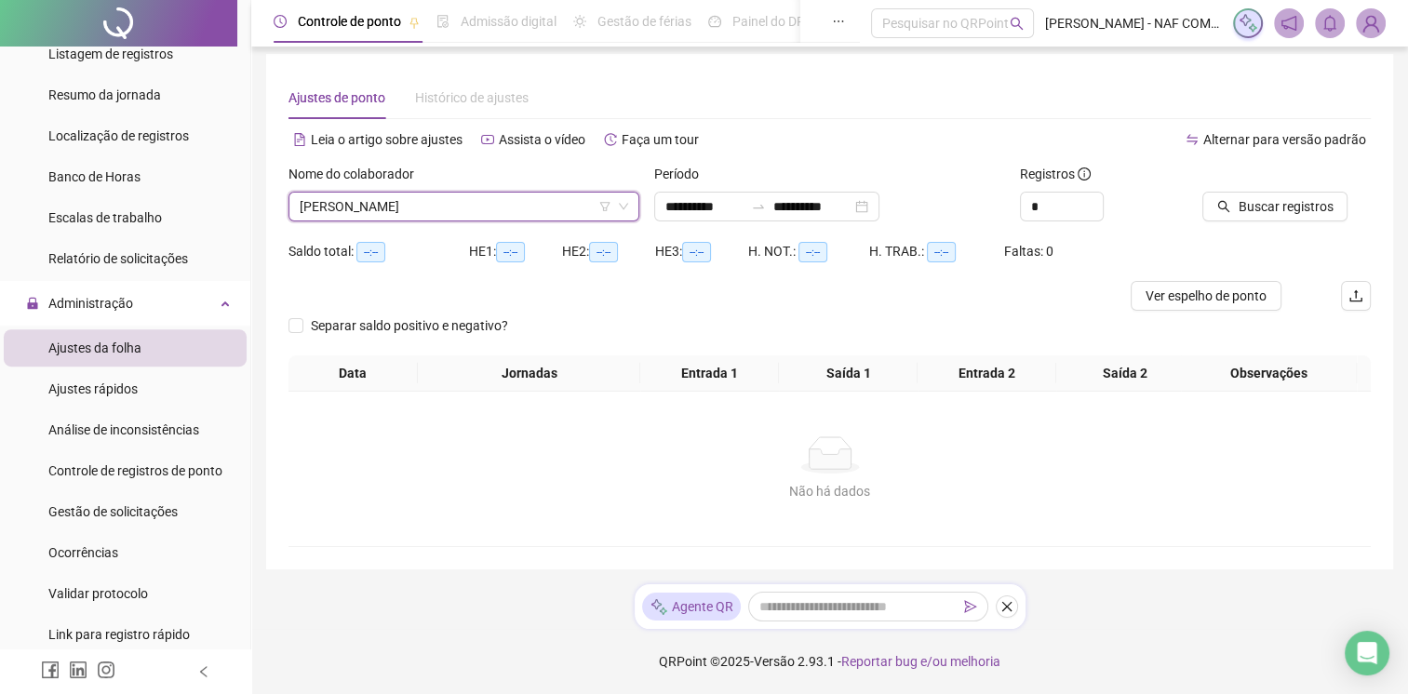
scroll to position [20, 0]
click at [1253, 196] on span "Buscar registros" at bounding box center [1285, 206] width 95 height 20
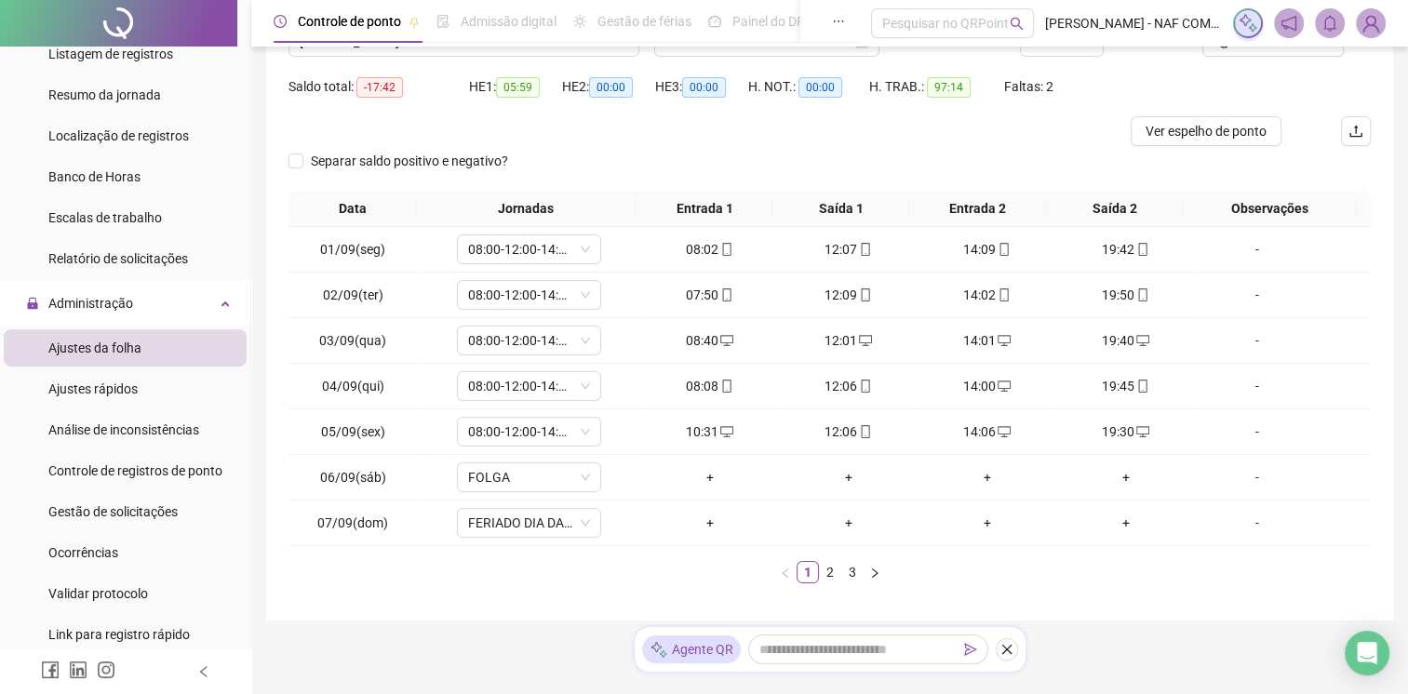
scroll to position [221, 0]
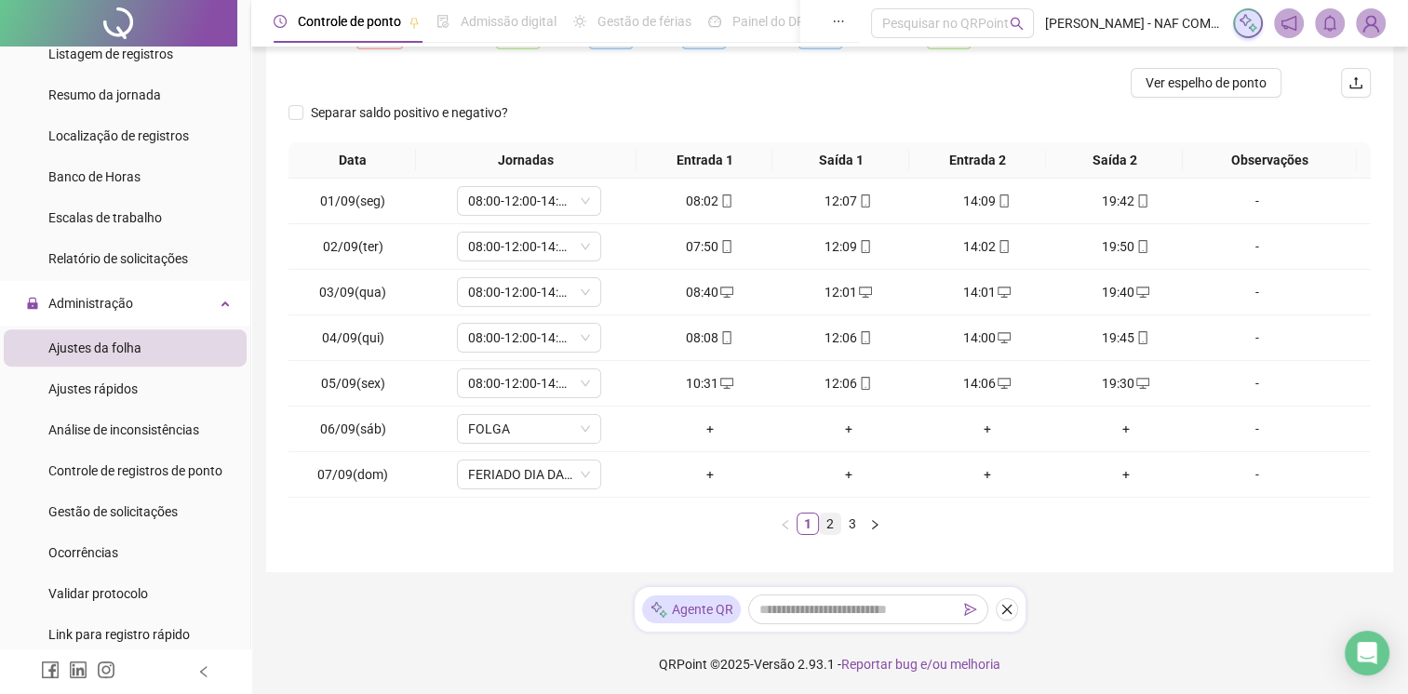
click at [827, 514] on link "2" at bounding box center [830, 524] width 20 height 20
click at [849, 519] on link "3" at bounding box center [852, 524] width 20 height 20
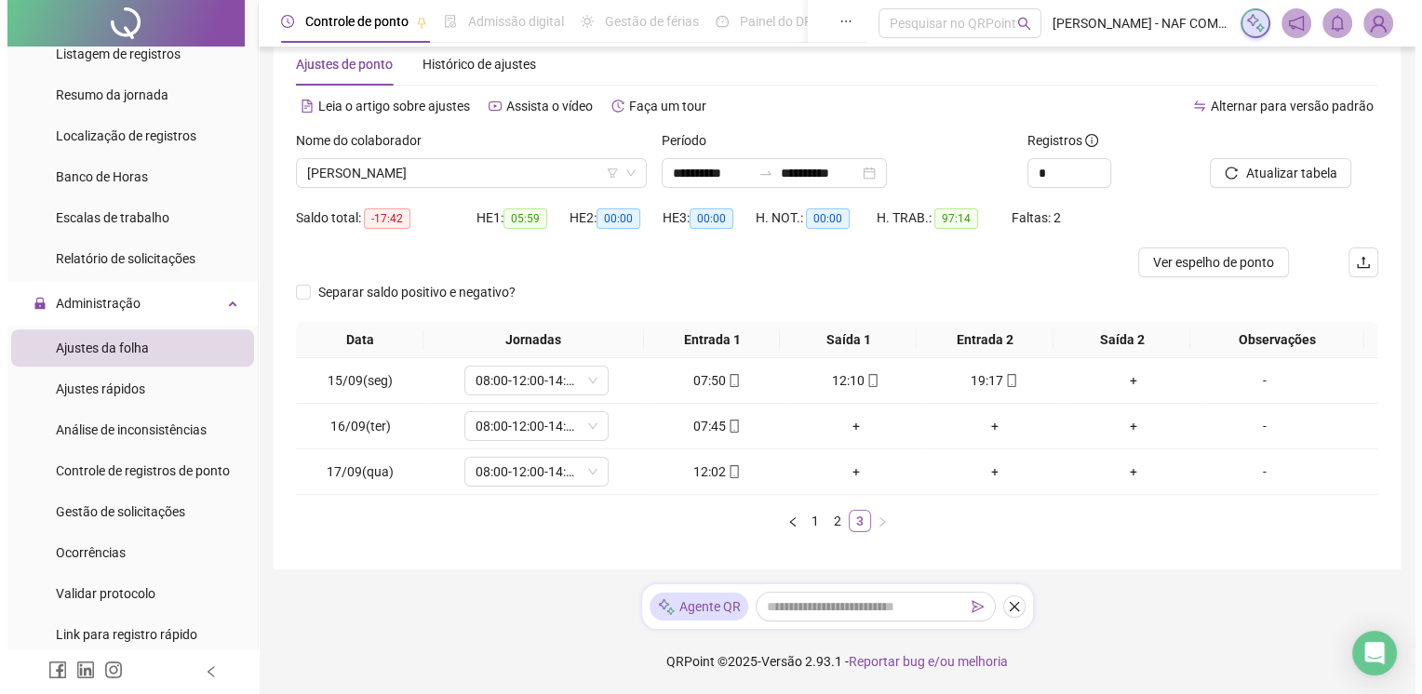
scroll to position [39, 0]
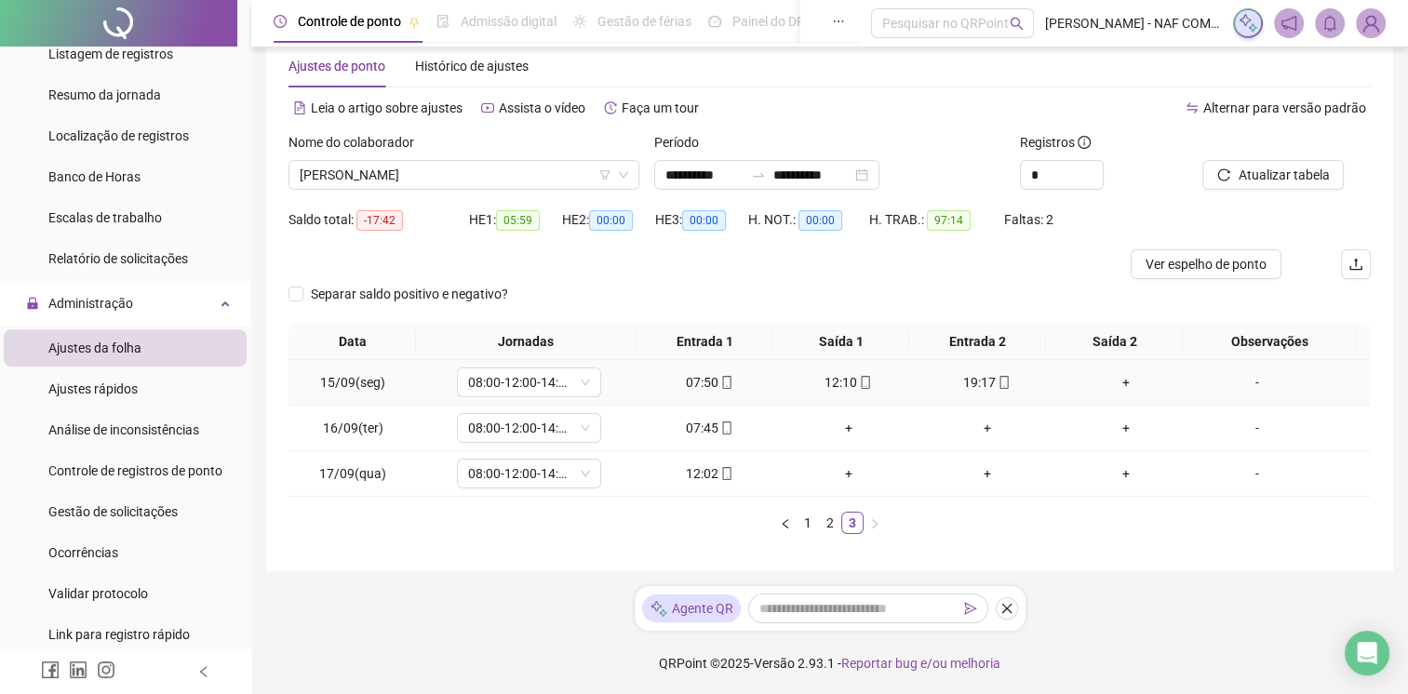
click at [1118, 384] on div "+" at bounding box center [1126, 382] width 124 height 20
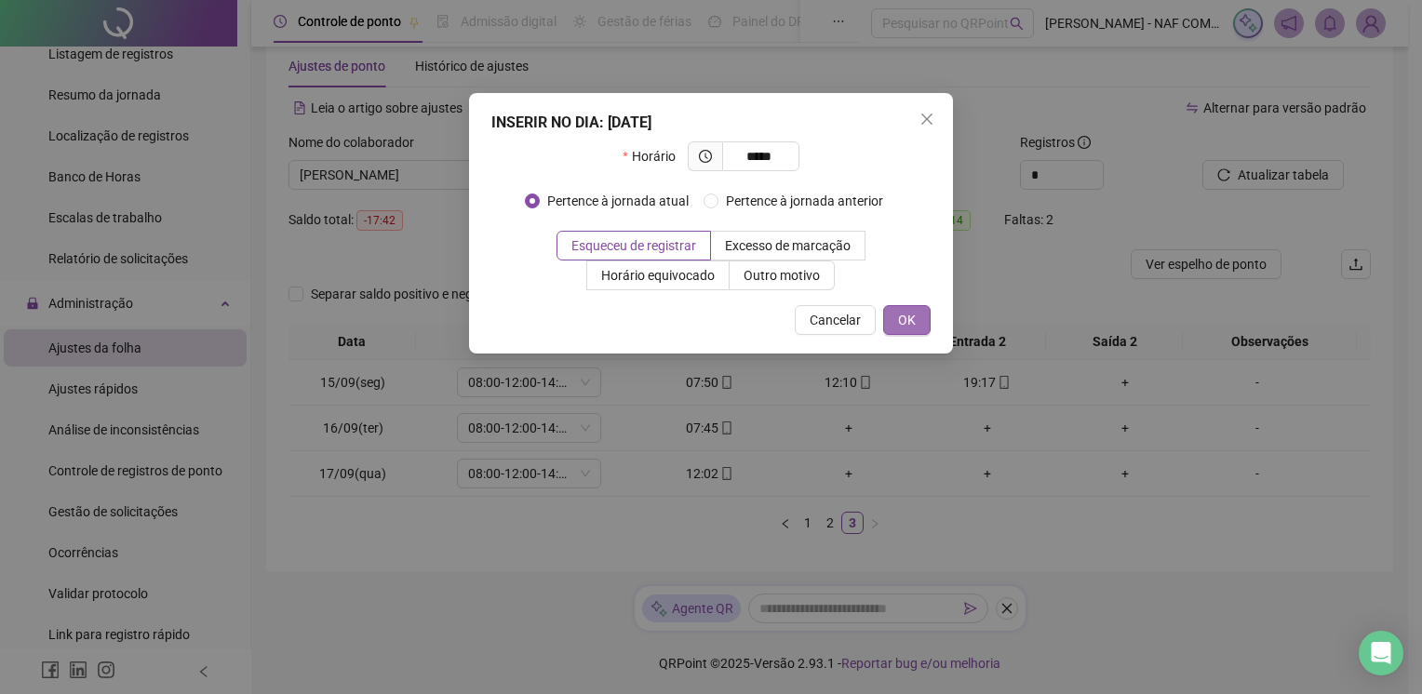
type input "*****"
click at [905, 330] on span "OK" at bounding box center [907, 320] width 18 height 20
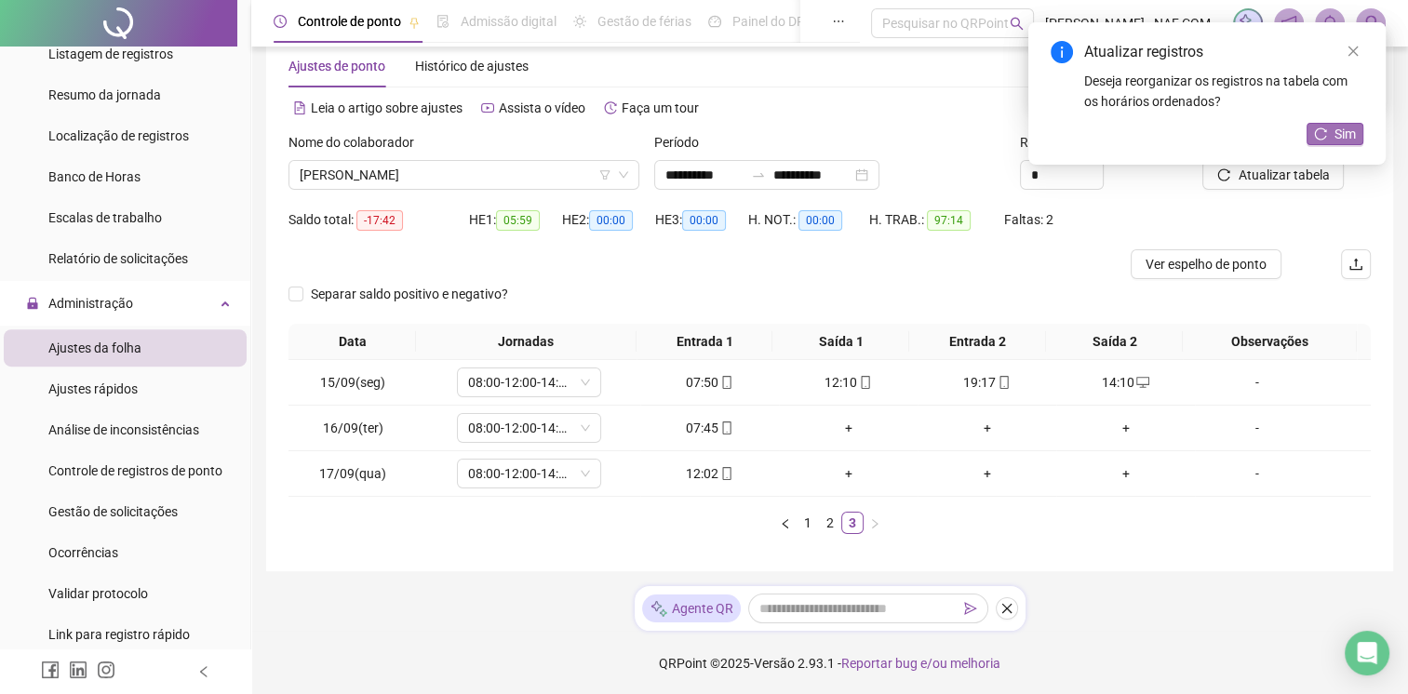
click at [1339, 132] on span "Sim" at bounding box center [1345, 134] width 21 height 20
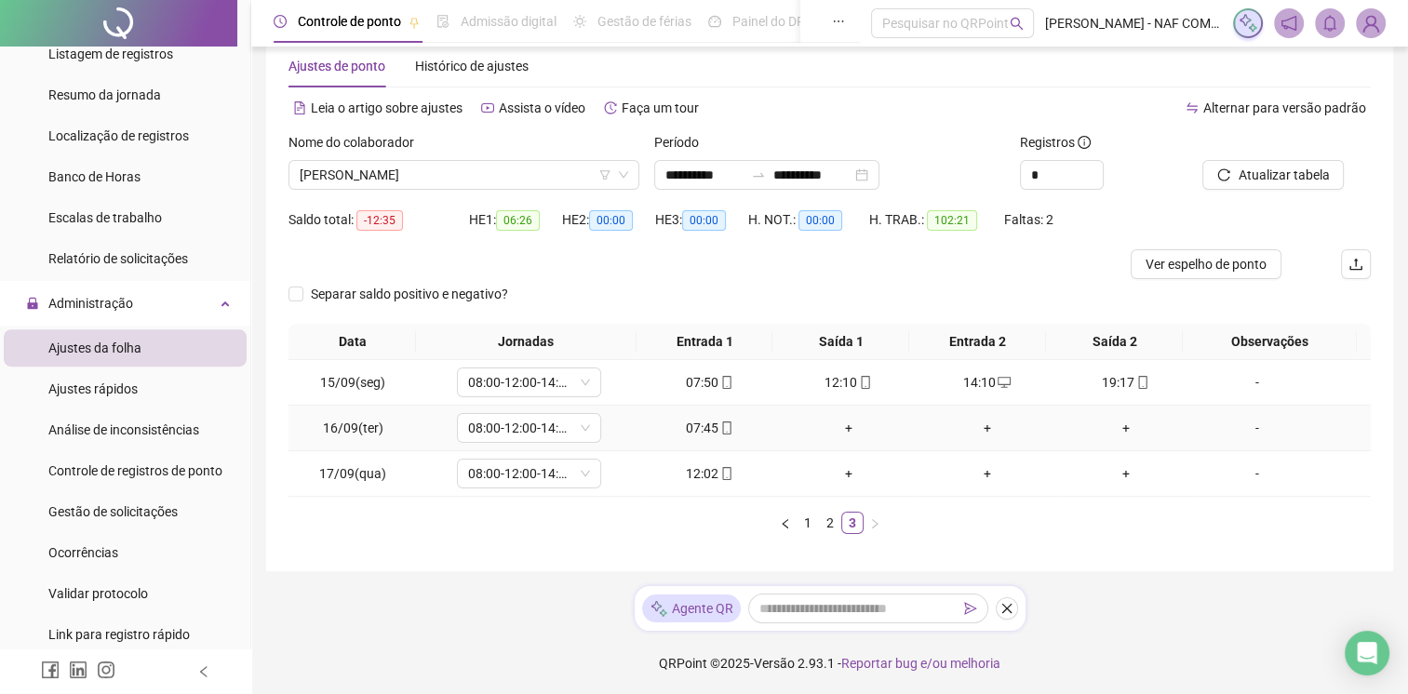
click at [840, 426] on div "+" at bounding box center [849, 428] width 124 height 20
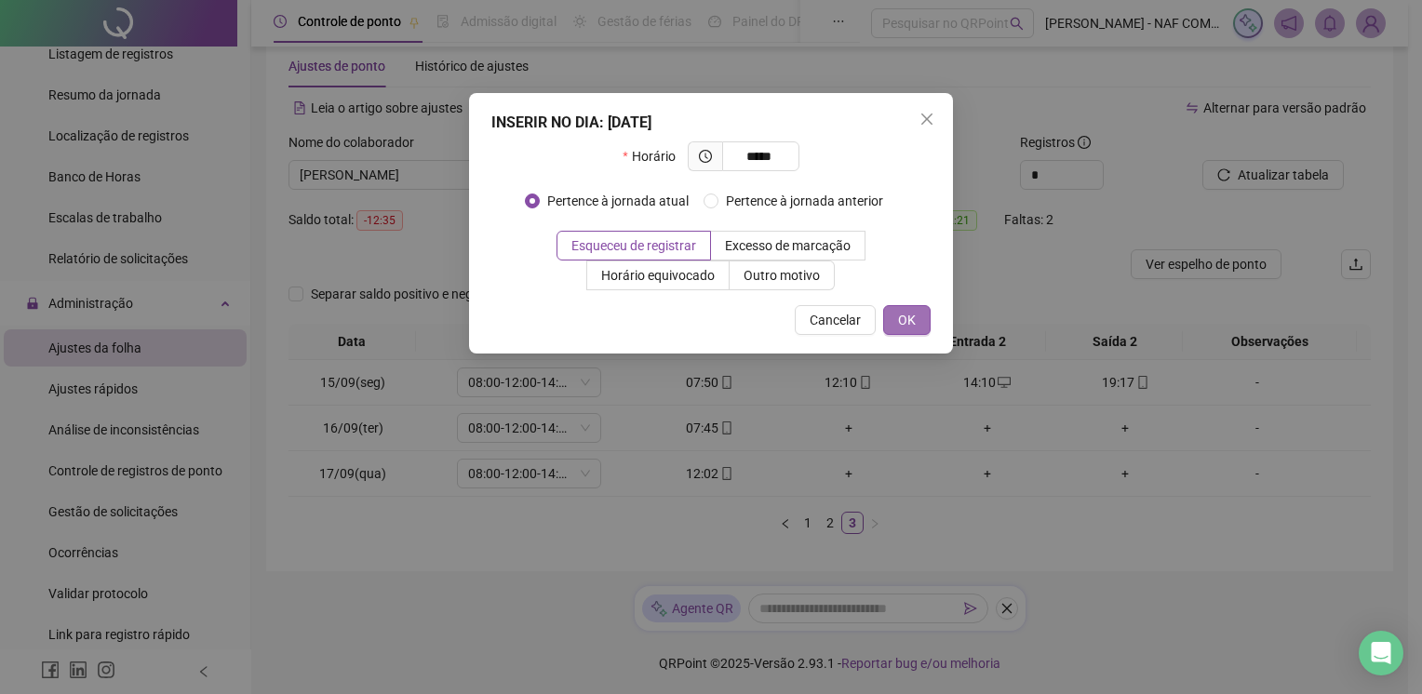
type input "*****"
click at [913, 330] on button "OK" at bounding box center [906, 320] width 47 height 30
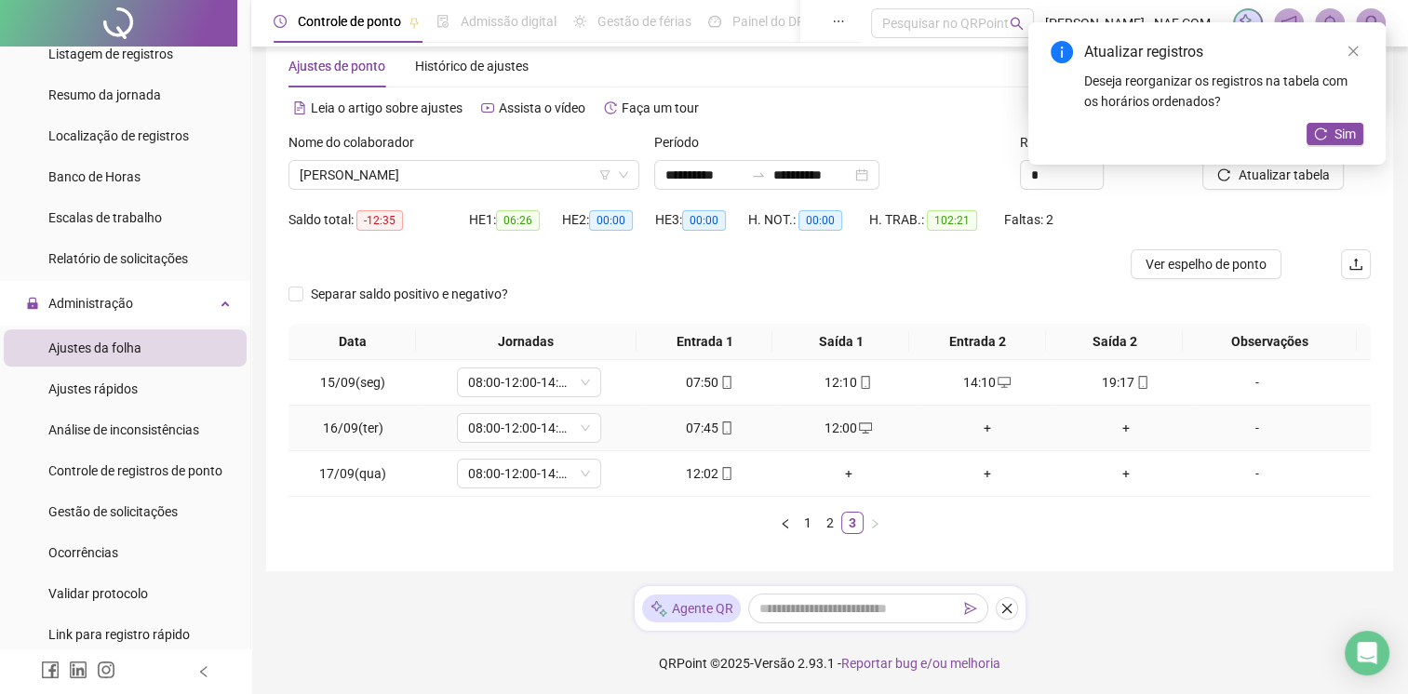
click at [972, 428] on div "+" at bounding box center [987, 428] width 124 height 20
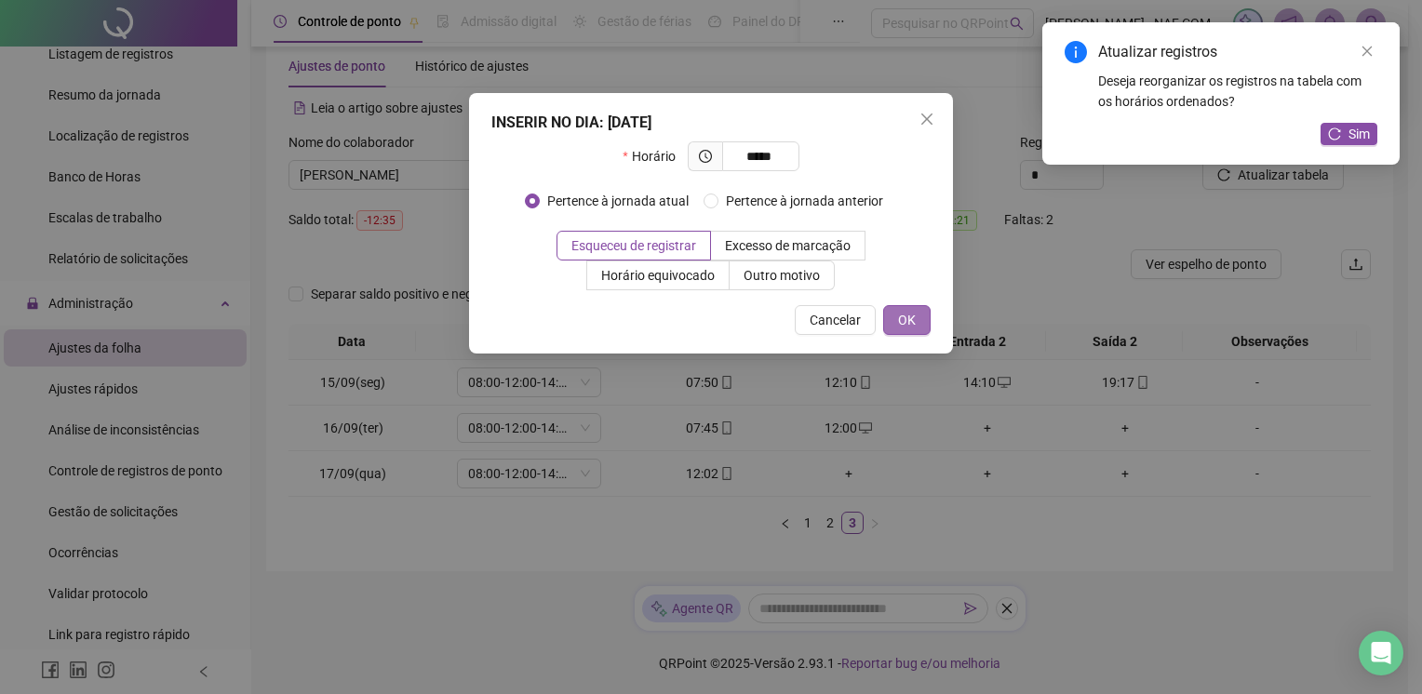
type input "*****"
click at [909, 325] on span "OK" at bounding box center [907, 320] width 18 height 20
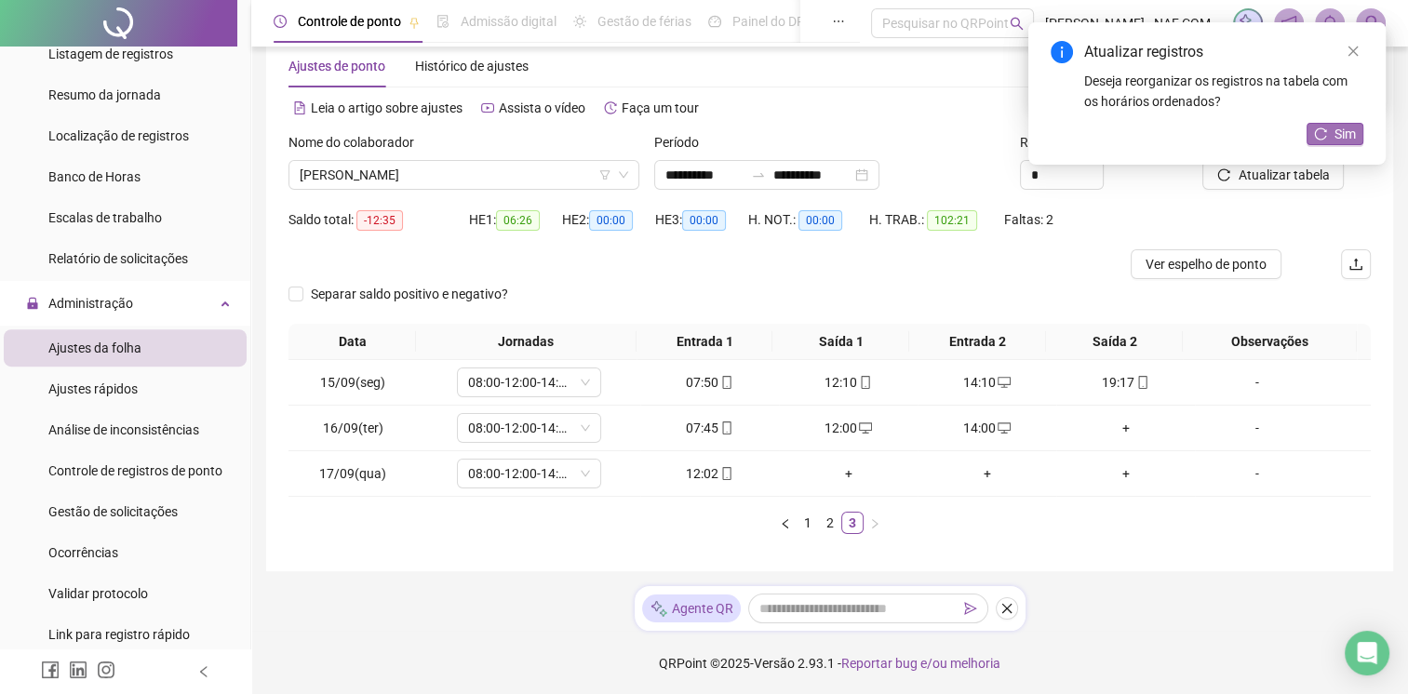
click at [1338, 125] on span "Sim" at bounding box center [1345, 134] width 21 height 20
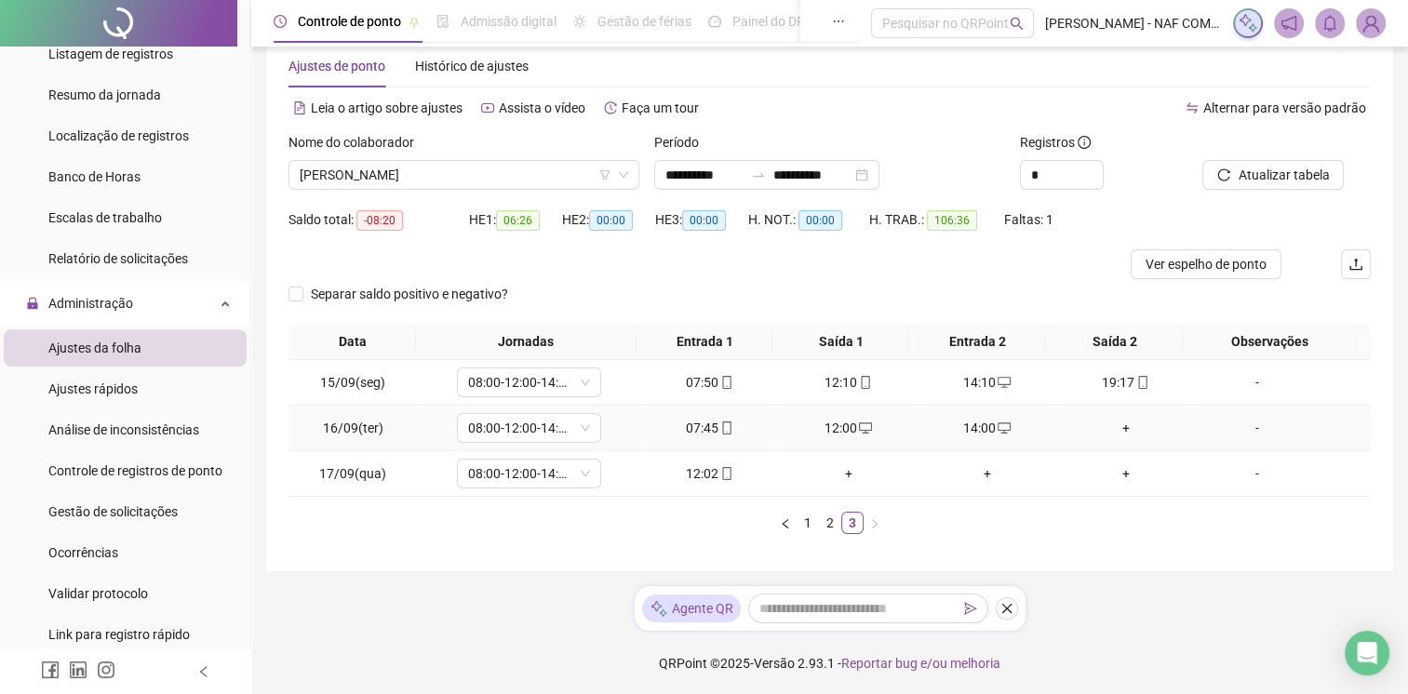
click at [1115, 430] on div "+" at bounding box center [1126, 428] width 124 height 20
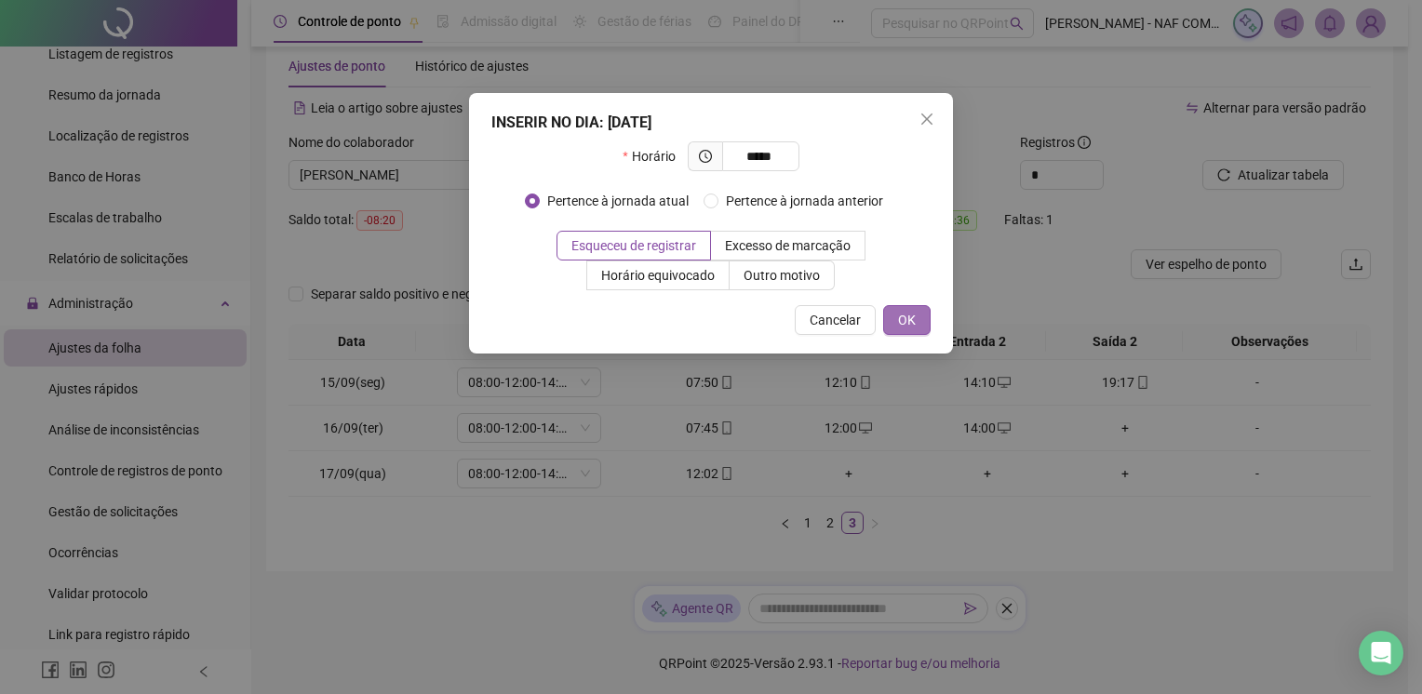
type input "*****"
click at [911, 331] on button "OK" at bounding box center [906, 320] width 47 height 30
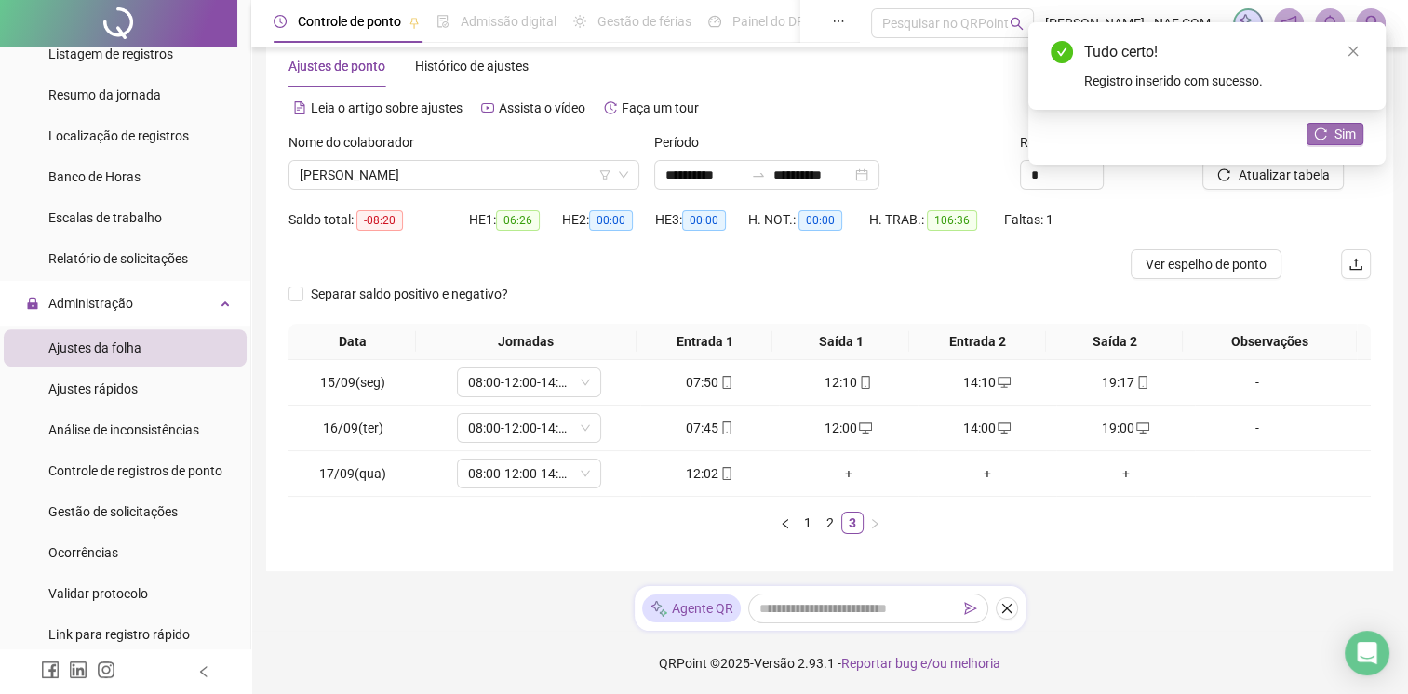
click at [1337, 135] on span "Sim" at bounding box center [1345, 134] width 21 height 20
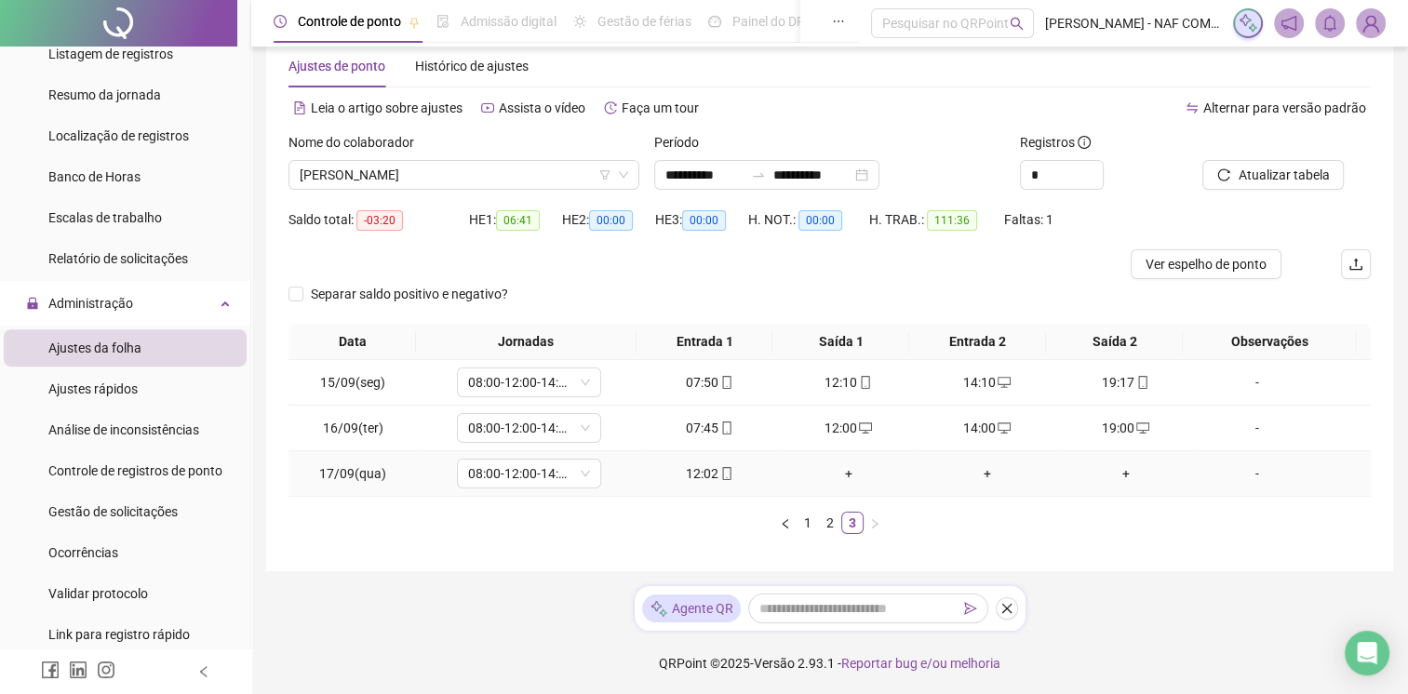
click at [1250, 475] on div "-" at bounding box center [1258, 474] width 110 height 20
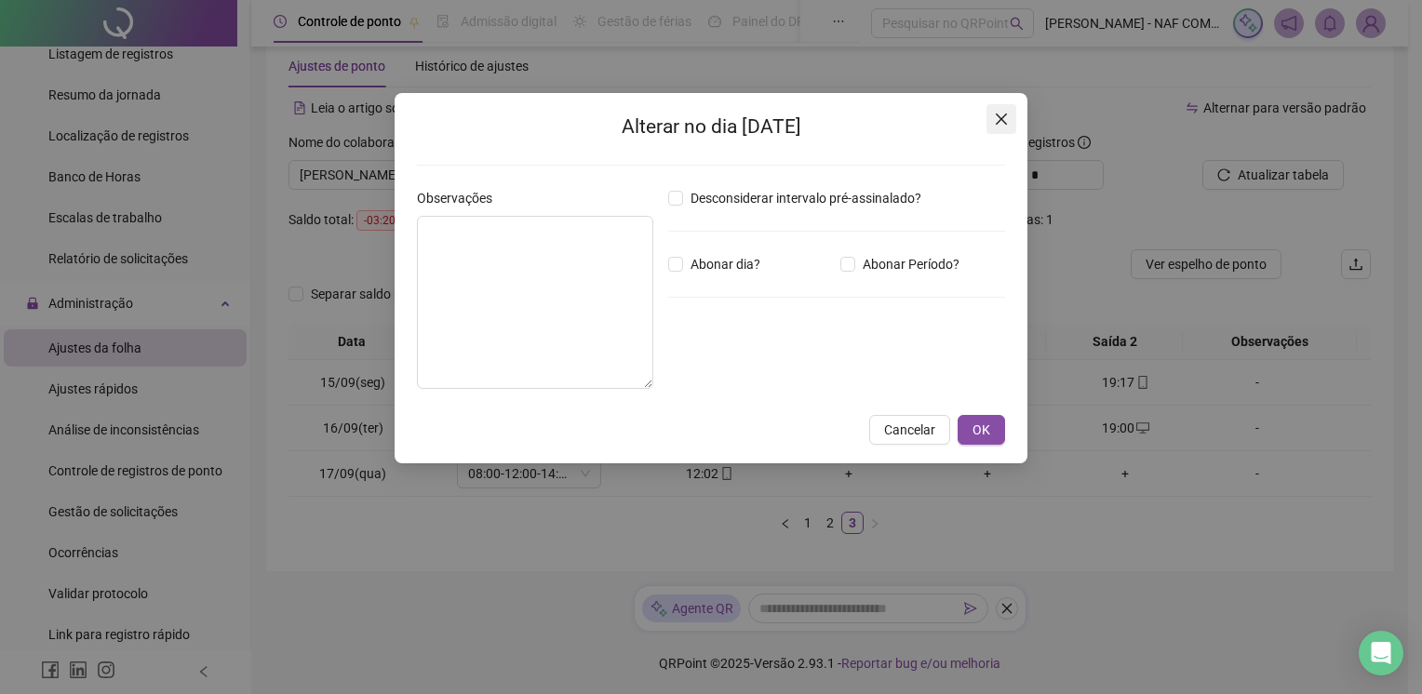
click at [1000, 117] on icon "close" at bounding box center [1001, 119] width 11 height 11
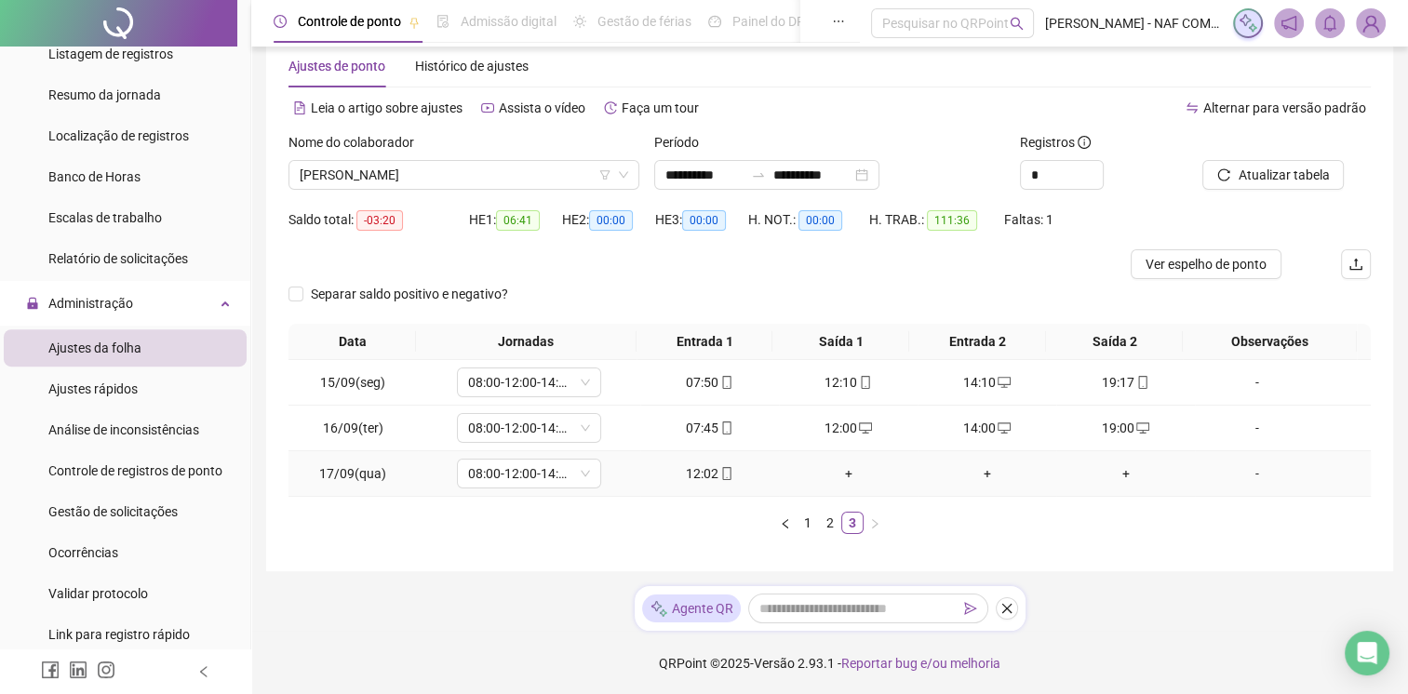
click at [1240, 474] on div "-" at bounding box center [1258, 474] width 110 height 20
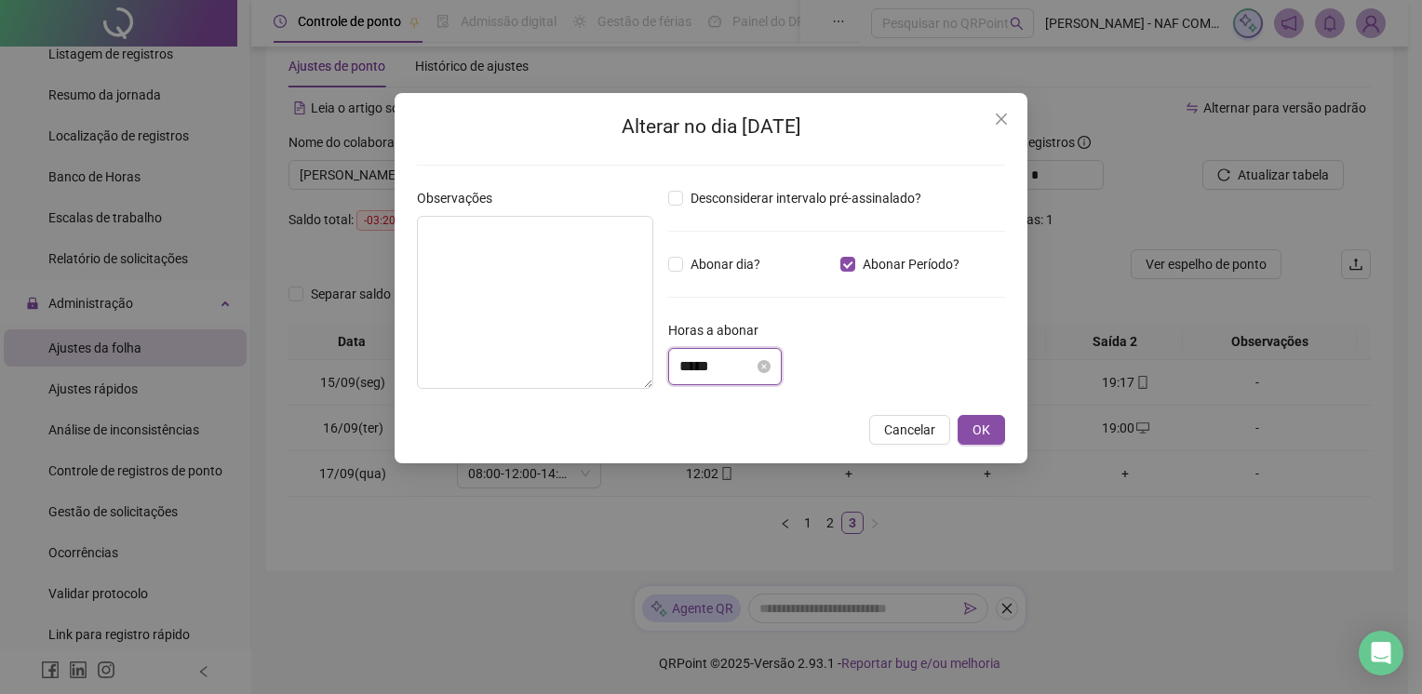
click at [749, 367] on input "*****" at bounding box center [716, 367] width 74 height 22
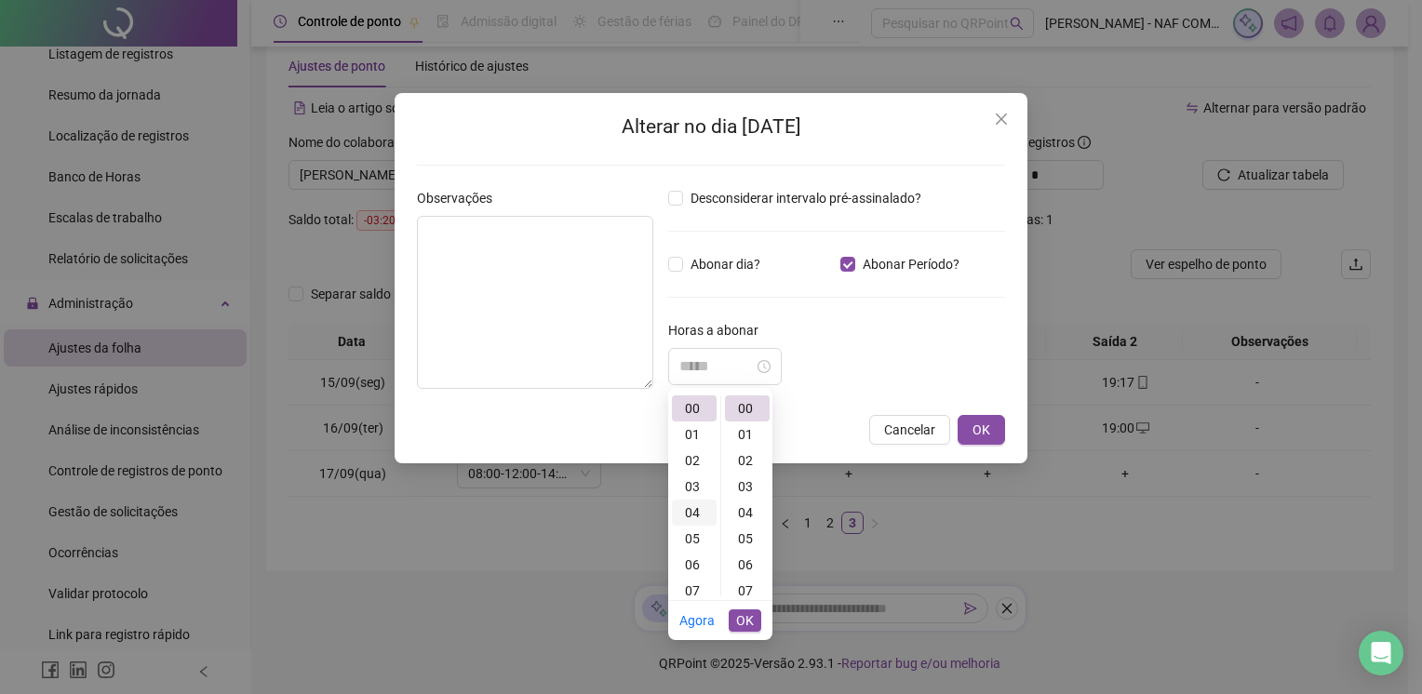
click at [699, 508] on div "04" at bounding box center [694, 513] width 45 height 26
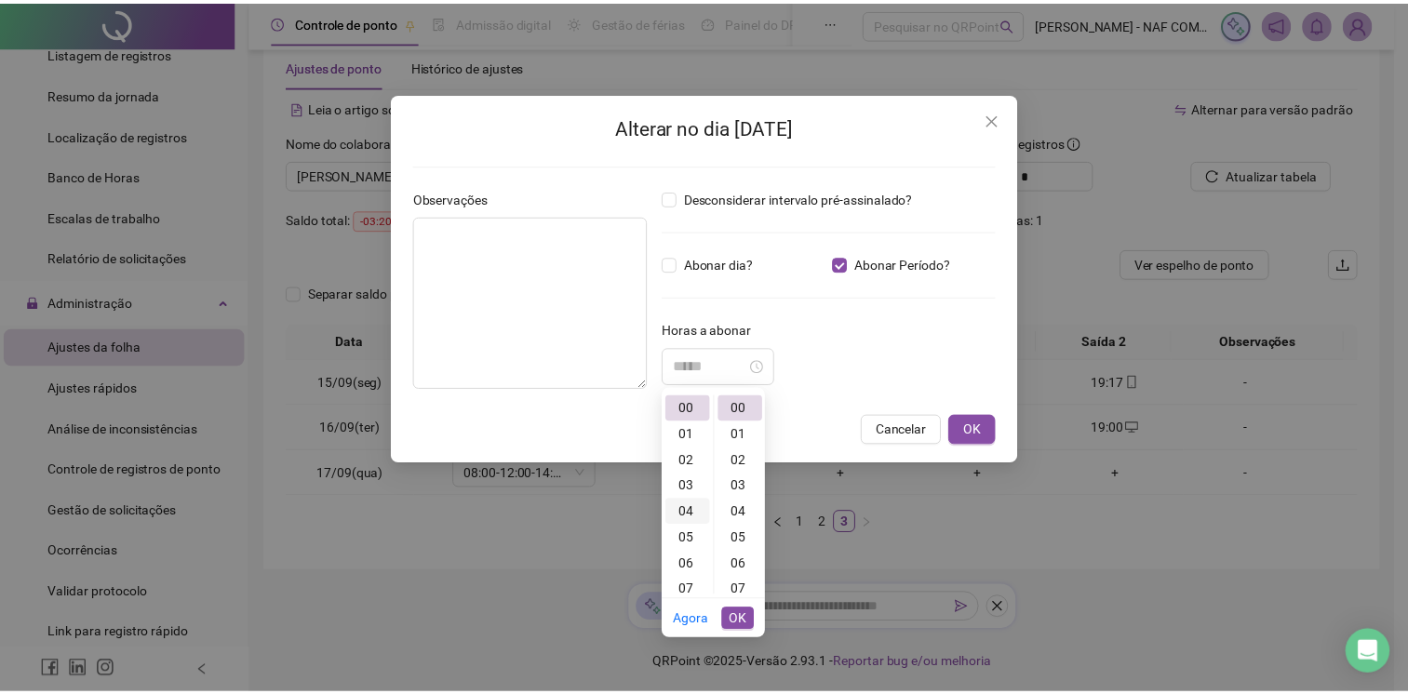
scroll to position [104, 0]
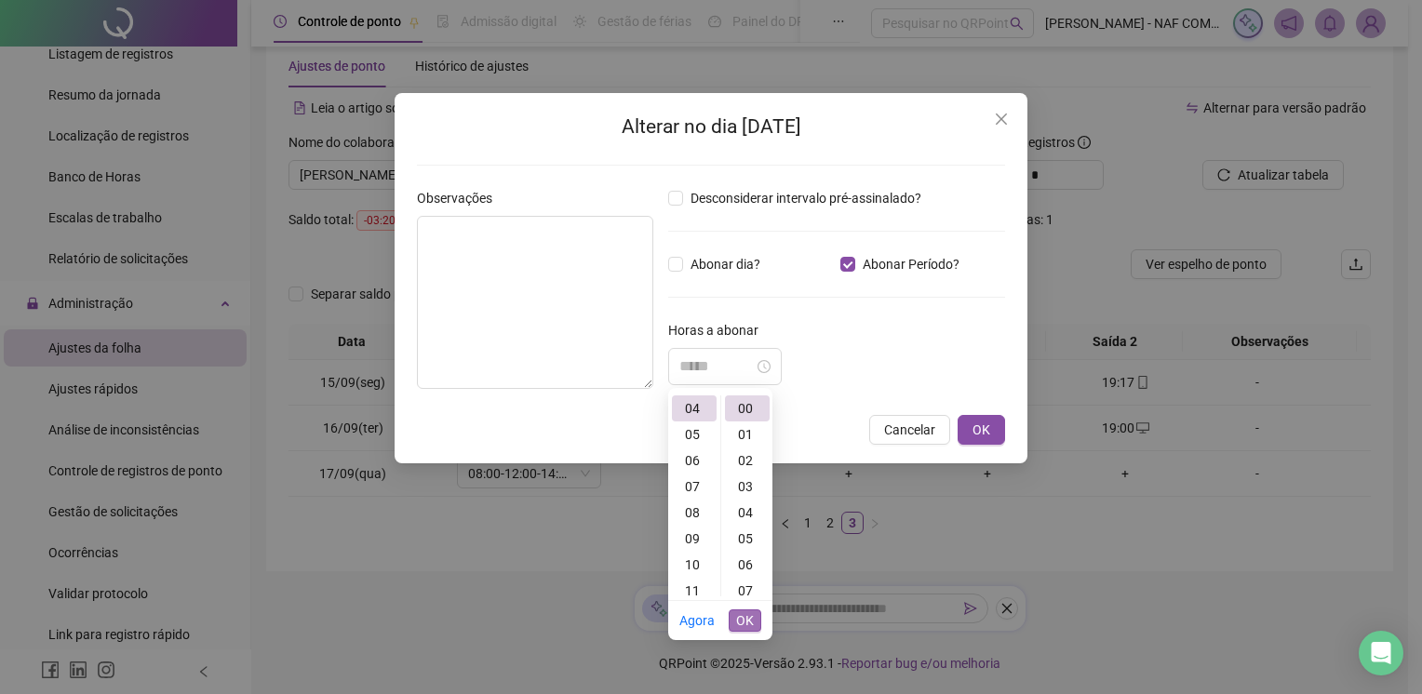
type input "*****"
click at [751, 620] on span "OK" at bounding box center [745, 621] width 18 height 20
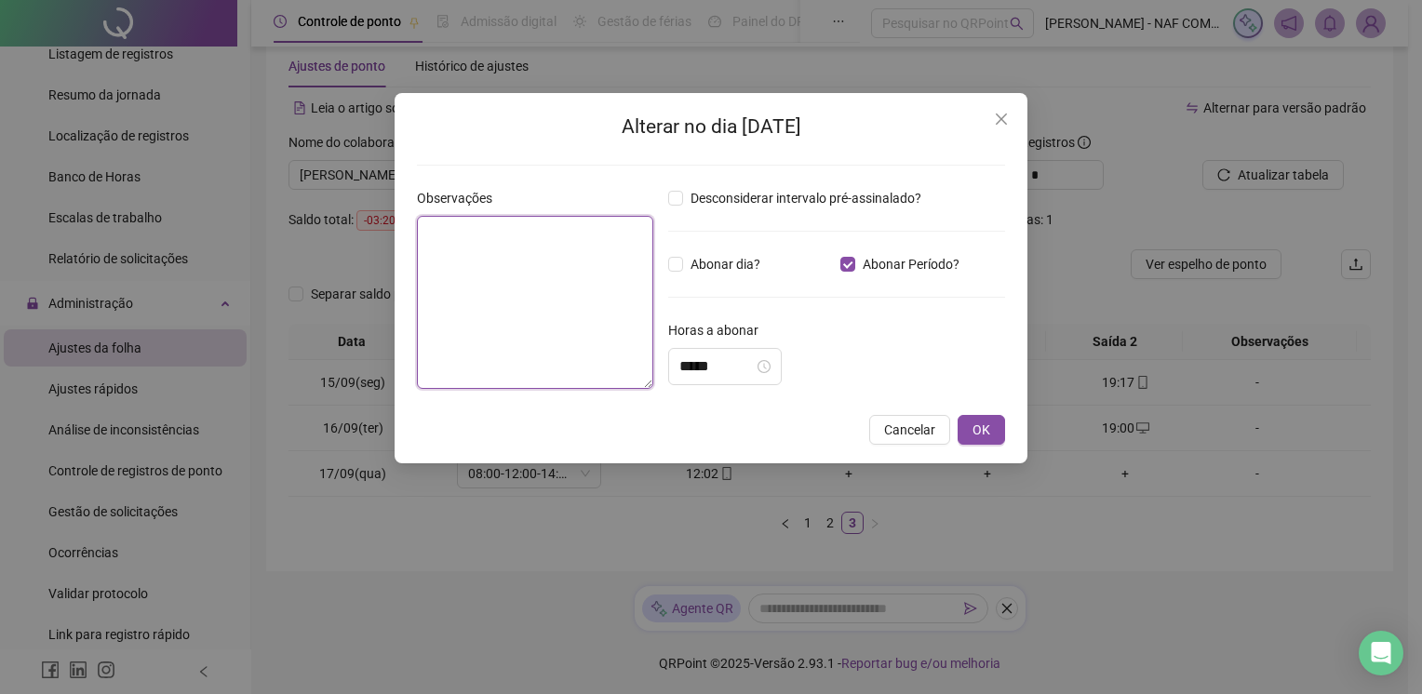
click at [555, 303] on textarea at bounding box center [535, 302] width 236 height 173
type textarea "**********"
click at [965, 436] on button "OK" at bounding box center [981, 430] width 47 height 30
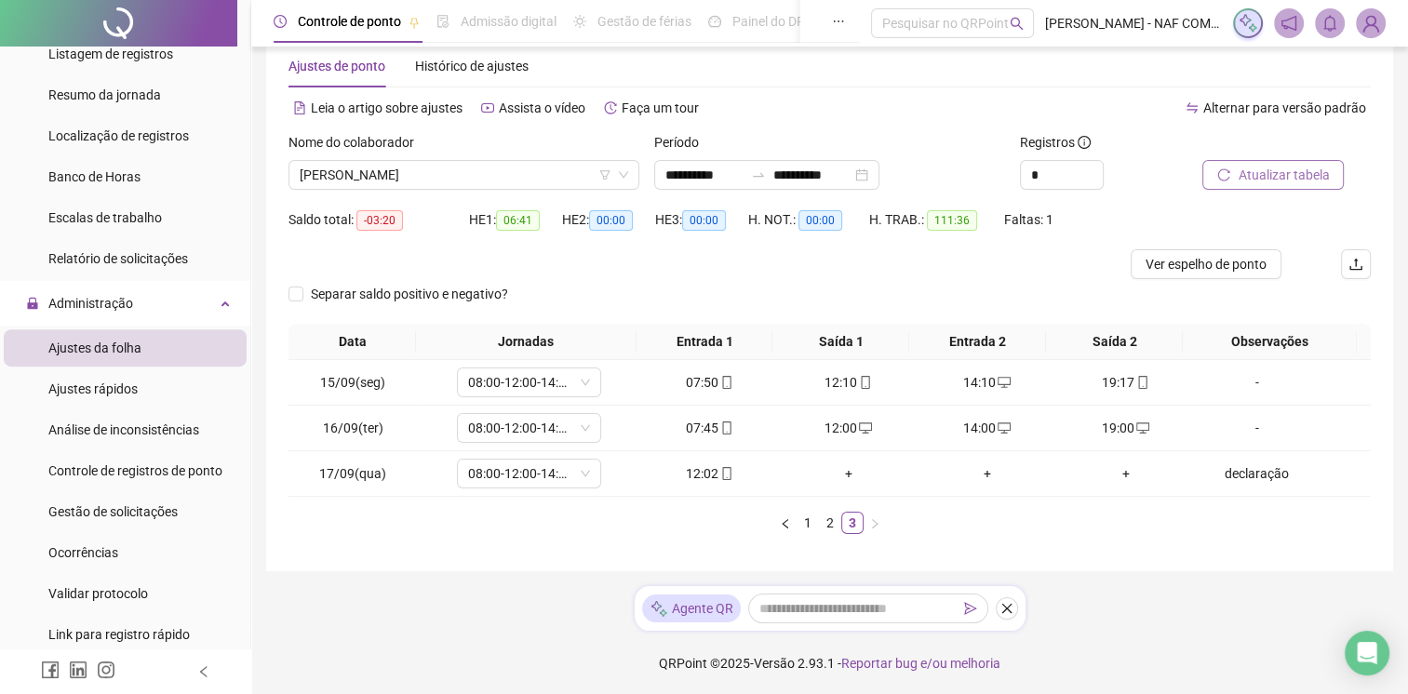
click at [1291, 186] on button "Atualizar tabela" at bounding box center [1273, 175] width 141 height 30
click at [1183, 265] on span "Ver espelho de ponto" at bounding box center [1206, 264] width 121 height 20
